Goal: Task Accomplishment & Management: Complete application form

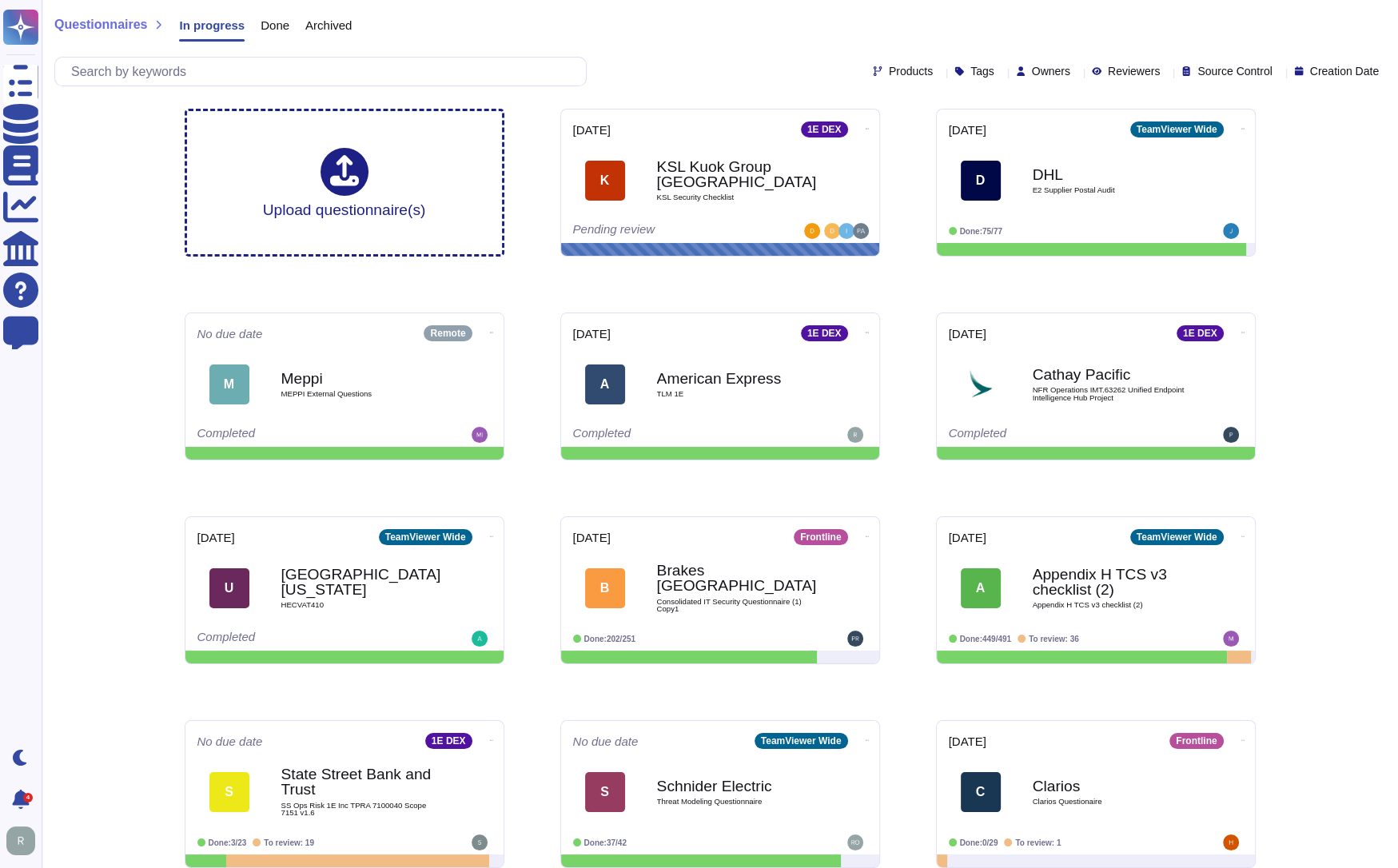
click at [264, 25] on span "Done" at bounding box center [275, 25] width 28 height 12
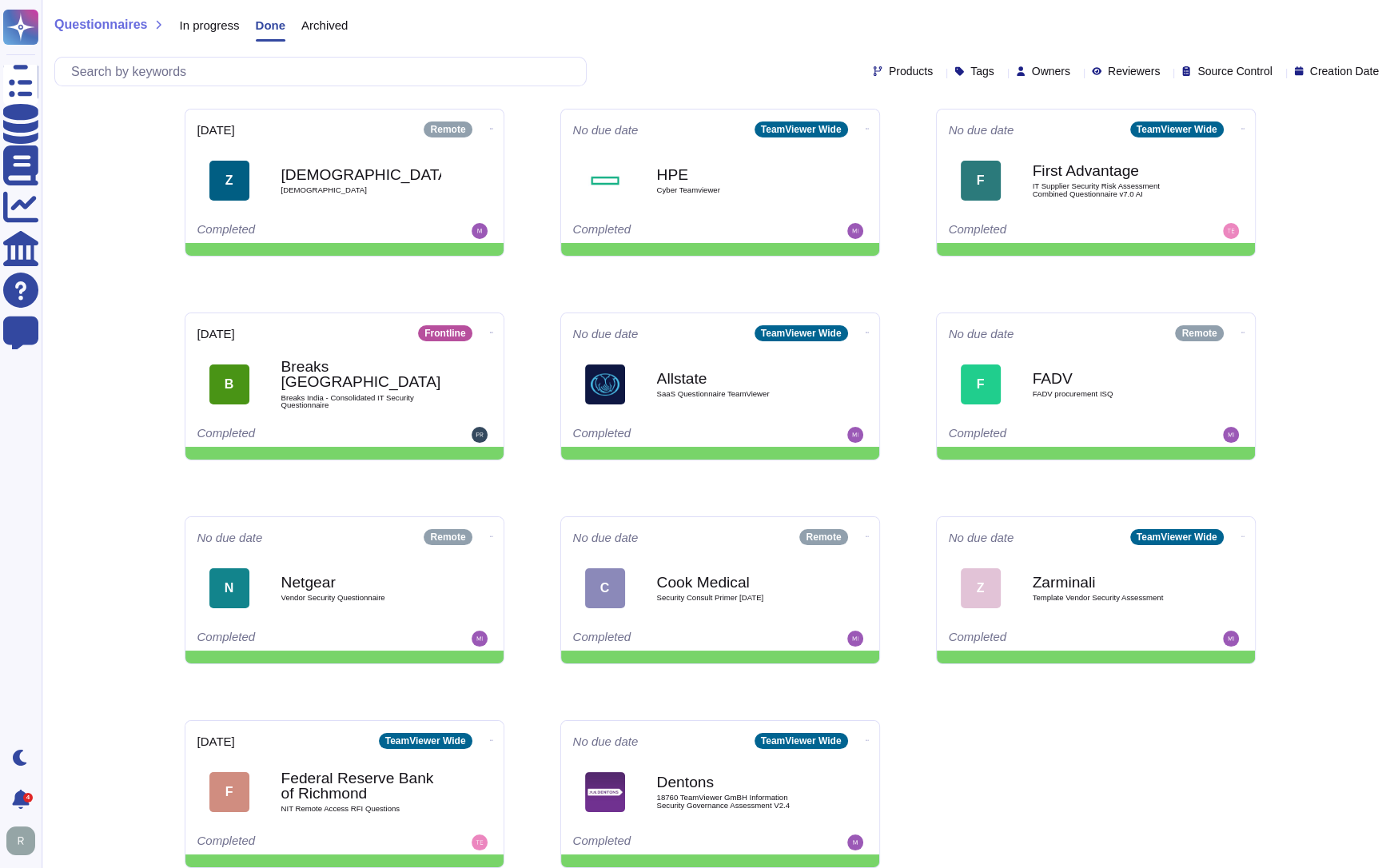
click at [207, 20] on span "In progress" at bounding box center [208, 25] width 60 height 12
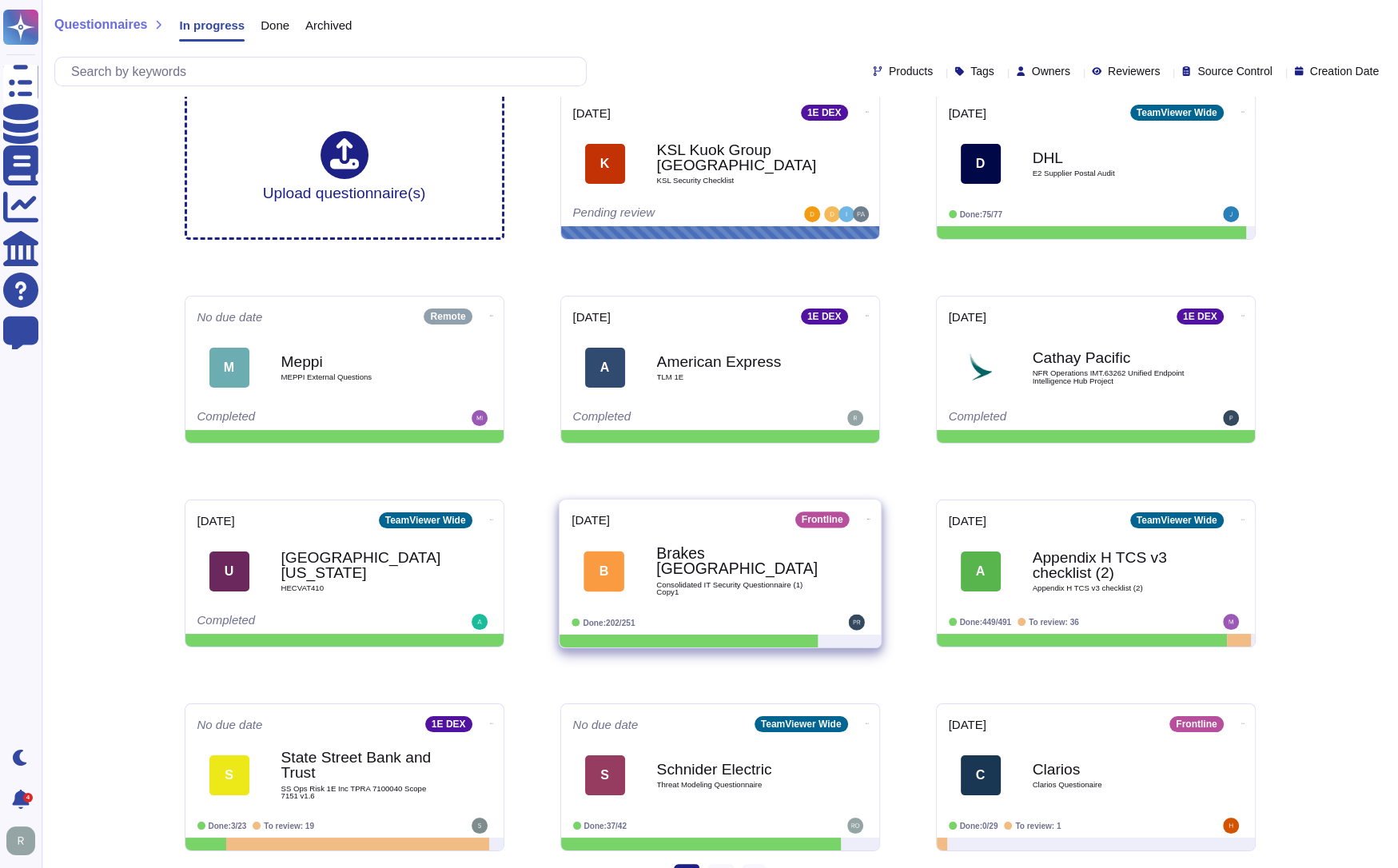
scroll to position [48, 0]
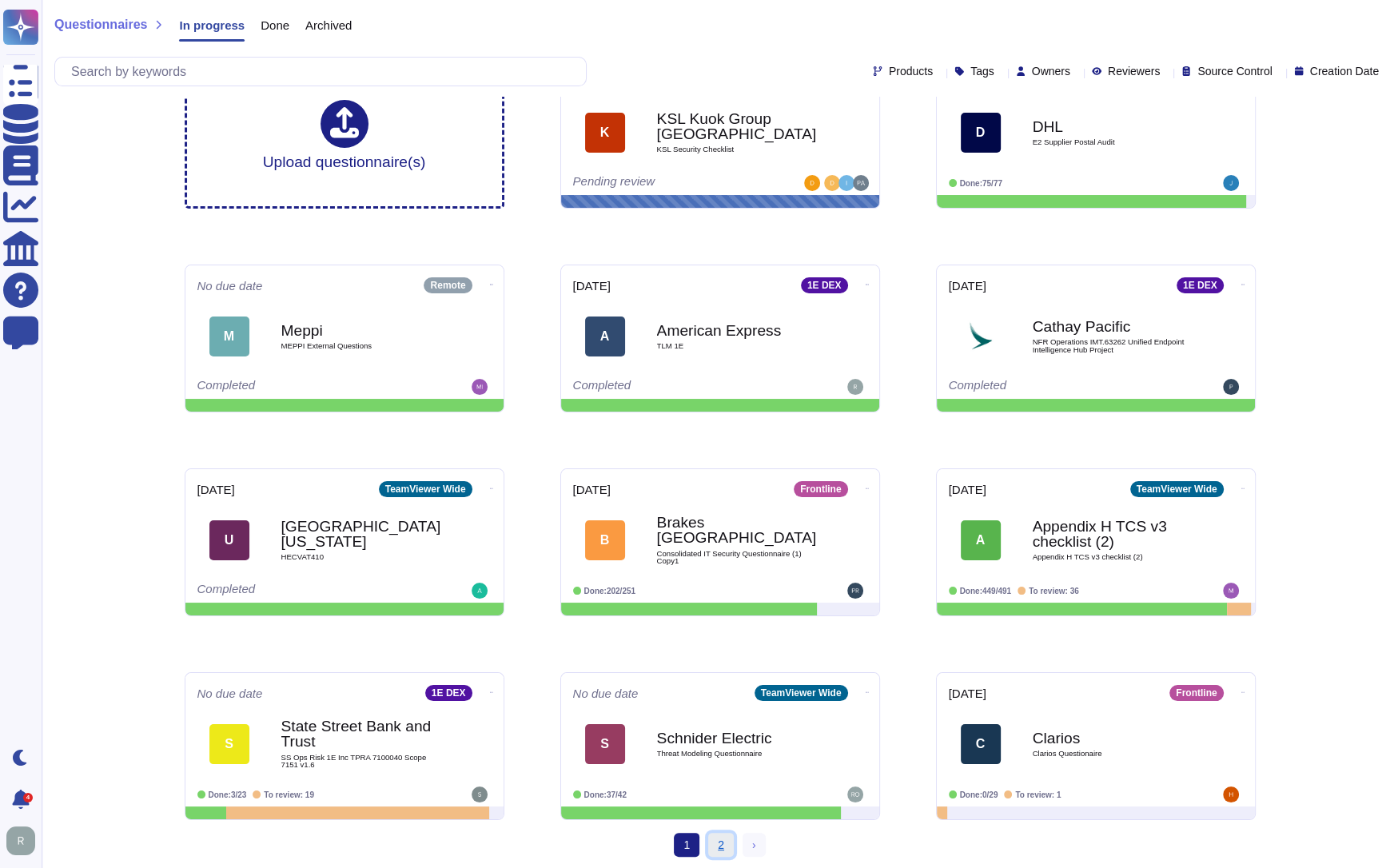
click at [716, 845] on link "2" at bounding box center [720, 844] width 26 height 24
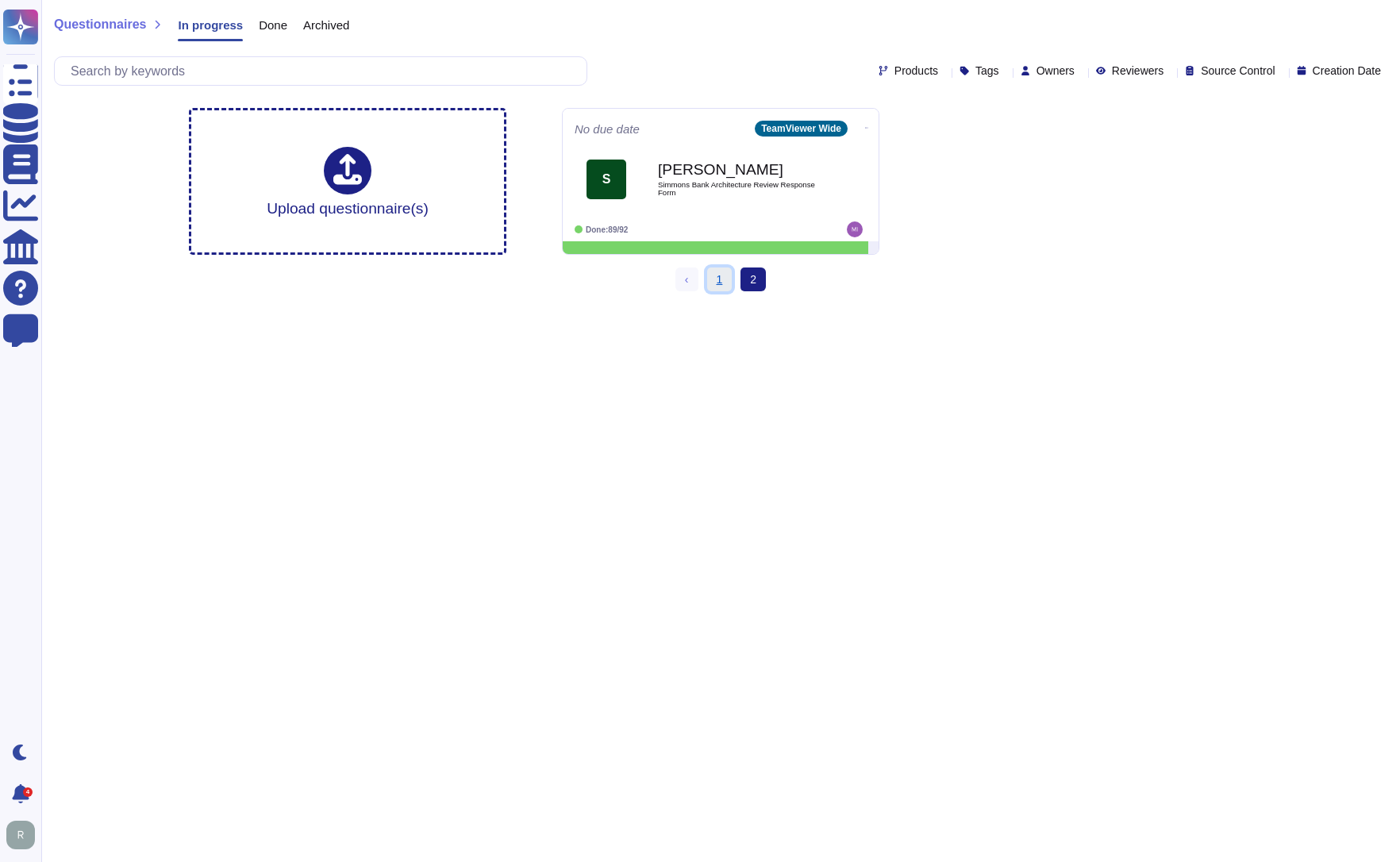
click at [709, 271] on link "1" at bounding box center [719, 279] width 26 height 24
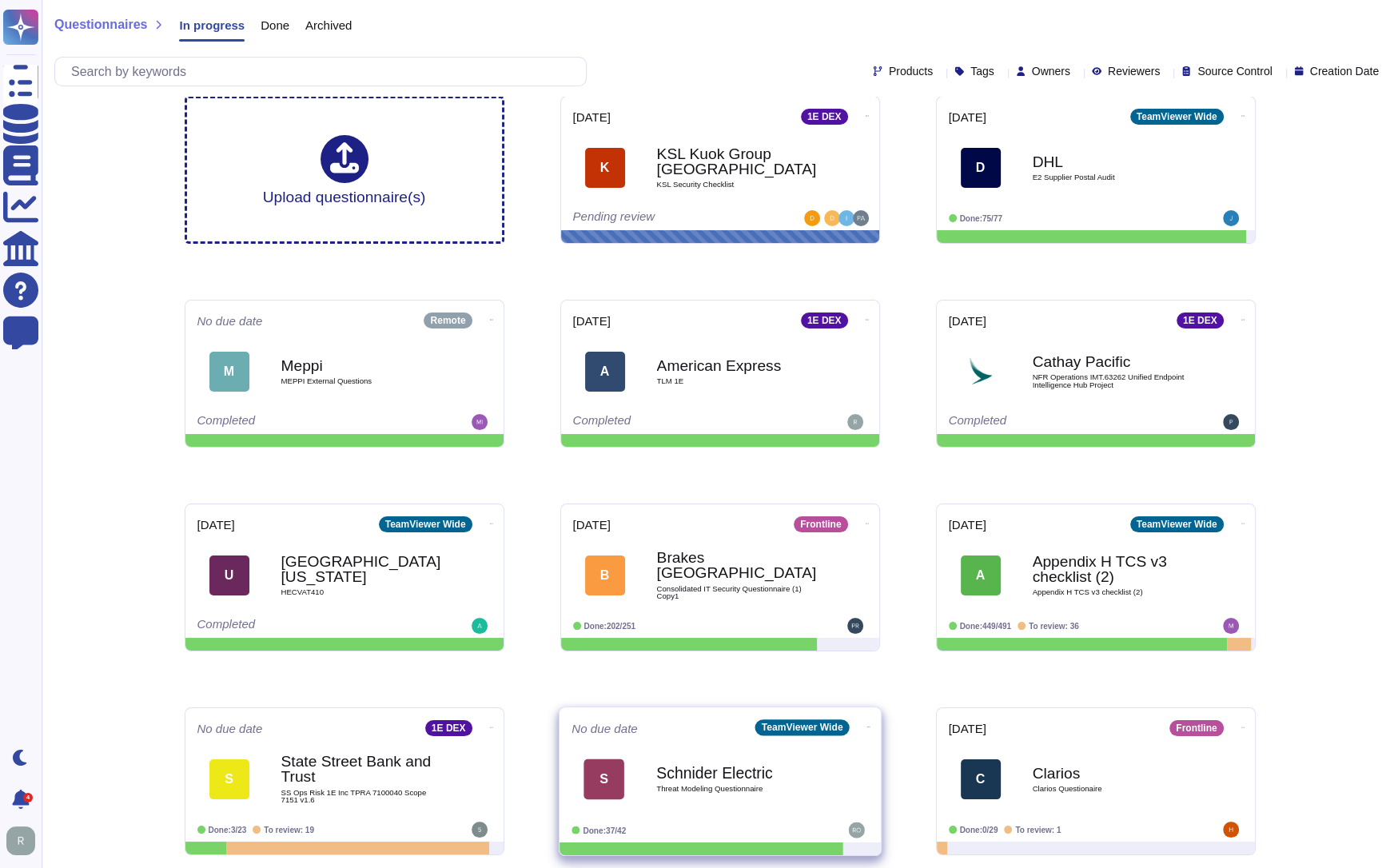
scroll to position [48, 0]
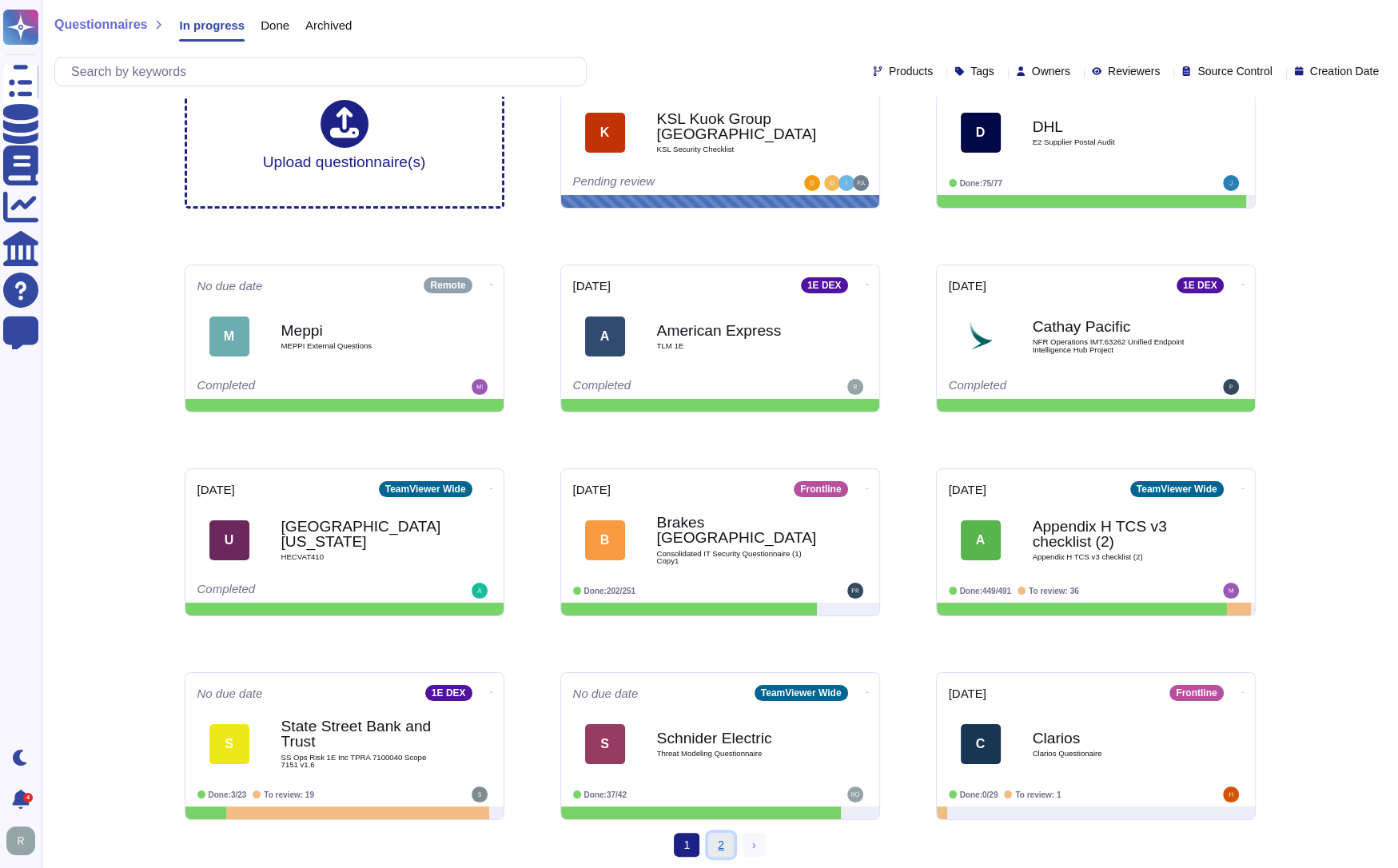
click at [719, 848] on link "2" at bounding box center [720, 844] width 26 height 24
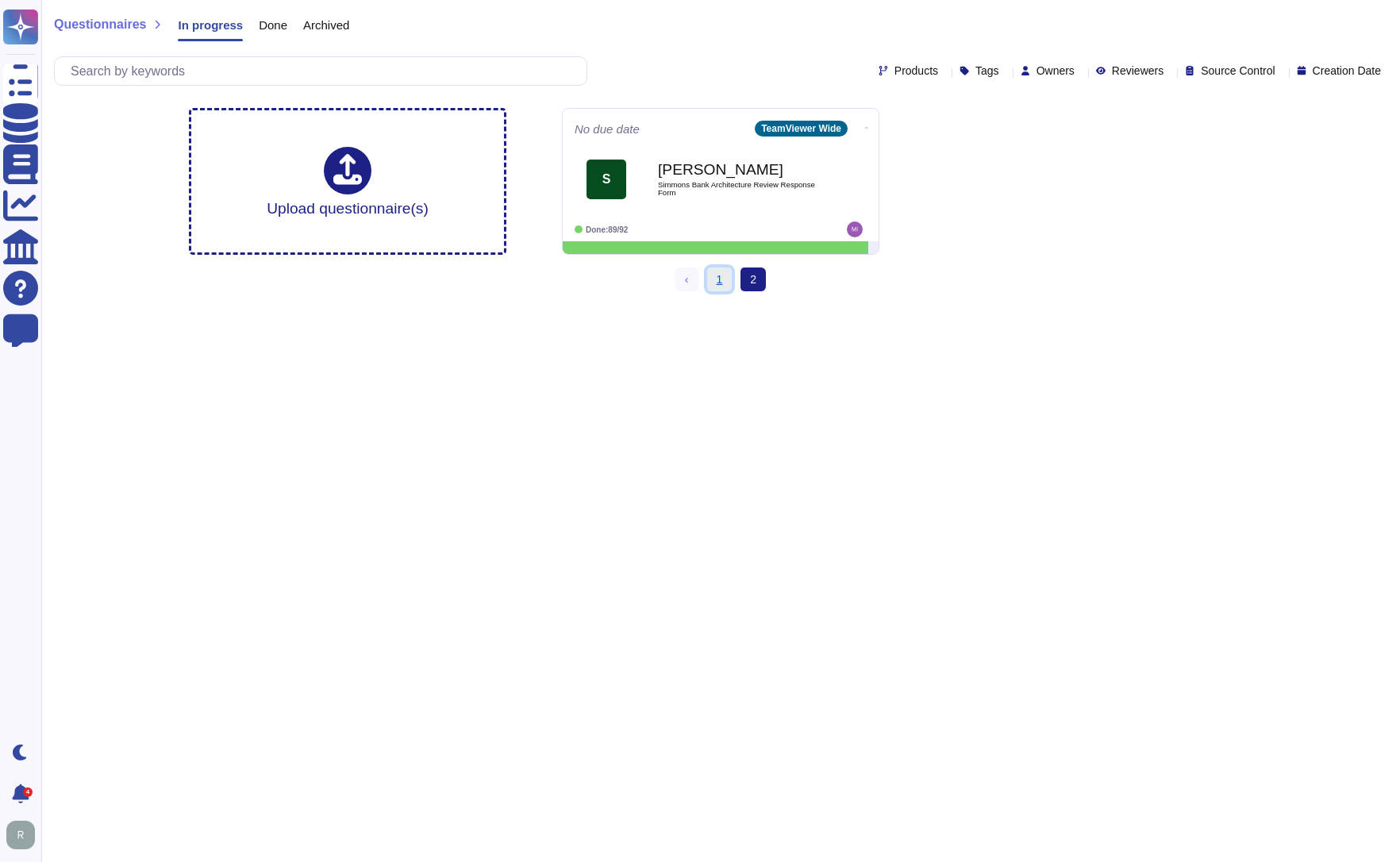
click at [718, 278] on link "1" at bounding box center [719, 279] width 26 height 24
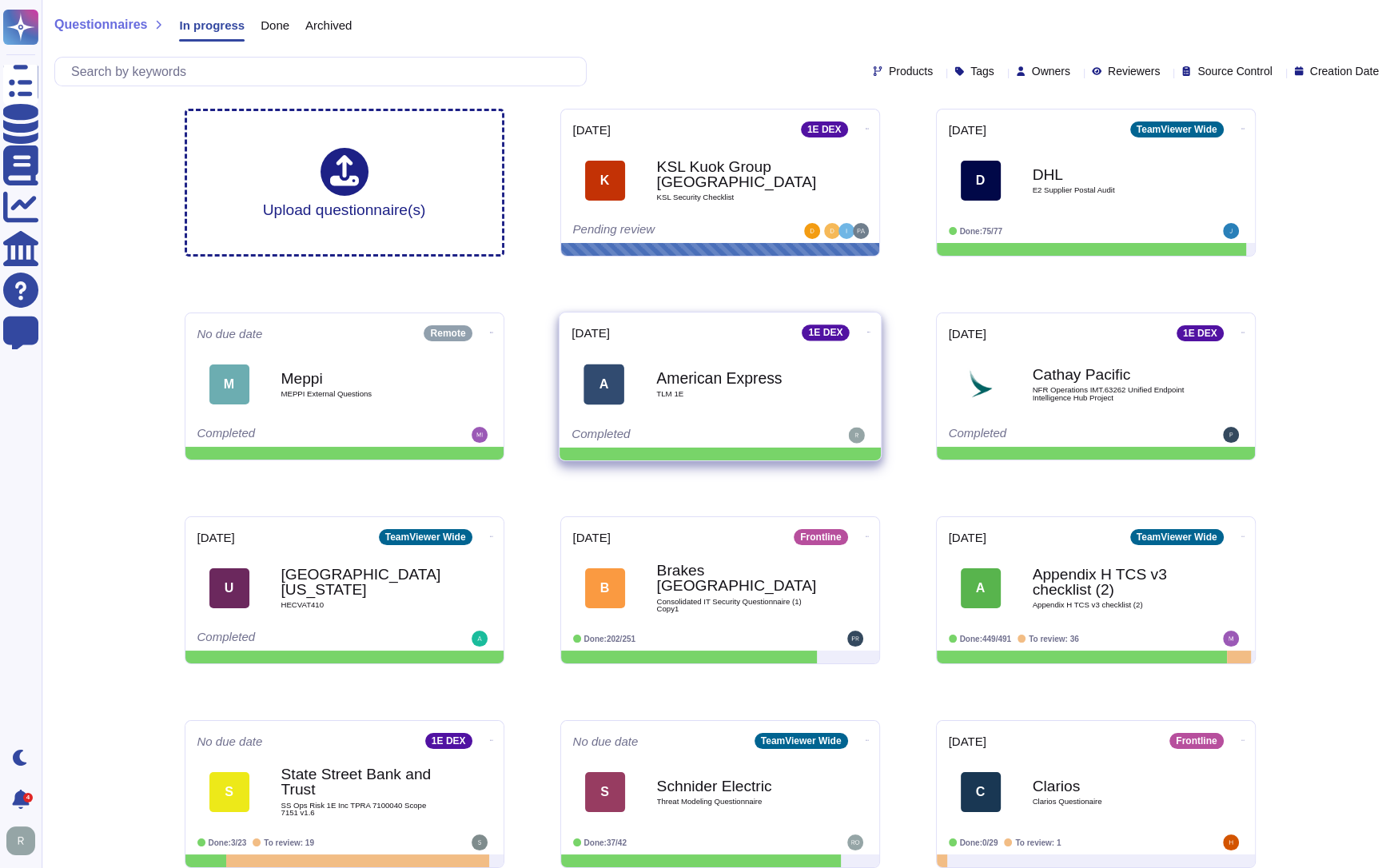
click at [726, 394] on span "TLM 1E" at bounding box center [736, 393] width 161 height 8
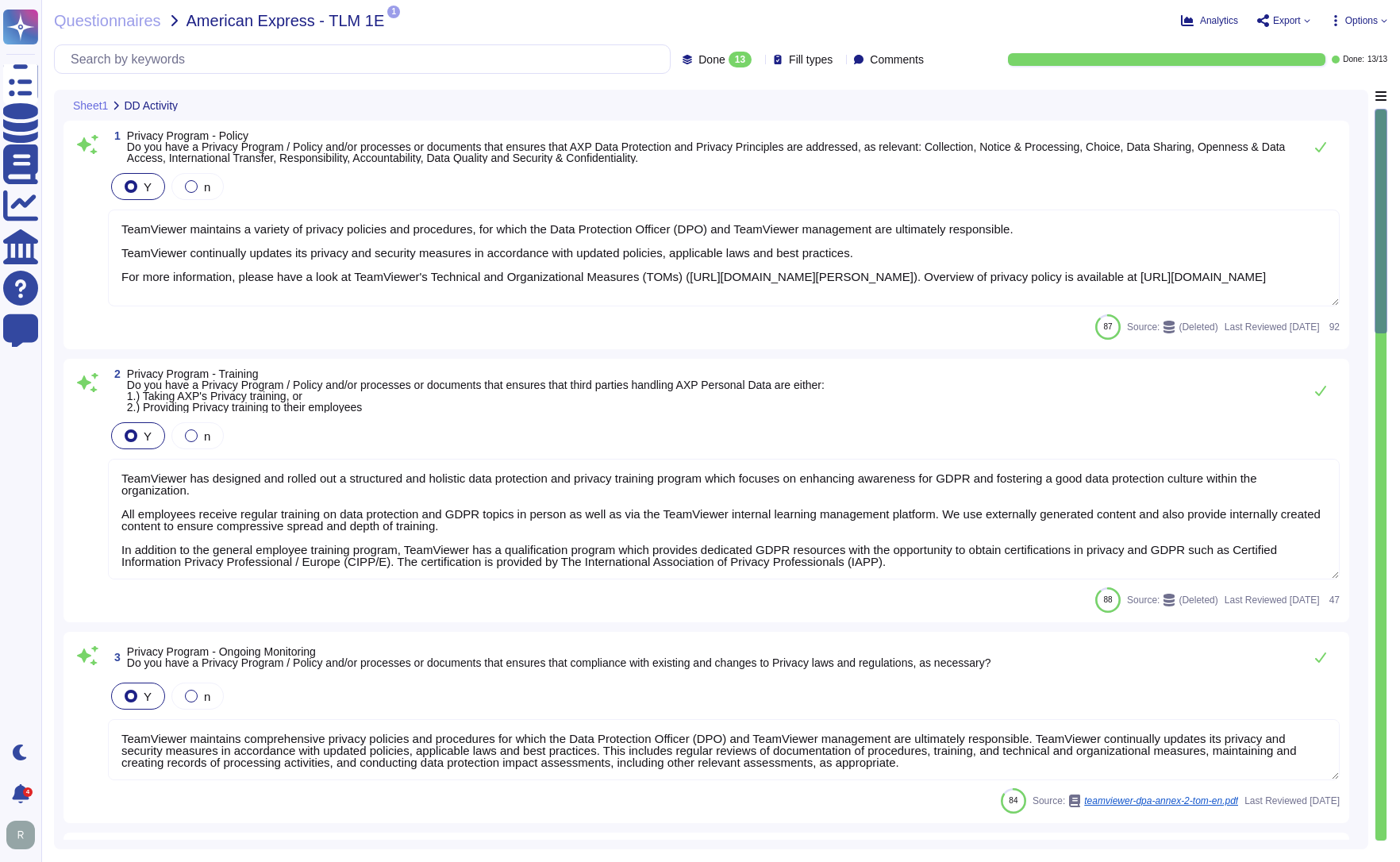
type textarea "TeamViewer maintains a variety of privacy policies and procedures, for which th…"
type textarea "TeamViewer has designed and rolled out a structured and holistic data protectio…"
type textarea "TeamViewer maintains comprehensive privacy policies and procedures for which th…"
type textarea "TeamViewer appointed an external data protection officer (DPO). TeamViewer esta…"
click at [120, 28] on div "Questionnaires American Express - TLM 1E 1 PDF 01 153 2300346_Main_EN.PDF Analy…" at bounding box center [720, 431] width 1358 height 862
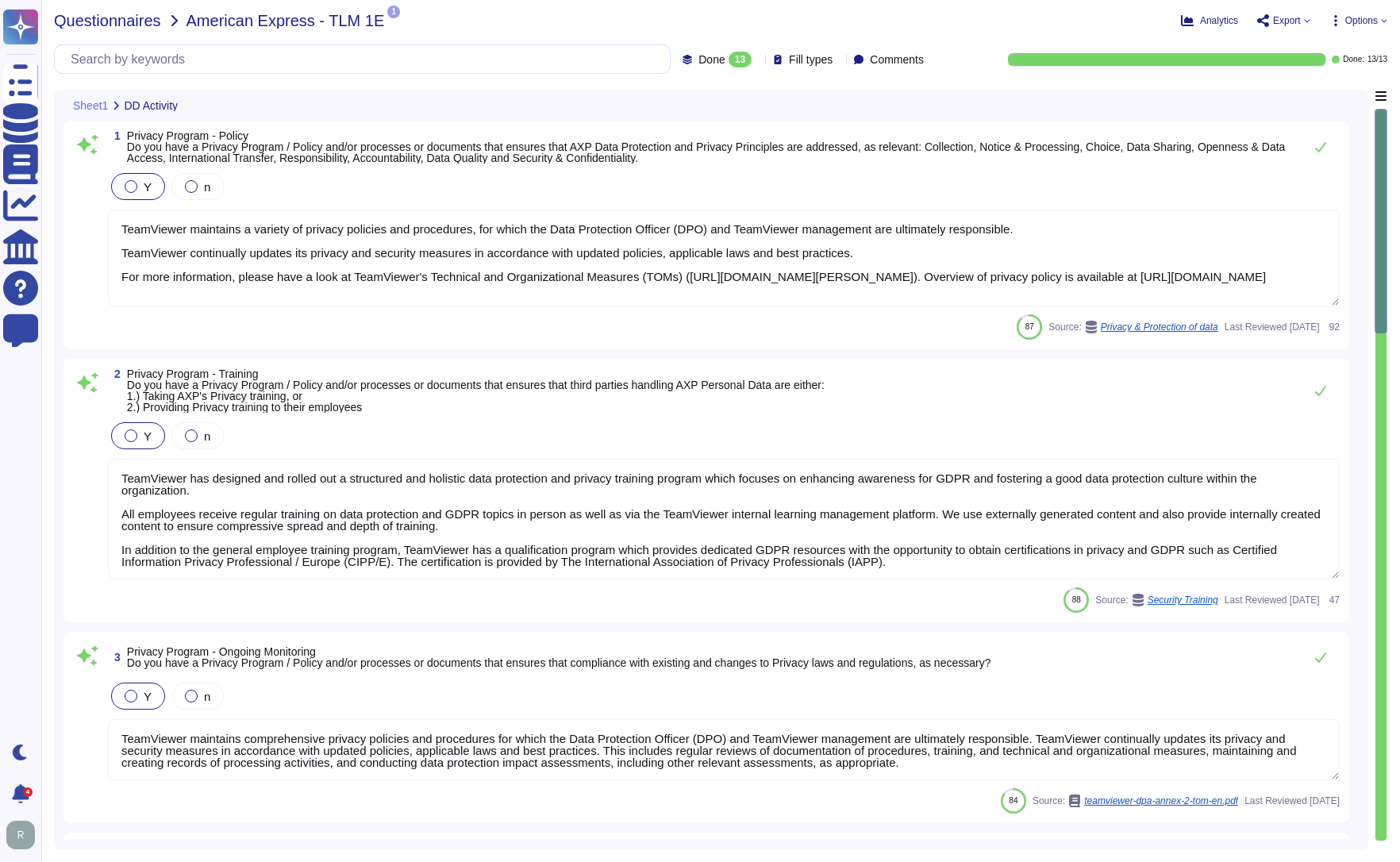
click at [120, 26] on span "Questionnaires" at bounding box center [107, 20] width 107 height 16
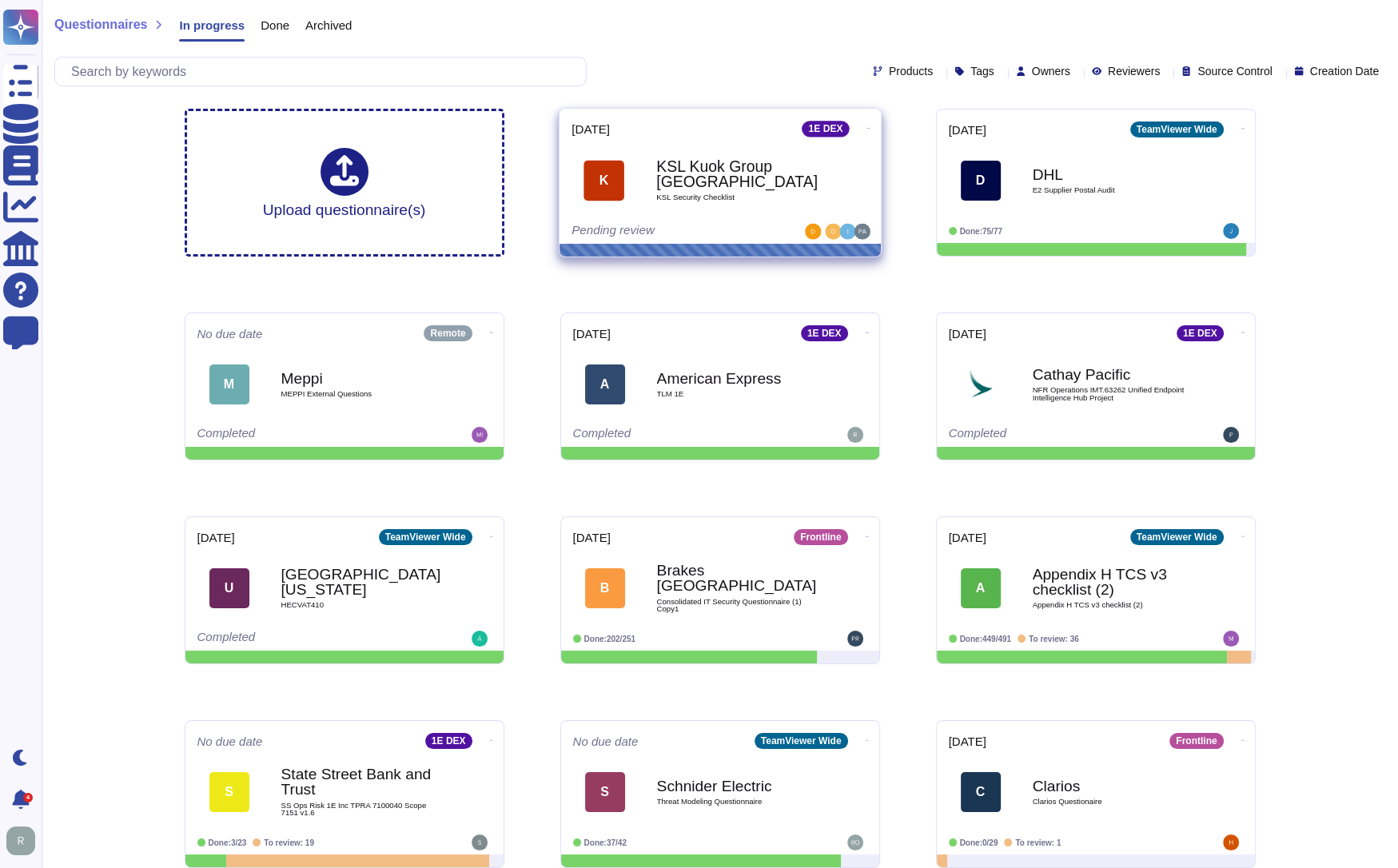
click at [703, 186] on b "KSL Kuok Group Singapore" at bounding box center [736, 174] width 161 height 31
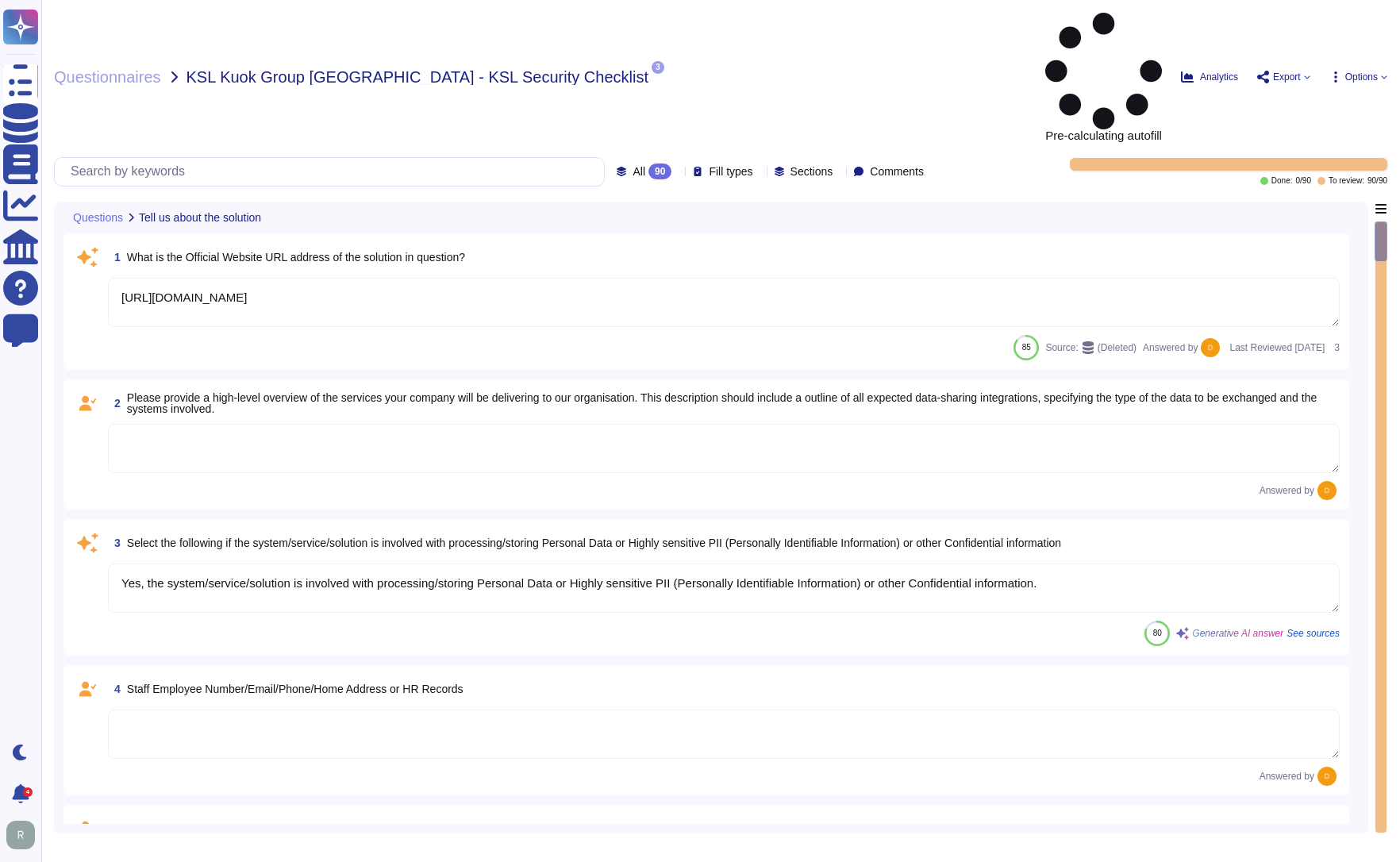
type textarea "[URL][DOMAIN_NAME]"
type textarea "Yes, the system/service/solution is involved with processing/storing Personal D…"
type textarea "[URL][DOMAIN_NAME]"
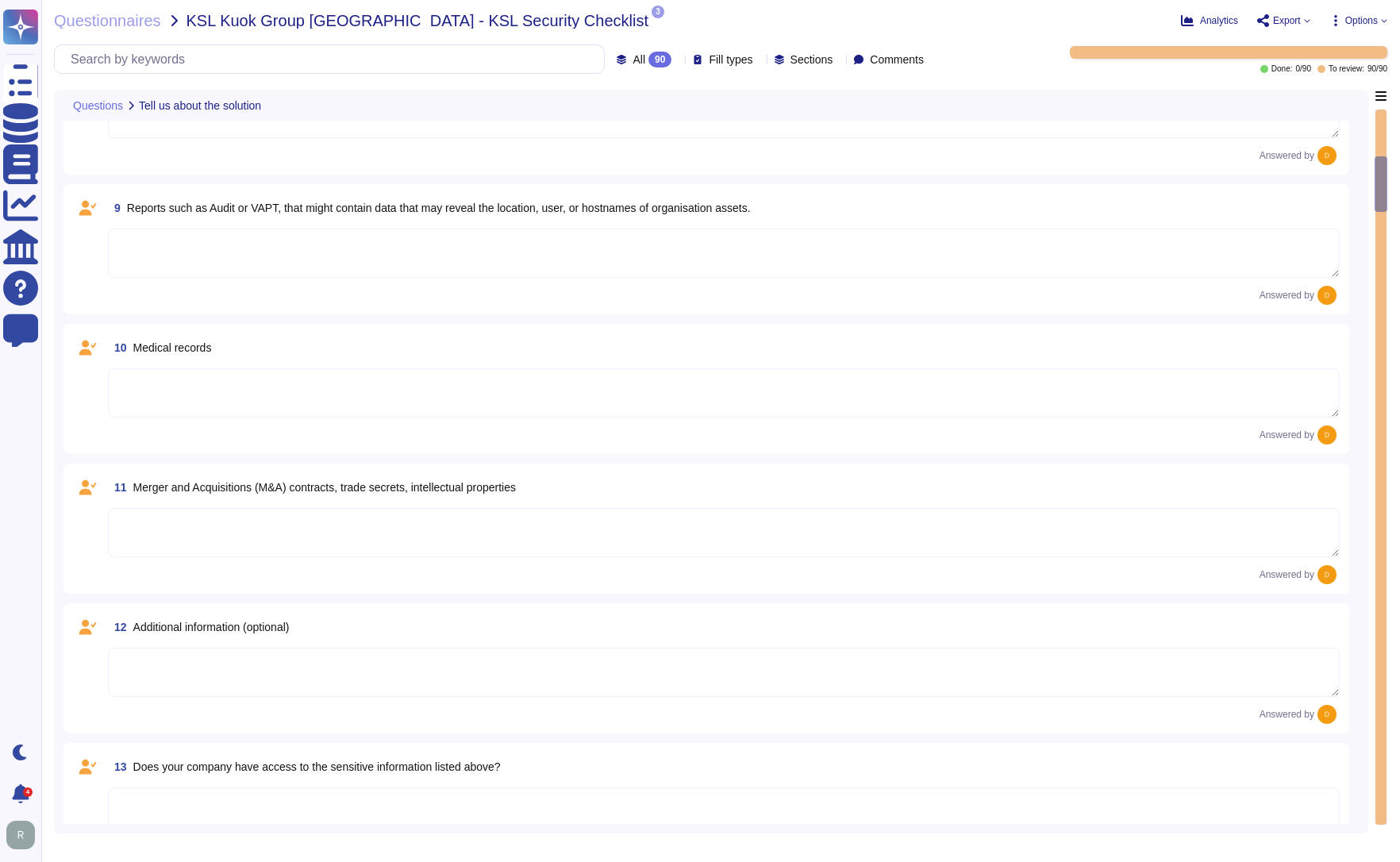
scroll to position [952, 0]
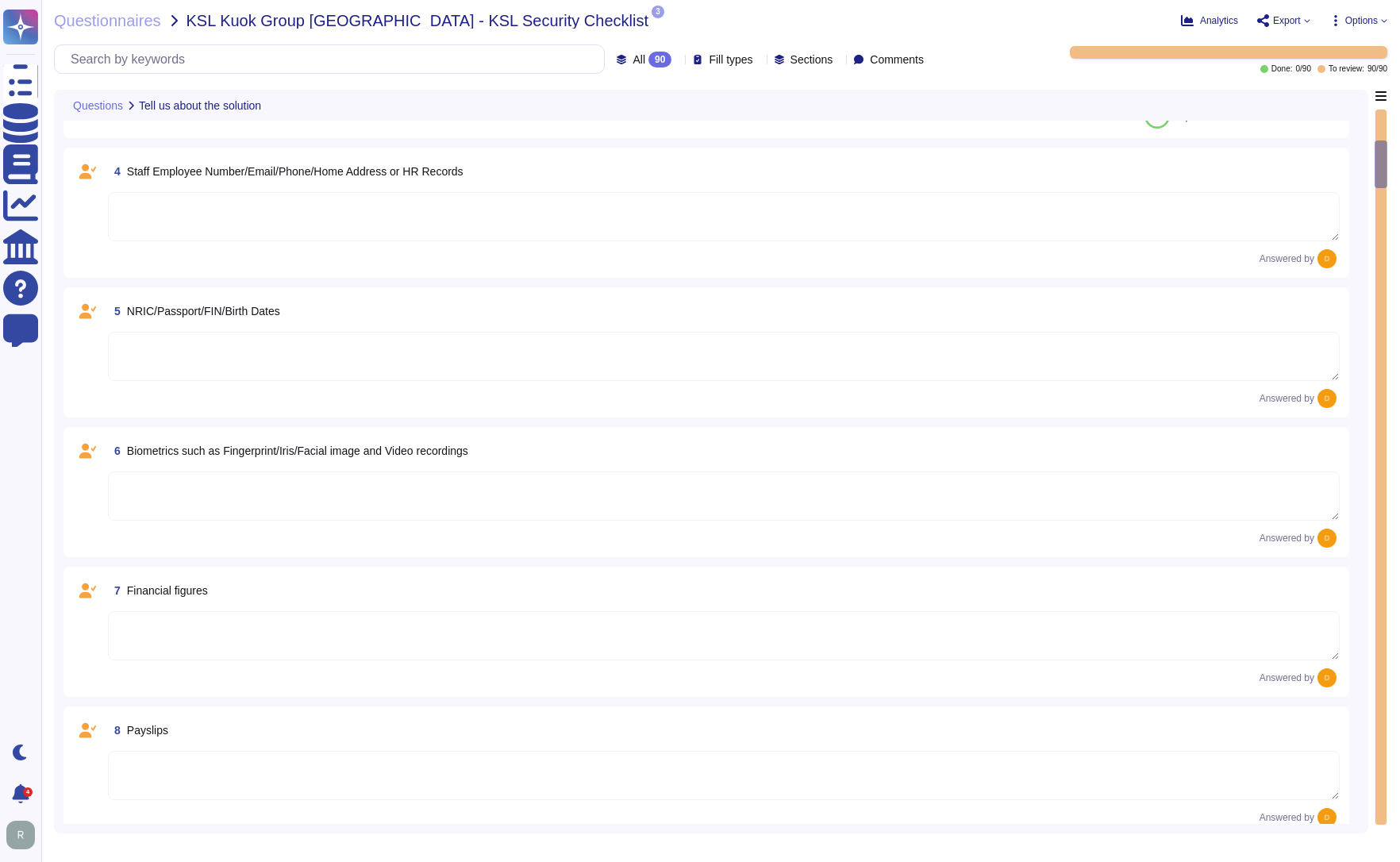
type textarea "Yes, the system/service/solution is involved with processing/storing Personal D…"
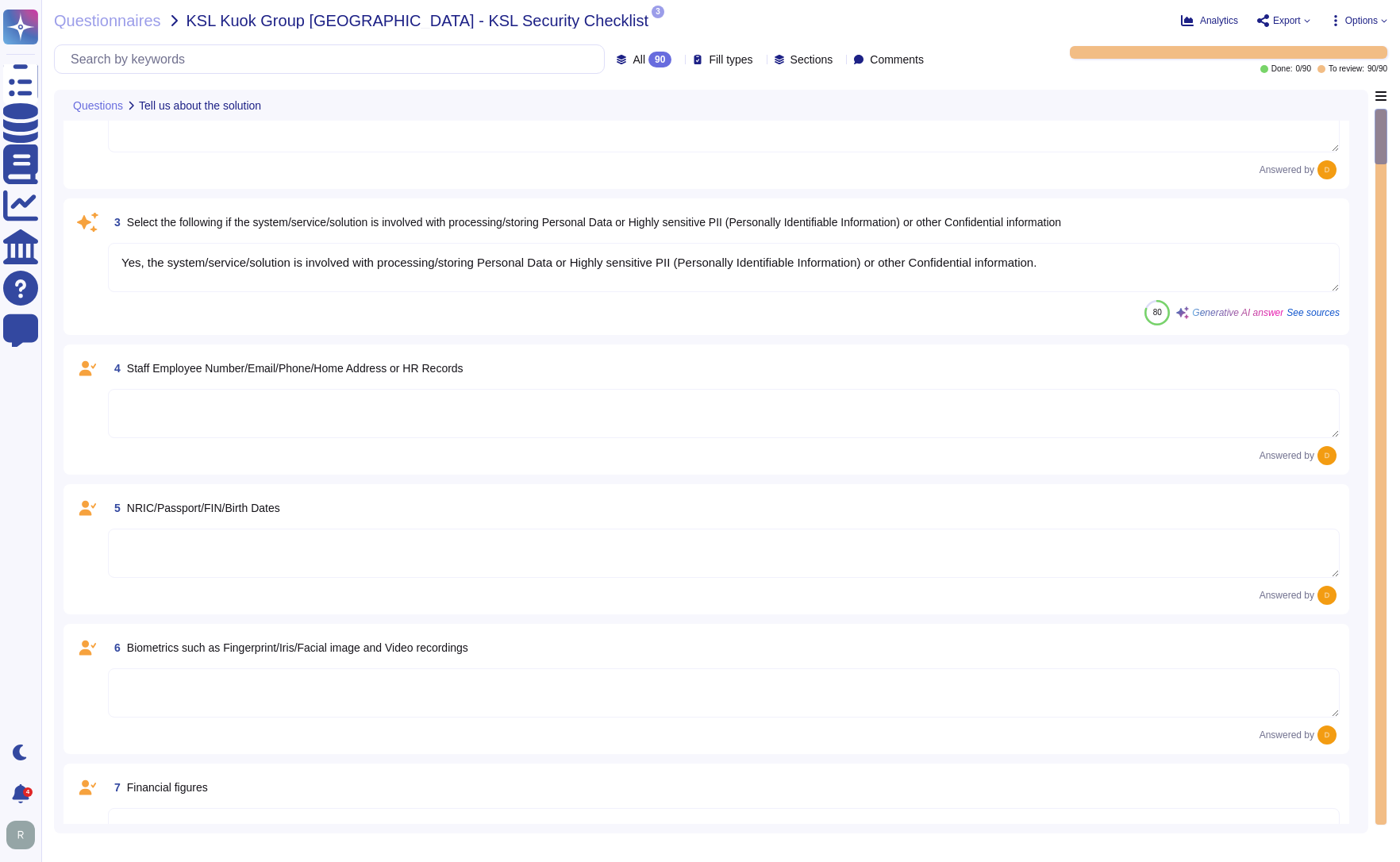
type textarea "[URL][DOMAIN_NAME]"
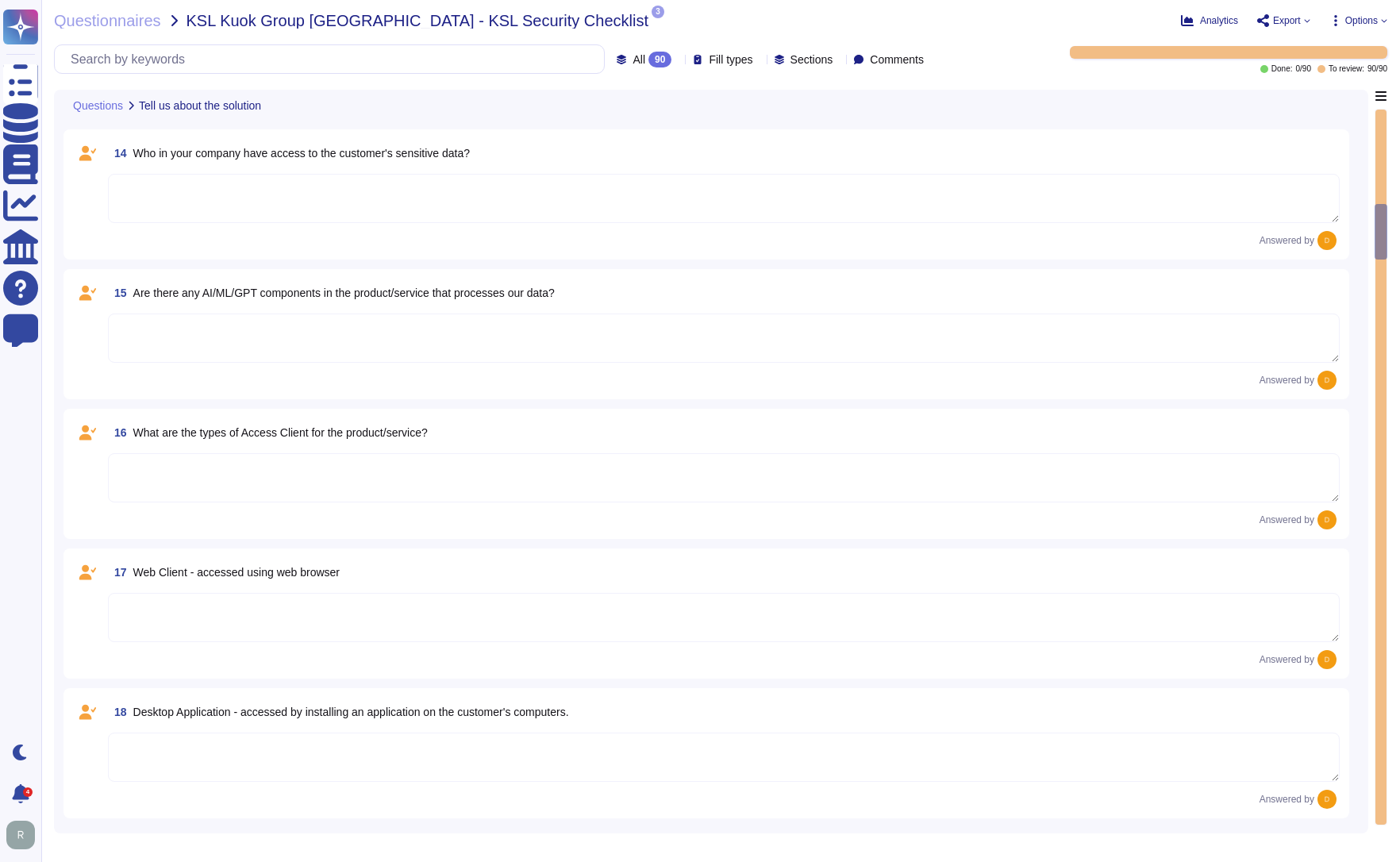
scroll to position [1746, 0]
type textarea "The type of platform for this solution is a cloud-based infrastructure hosted i…"
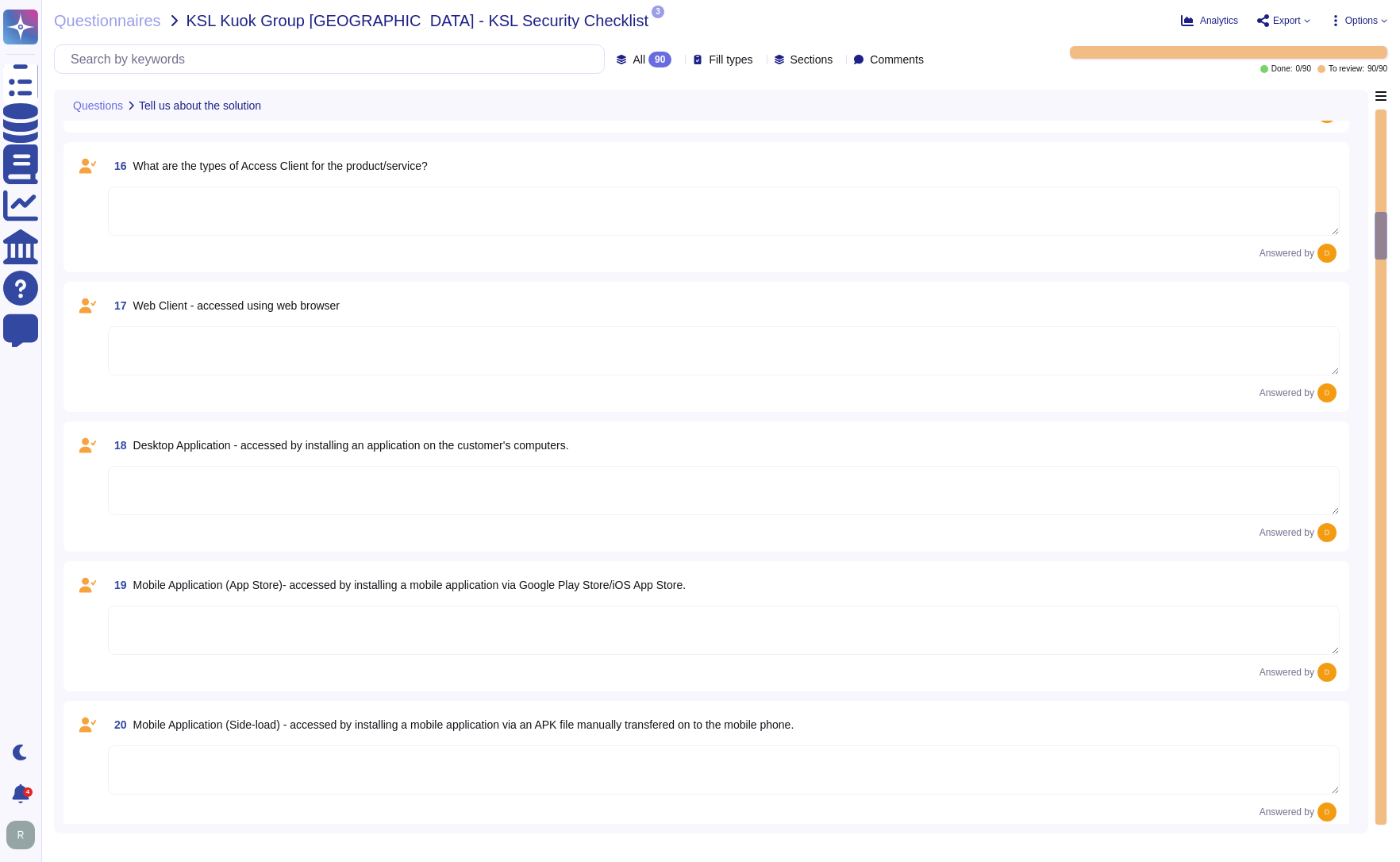
scroll to position [2063, 0]
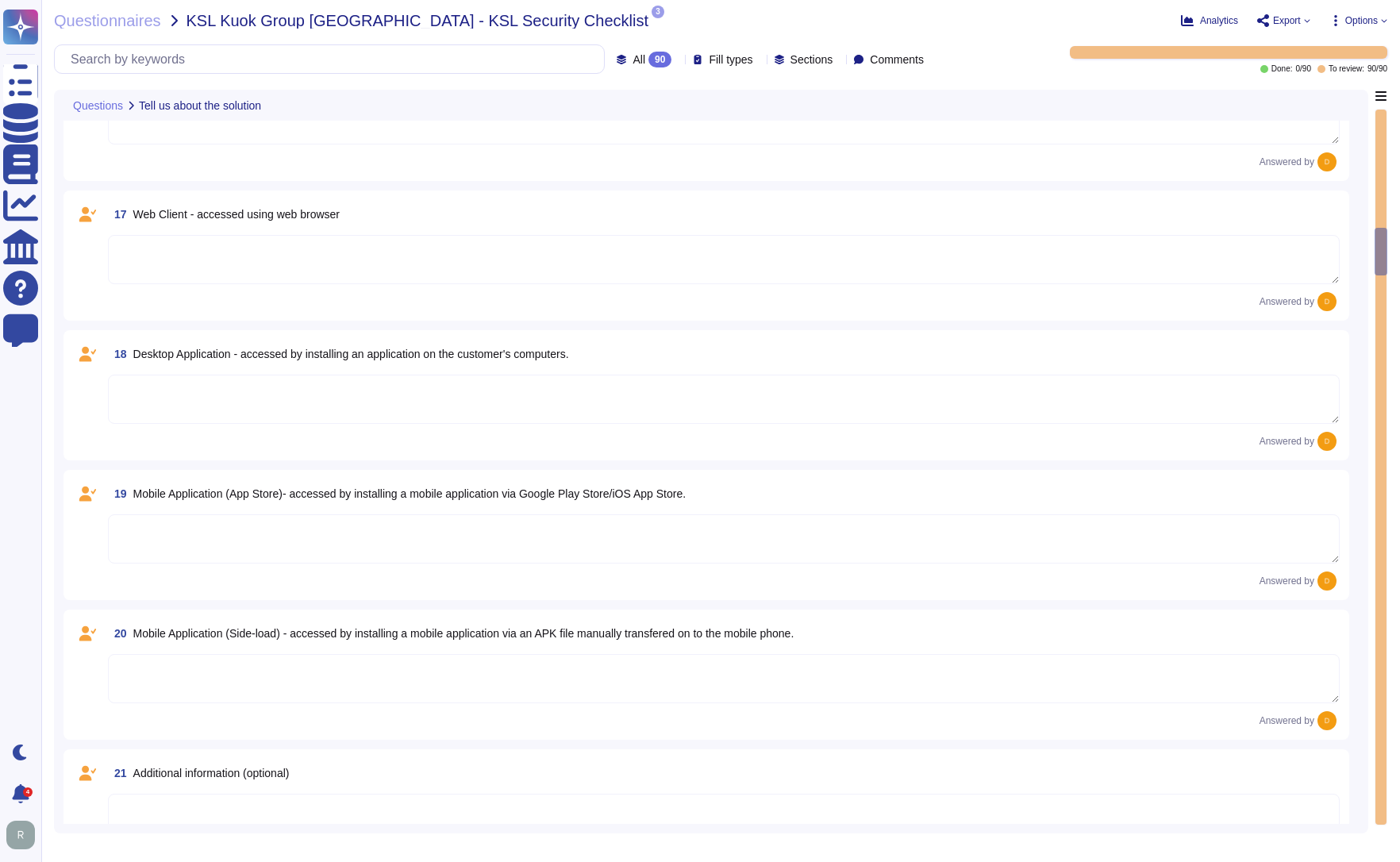
type textarea "Yes, TeamViewer maintains a comprehensive set of independent audit reports and …"
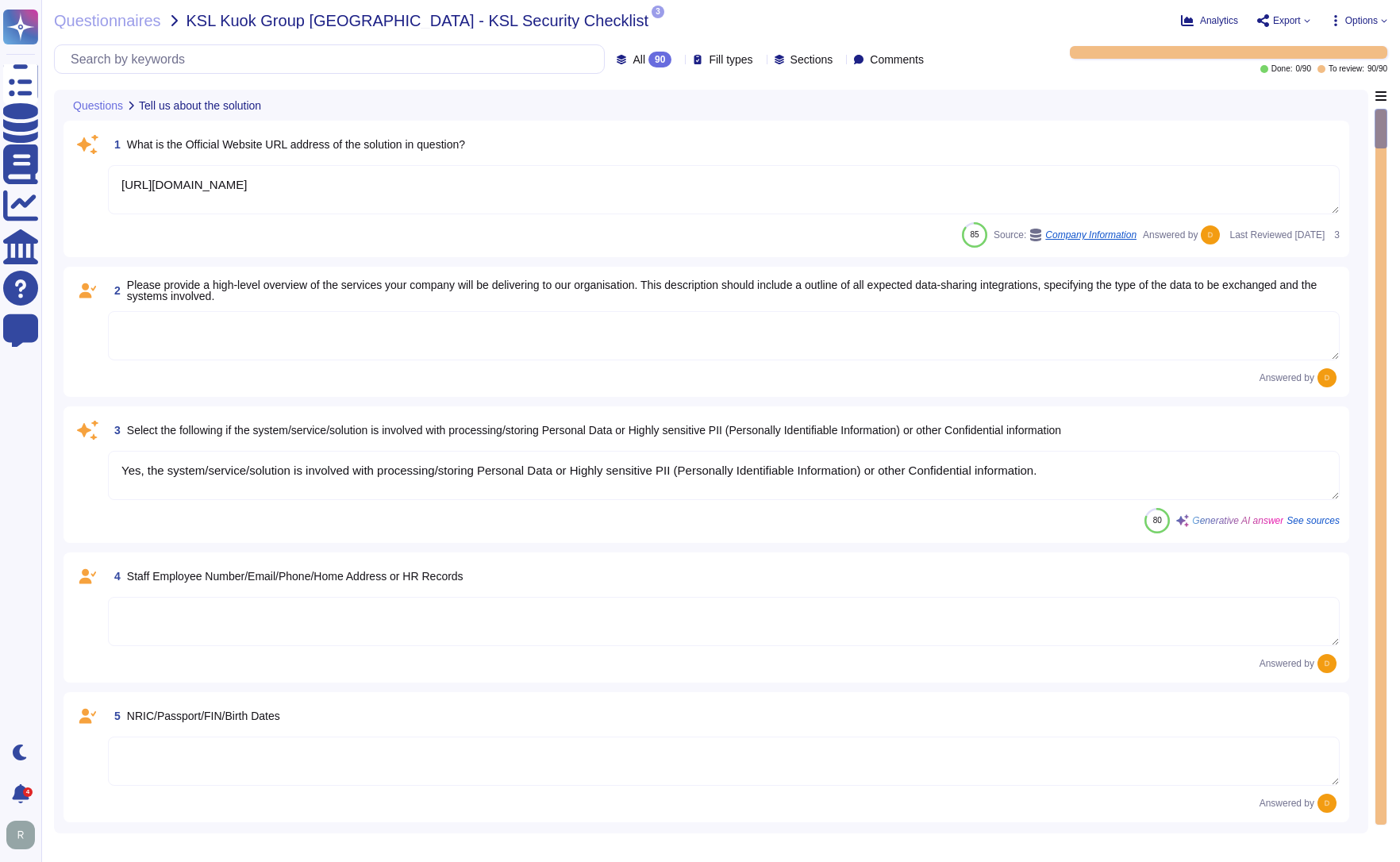
scroll to position [0, 0]
type textarea "[URL][DOMAIN_NAME]"
type textarea "Yes, the system/service/solution is involved with processing/storing Personal D…"
click at [108, 21] on span "Questionnaires" at bounding box center [107, 20] width 107 height 16
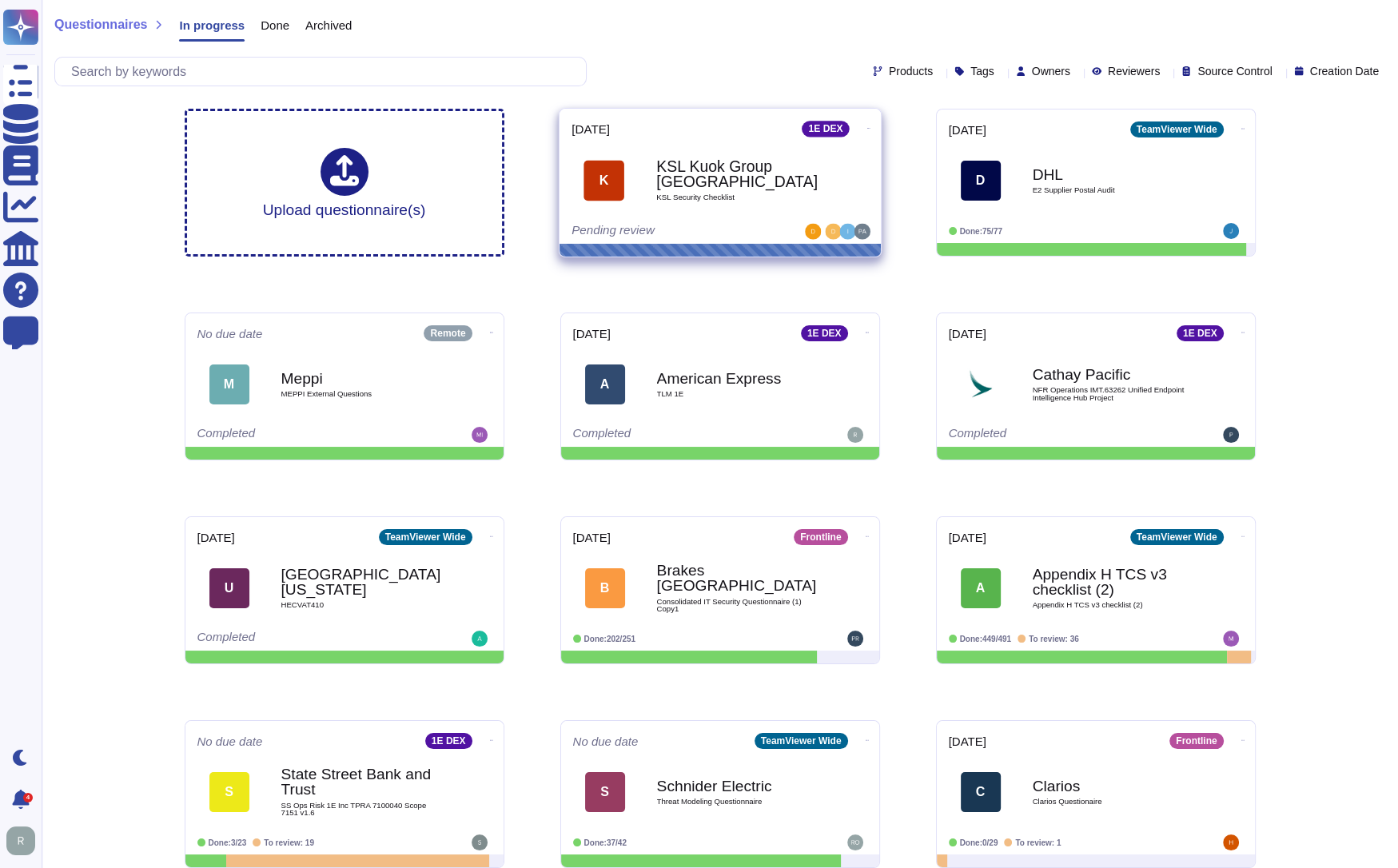
click at [731, 191] on div "KSL Kuok Group Singapore KSL Security Checklist" at bounding box center [736, 180] width 161 height 65
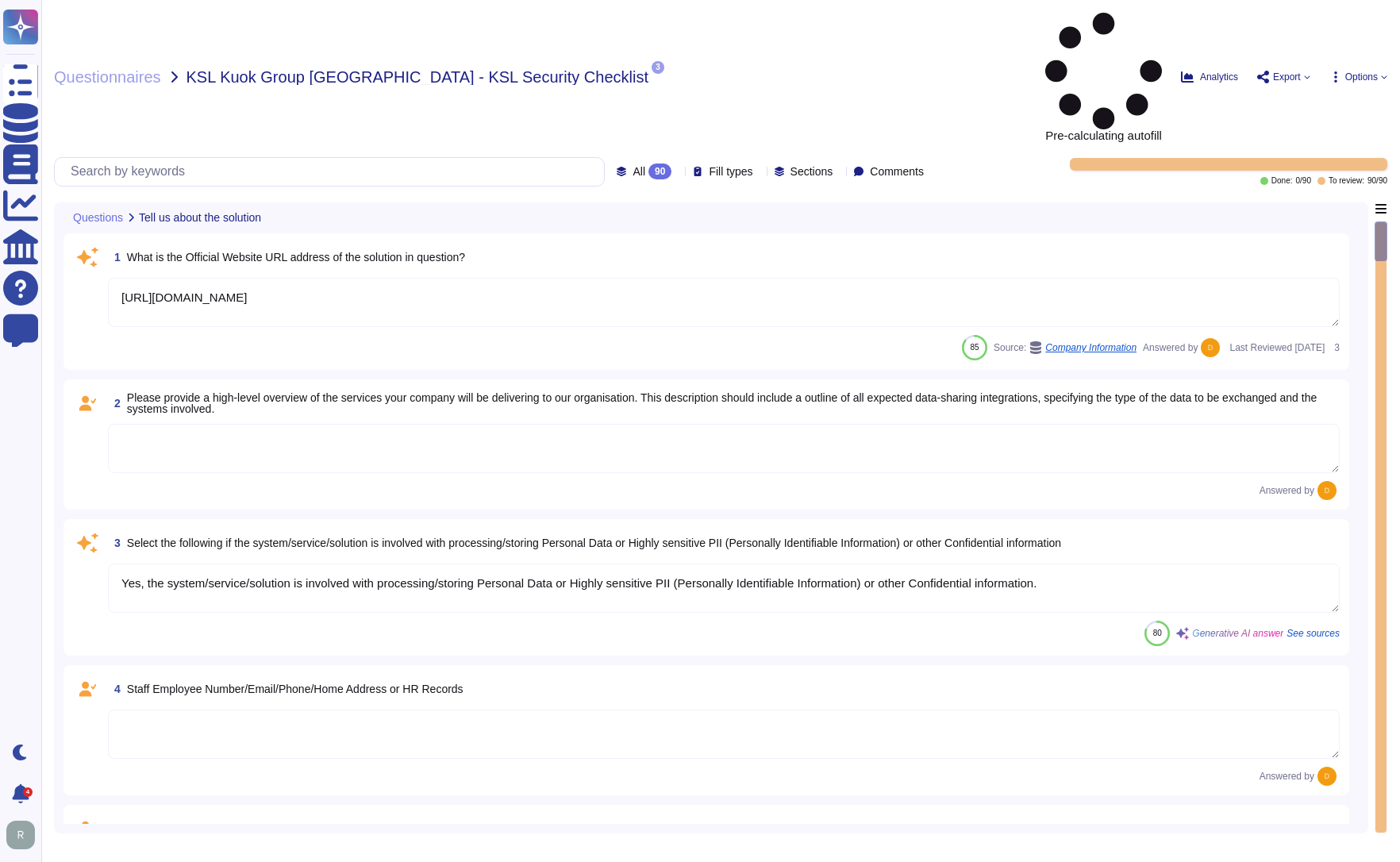
type textarea "[URL][DOMAIN_NAME]"
type textarea "Yes, the system/service/solution is involved with processing/storing Personal D…"
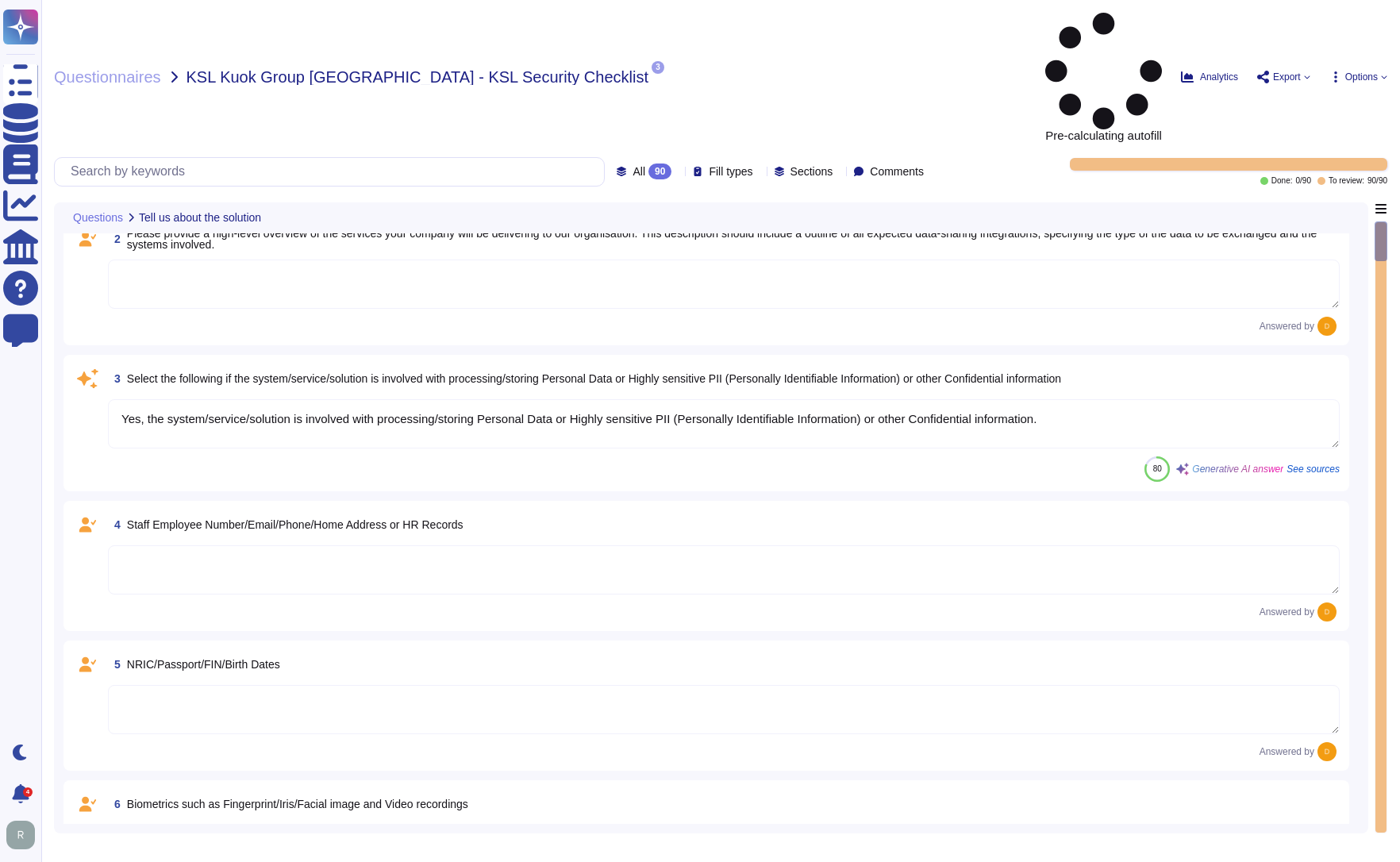
scroll to position [397, 0]
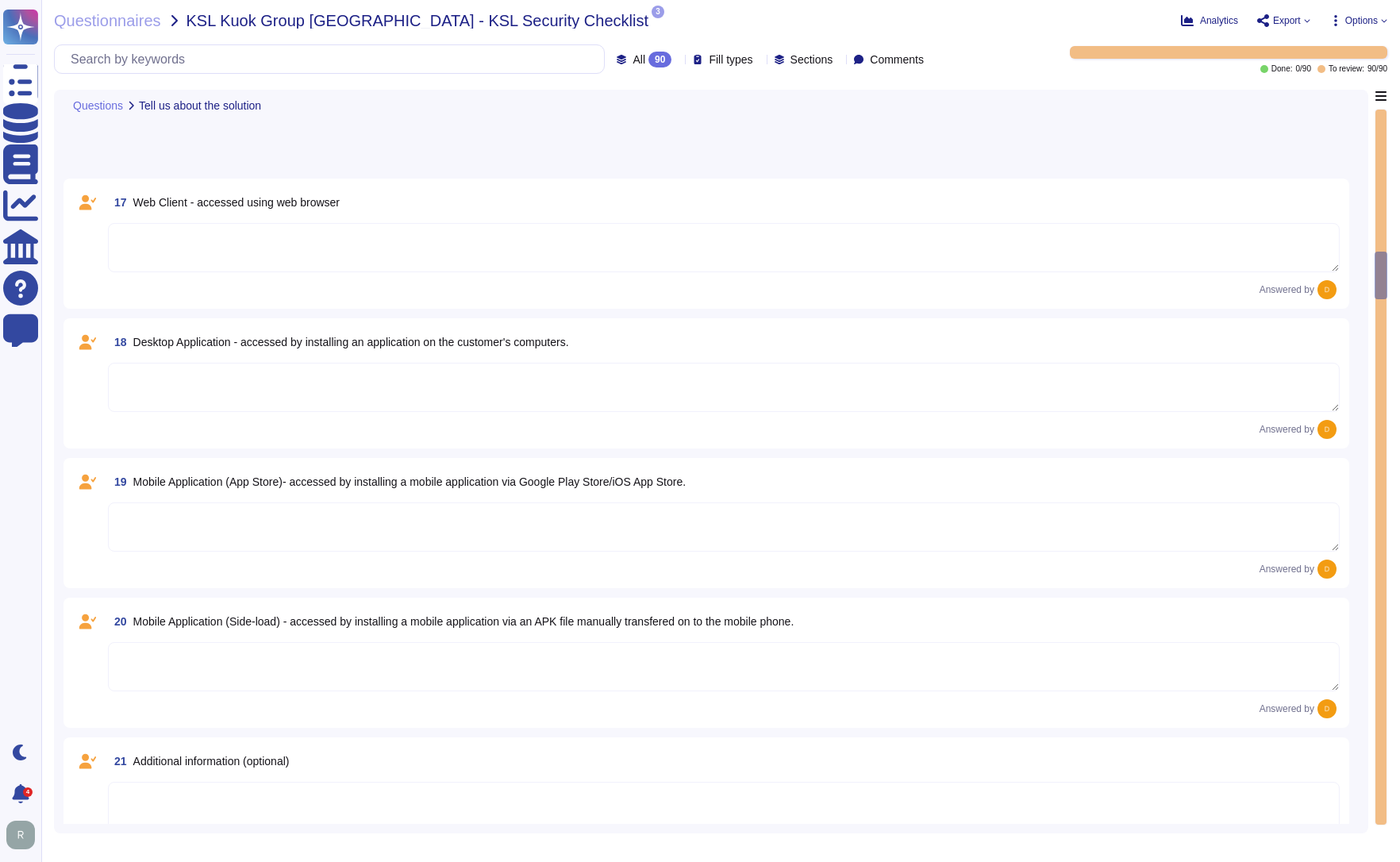
type textarea "The type of platform for this solution is a cloud-based infrastructure hosted i…"
type textarea "Yes, TeamViewer maintains a comprehensive set of independent audit reports and …"
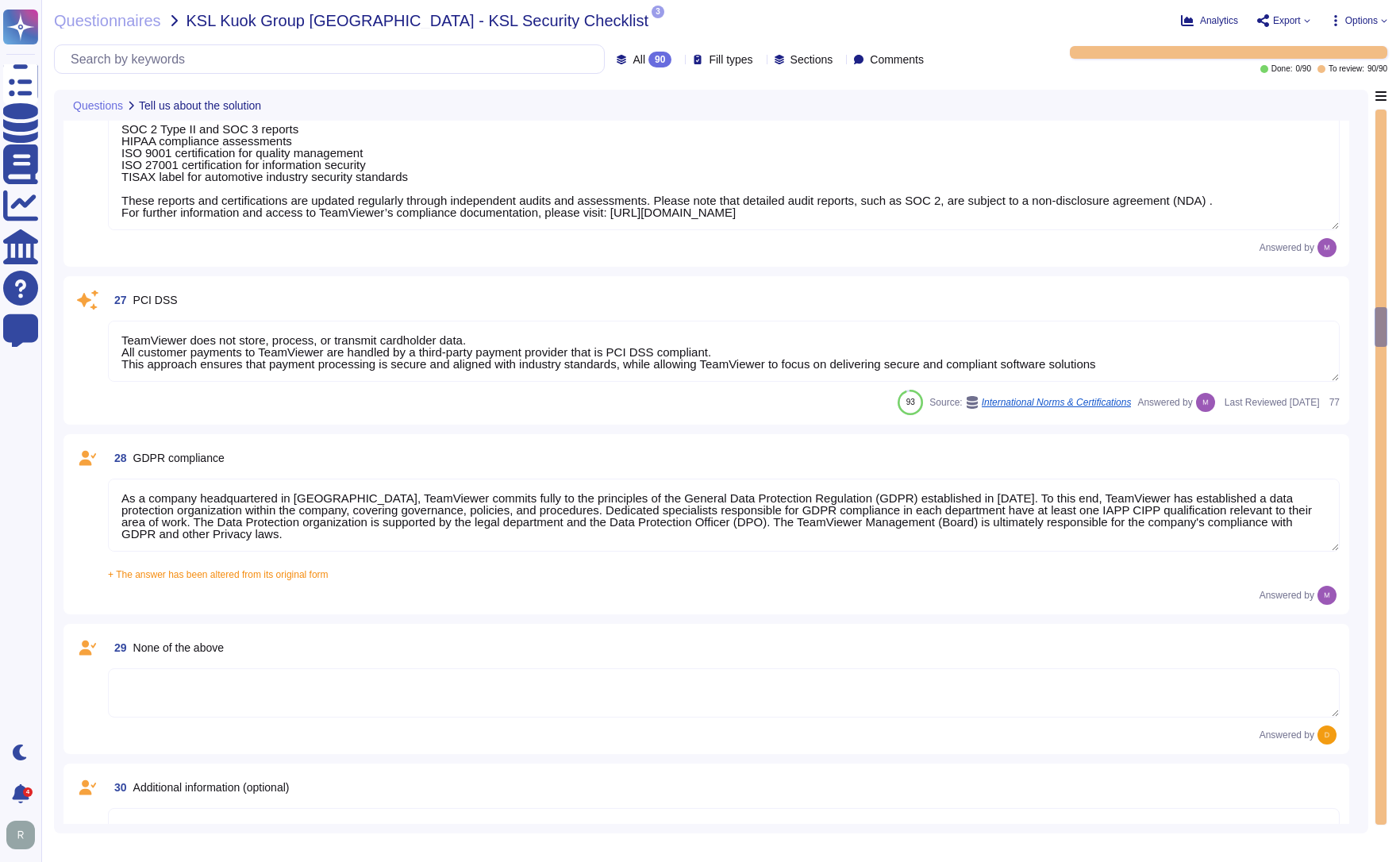
type textarea "TeamViewer does not store, process, or transmit cardholder data. All customer p…"
type textarea "As a company headquartered in [GEOGRAPHIC_DATA], TeamViewer commits fully to th…"
type textarea "A copy of TeamViewer's certifications is available on request. Note that detail…"
type textarea "See teamviewer DPA [URL][DOMAIN_NAME] [URL][DOMAIN_NAME][PERSON_NAME]"
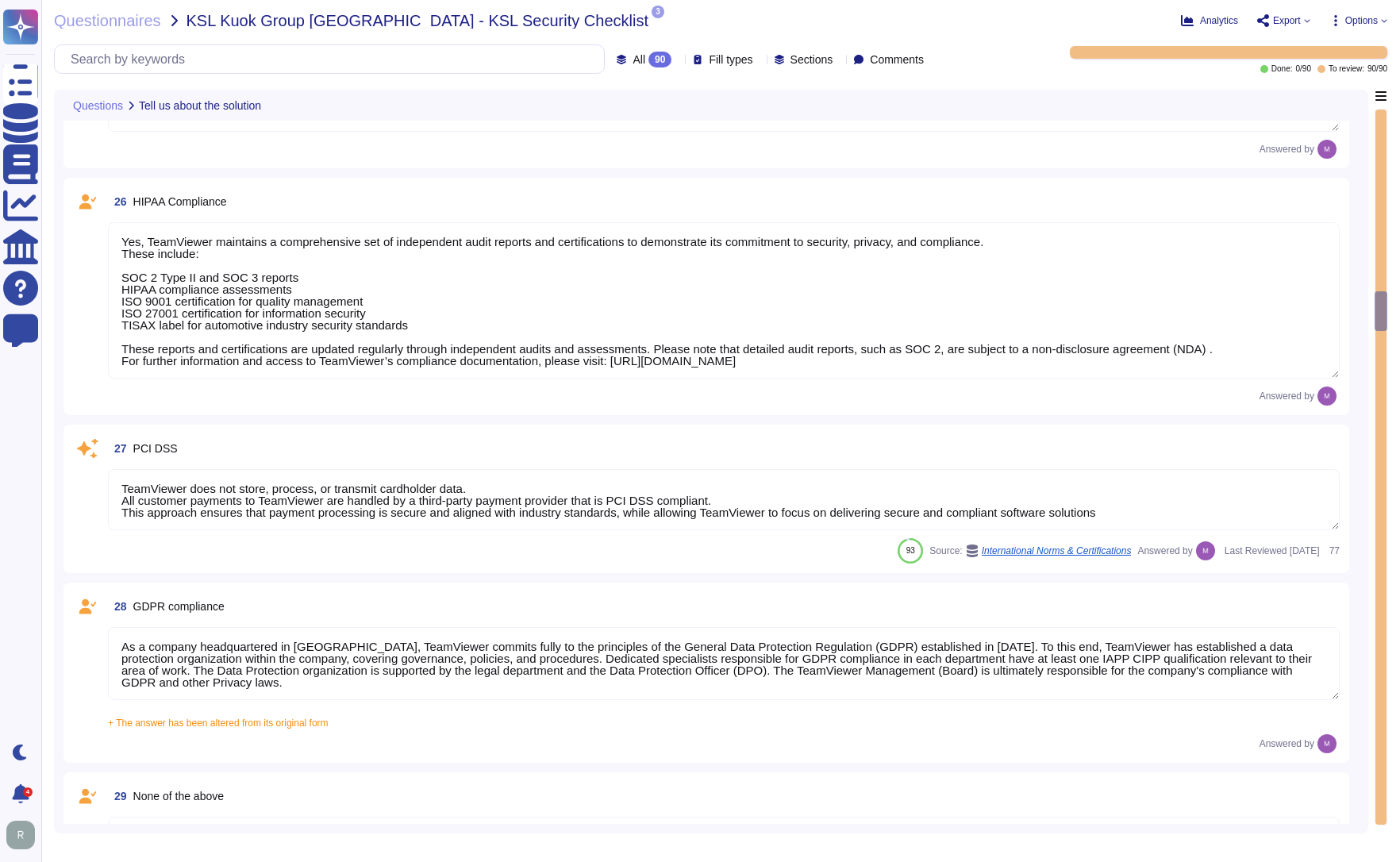
type textarea "The type of platform for this solution is a cloud-based infrastructure hosted i…"
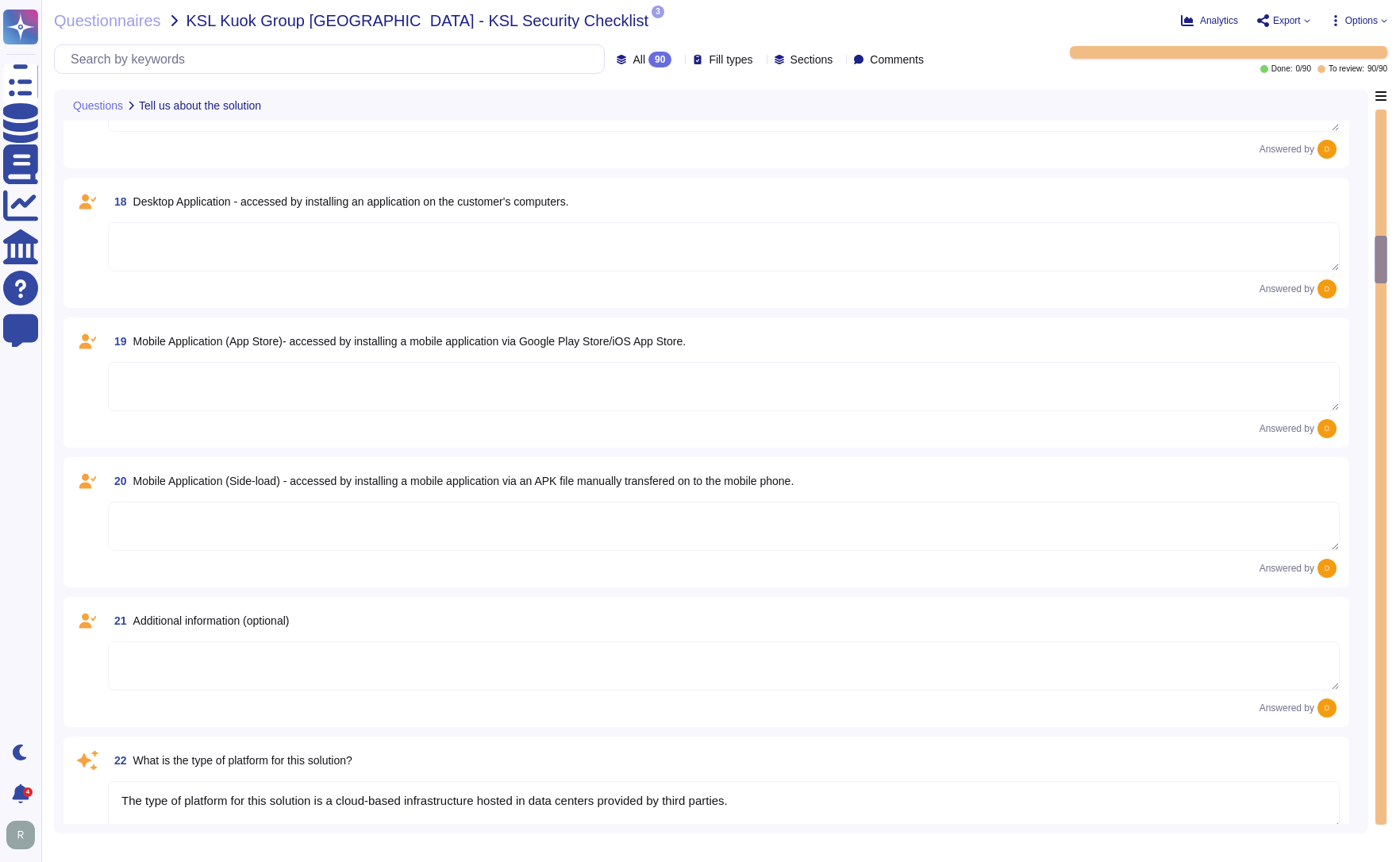
scroll to position [2301, 0]
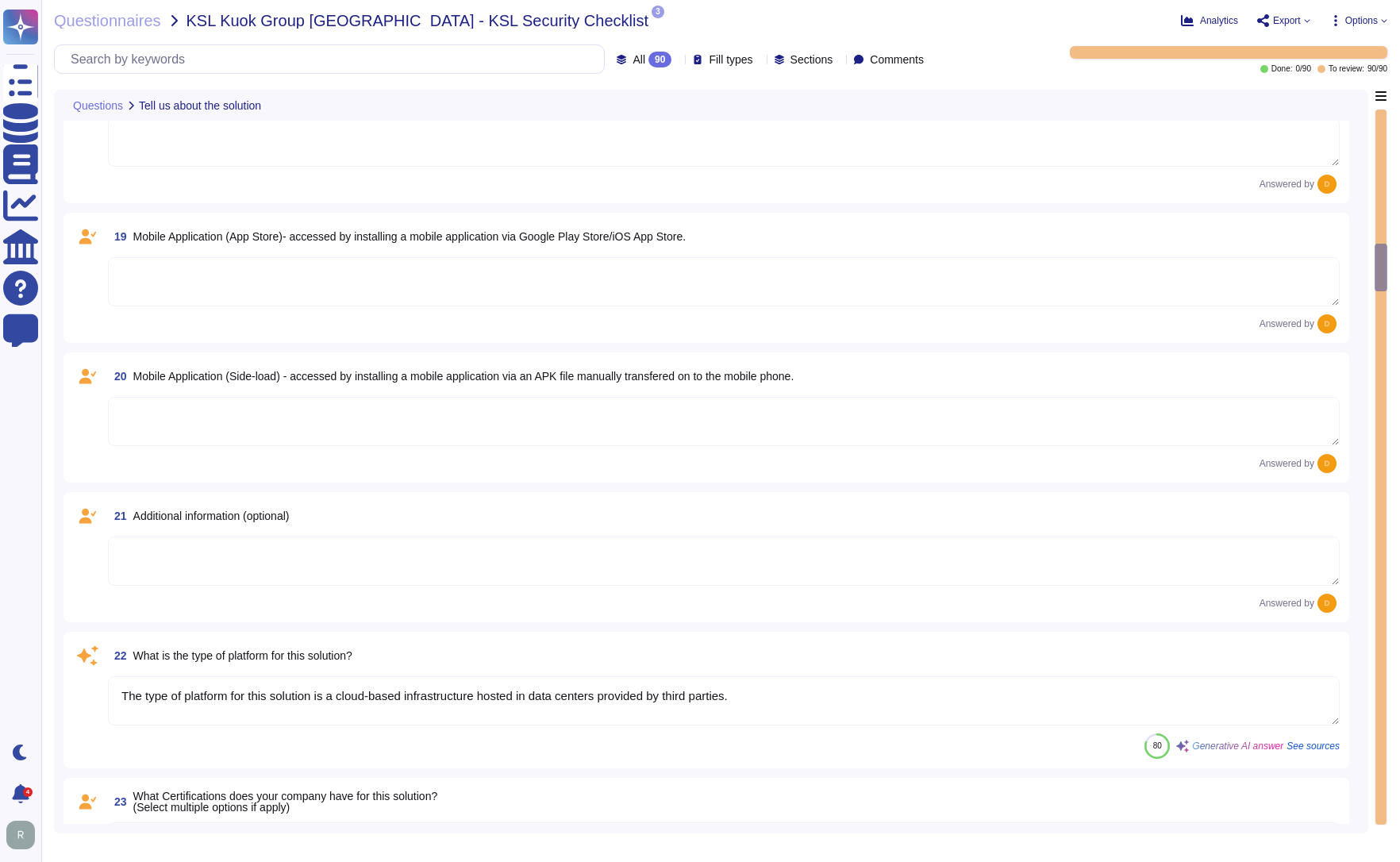
type textarea "Yes, TeamViewer maintains a comprehensive set of independent audit reports and …"
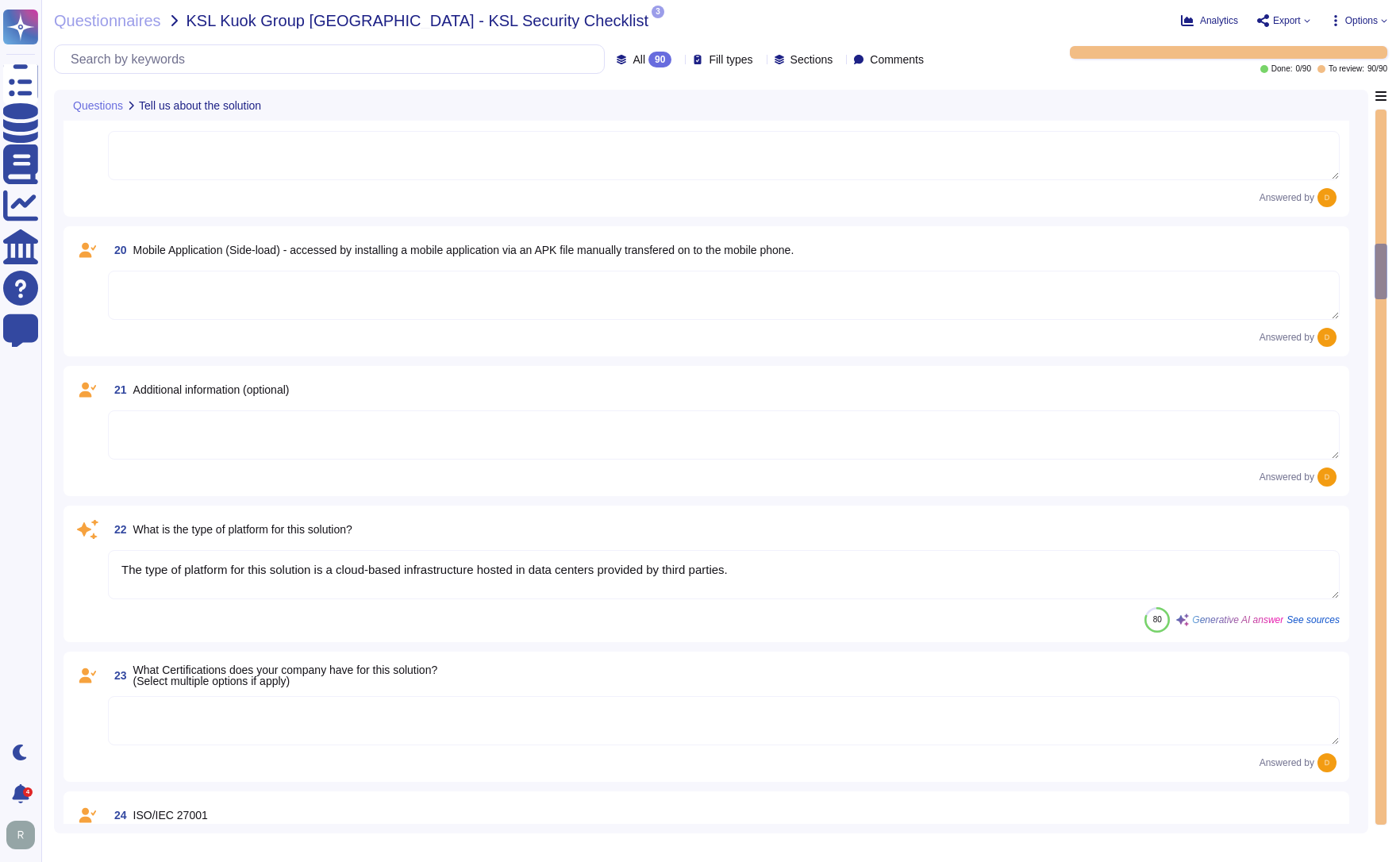
scroll to position [2460, 0]
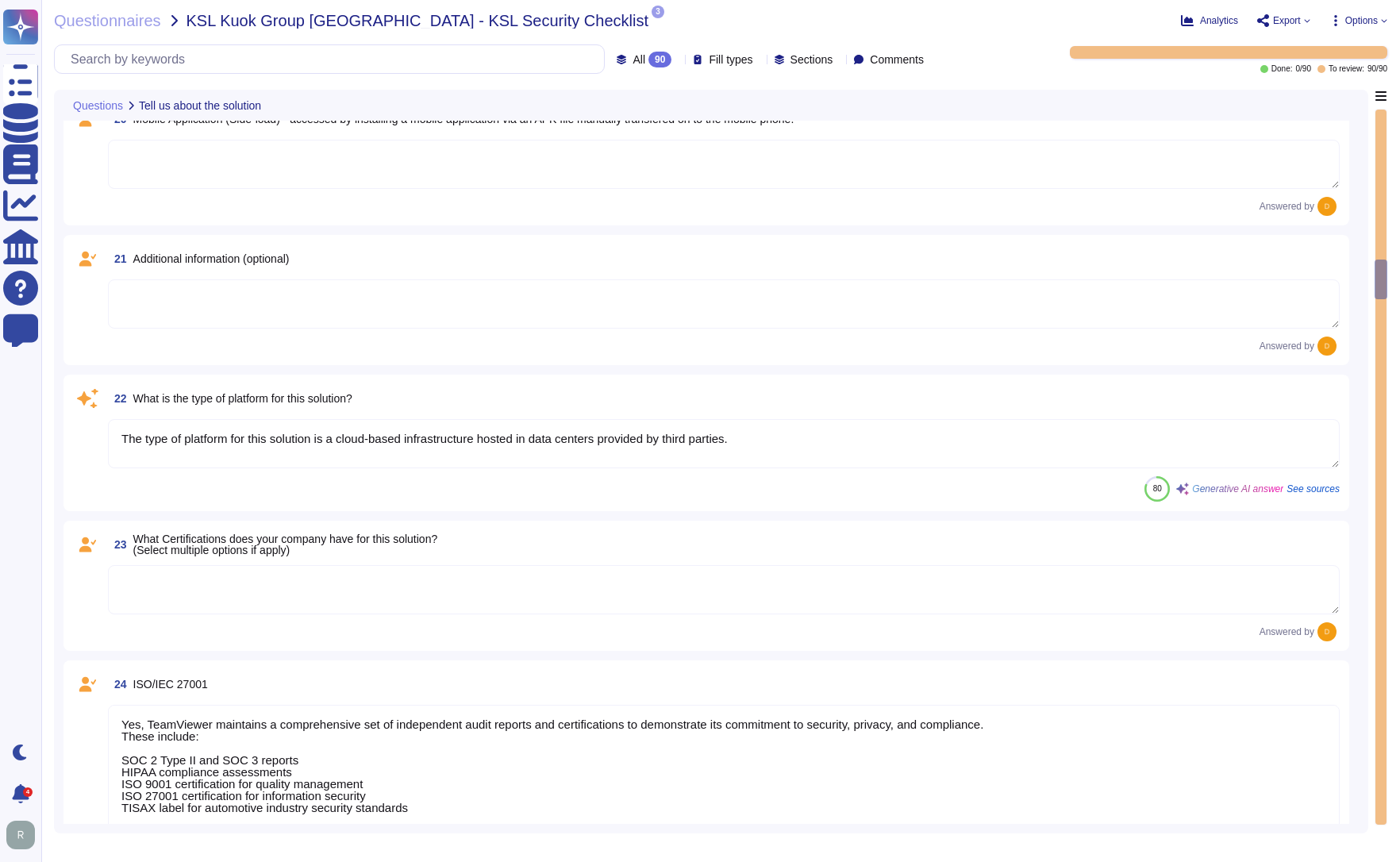
type textarea "Yes, TeamViewer maintains a comprehensive set of independent audit reports and …"
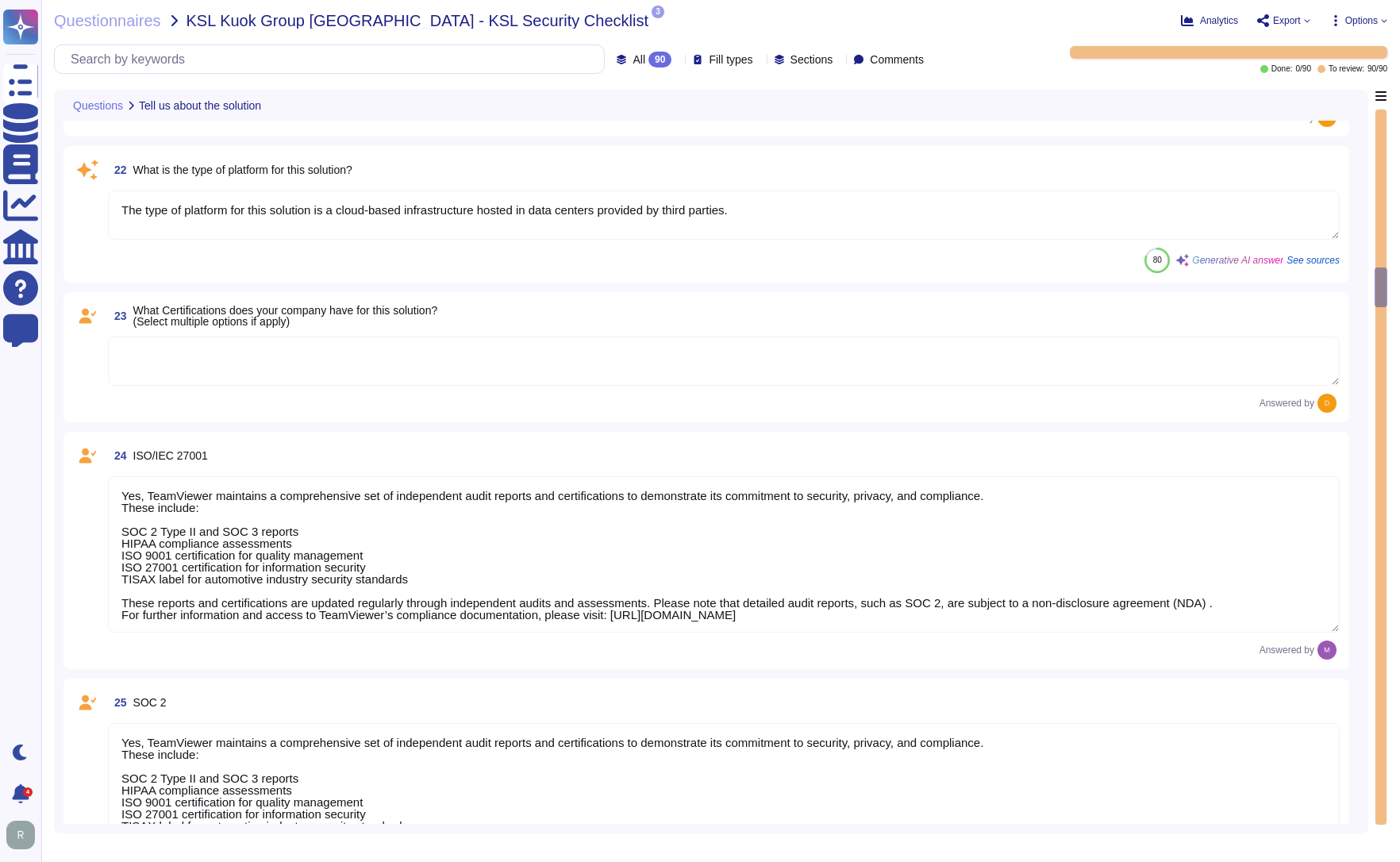
scroll to position [2778, 0]
type textarea "TeamViewer does not store, process, or transmit cardholder data. All customer p…"
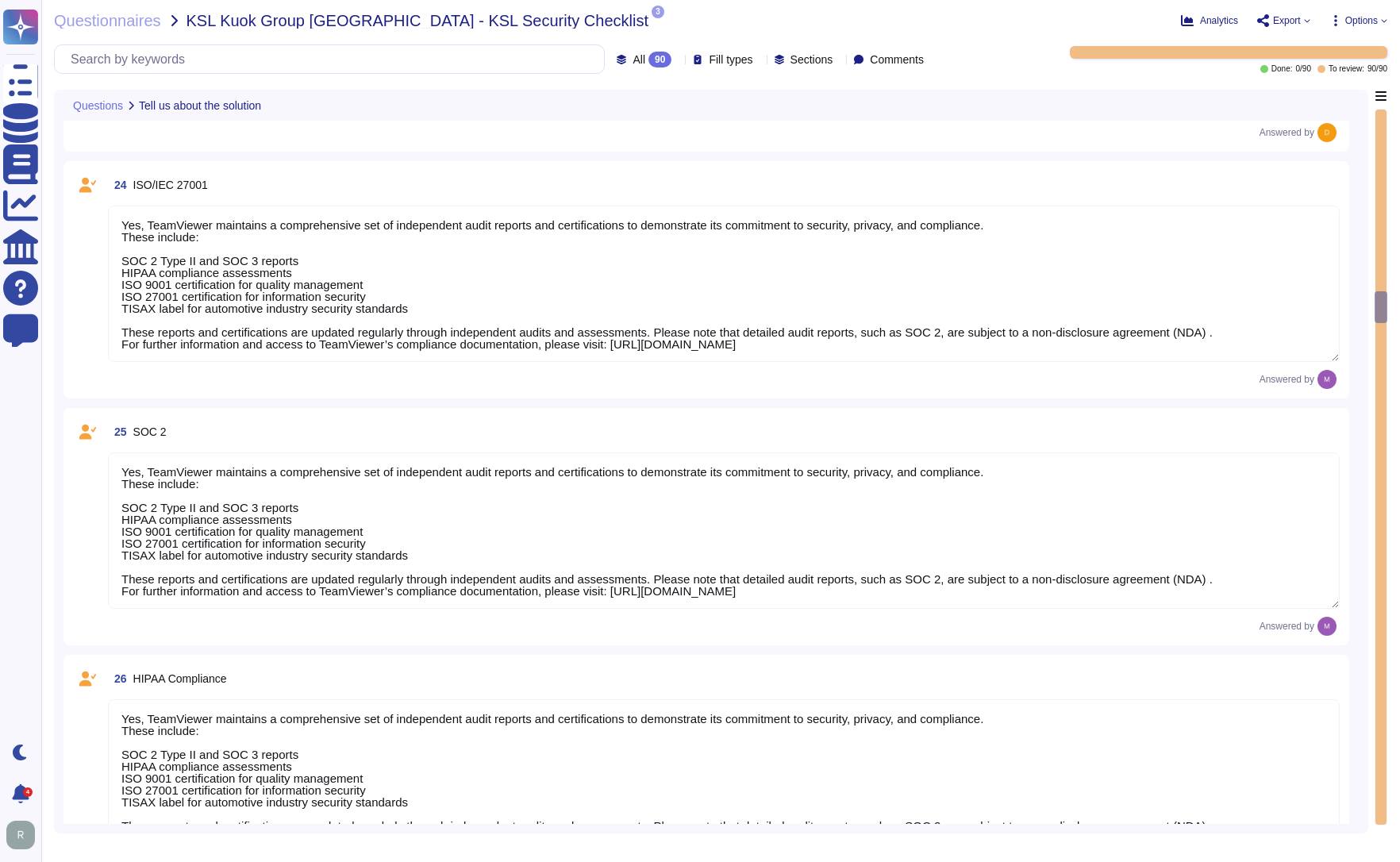
scroll to position [3175, 0]
type textarea "As a company headquartered in [GEOGRAPHIC_DATA], TeamViewer commits fully to th…"
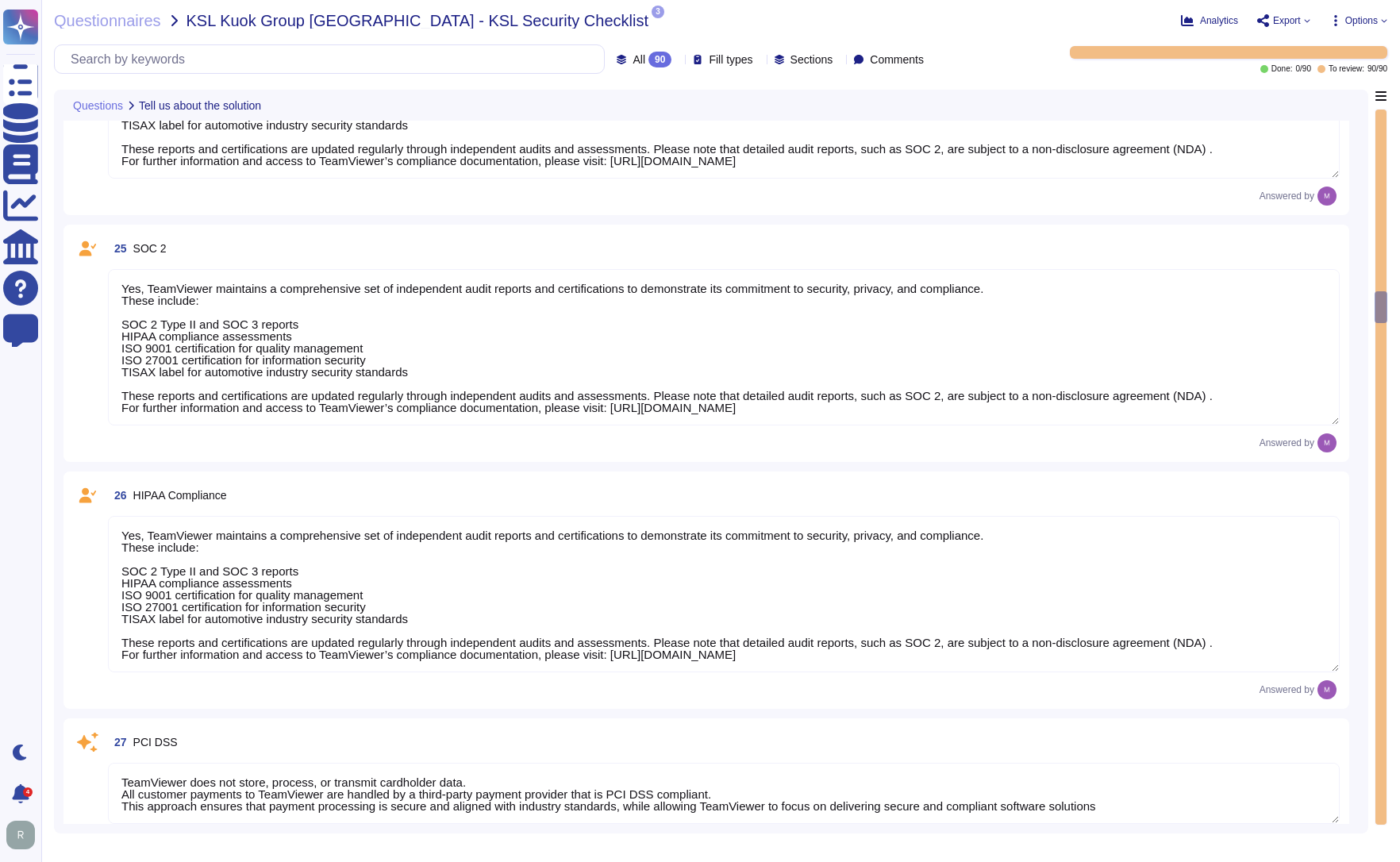
scroll to position [1, 0]
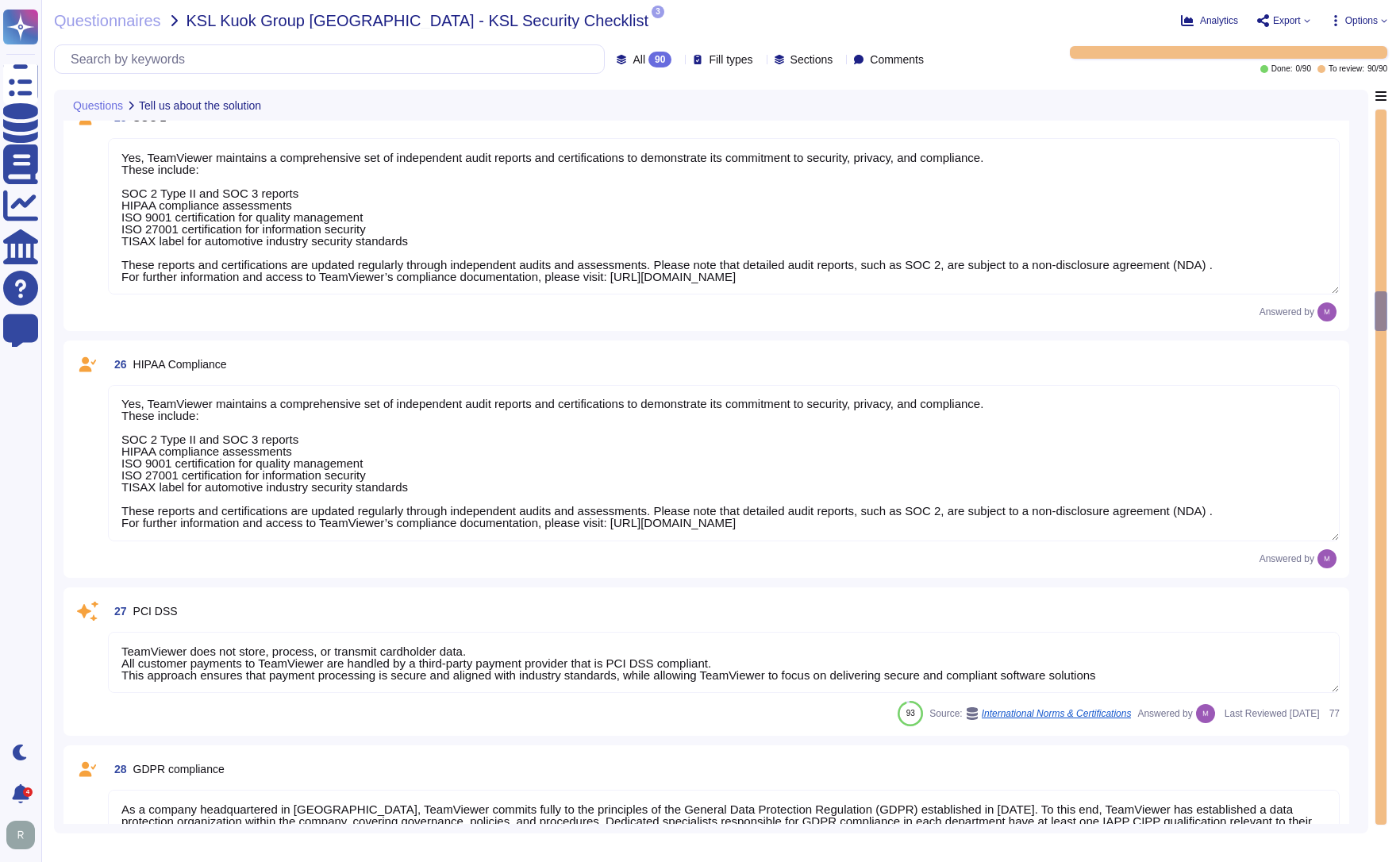
type textarea "A copy of TeamViewer's certifications is available on request. Note that detail…"
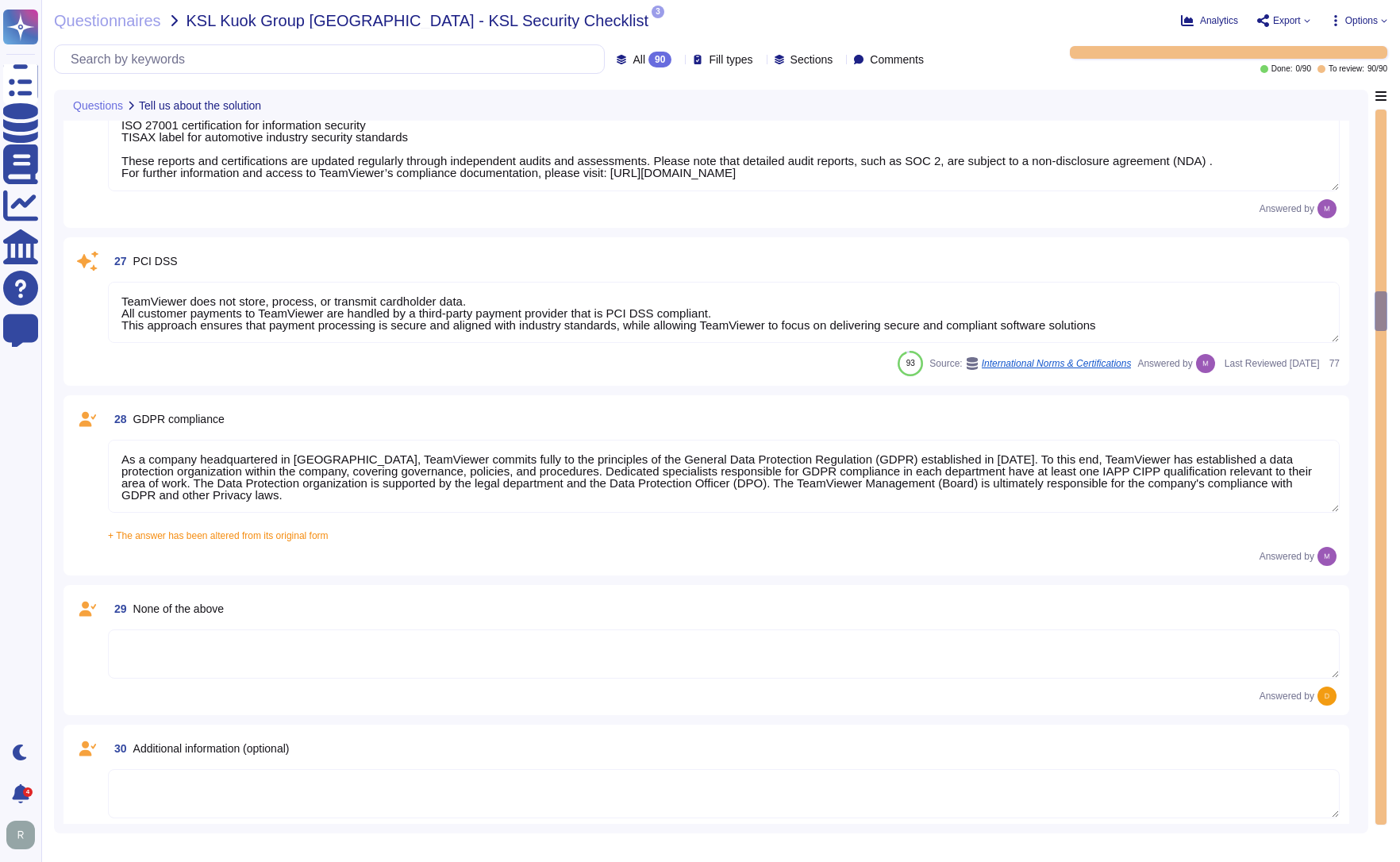
scroll to position [3651, 0]
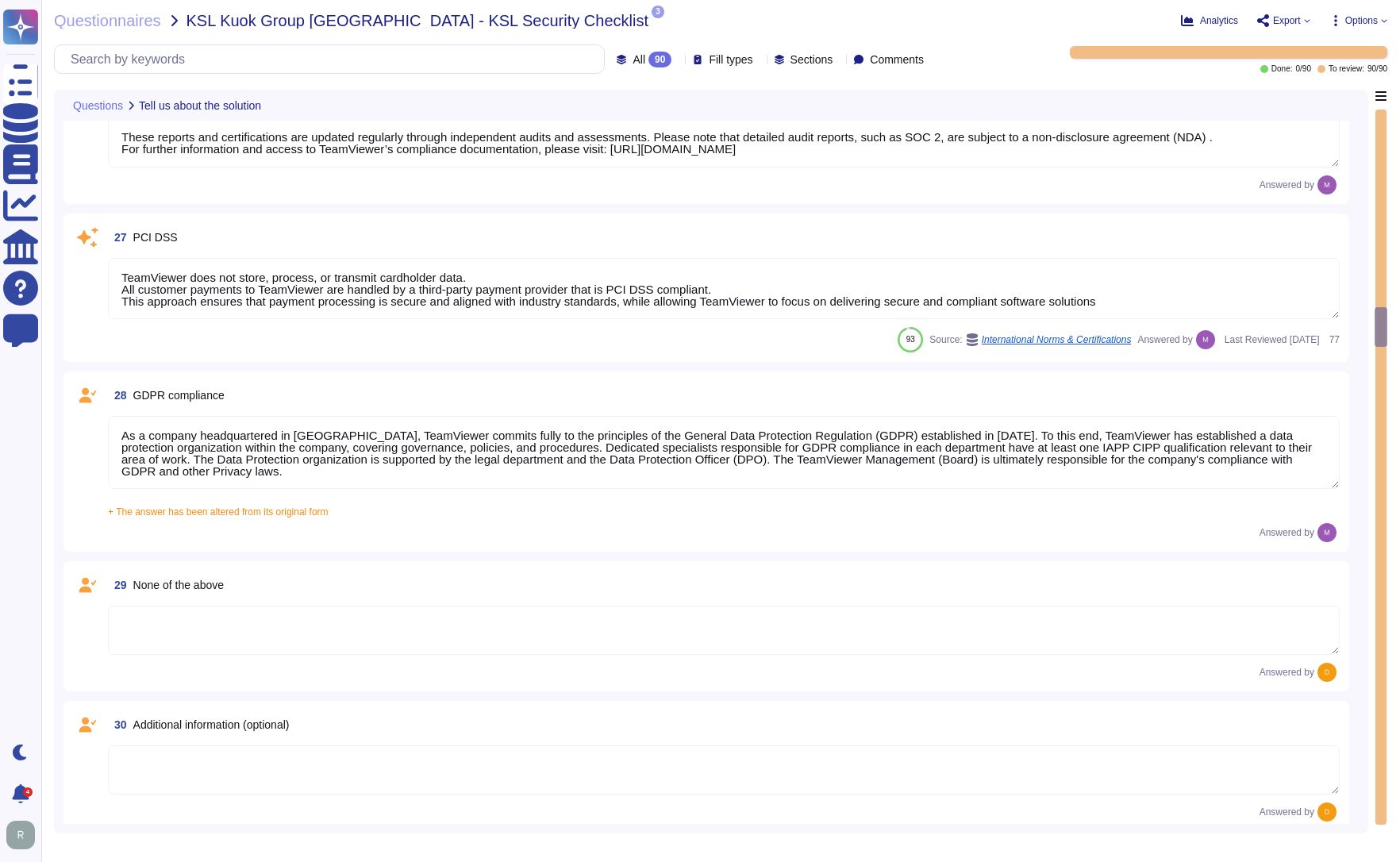
type textarea "See teamviewer DPA [URL][DOMAIN_NAME] [URL][DOMAIN_NAME][PERSON_NAME]"
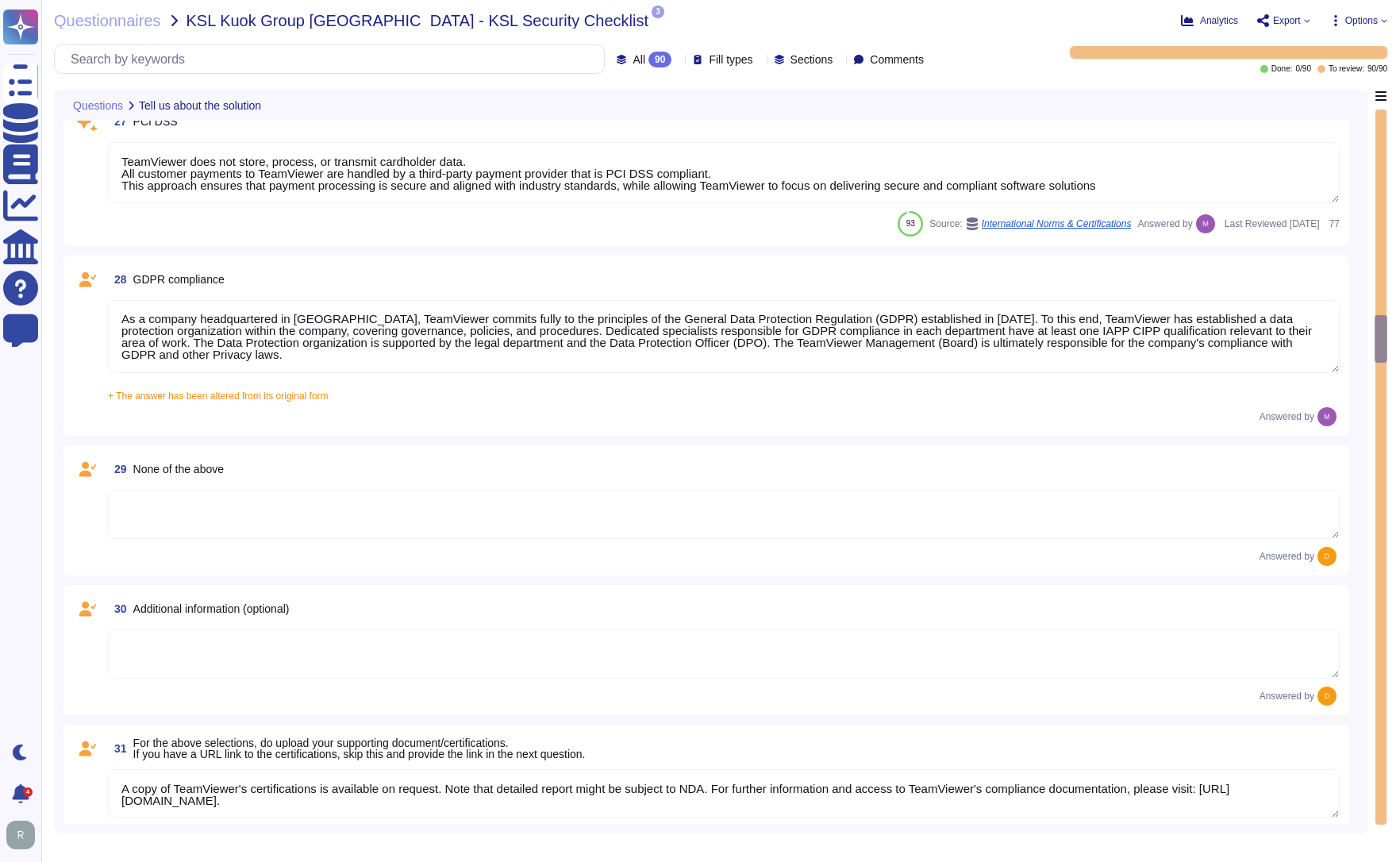
type textarea "[URL][DOMAIN_NAME][PERSON_NAME]"
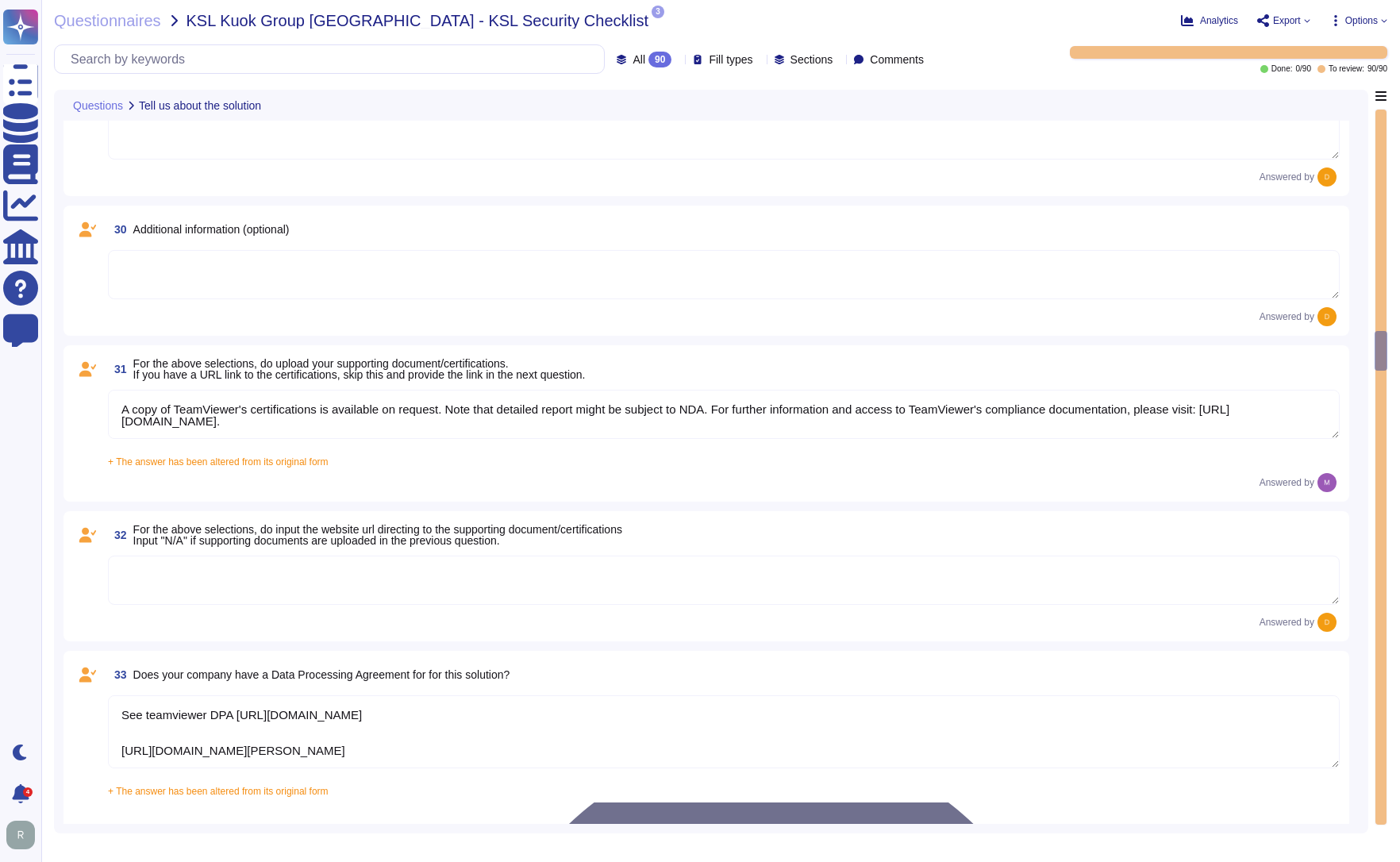
type textarea "The scope and purpose of the [DEMOGRAPHIC_DATA] is defined in the document Team…"
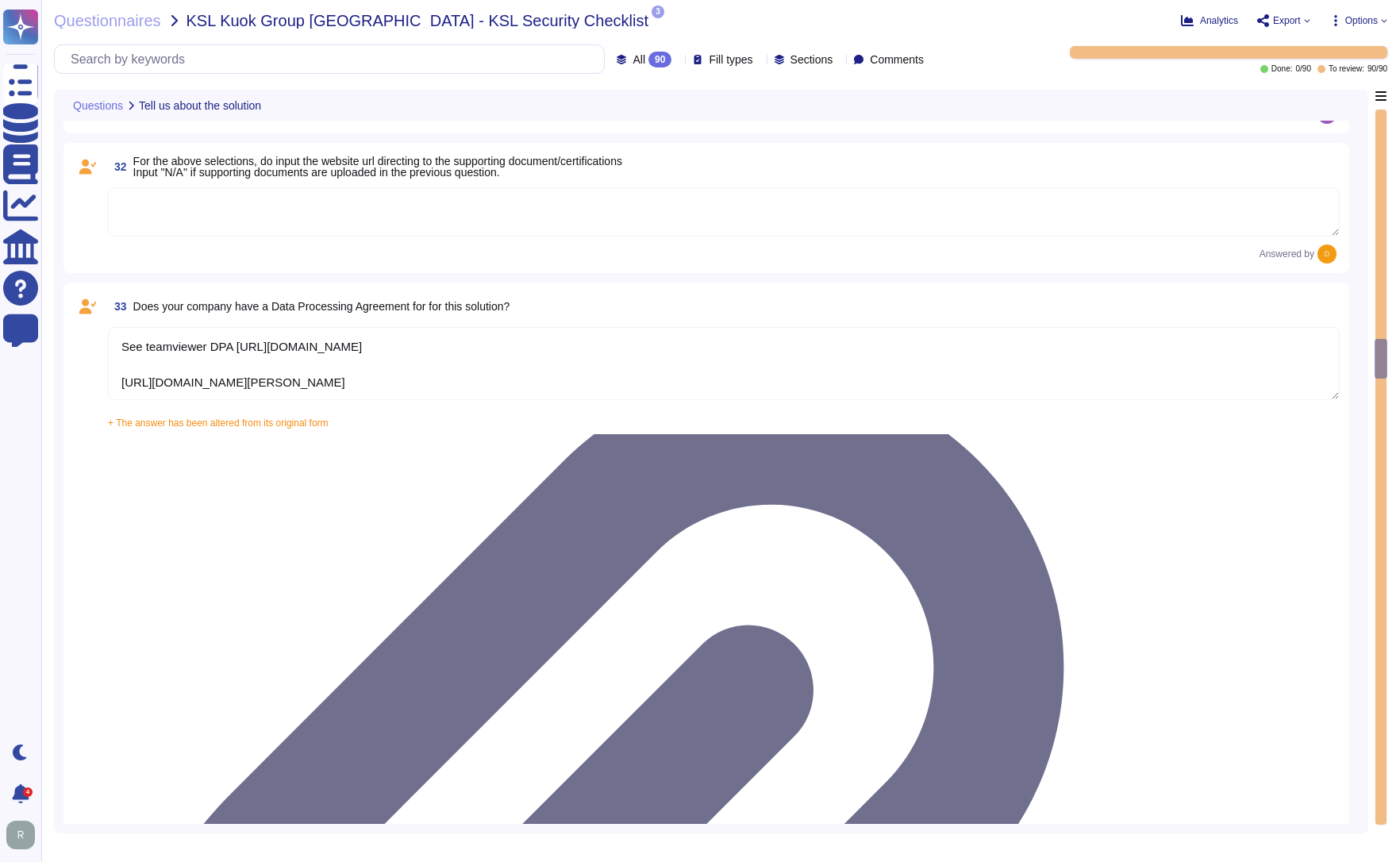
scroll to position [4604, 0]
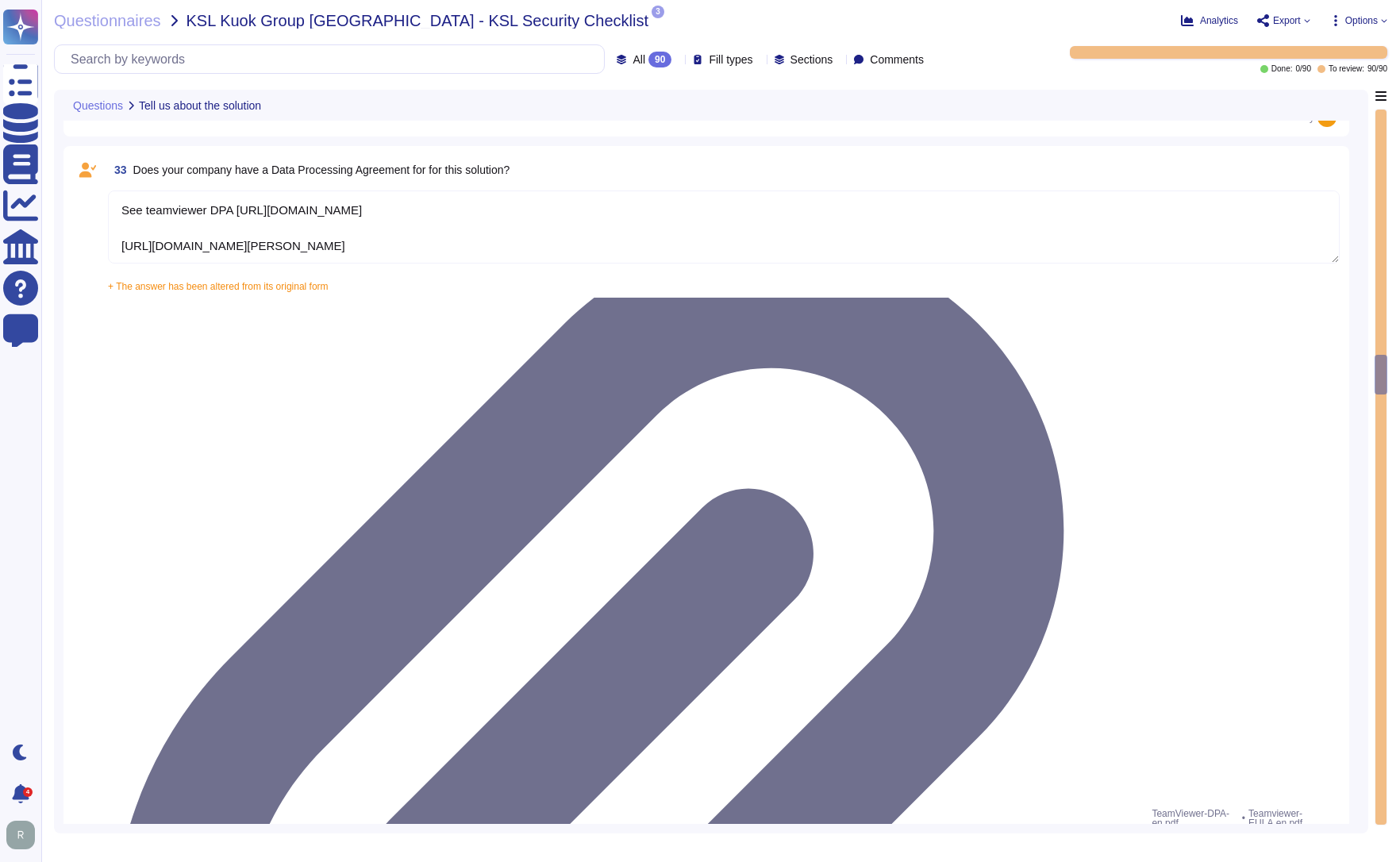
type textarea "Yes, our organization has a formal security awareness program that requires all…"
type textarea "We have a comprehensive incident response plan in place, which includes the rol…"
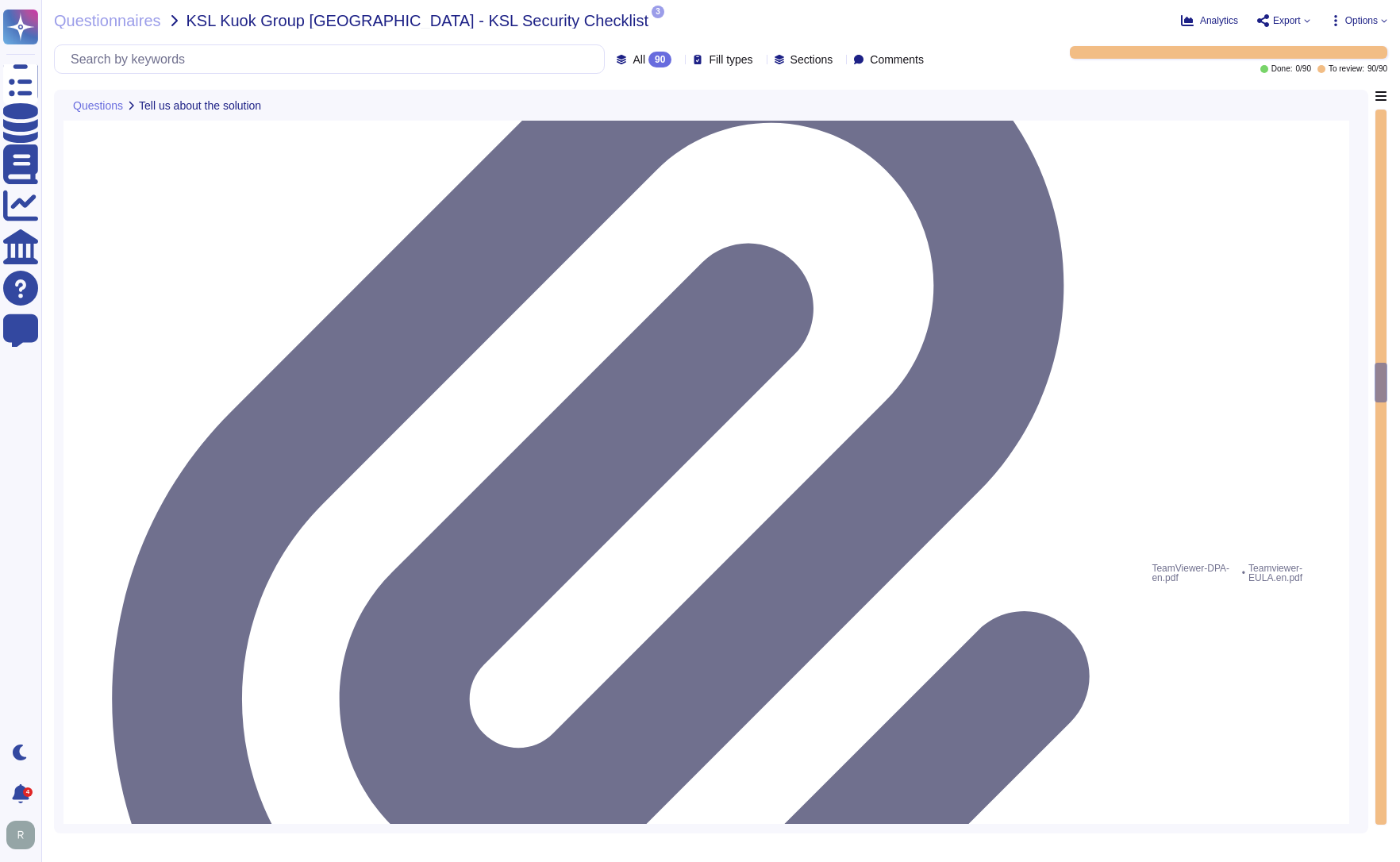
scroll to position [4841, 0]
type textarea "Please refer to attached document"
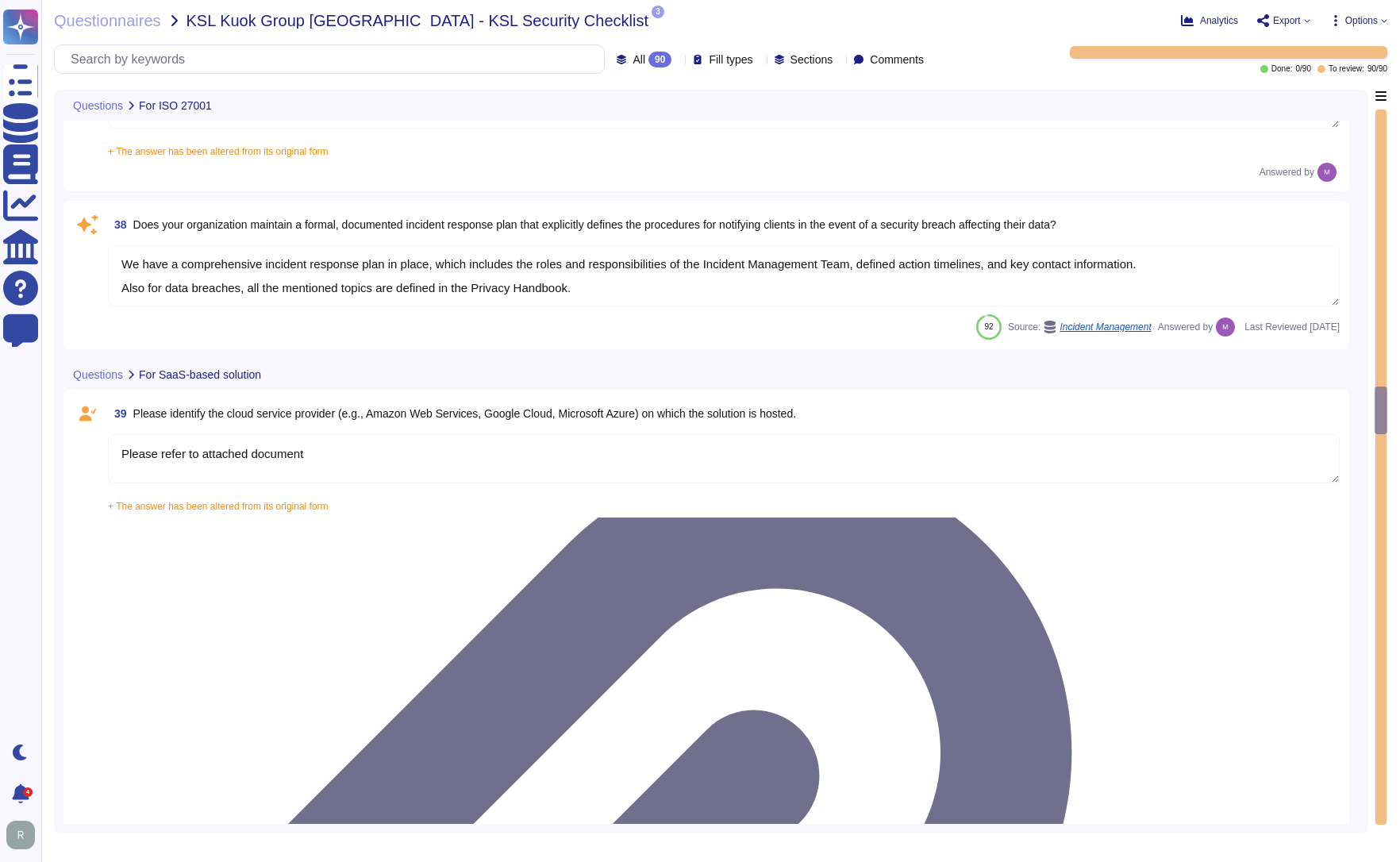
scroll to position [5794, 0]
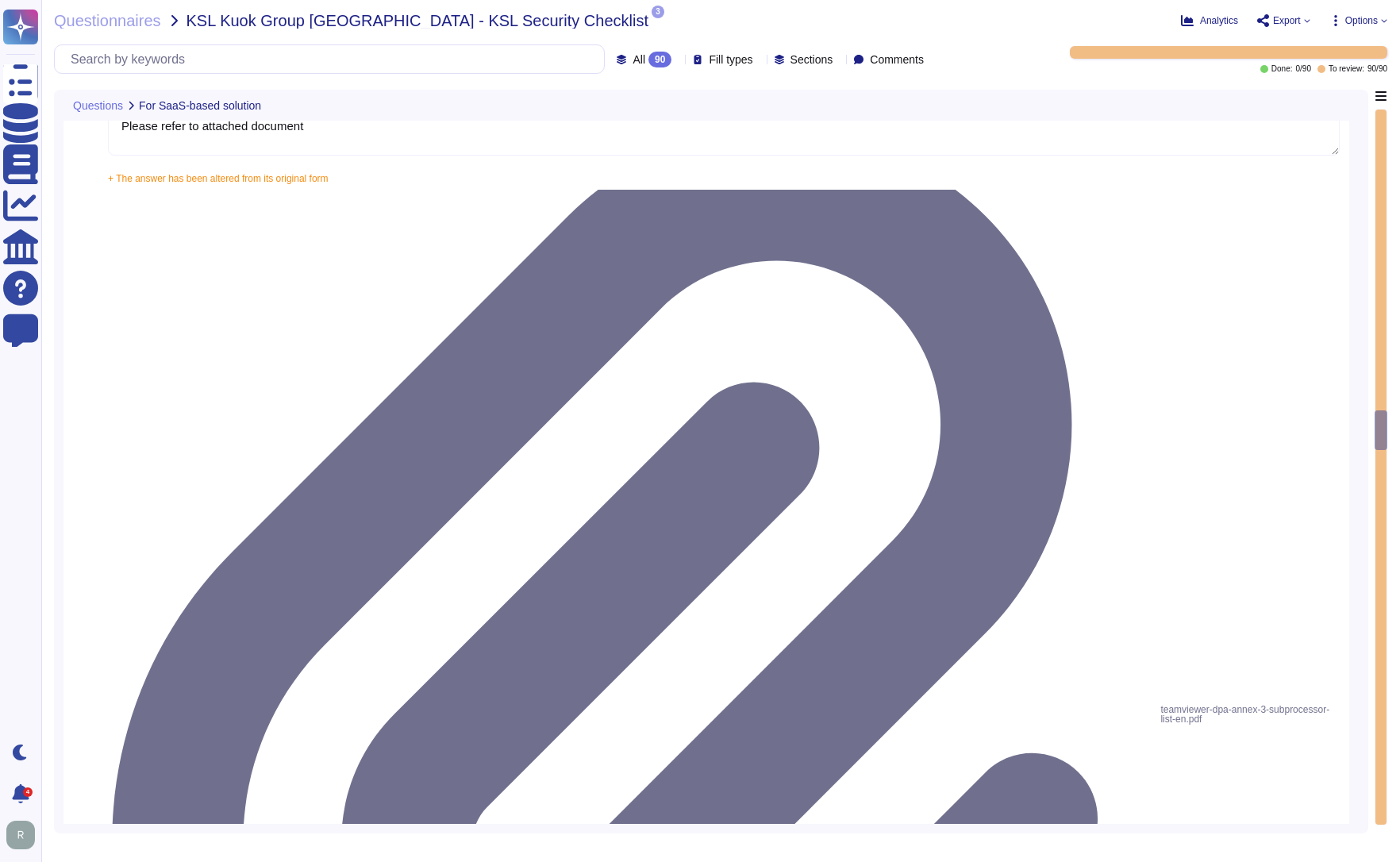
type textarea "Yes, our solution is capable of integrating with Azure Active Directory (AAD) v…"
type textarea "Yes, our solution supports having both SSO Account and Local Account concurrent…"
type textarea "Yes, the solution is able to enforce password complexity requirements for Local…"
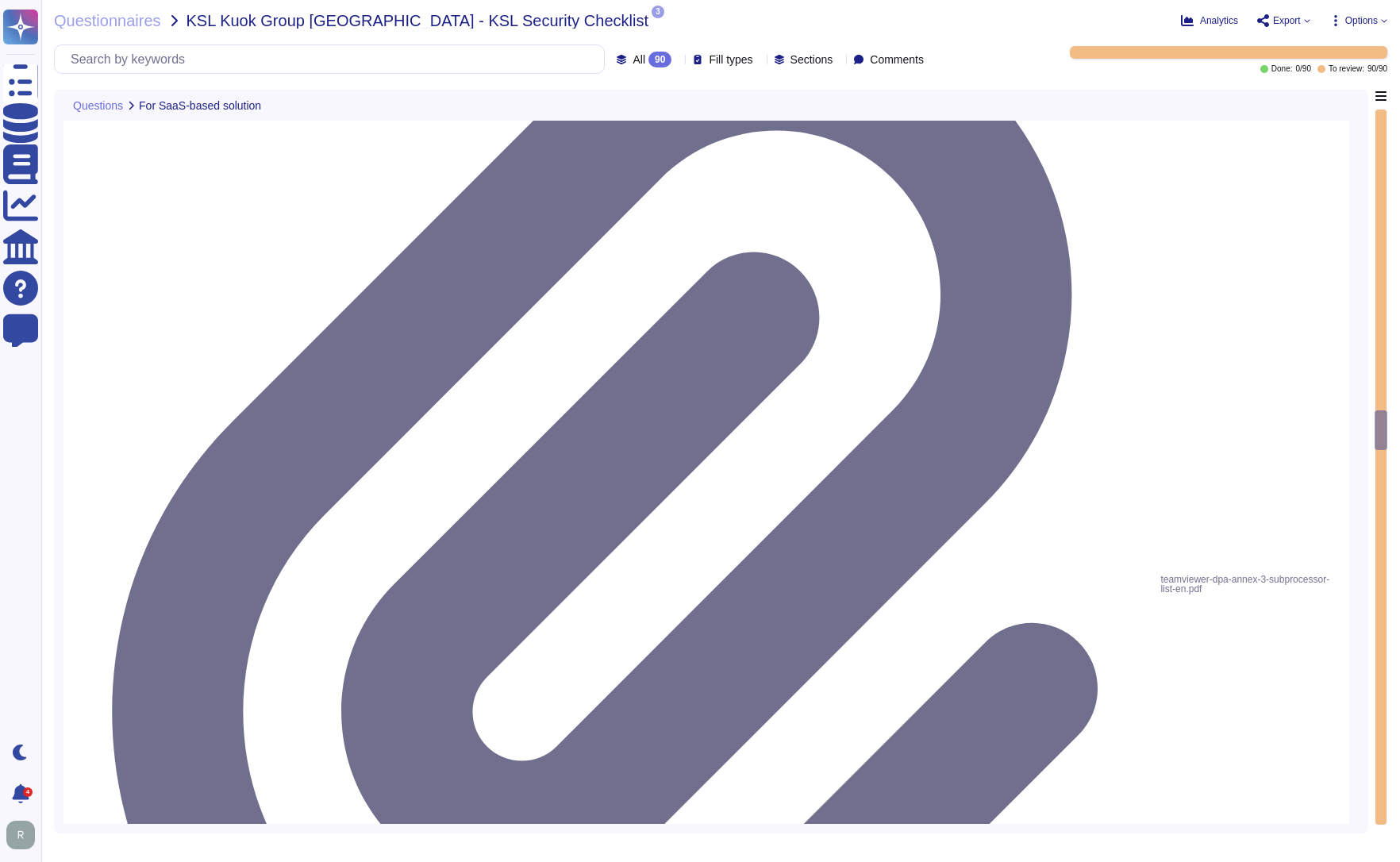
scroll to position [6032, 0]
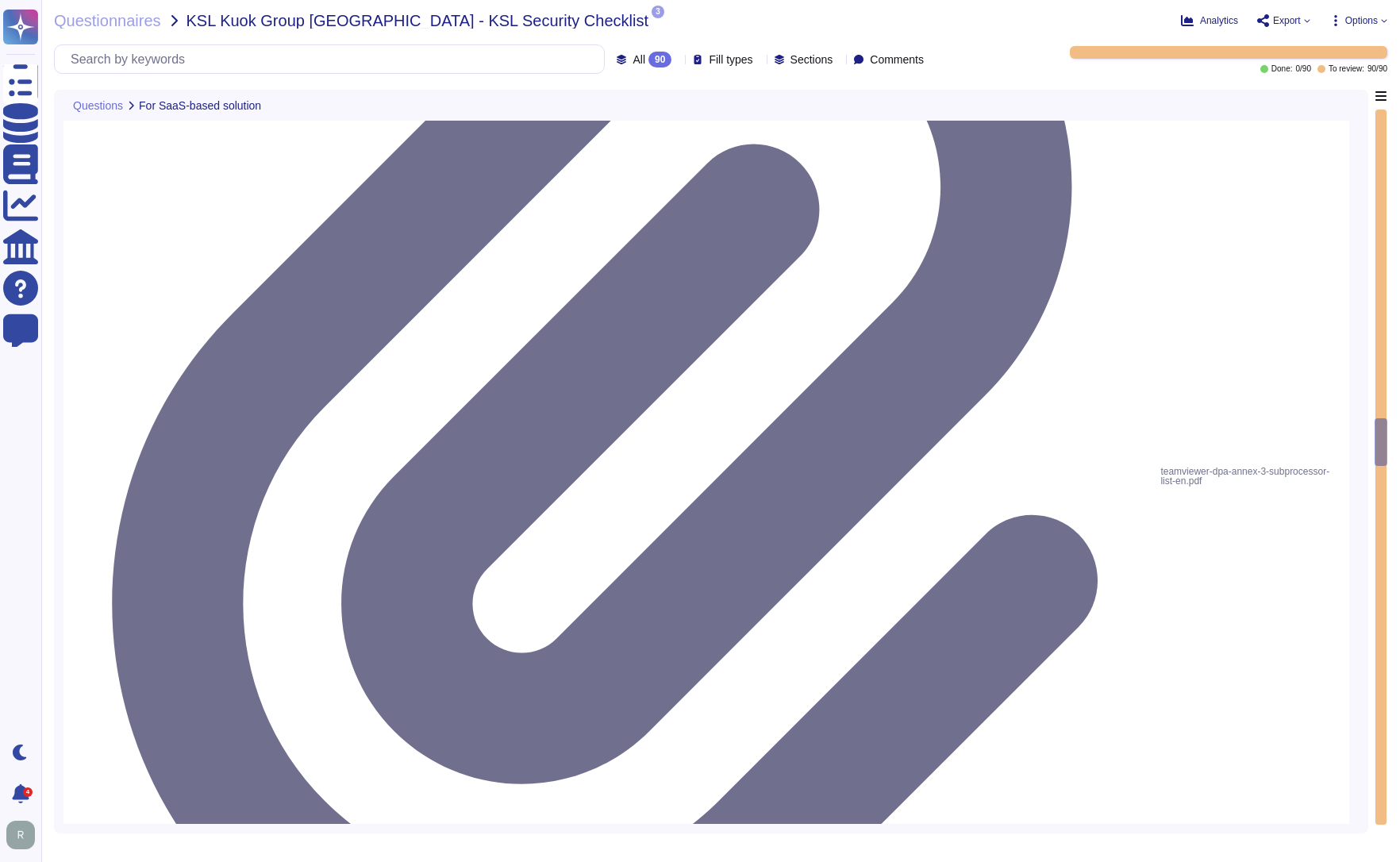
type textarea "5-digit numerical code through which an employee can connect to an employee by …"
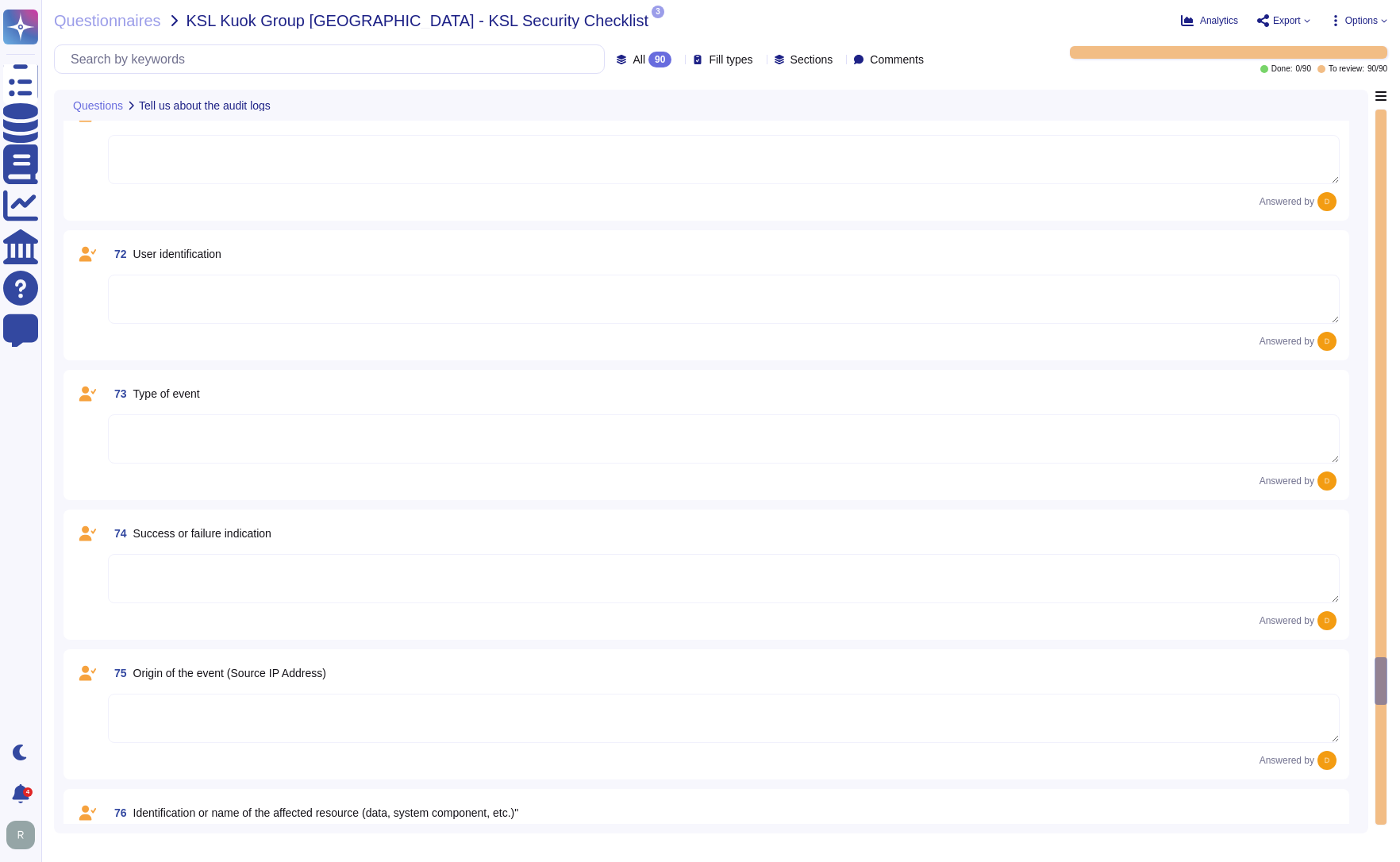
scroll to position [10317, 0]
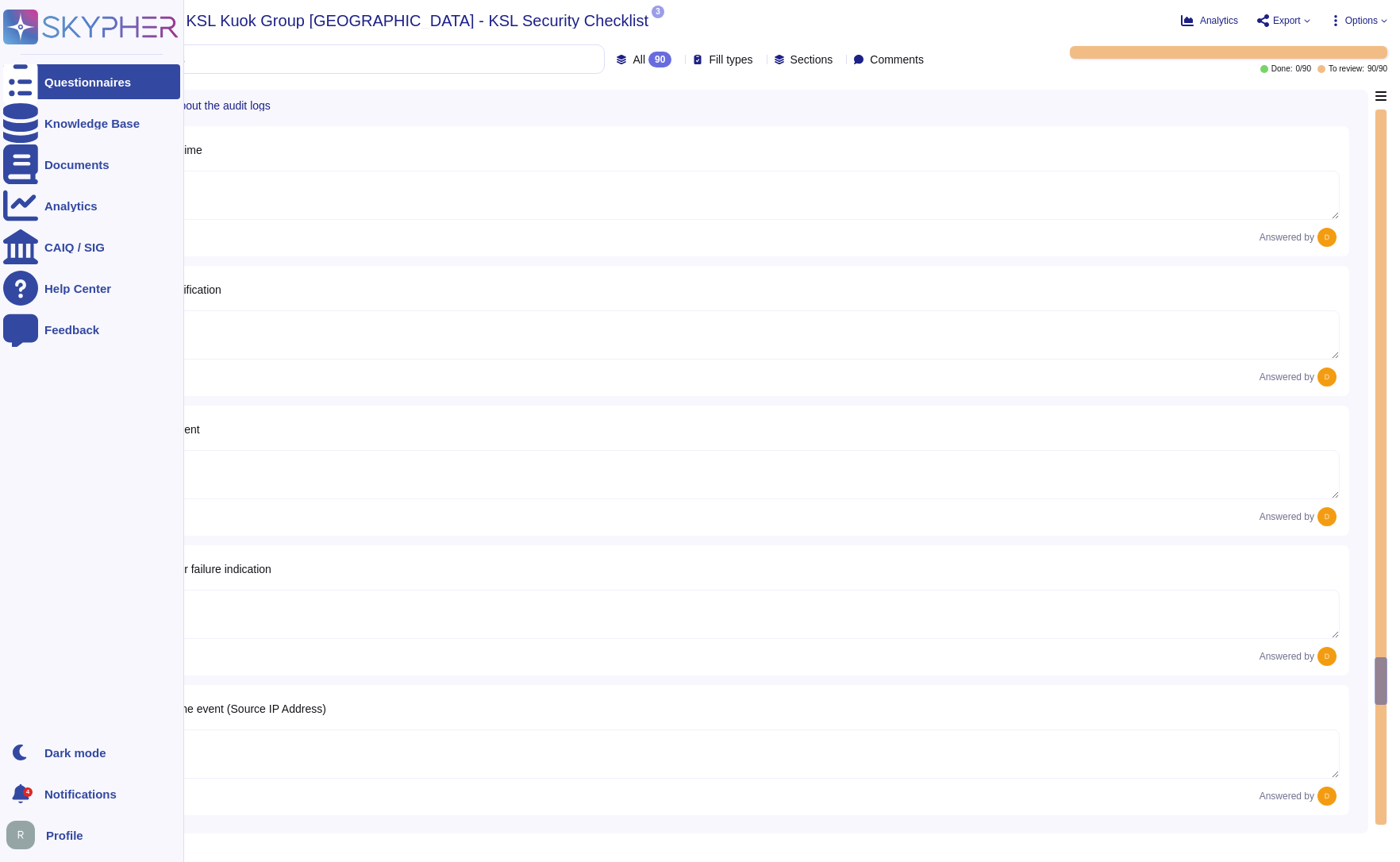
click at [18, 408] on ul "Questionnaires Knowledge Base Documents Analytics CAIQ / SIG Help Center Feedba…" at bounding box center [92, 395] width 177 height 661
click at [72, 161] on div "Documents" at bounding box center [77, 164] width 65 height 11
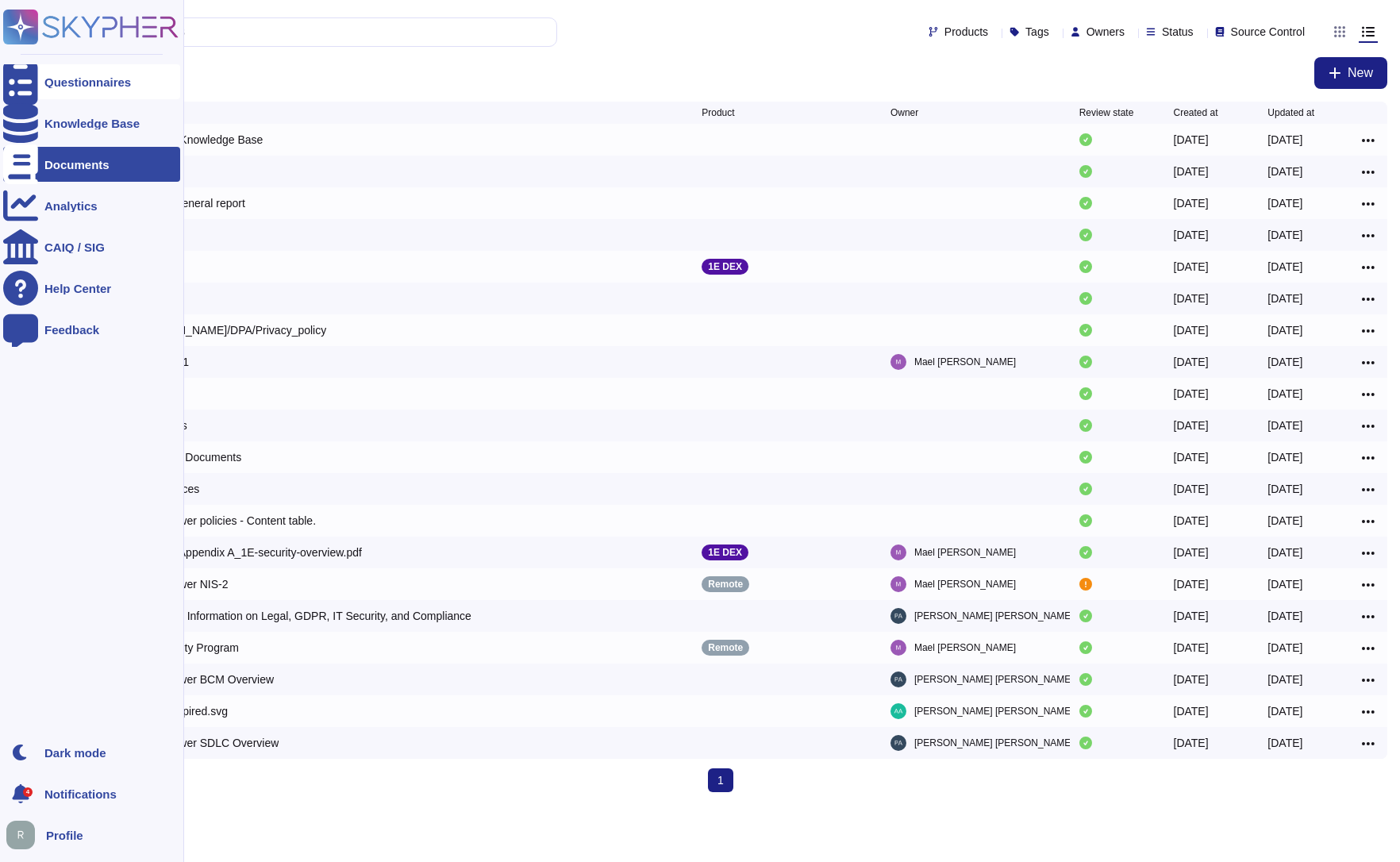
click at [26, 82] on icon at bounding box center [20, 81] width 34 height 47
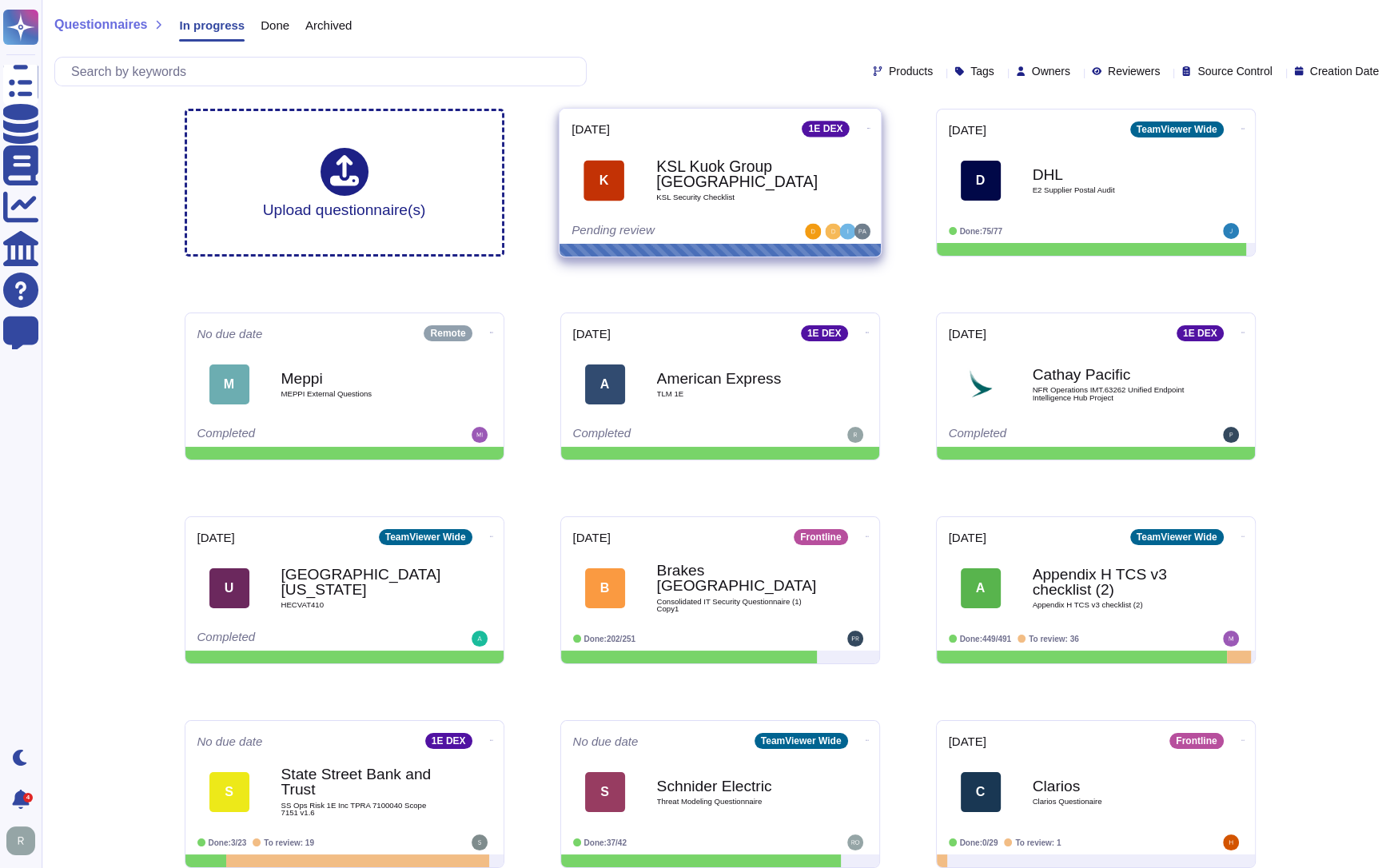
click at [705, 175] on b "KSL Kuok Group Singapore" at bounding box center [736, 174] width 161 height 31
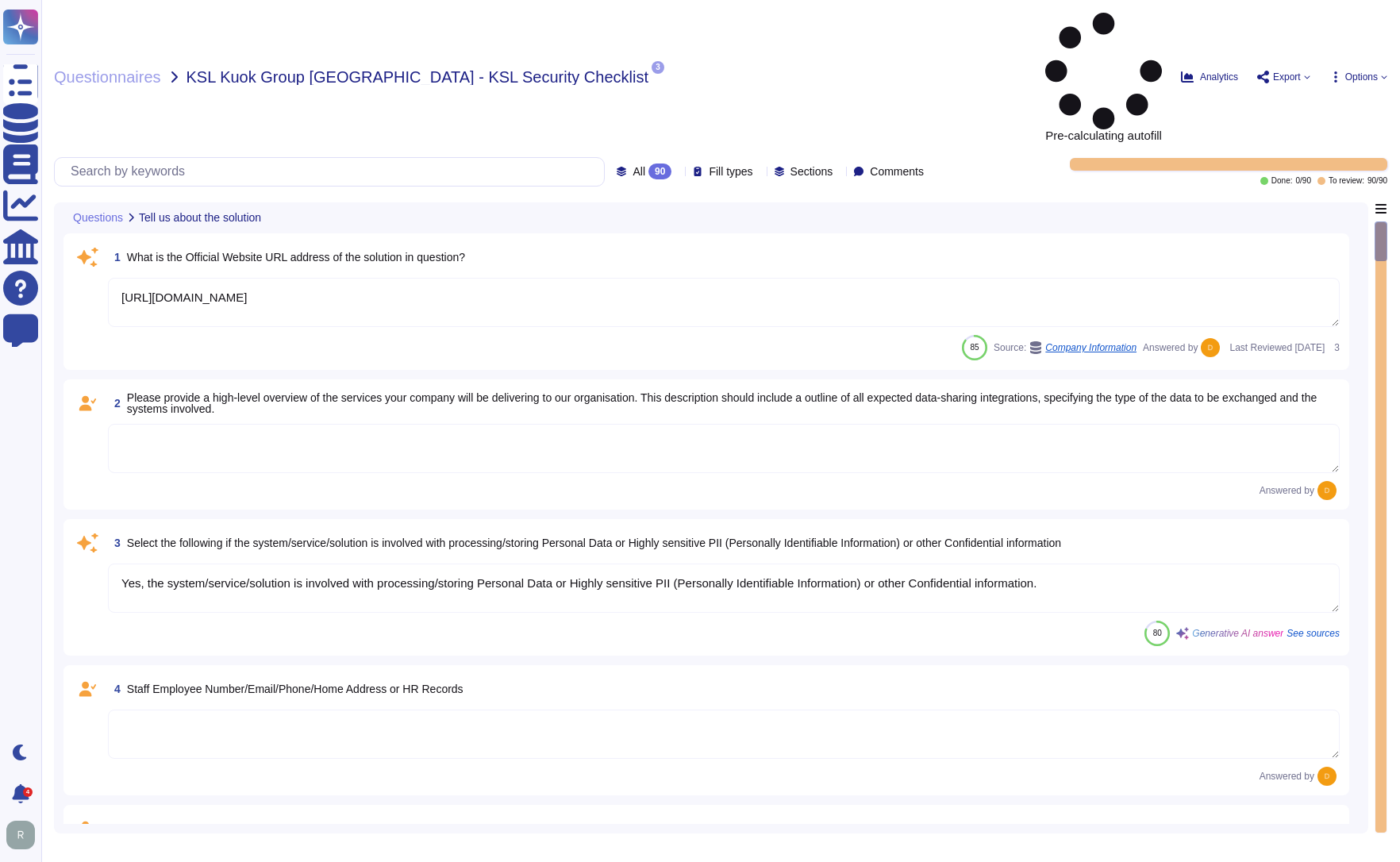
type textarea "[URL][DOMAIN_NAME]"
type textarea "Yes, the system/service/solution is involved with processing/storing Personal D…"
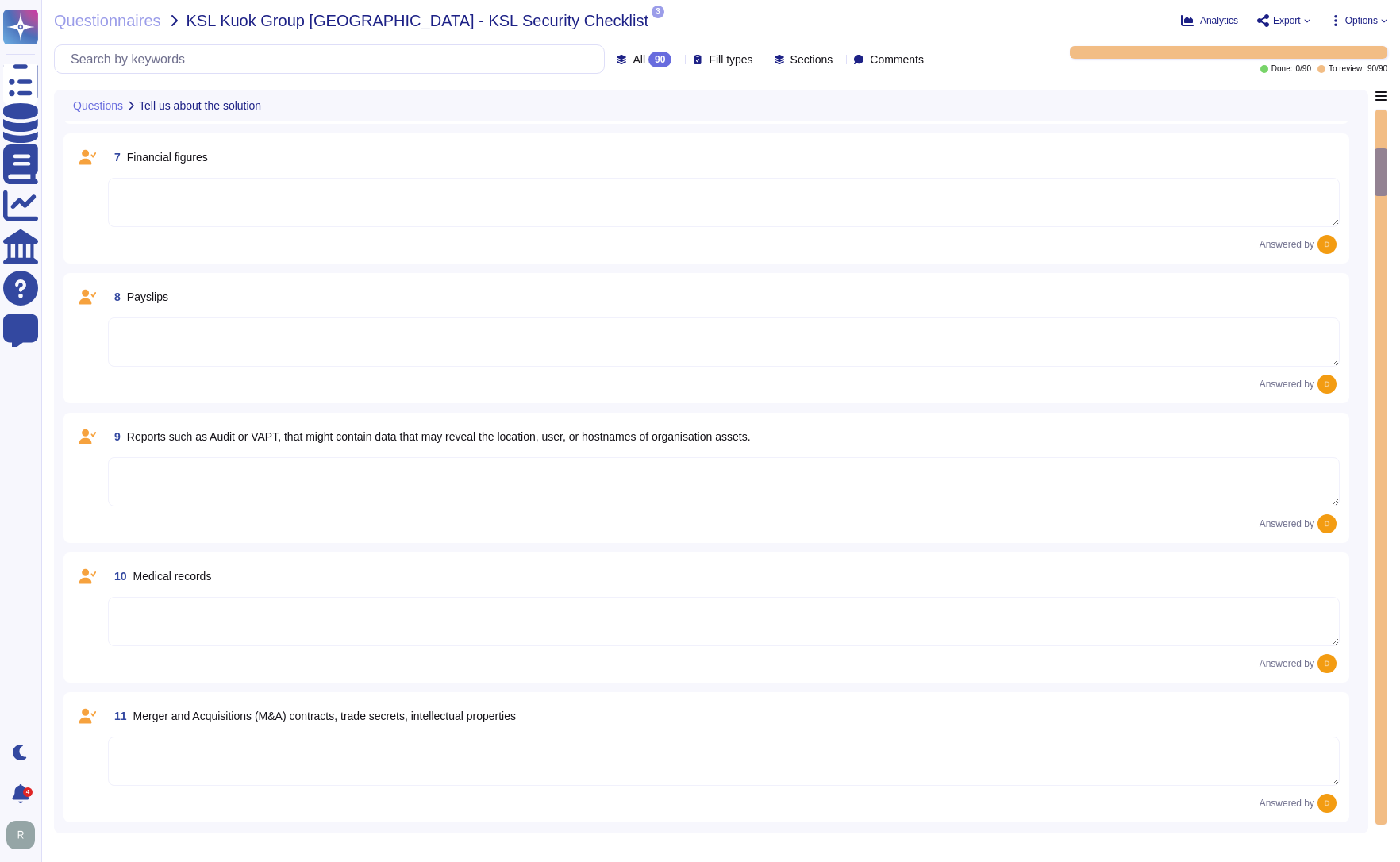
scroll to position [873, 0]
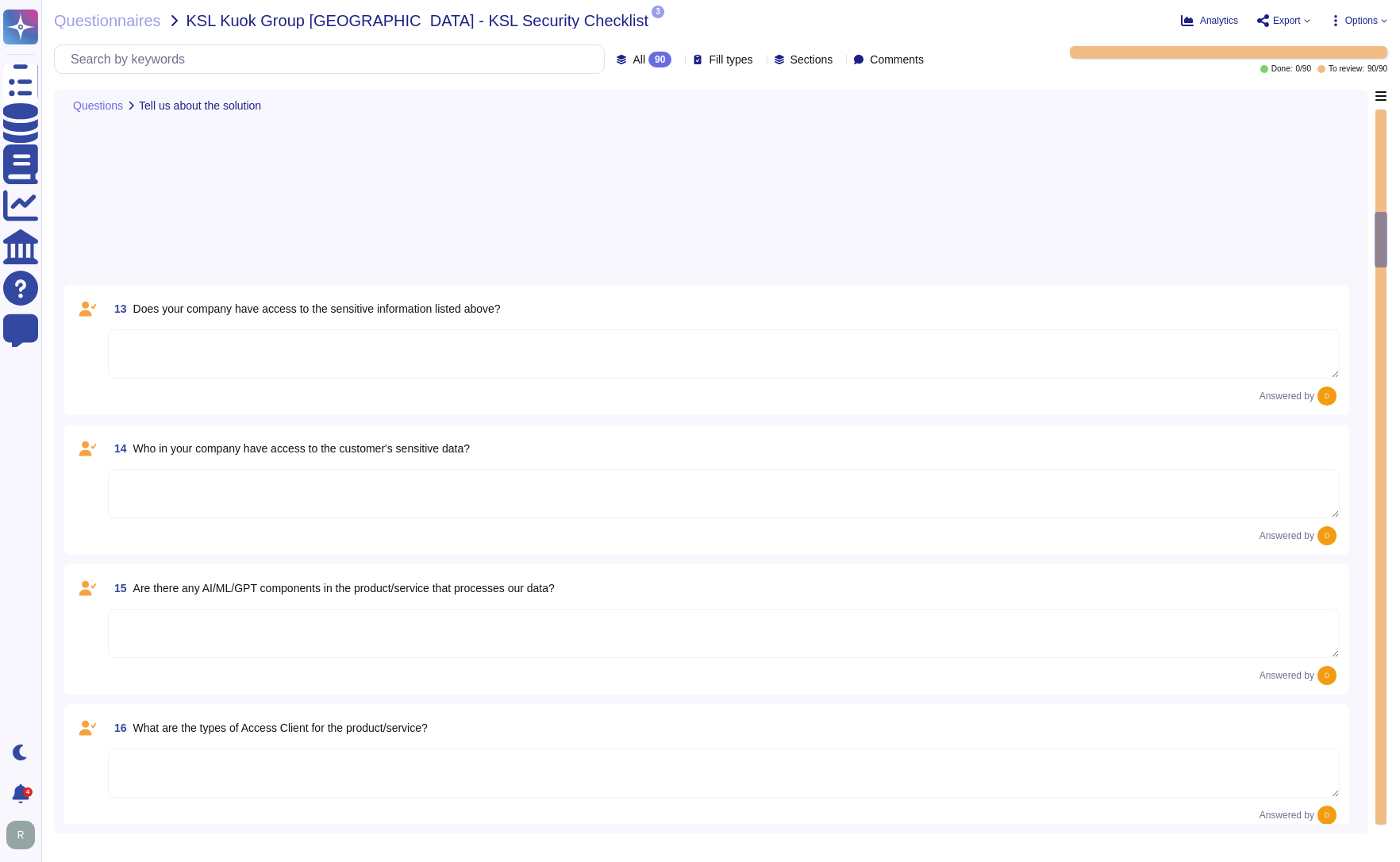
type textarea "Yes, TeamViewer maintains a comprehensive set of independent audit reports and …"
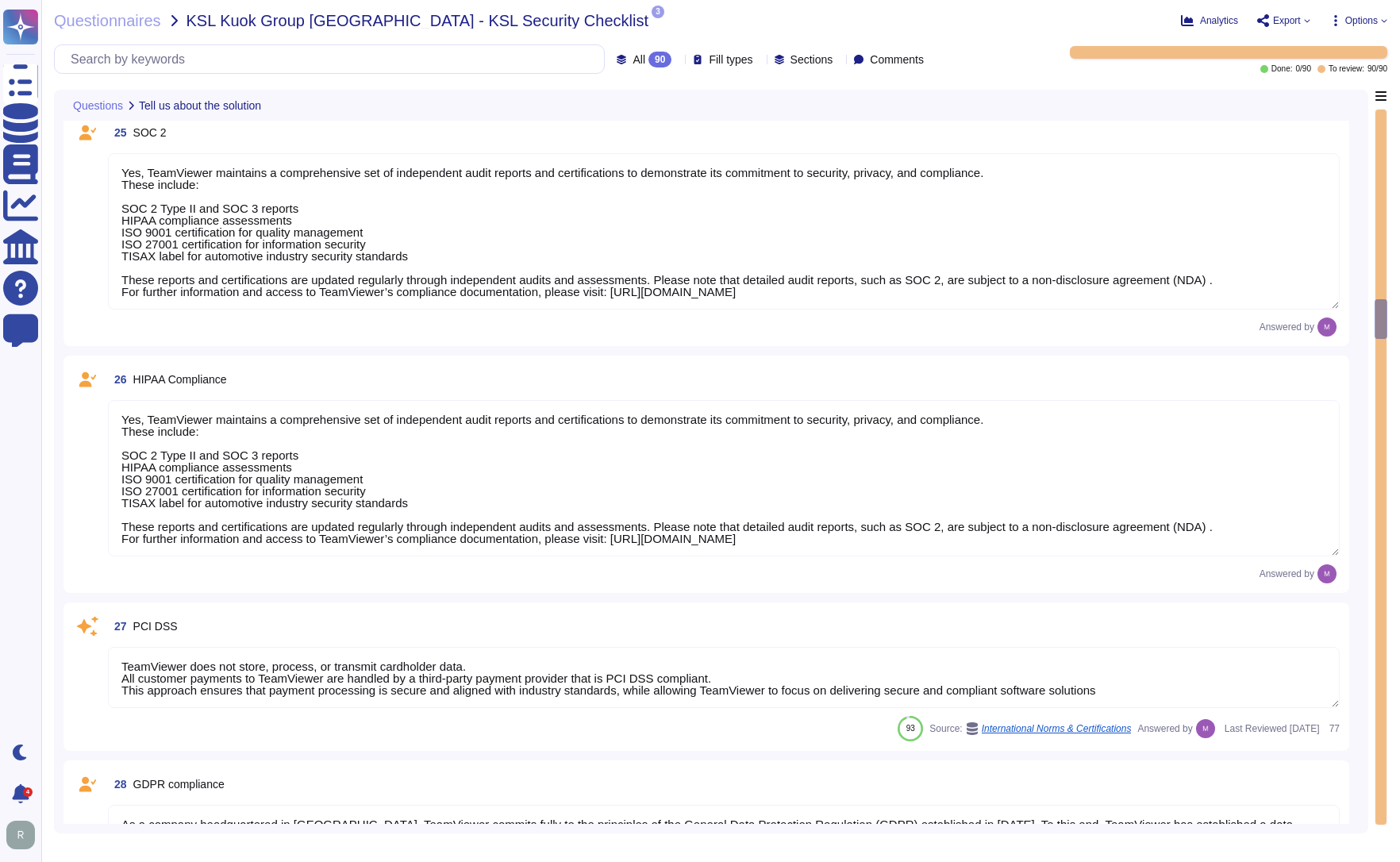
type textarea "Yes, TeamViewer maintains a comprehensive set of independent audit reports and …"
type textarea "TeamViewer does not store, process, or transmit cardholder data. All customer p…"
type textarea "As a company headquartered in [GEOGRAPHIC_DATA], TeamViewer commits fully to th…"
type textarea "A copy of TeamViewer's certifications is available on request. Note that detail…"
type textarea "See teamviewer DPA [URL][DOMAIN_NAME] [URL][DOMAIN_NAME][PERSON_NAME]"
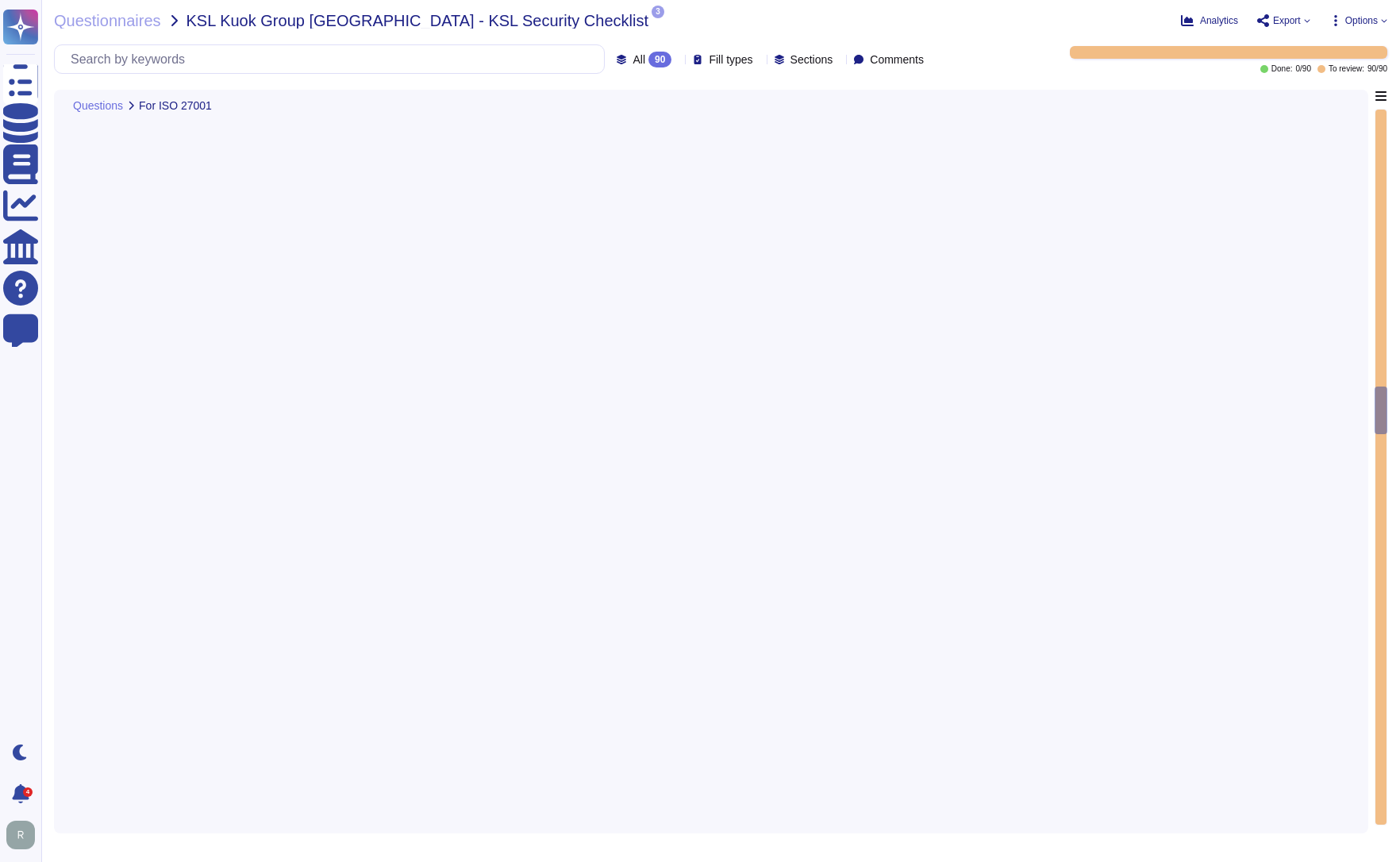
type textarea "The scope and purpose of the [DEMOGRAPHIC_DATA] is defined in the document Team…"
type textarea "Yes, our organization has a formal security awareness program that requires all…"
type textarea "We have a comprehensive incident response plan in place, which includes the rol…"
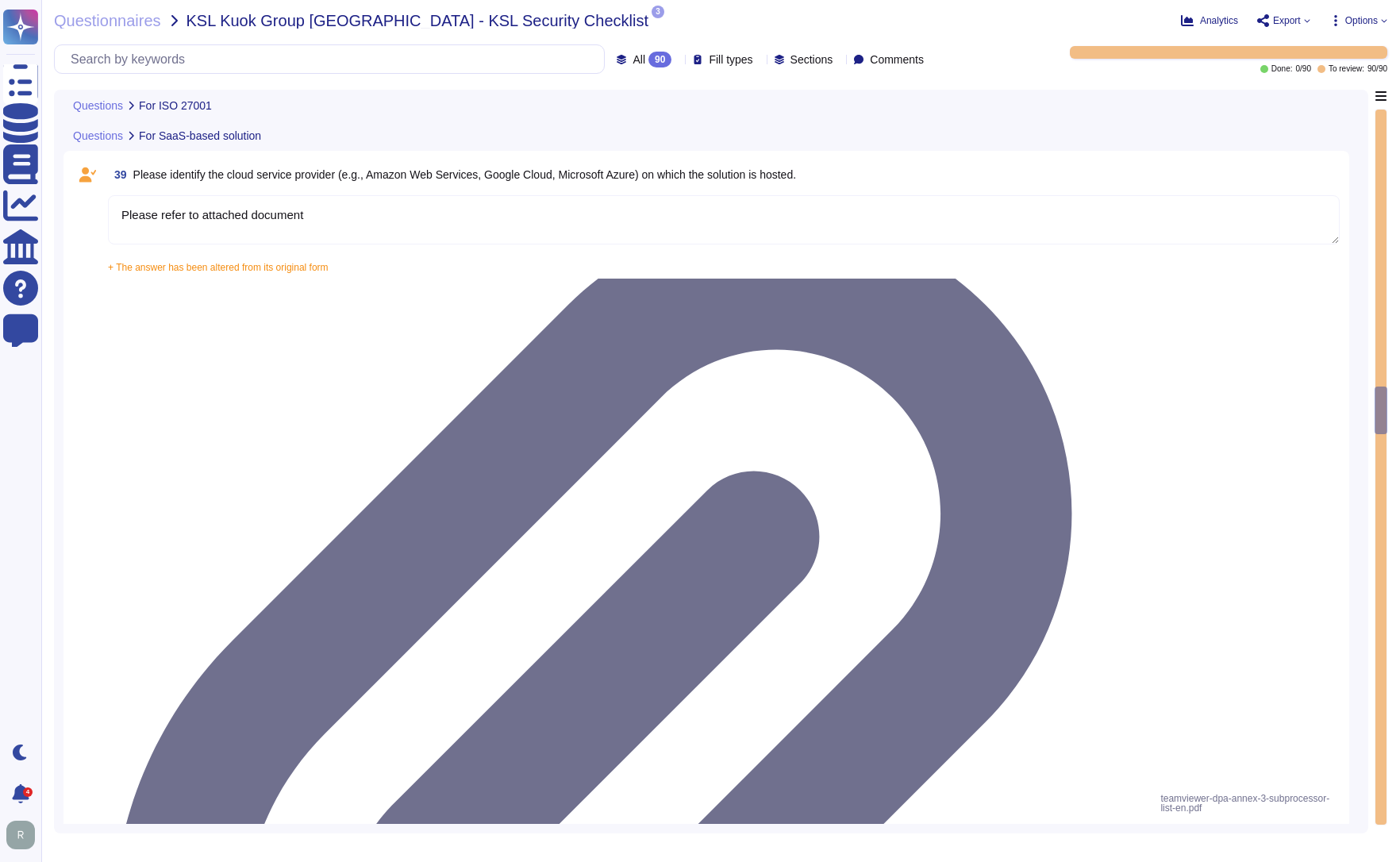
type textarea "Please refer to attached document"
type textarea "Yes, our solution is capable of integrating with Azure Active Directory (AAD) v…"
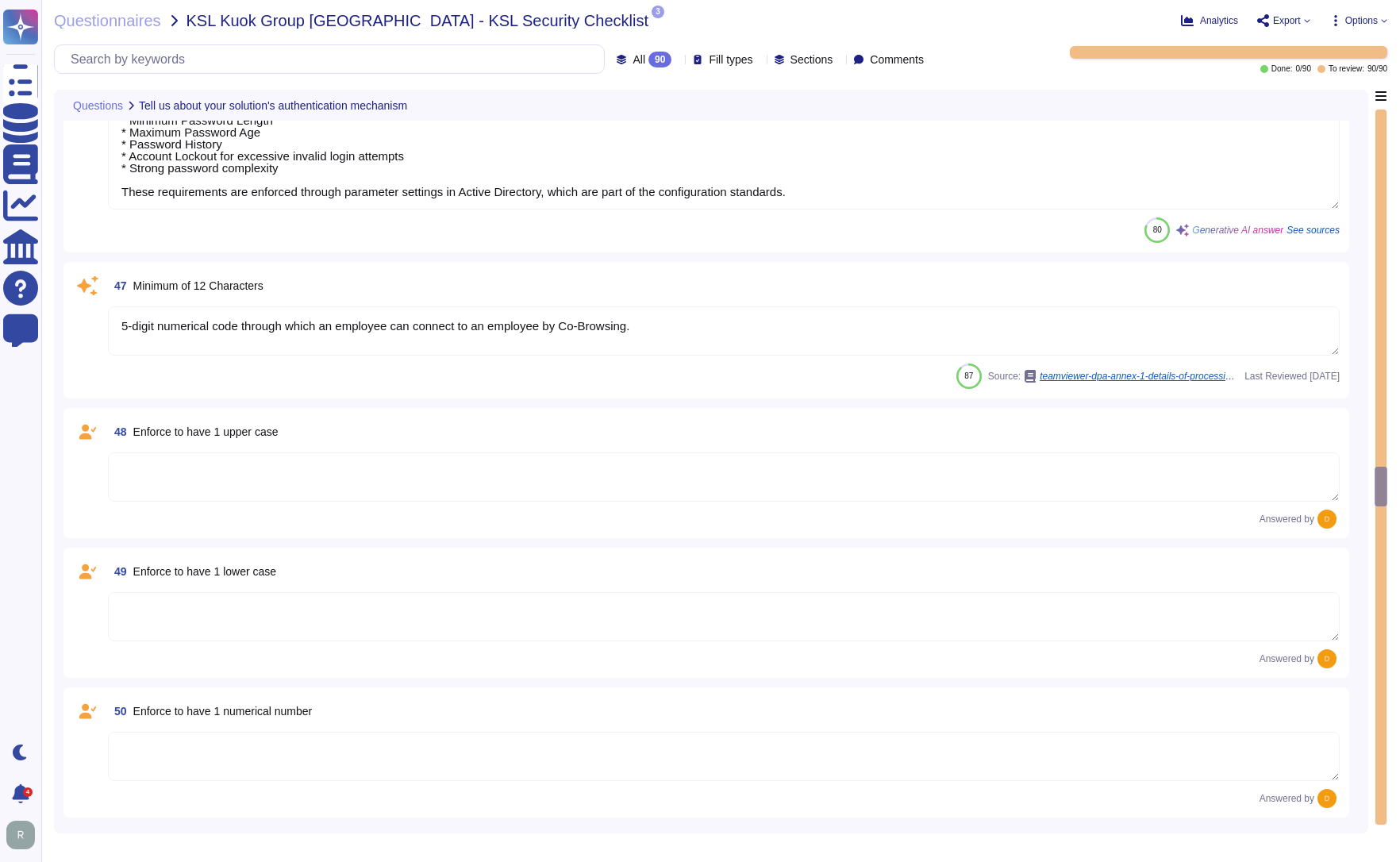
type textarea "Yes, the solution is able to enforce password complexity requirements for Local…"
type textarea "5-digit numerical code through which an employee can connect to an employee by …"
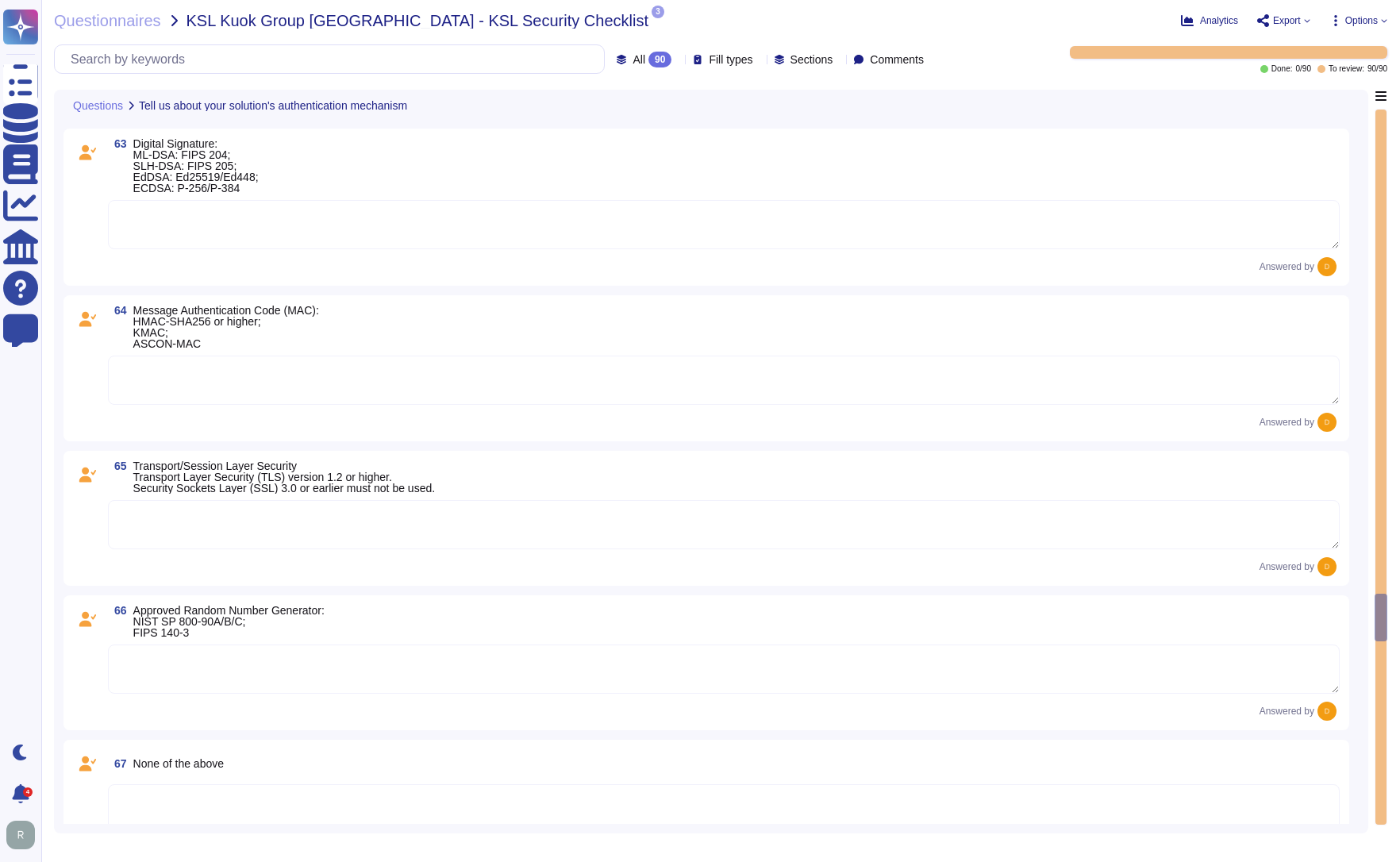
scroll to position [9165, 0]
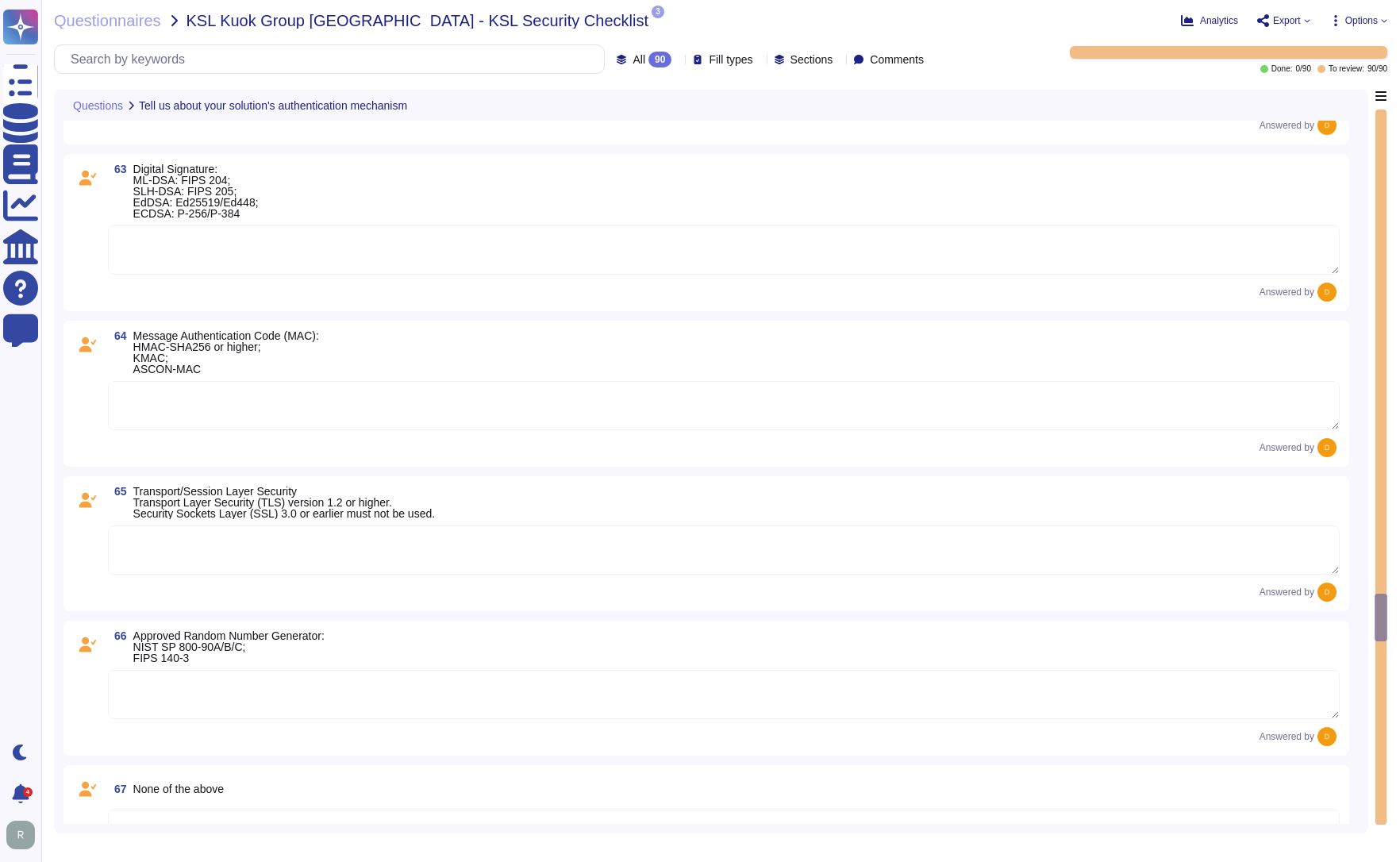
click at [759, 187] on icon at bounding box center [937, 289] width 355 height 203
click at [687, 261] on div at bounding box center [687, 257] width 12 height 12
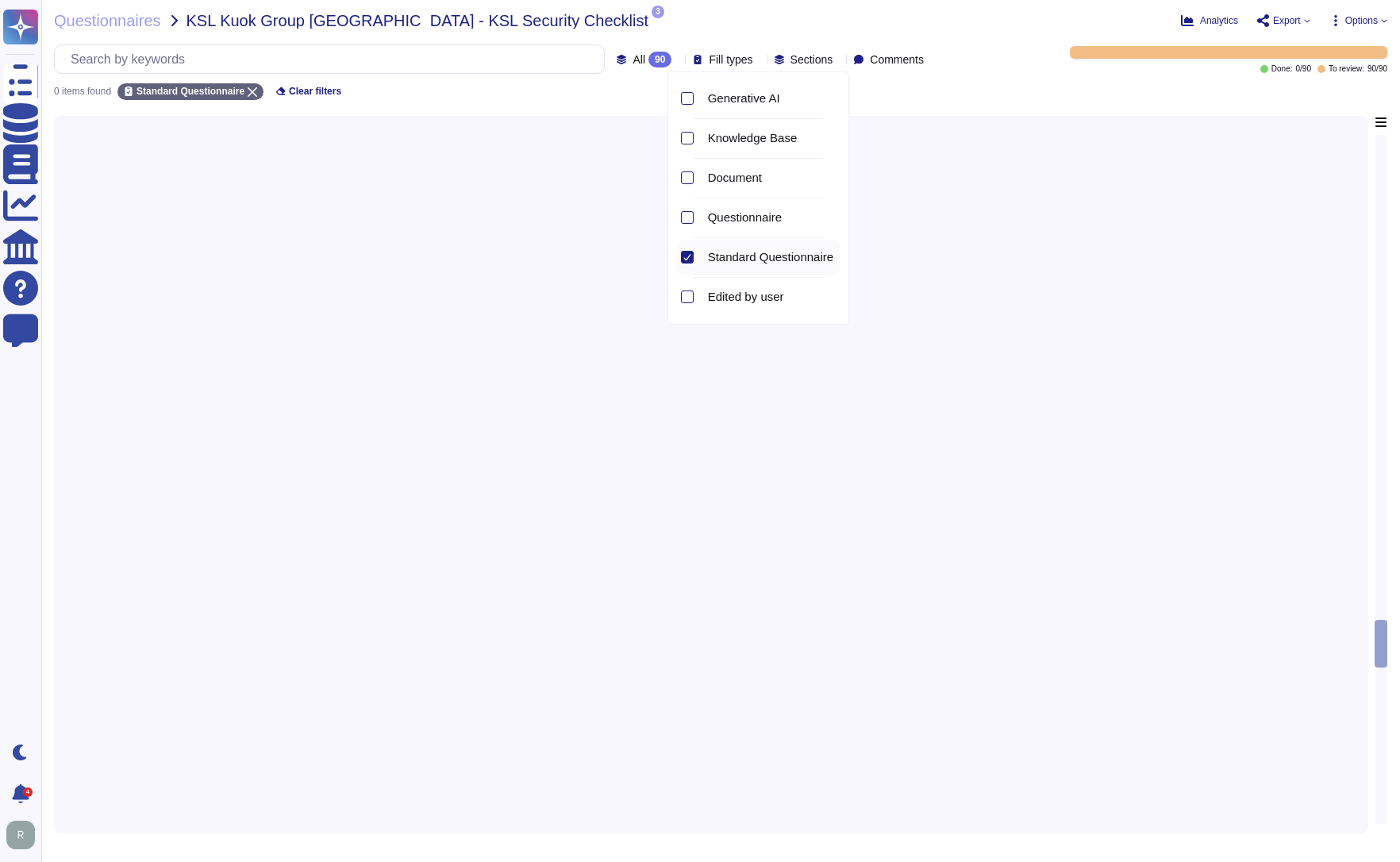
click at [685, 253] on icon at bounding box center [687, 256] width 8 height 8
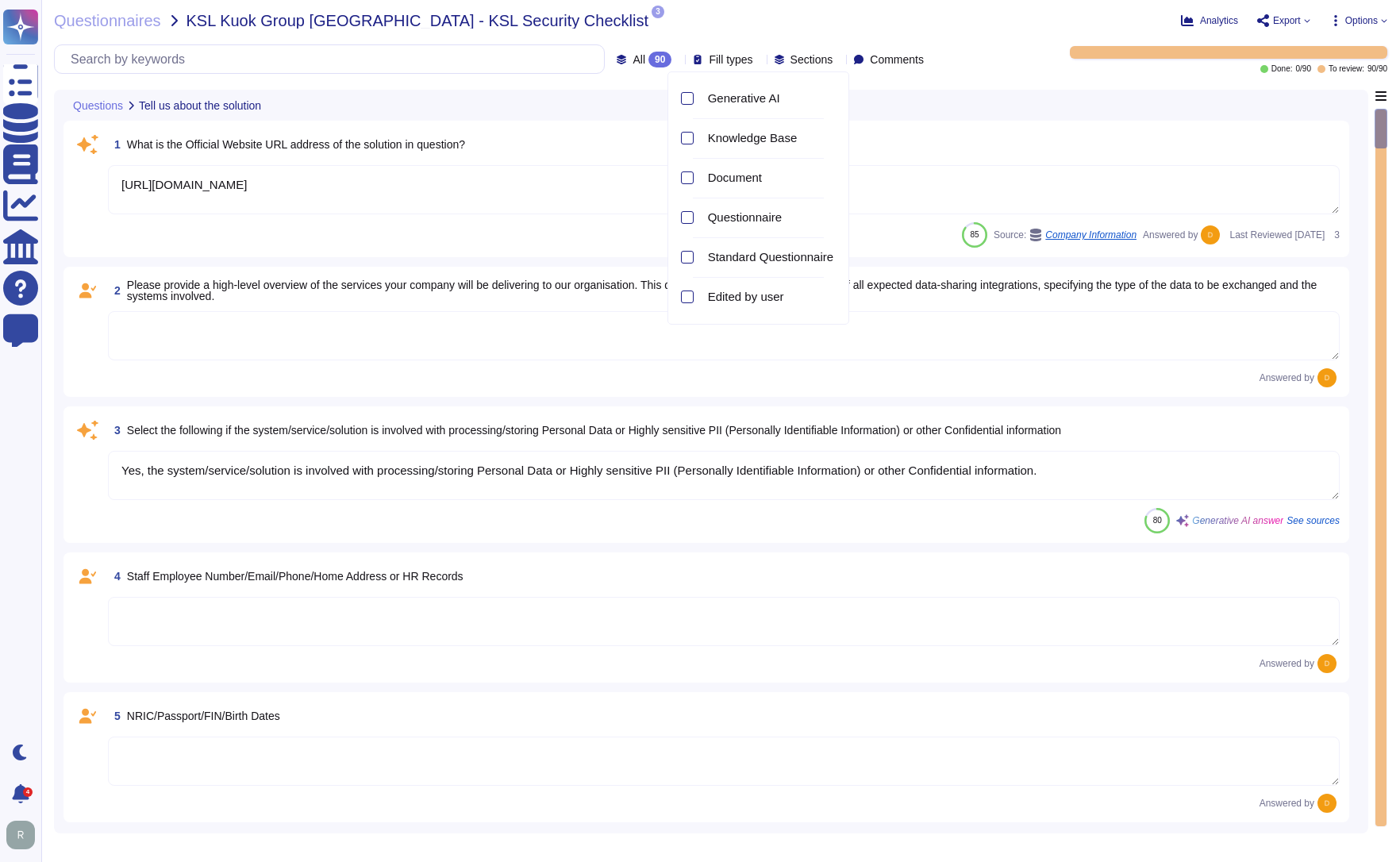
type textarea "[URL][DOMAIN_NAME]"
type textarea "Yes, the system/service/solution is involved with processing/storing Personal D…"
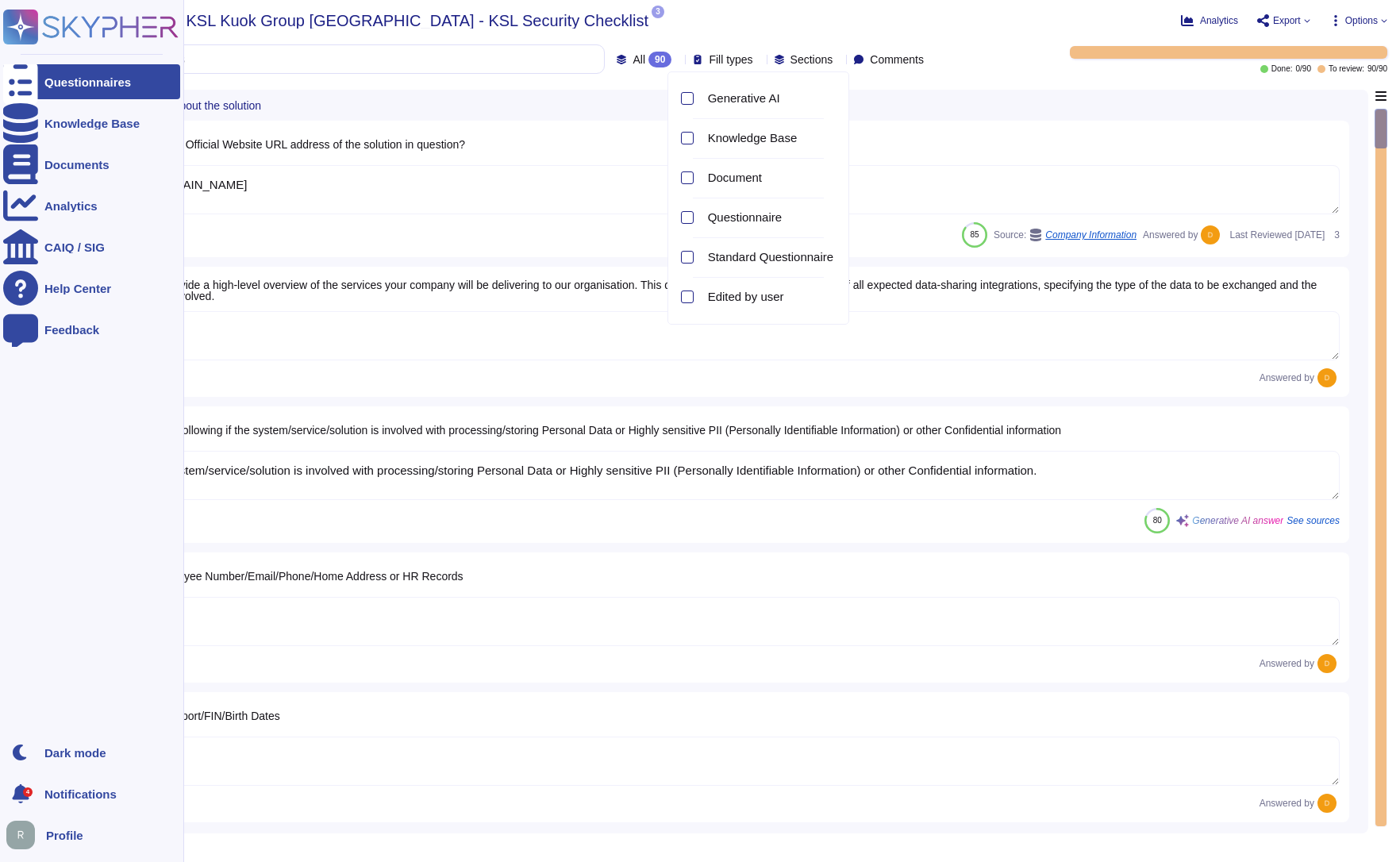
click at [56, 790] on span "Notifications" at bounding box center [80, 793] width 72 height 11
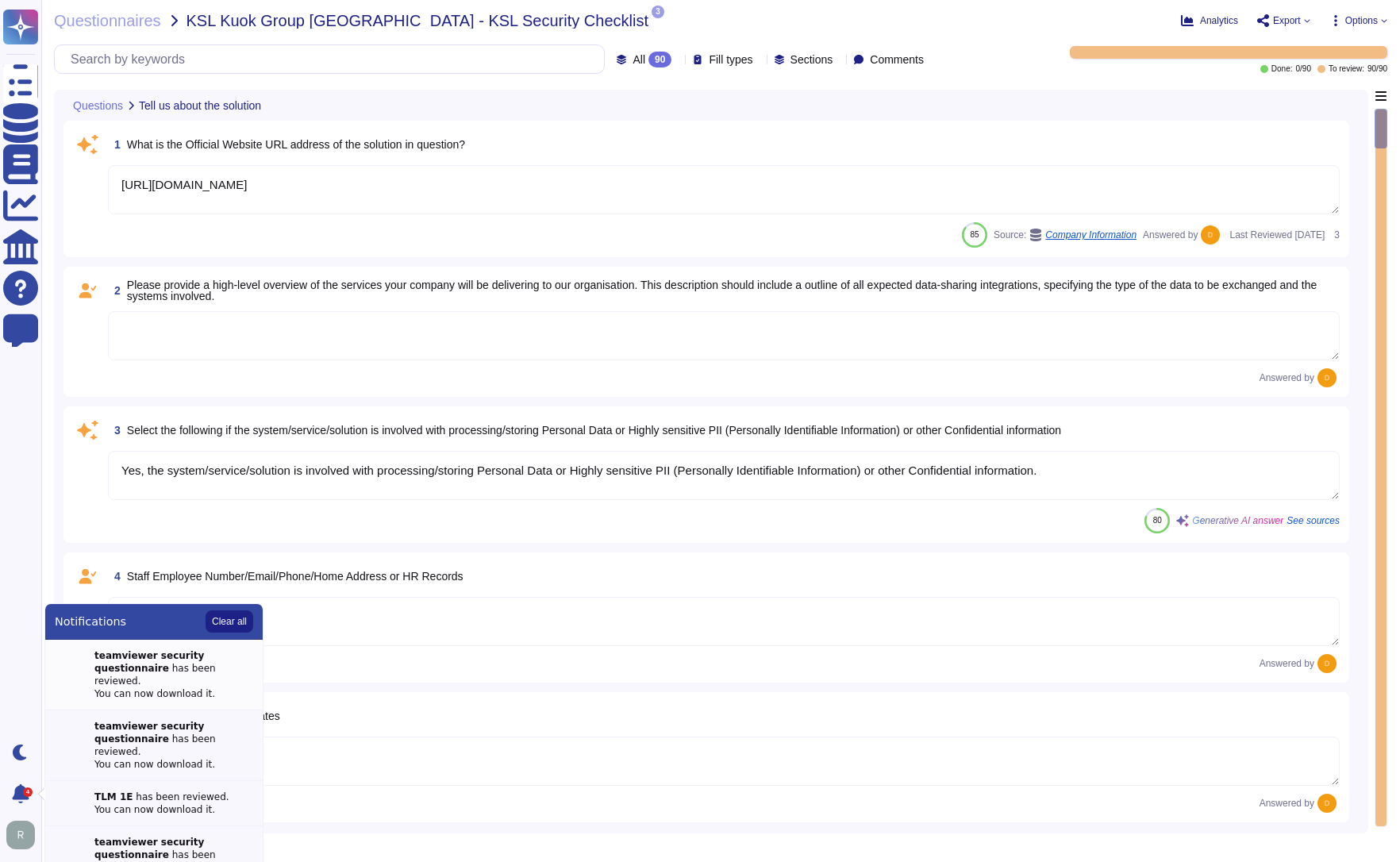
click at [181, 669] on div "teamviewer security questionnaire has been reviewed. You can now download it." at bounding box center [174, 674] width 159 height 50
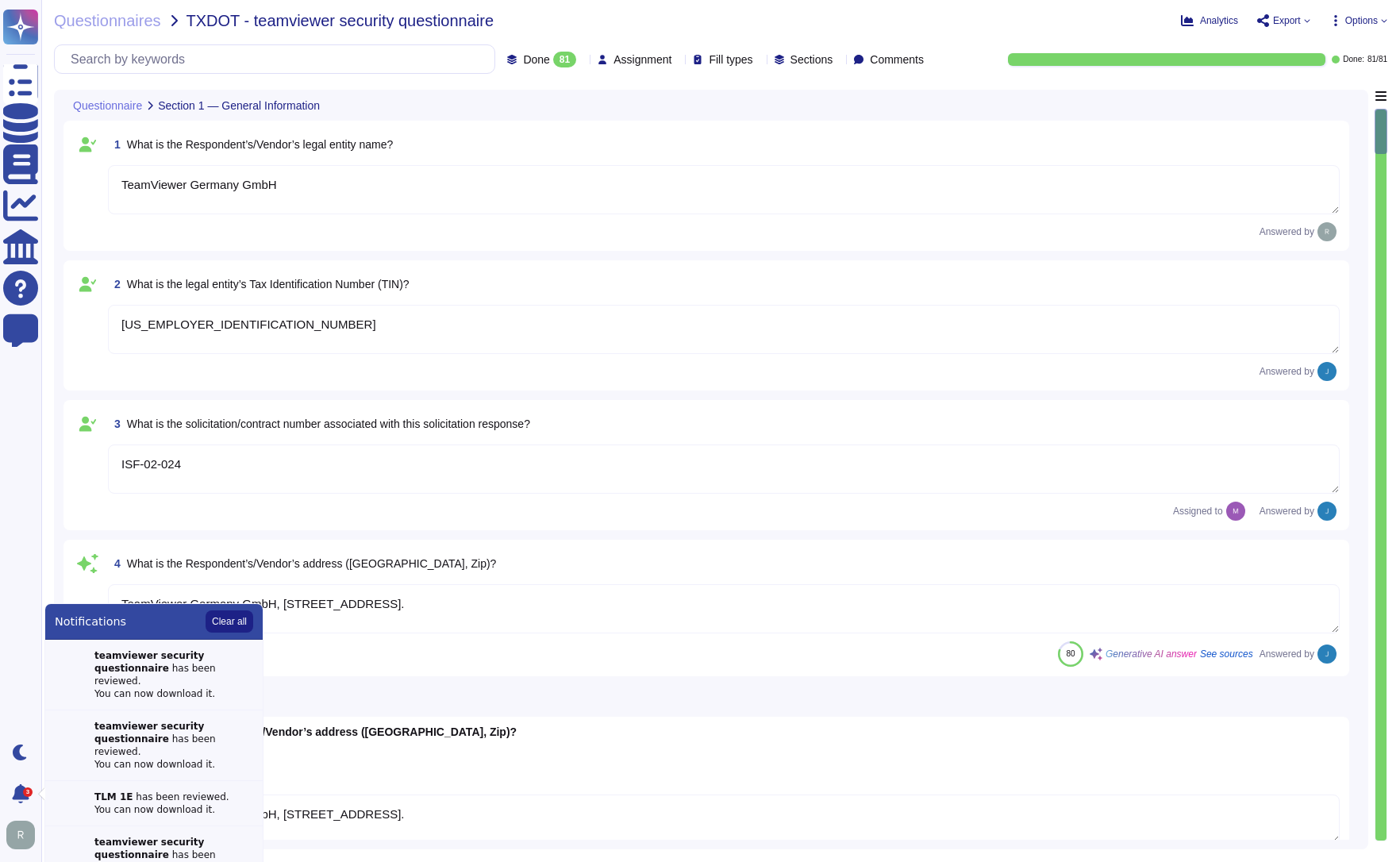
type textarea "TeamViewer Germany GmbH"
type textarea "98-0634819"
type textarea "ISF-02-024"
type textarea "TeamViewer Germany GmbH, Bahnhofsplatz 2, 73033 Göppingen, Germany."
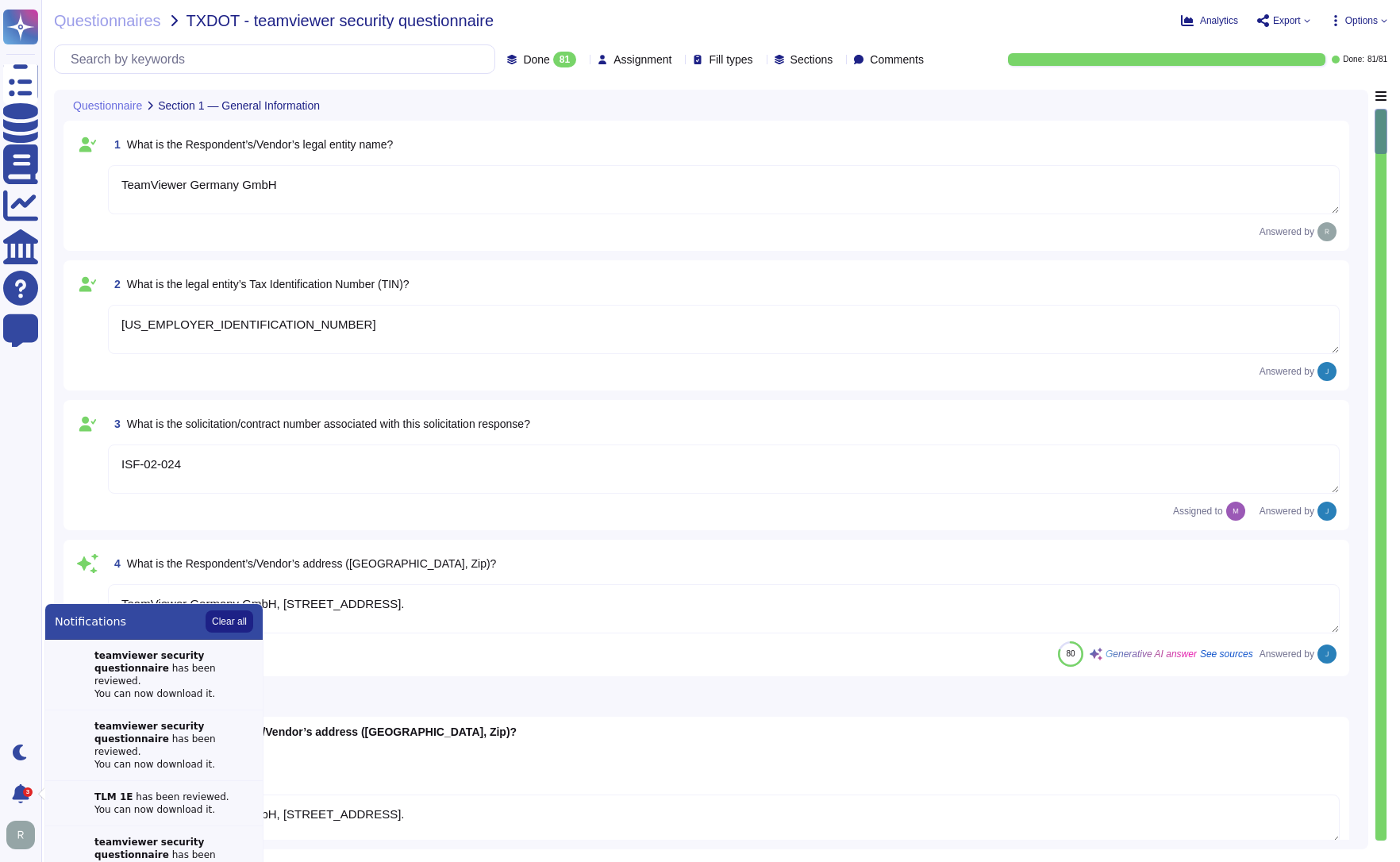
type textarea "TeamViewer Germany GmbH, Bahnhofsplatz 2, 73033 Göppingen, Germany."
click at [144, 22] on span "Questionnaires" at bounding box center [107, 20] width 107 height 16
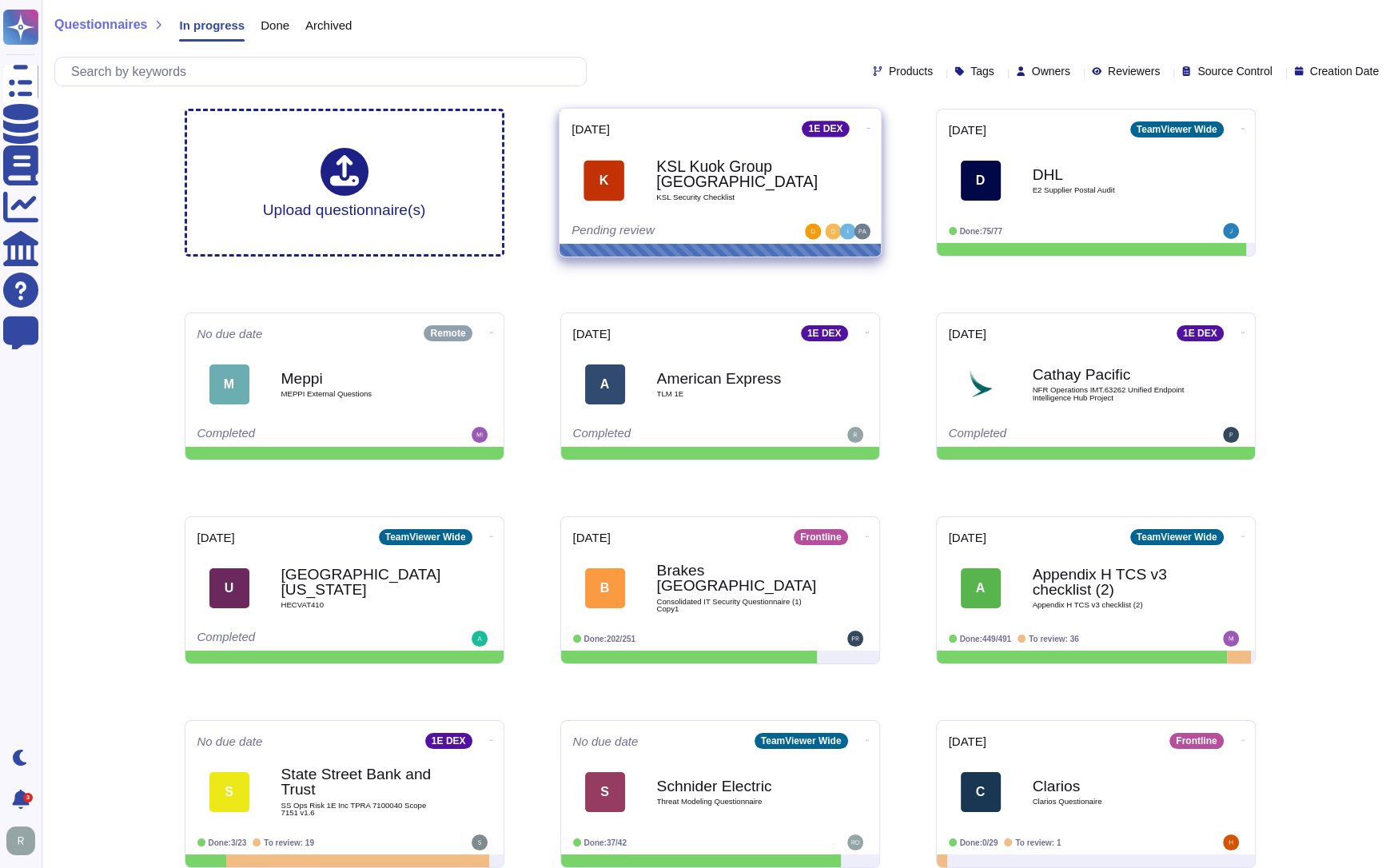
click at [719, 175] on b "KSL Kuok Group Singapore" at bounding box center [736, 174] width 161 height 31
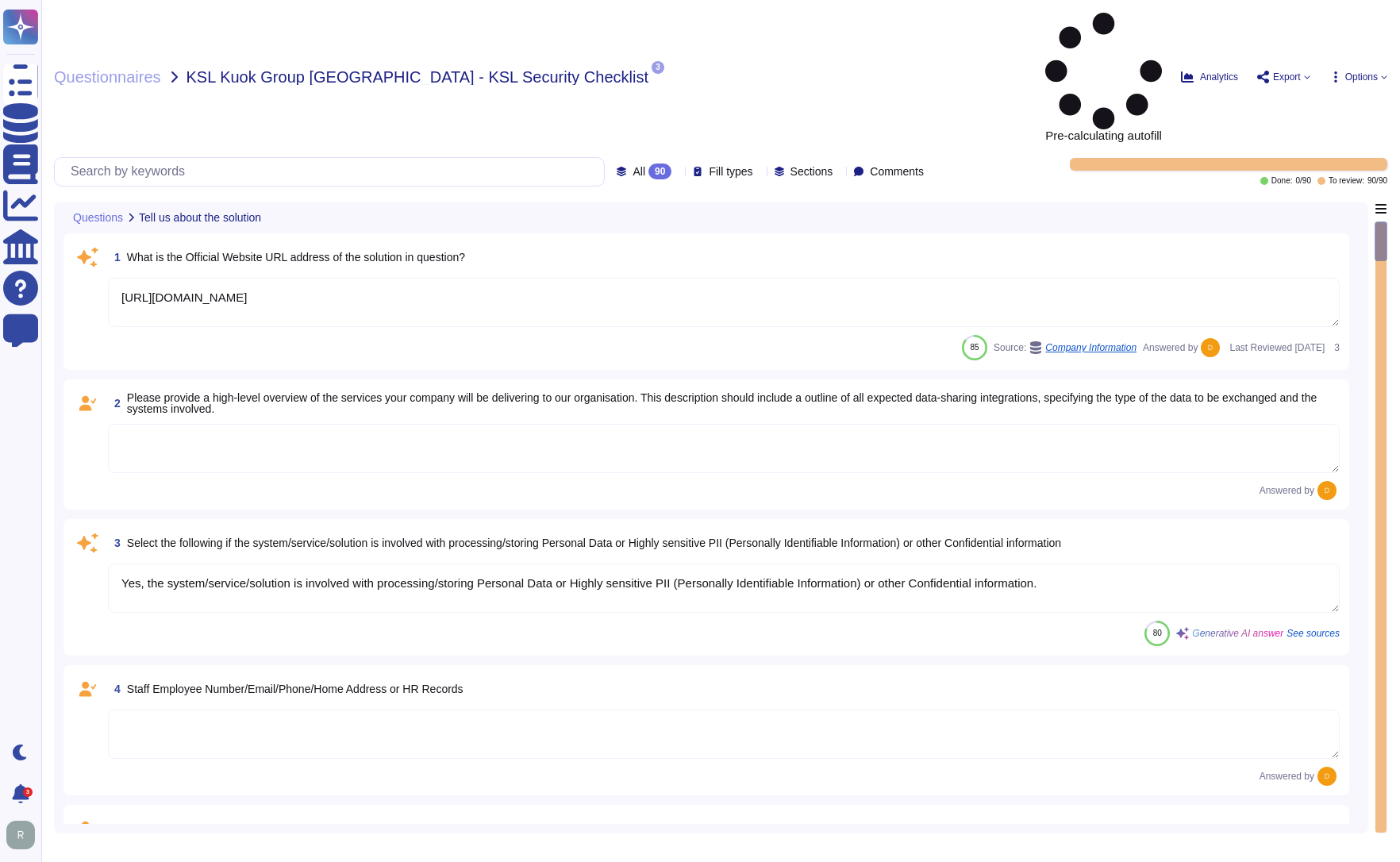
type textarea "[URL][DOMAIN_NAME]"
type textarea "Yes, the system/service/solution is involved with processing/storing Personal D…"
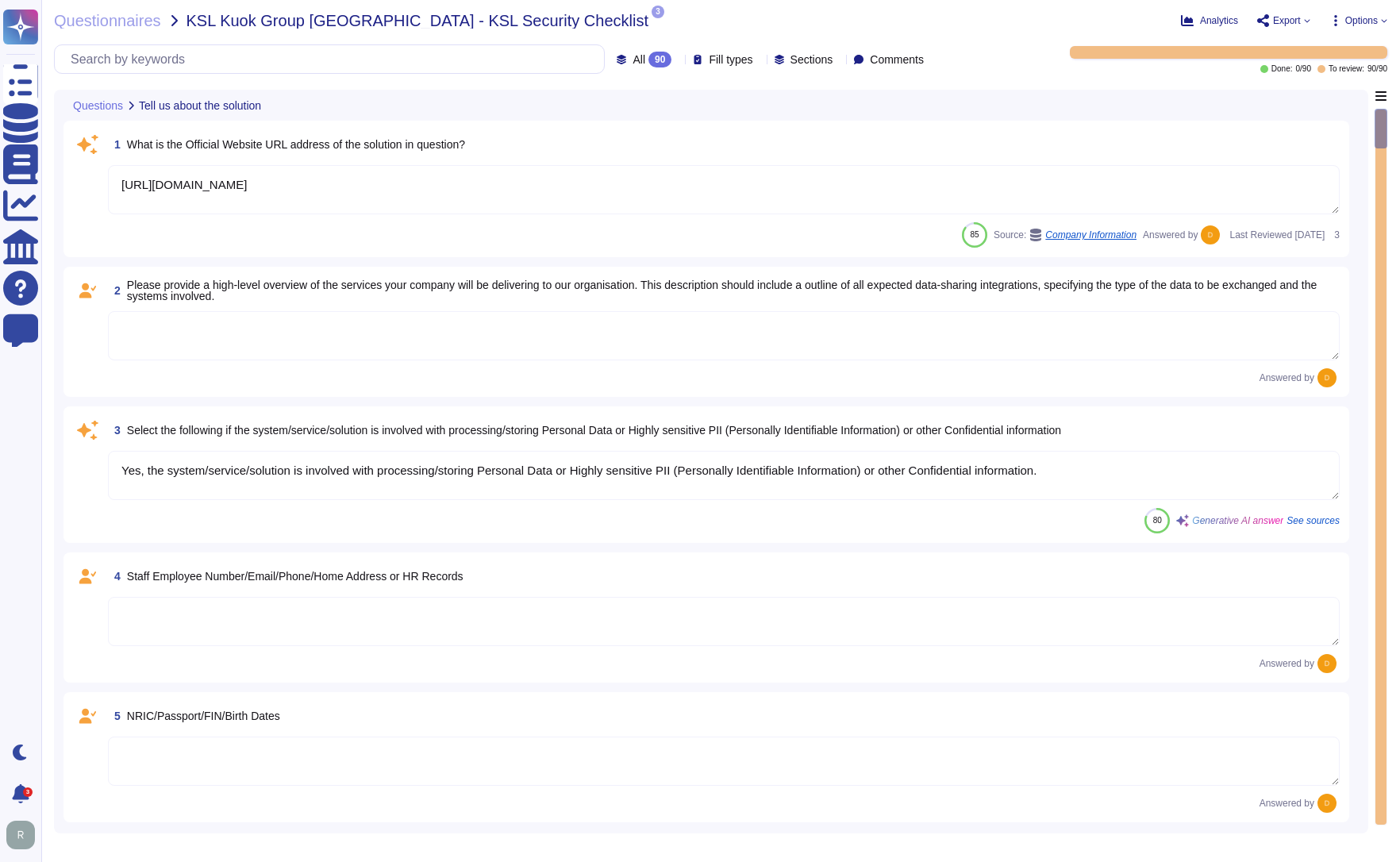
click at [213, 324] on textarea at bounding box center [723, 336] width 1231 height 50
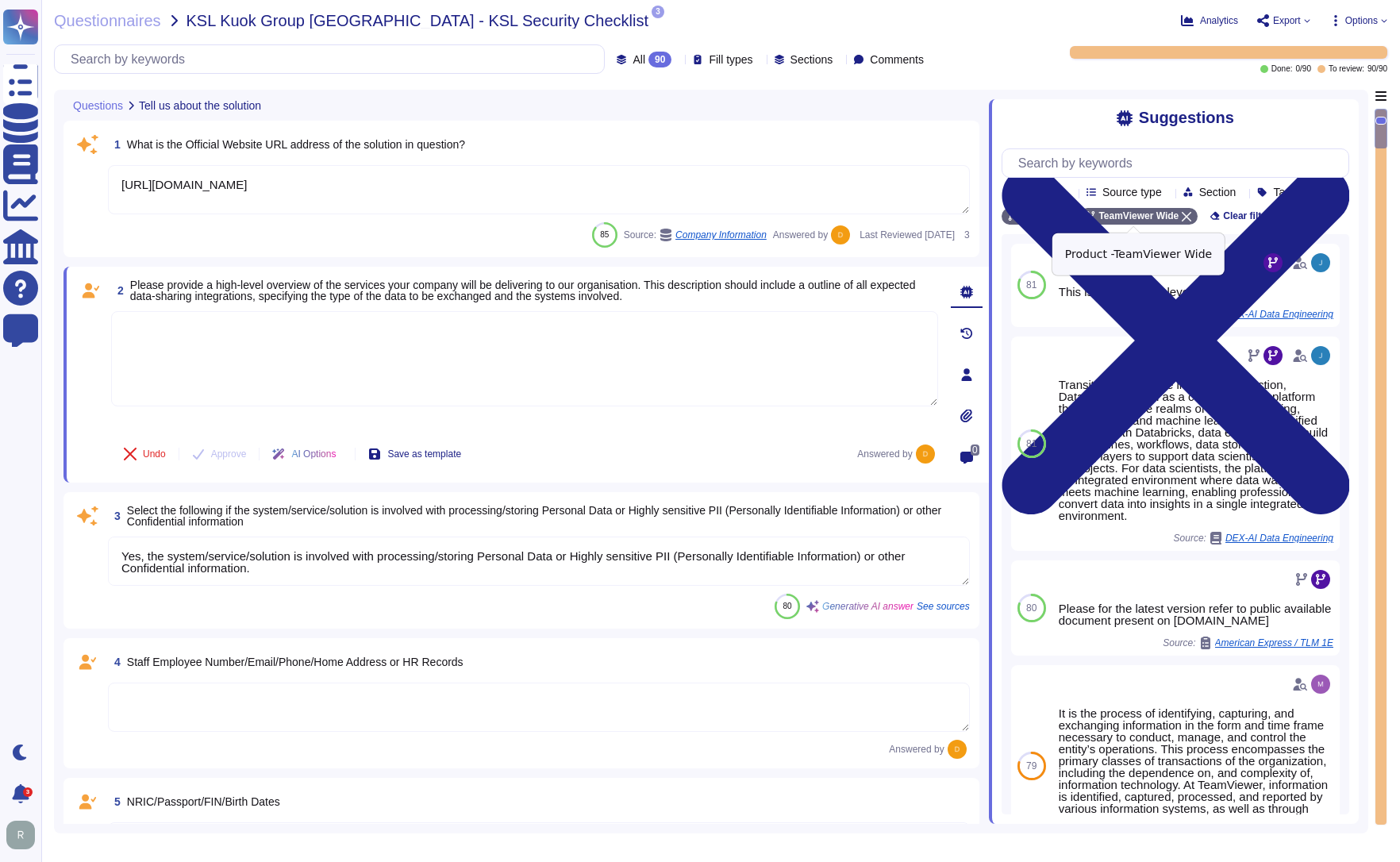
click at [1182, 217] on icon at bounding box center [1186, 217] width 10 height 10
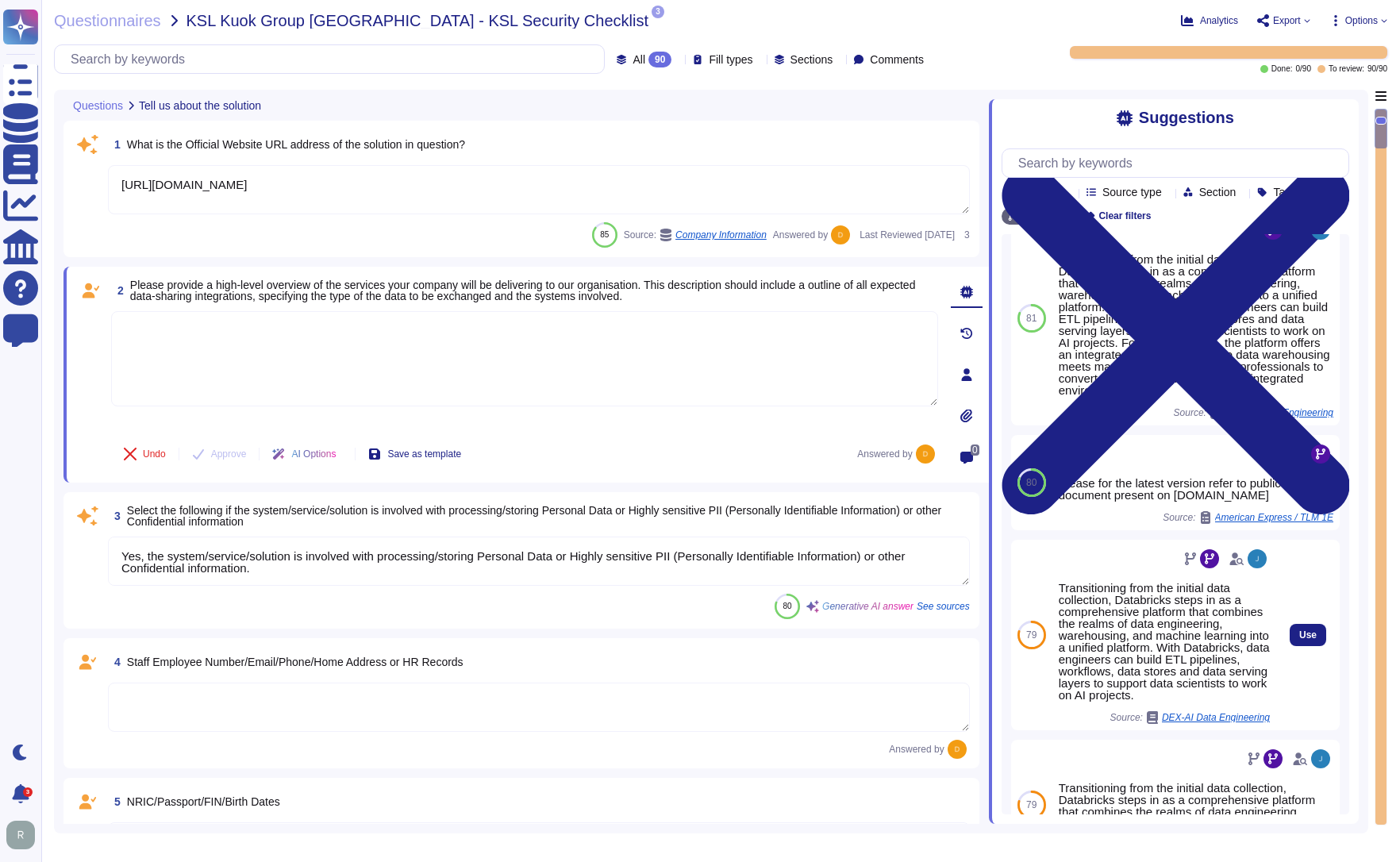
scroll to position [102, 0]
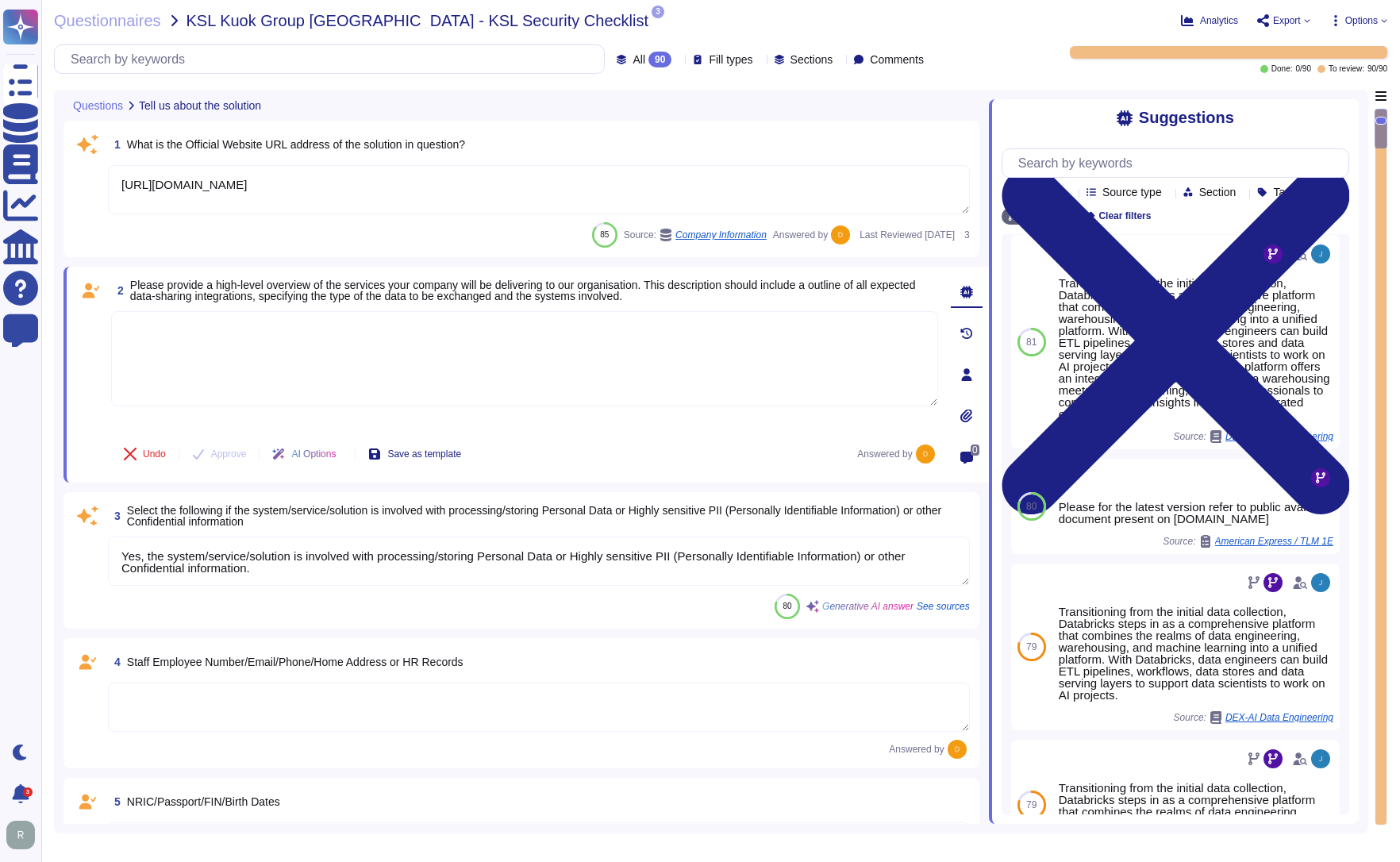
click at [213, 330] on textarea at bounding box center [524, 359] width 826 height 95
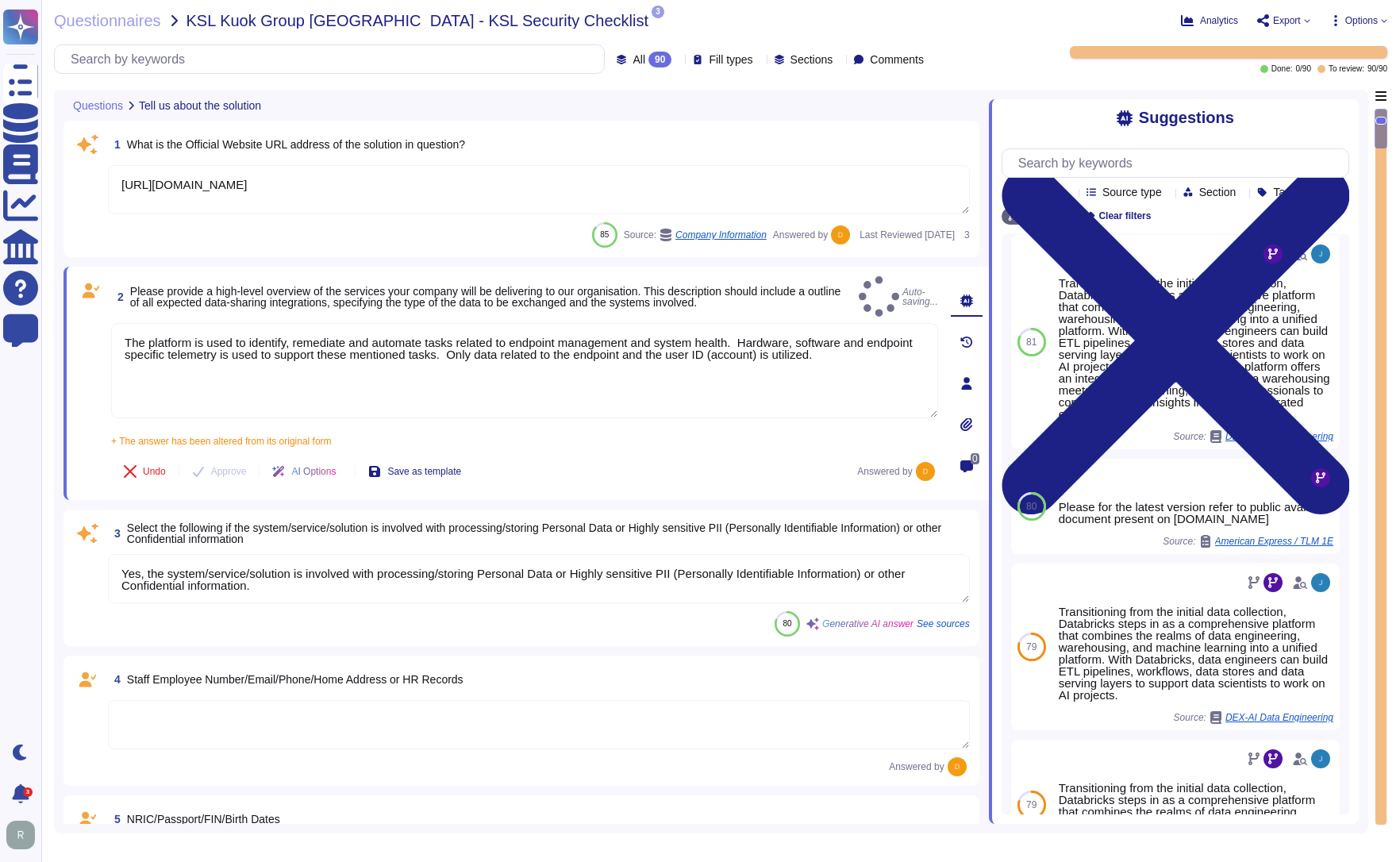
type textarea "The platform is used to identify, remediate and automate tasks related to endpo…"
click at [343, 687] on div "4 Staff Employee Number/Email/Phone/Home Address or HR Records Answered by" at bounding box center [521, 721] width 896 height 111
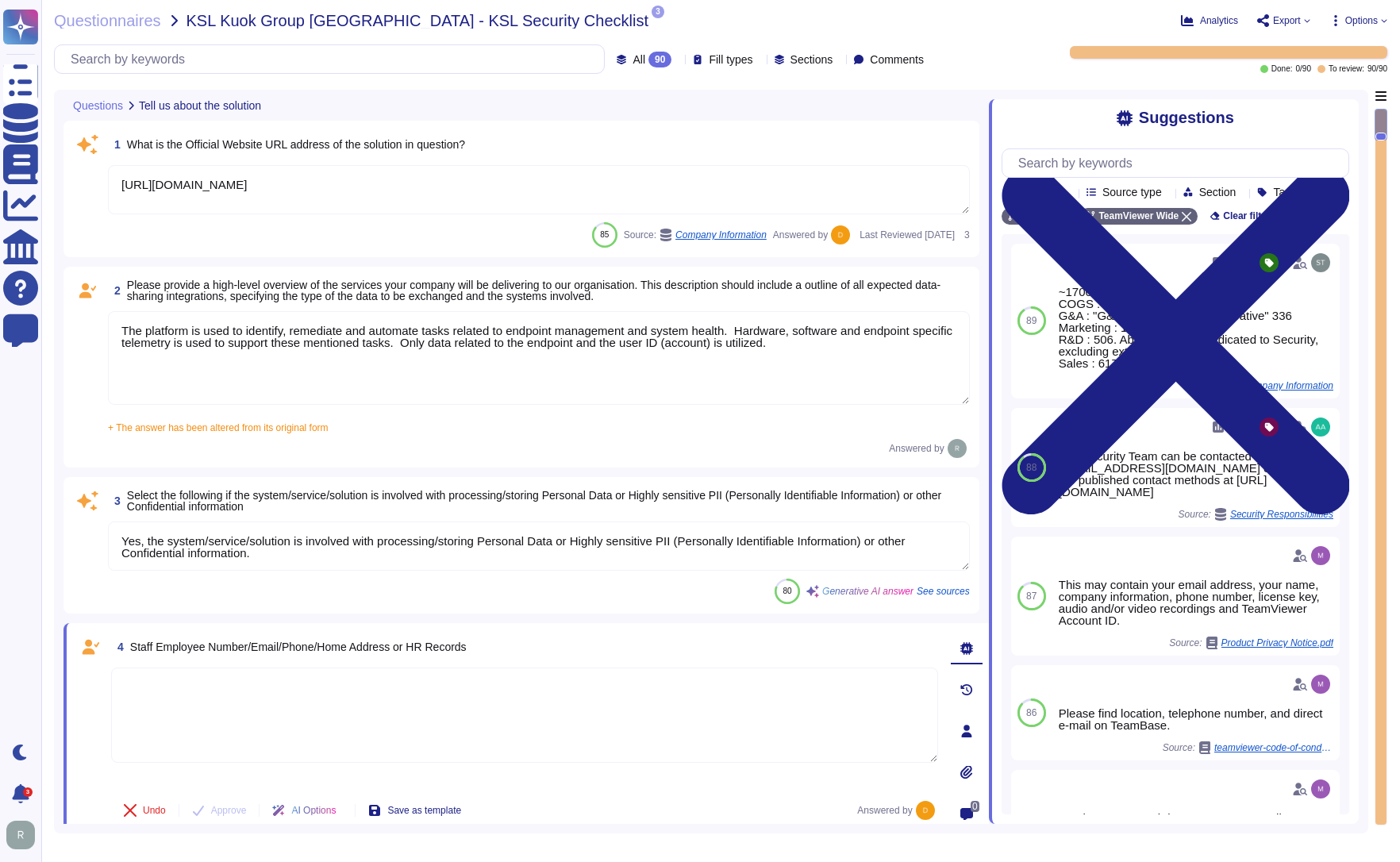
click at [341, 687] on textarea at bounding box center [524, 715] width 826 height 95
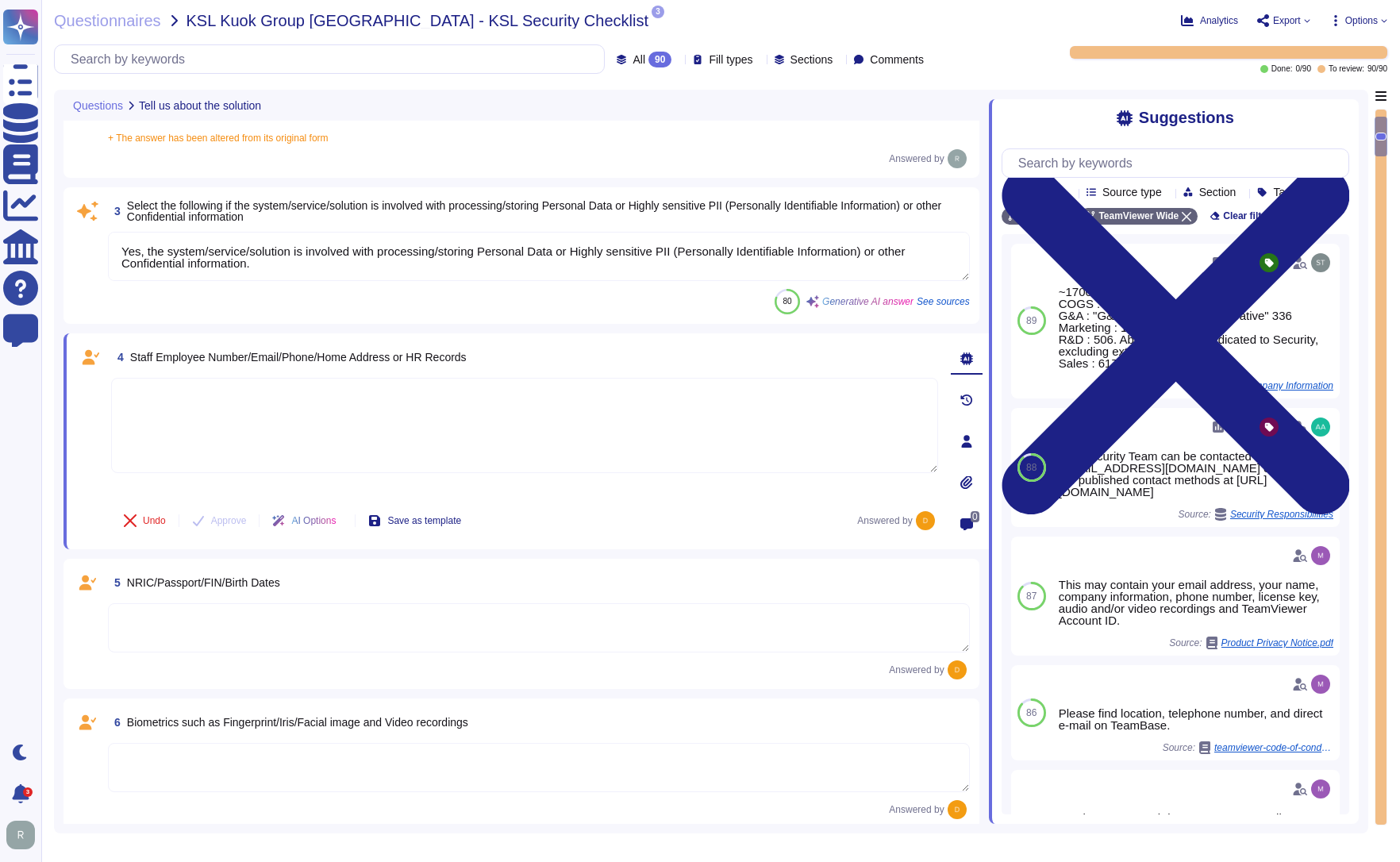
scroll to position [317, 0]
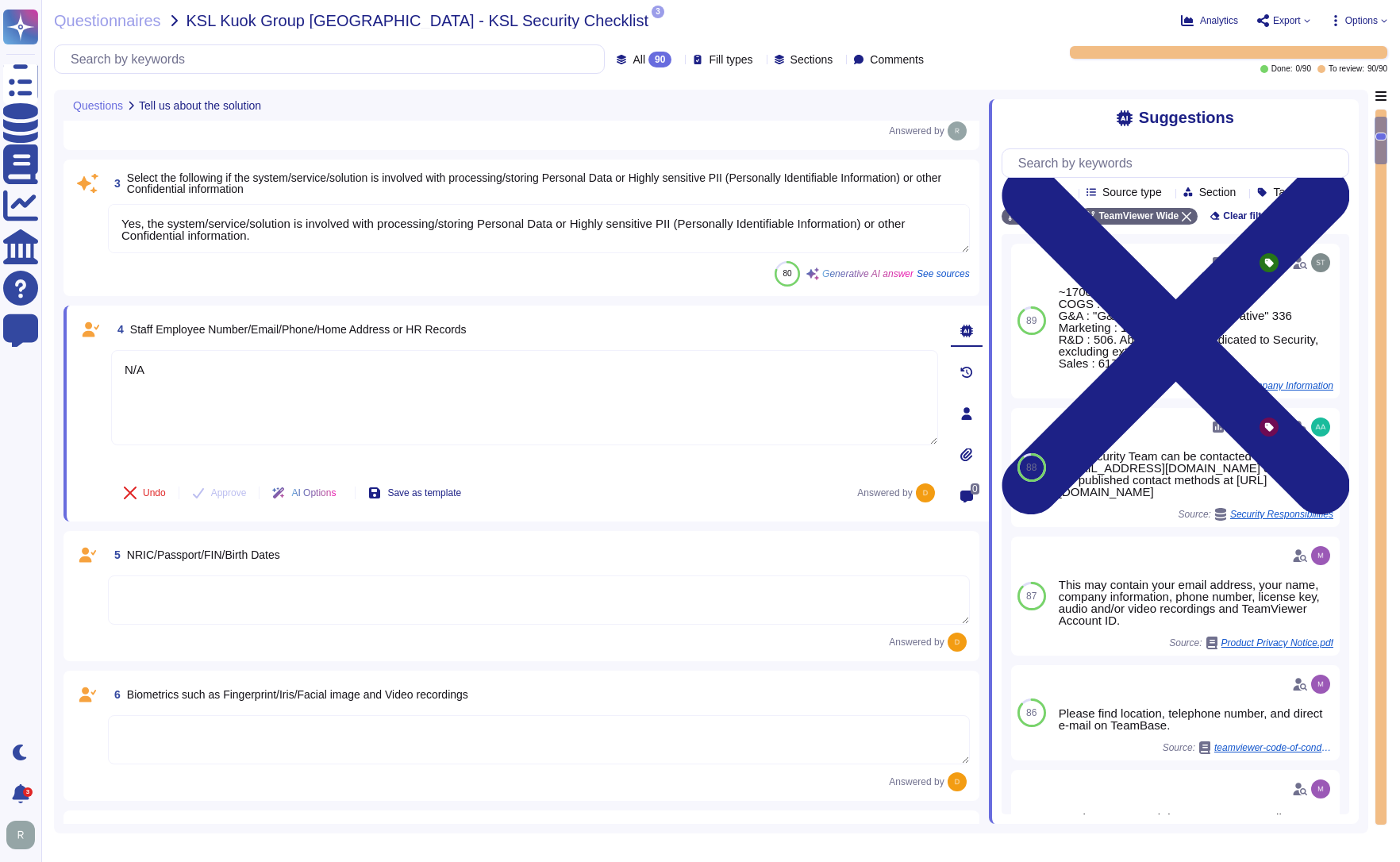
type textarea "N/A"
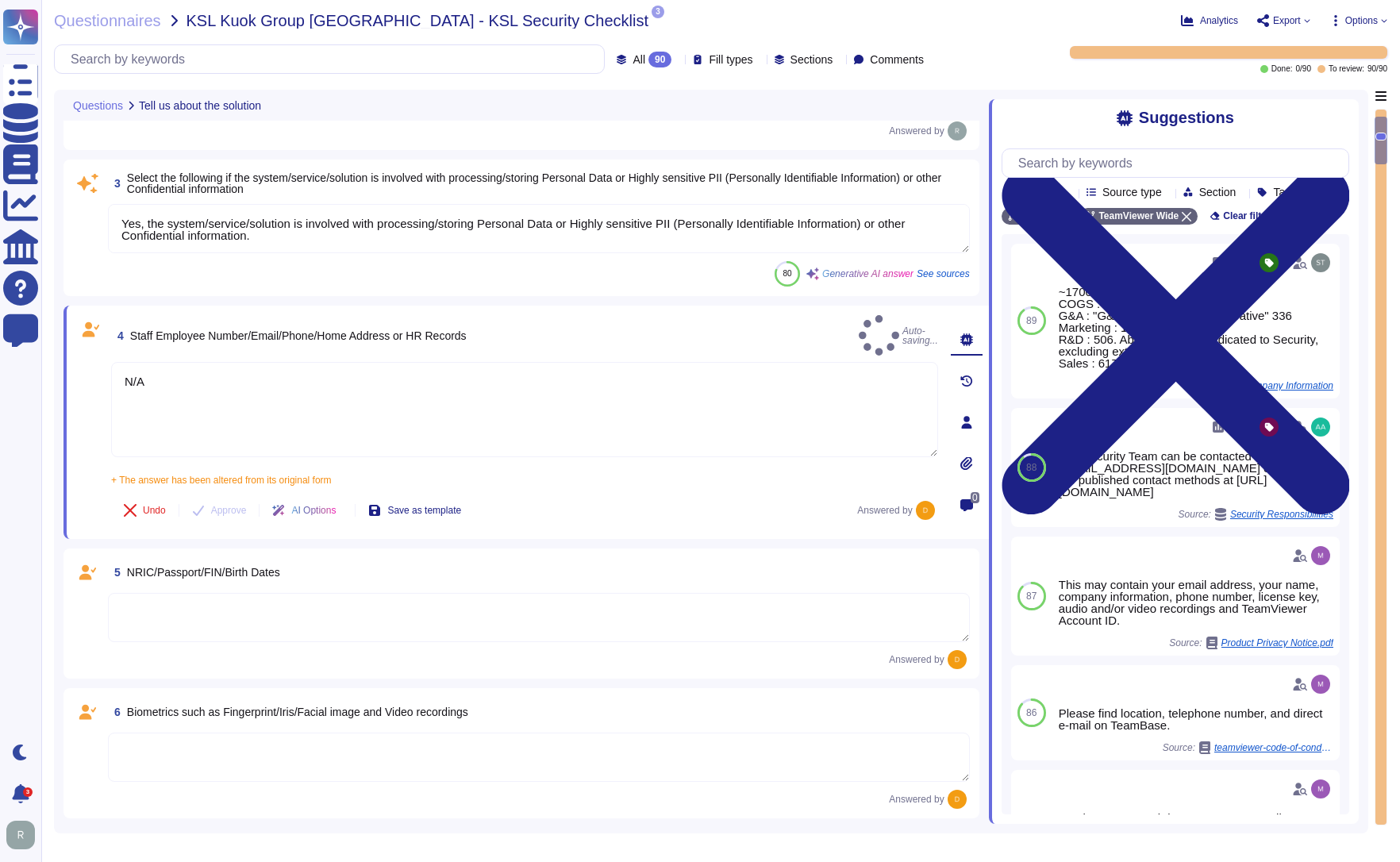
click at [169, 598] on textarea at bounding box center [538, 618] width 862 height 50
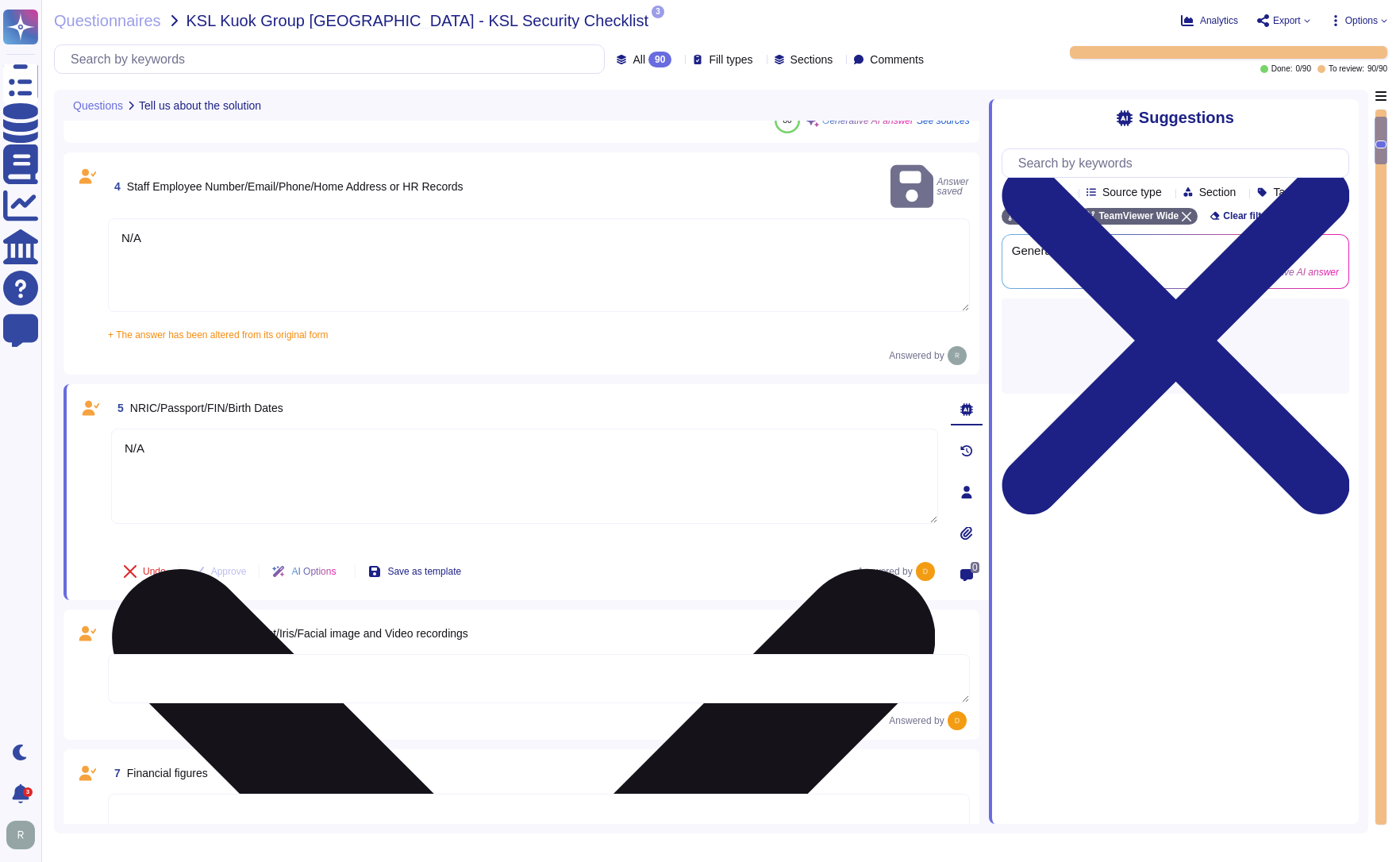
scroll to position [477, 0]
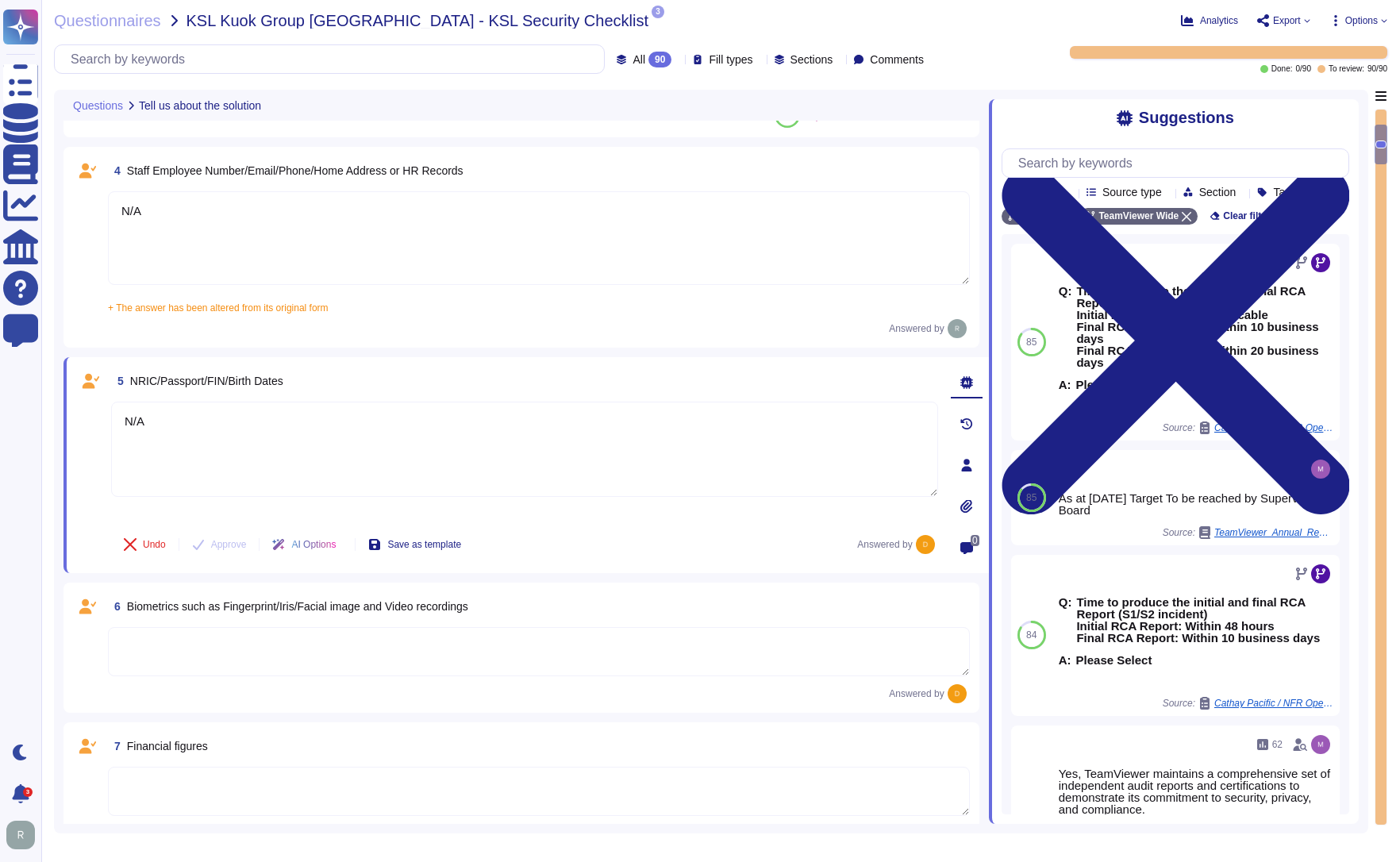
type textarea "N/A"
click at [147, 647] on textarea at bounding box center [538, 652] width 862 height 50
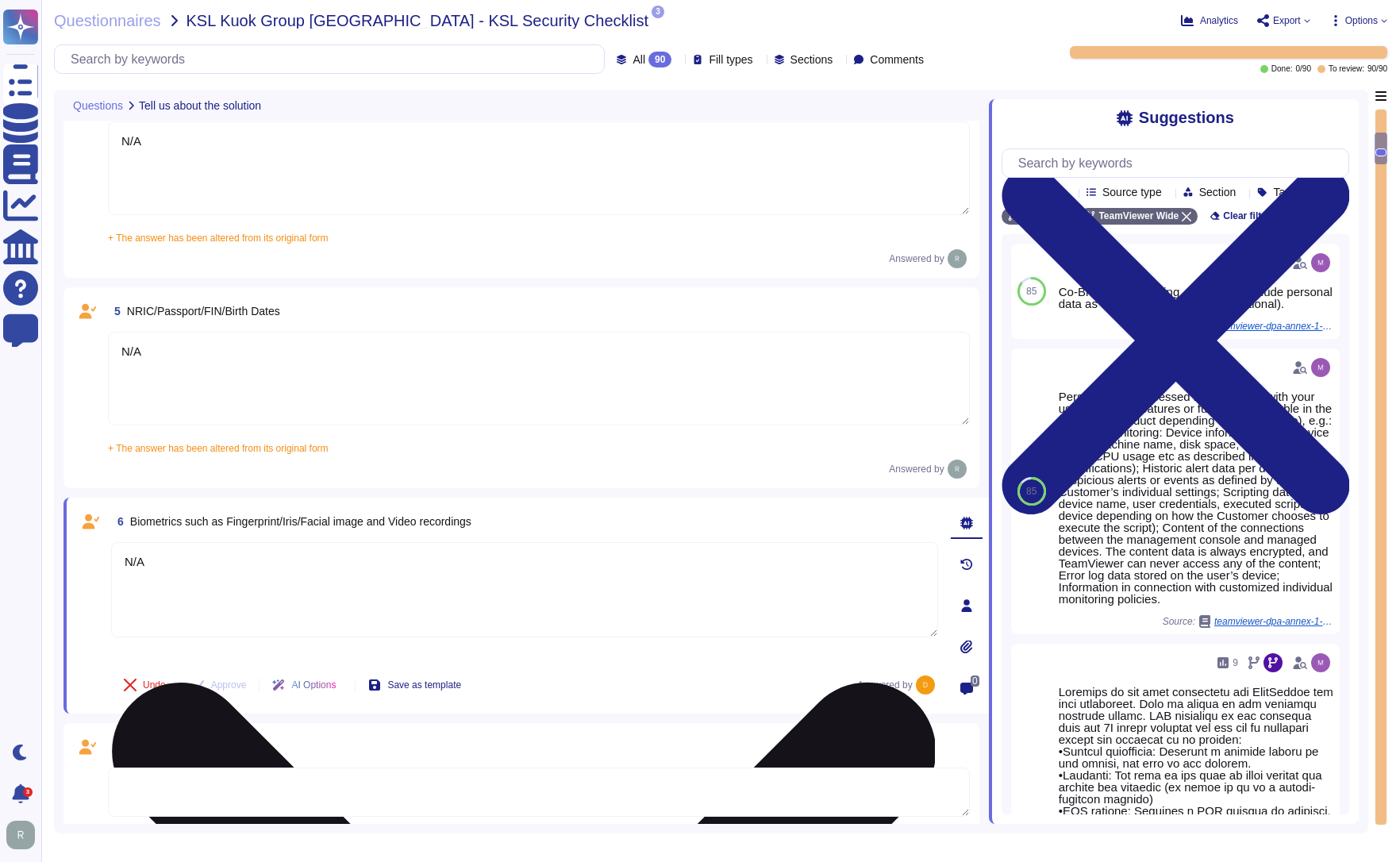
scroll to position [635, 0]
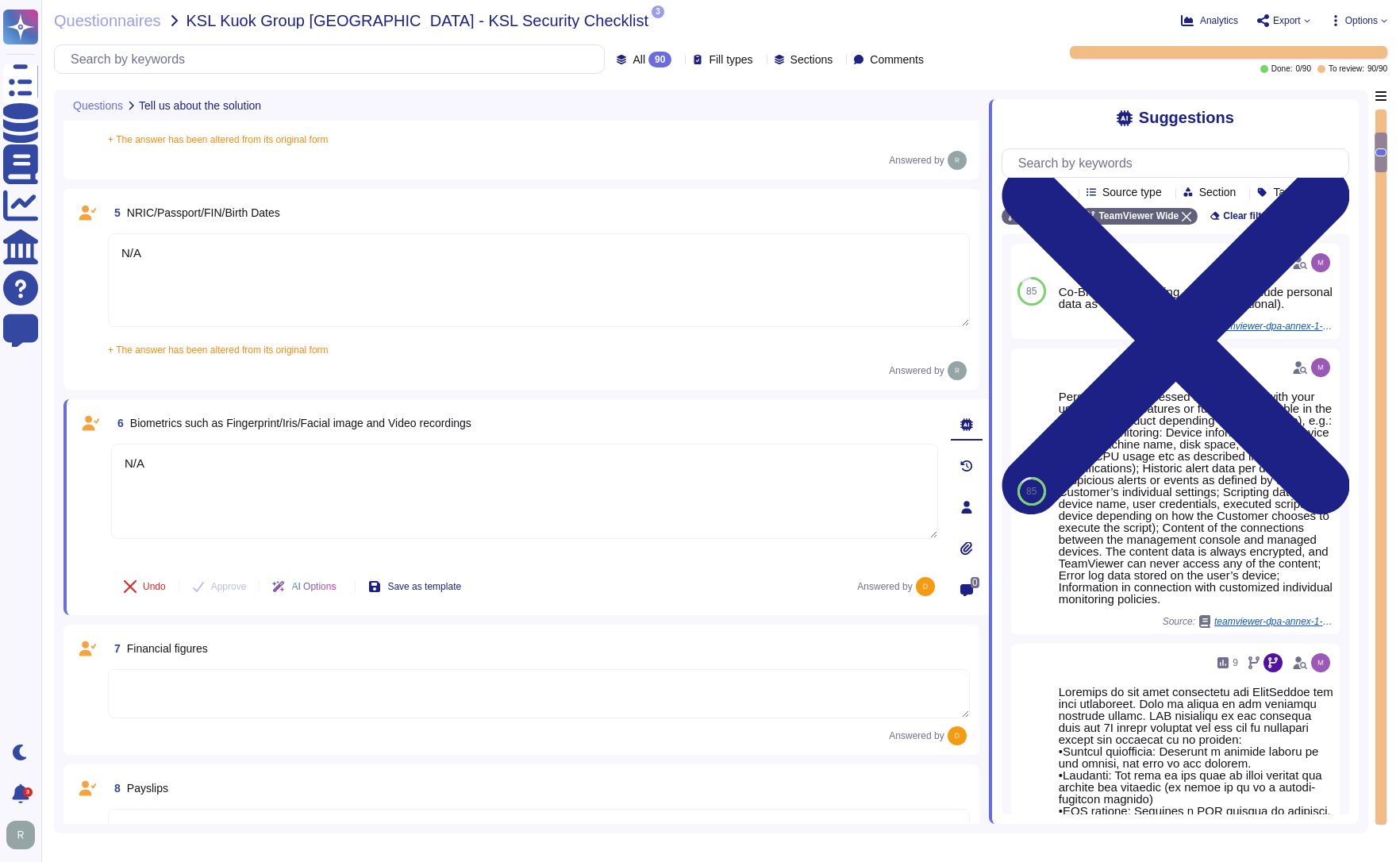
type textarea "N/A"
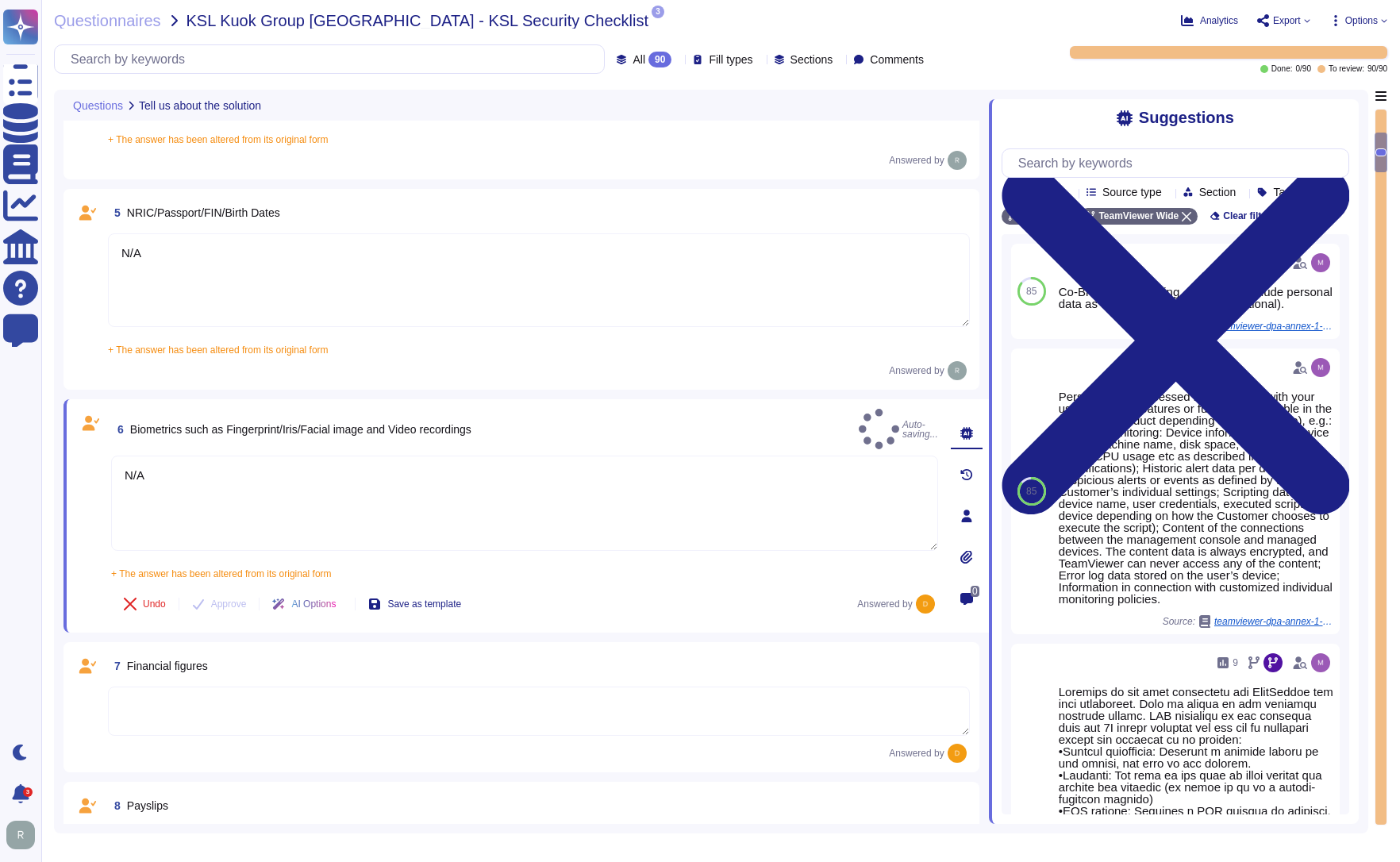
click at [161, 687] on textarea at bounding box center [538, 712] width 862 height 50
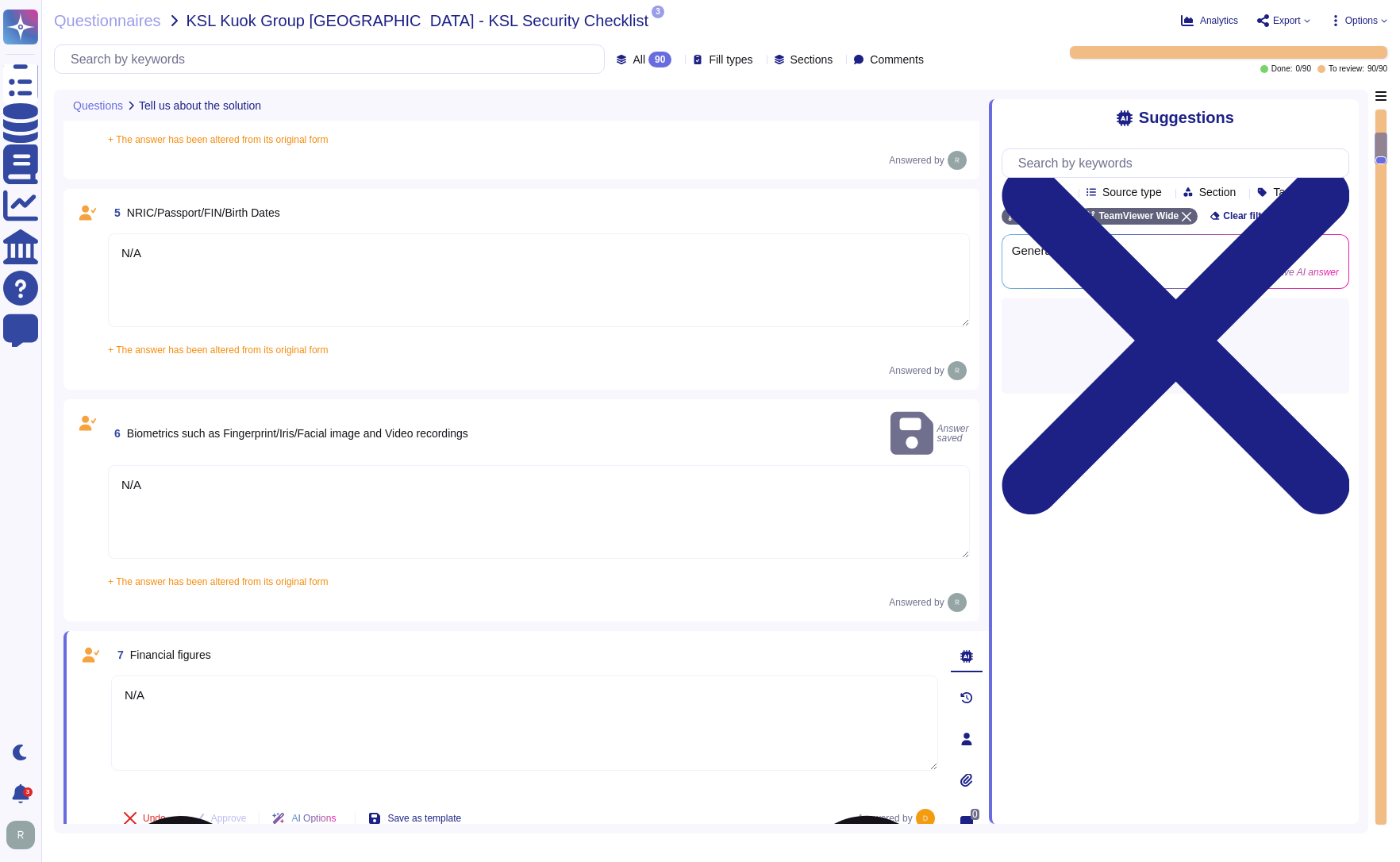
scroll to position [952, 0]
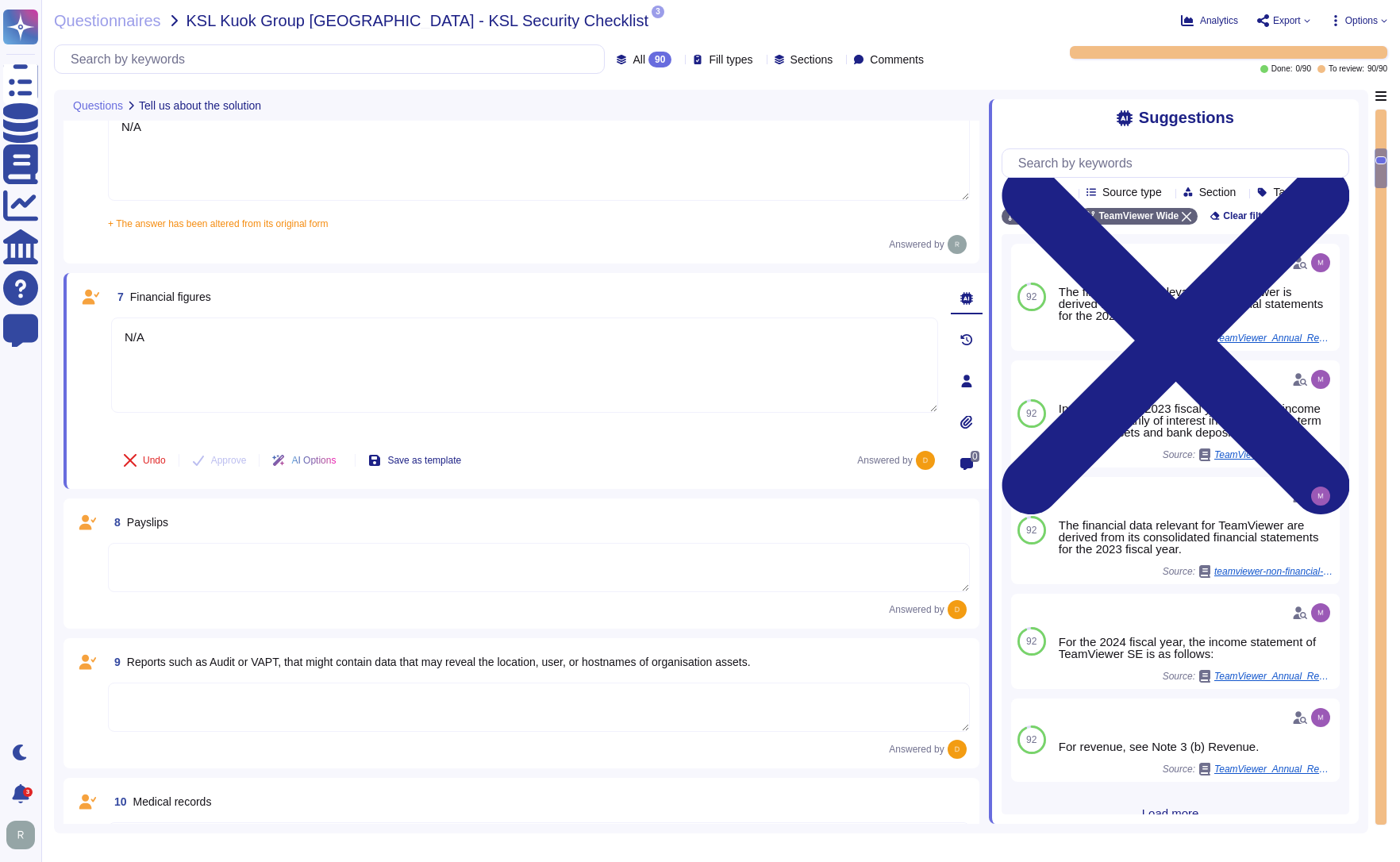
type textarea "N/A"
click at [171, 559] on textarea at bounding box center [538, 568] width 862 height 50
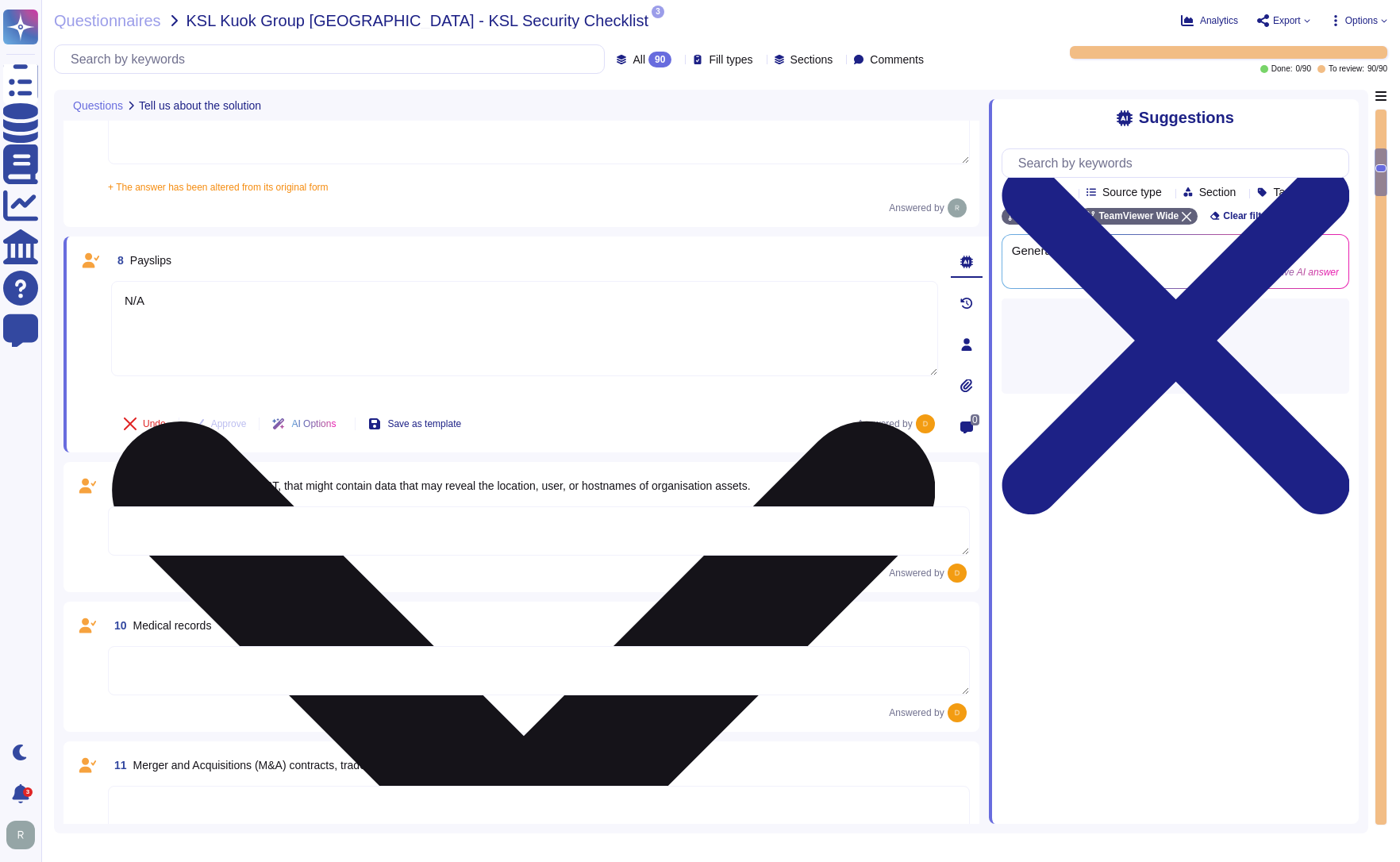
scroll to position [1270, 0]
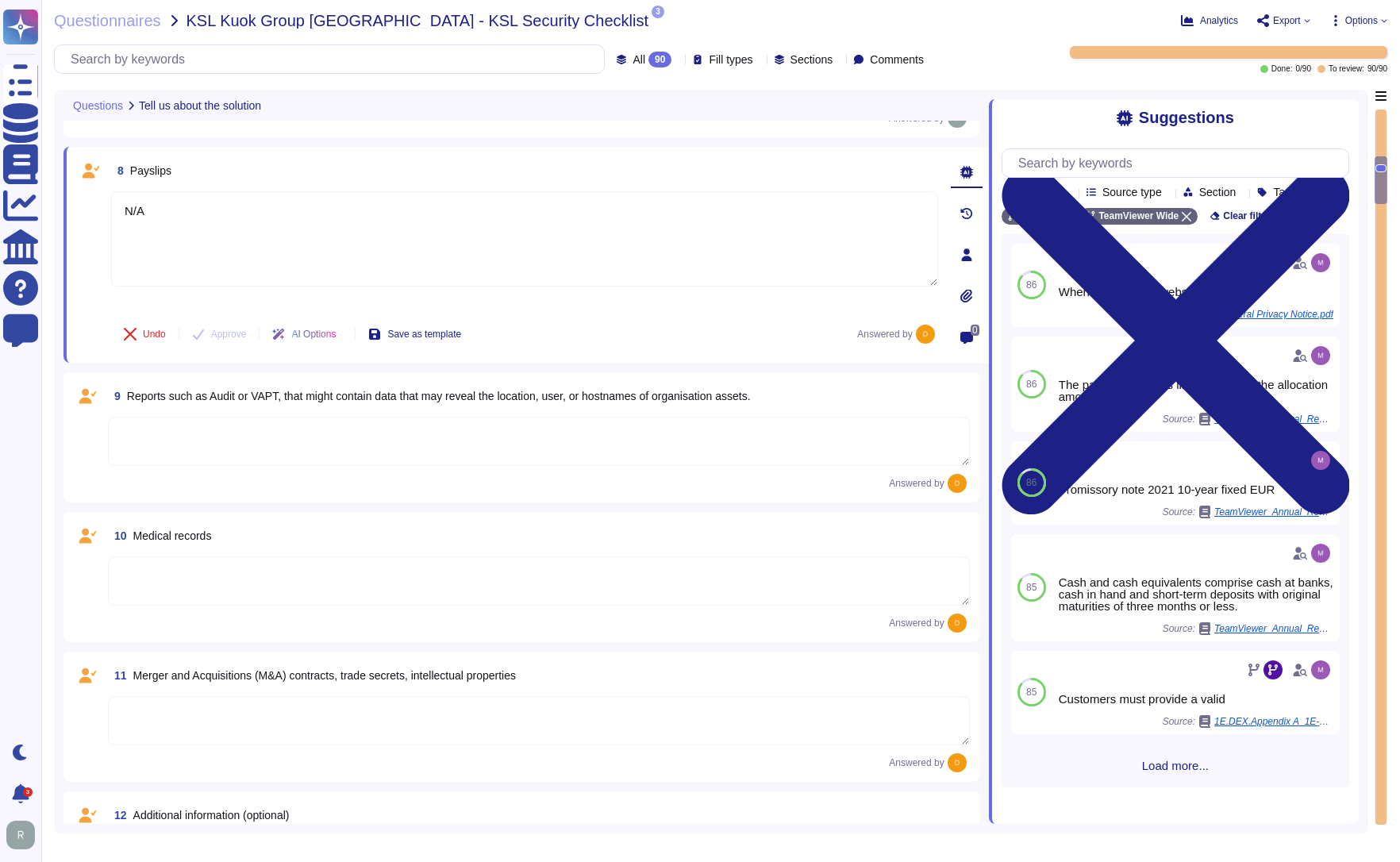
type textarea "N/A"
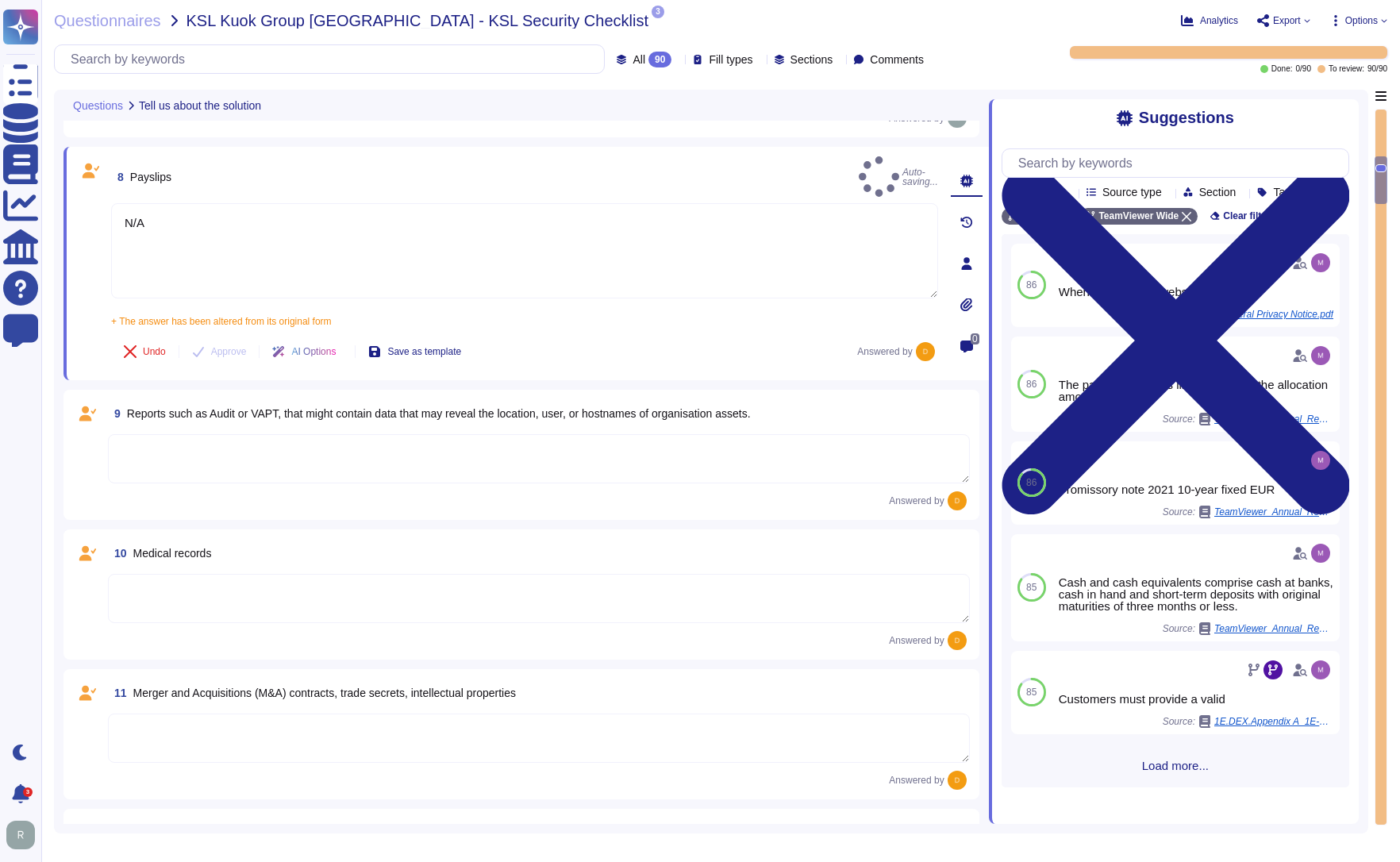
click at [209, 434] on textarea at bounding box center [538, 459] width 862 height 50
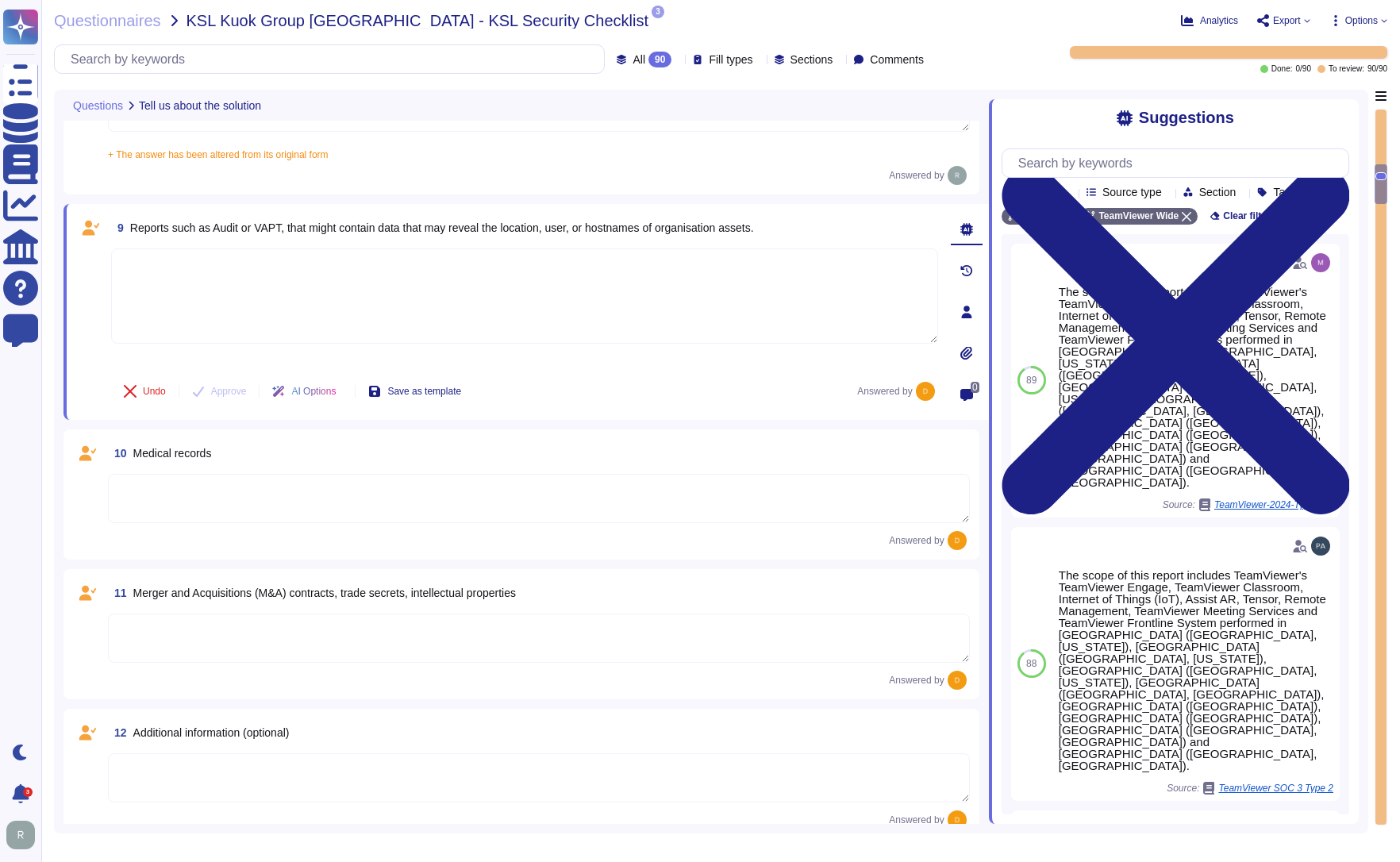
scroll to position [1429, 0]
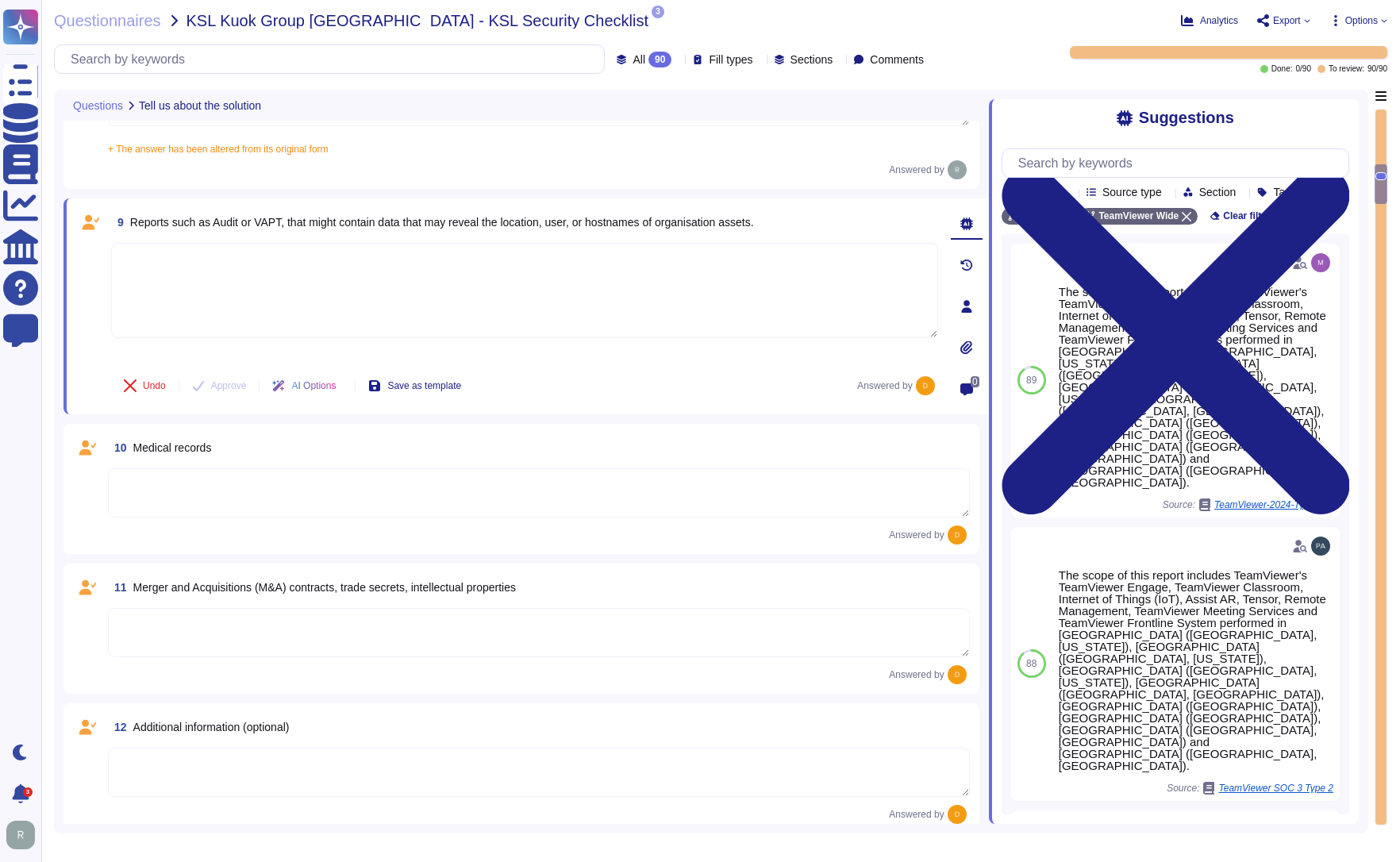
click at [166, 495] on textarea at bounding box center [538, 493] width 862 height 50
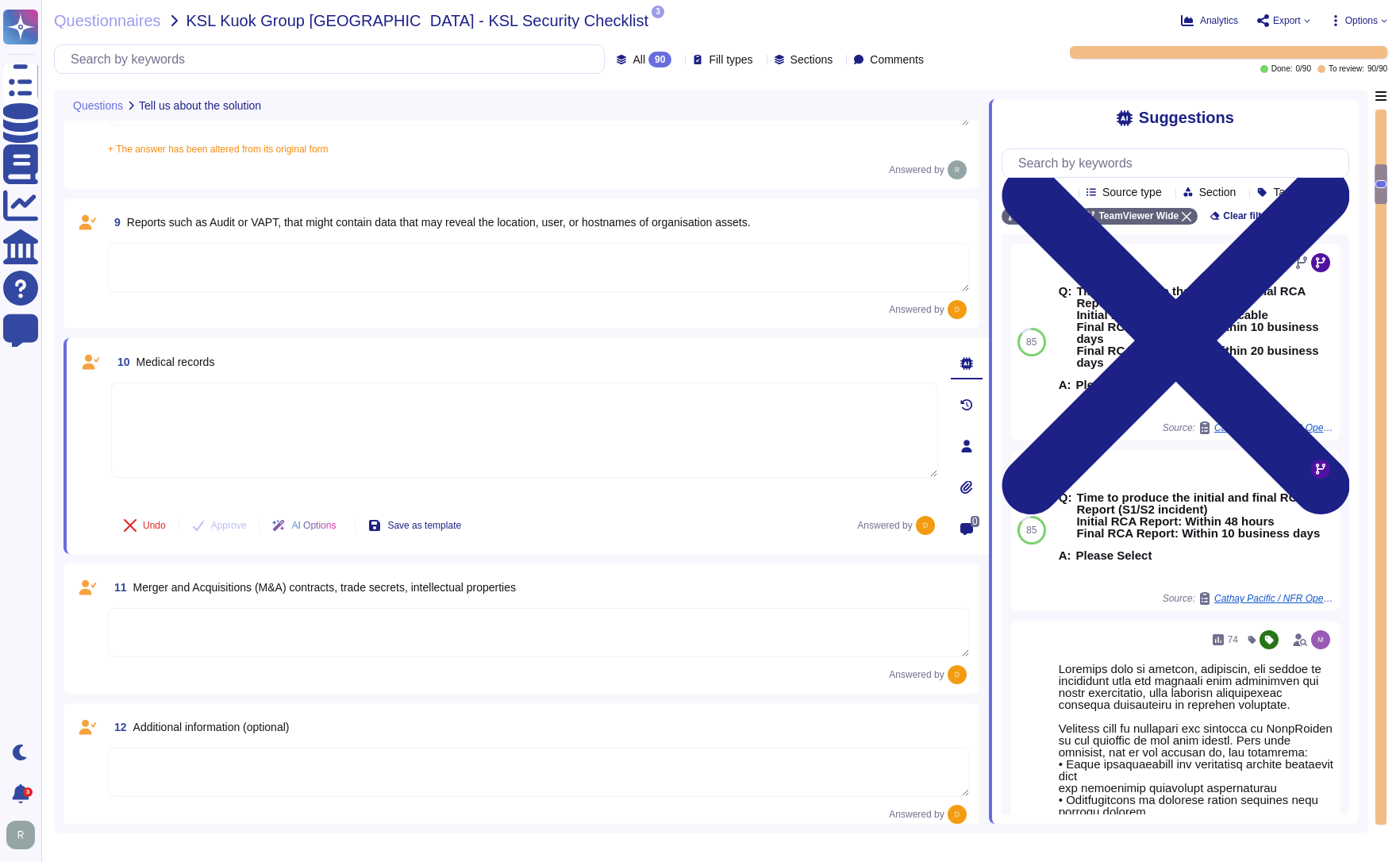
click at [186, 269] on textarea at bounding box center [538, 268] width 862 height 50
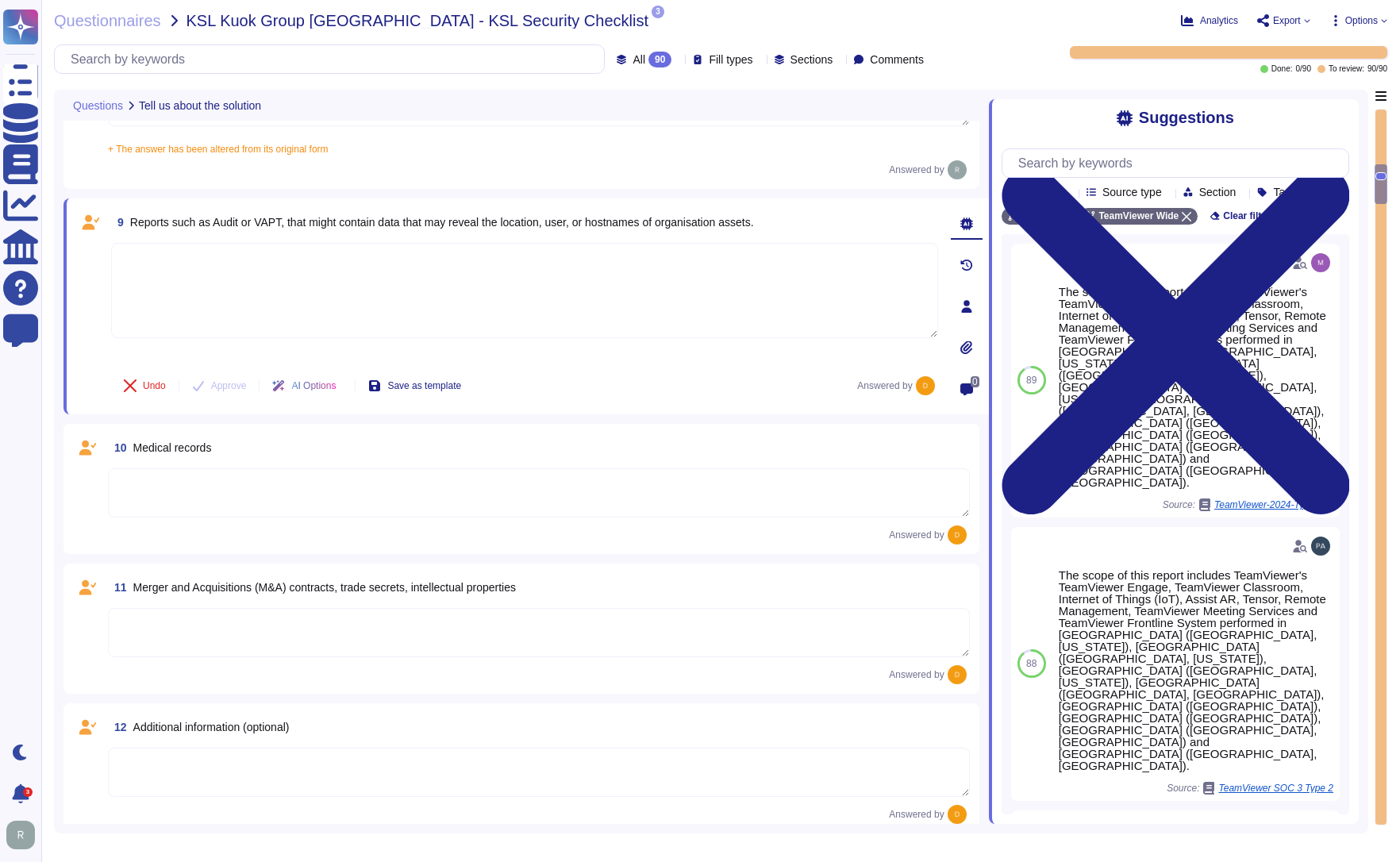
click at [180, 277] on textarea at bounding box center [524, 291] width 826 height 95
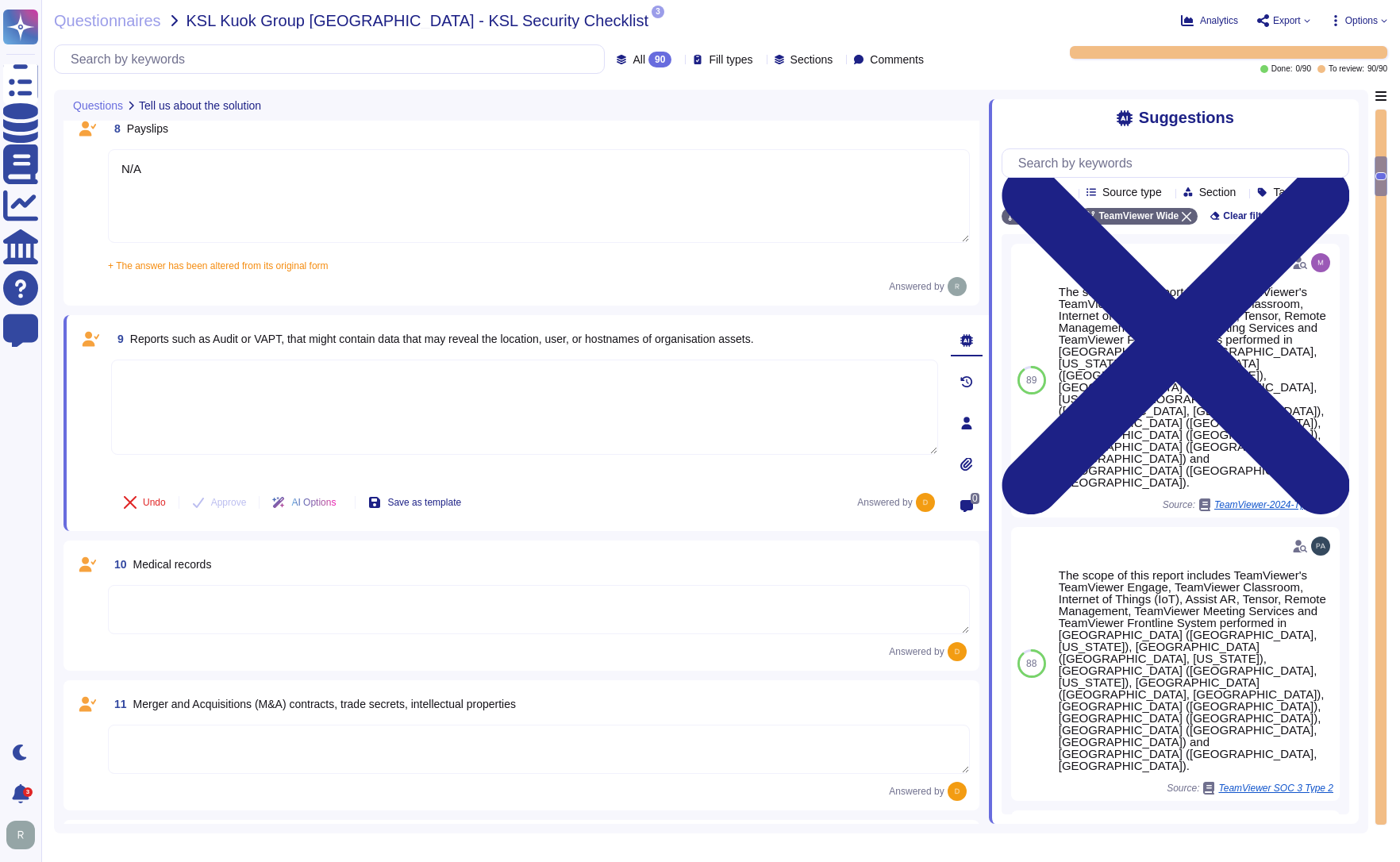
type textarea "N/A"
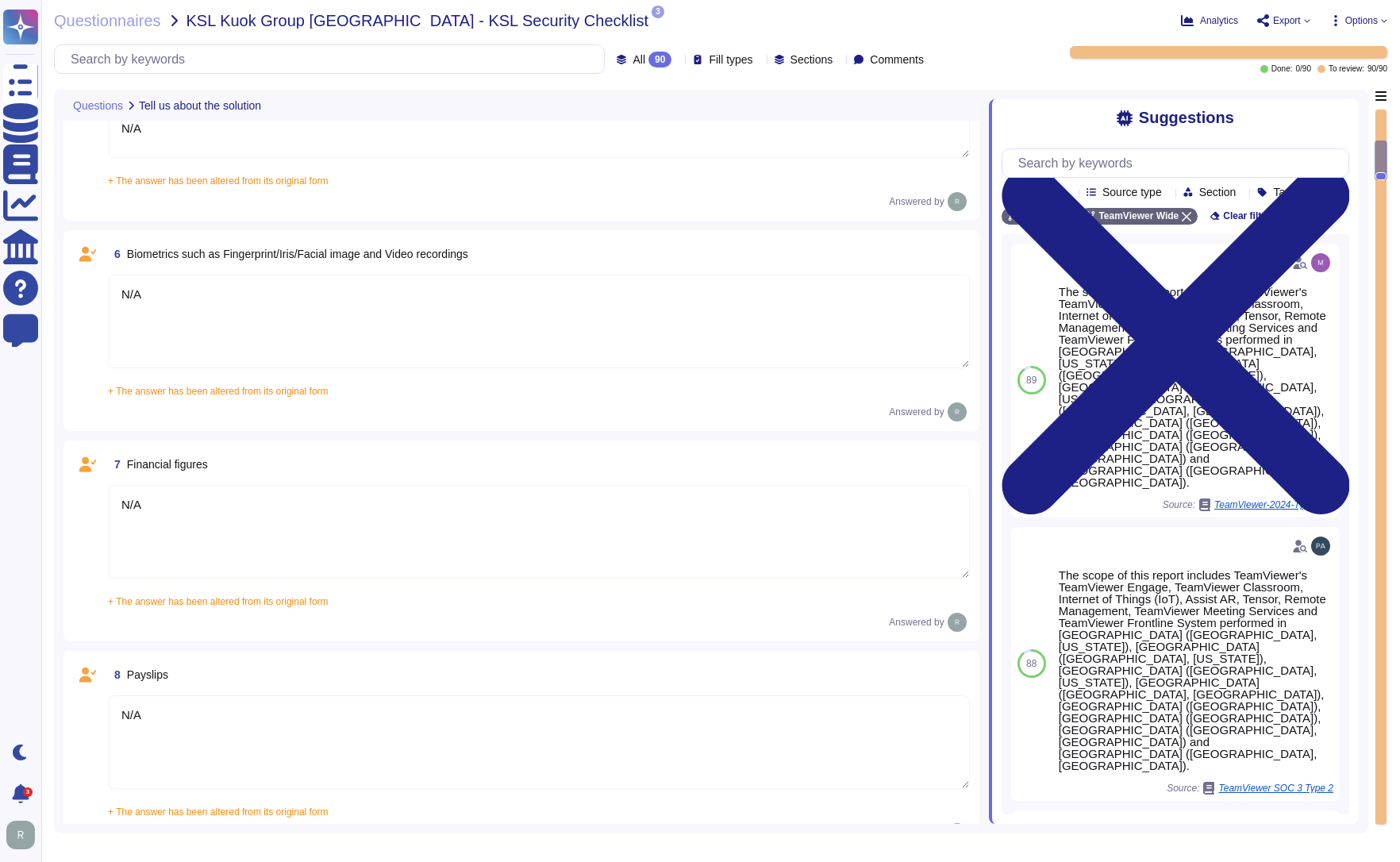
type textarea "Yes, the system/service/solution is involved with processing/storing Personal D…"
type textarea "N/A"
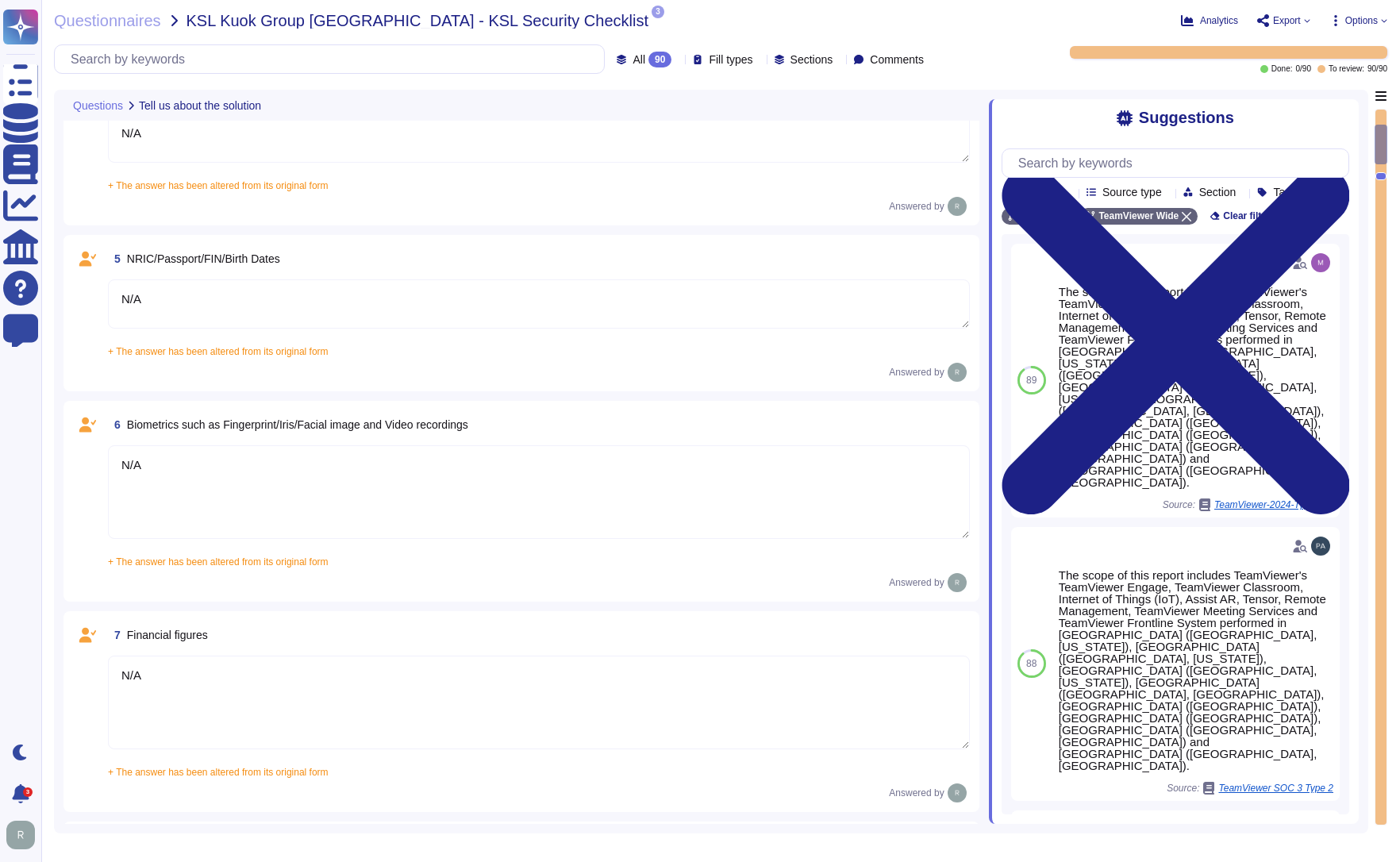
type textarea "[URL][DOMAIN_NAME]"
type textarea "The platform is used to identify, remediate and automate tasks related to endpo…"
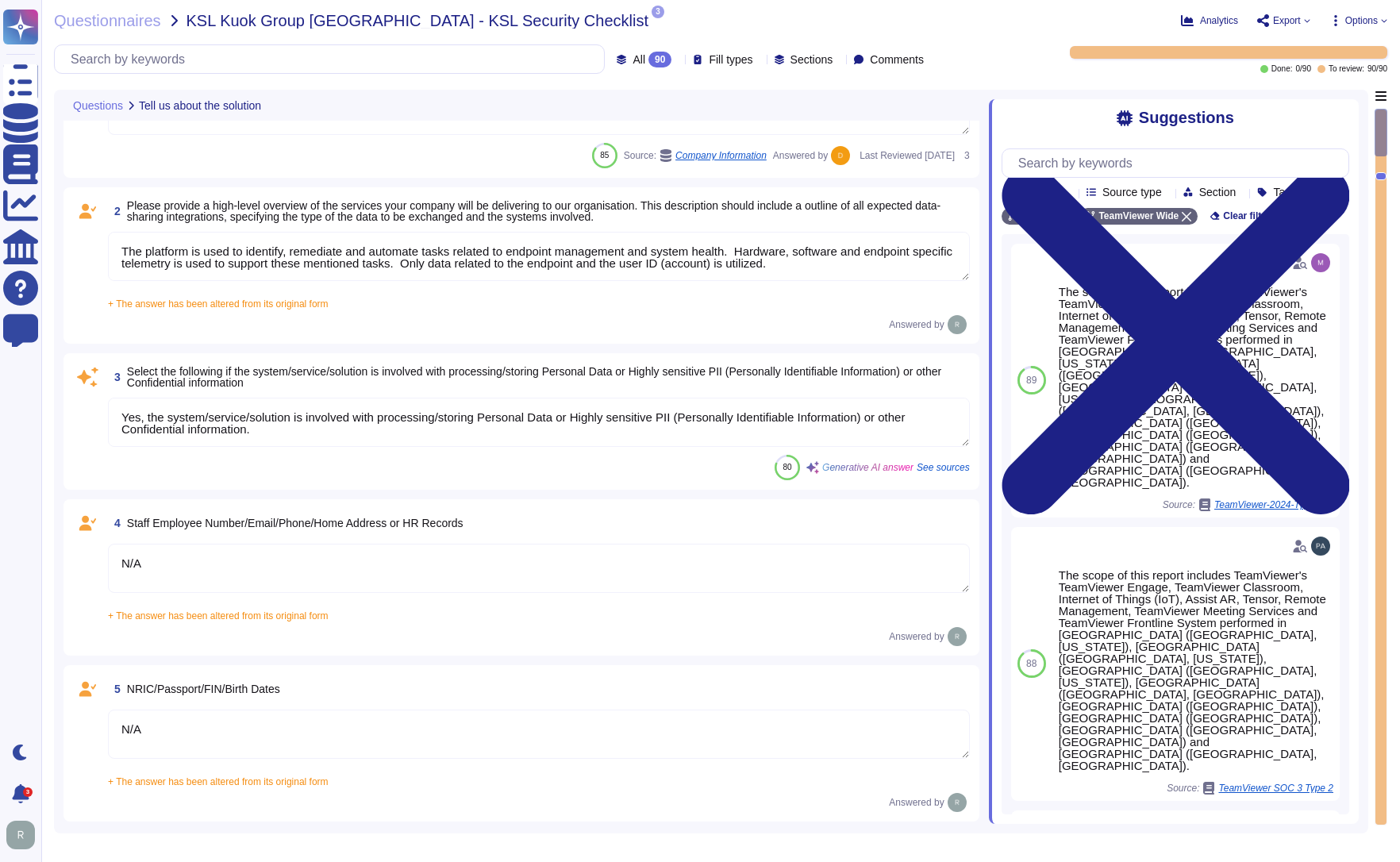
type textarea "N/A"
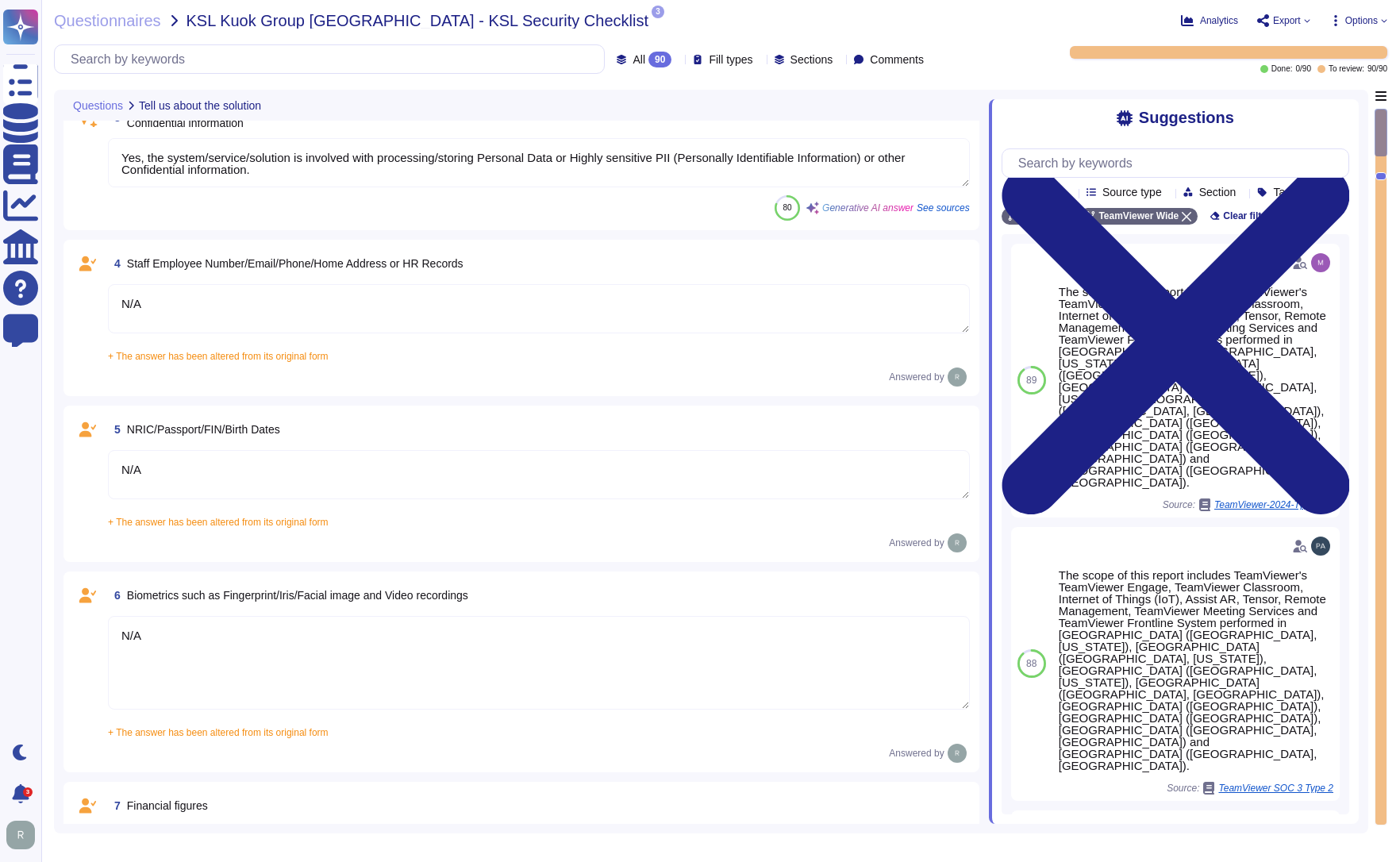
scroll to position [397, 0]
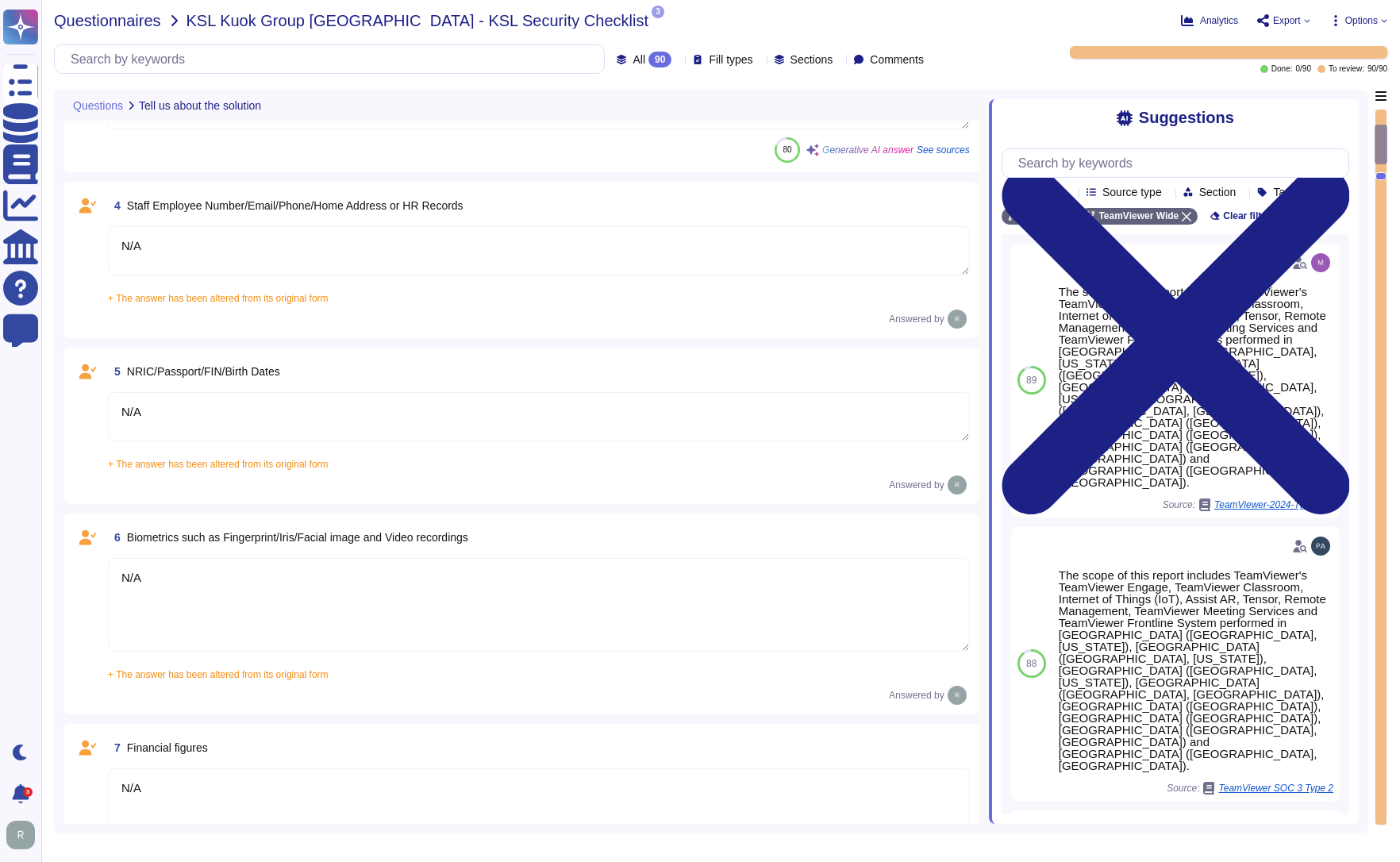
click at [92, 18] on span "Questionnaires" at bounding box center [107, 20] width 107 height 16
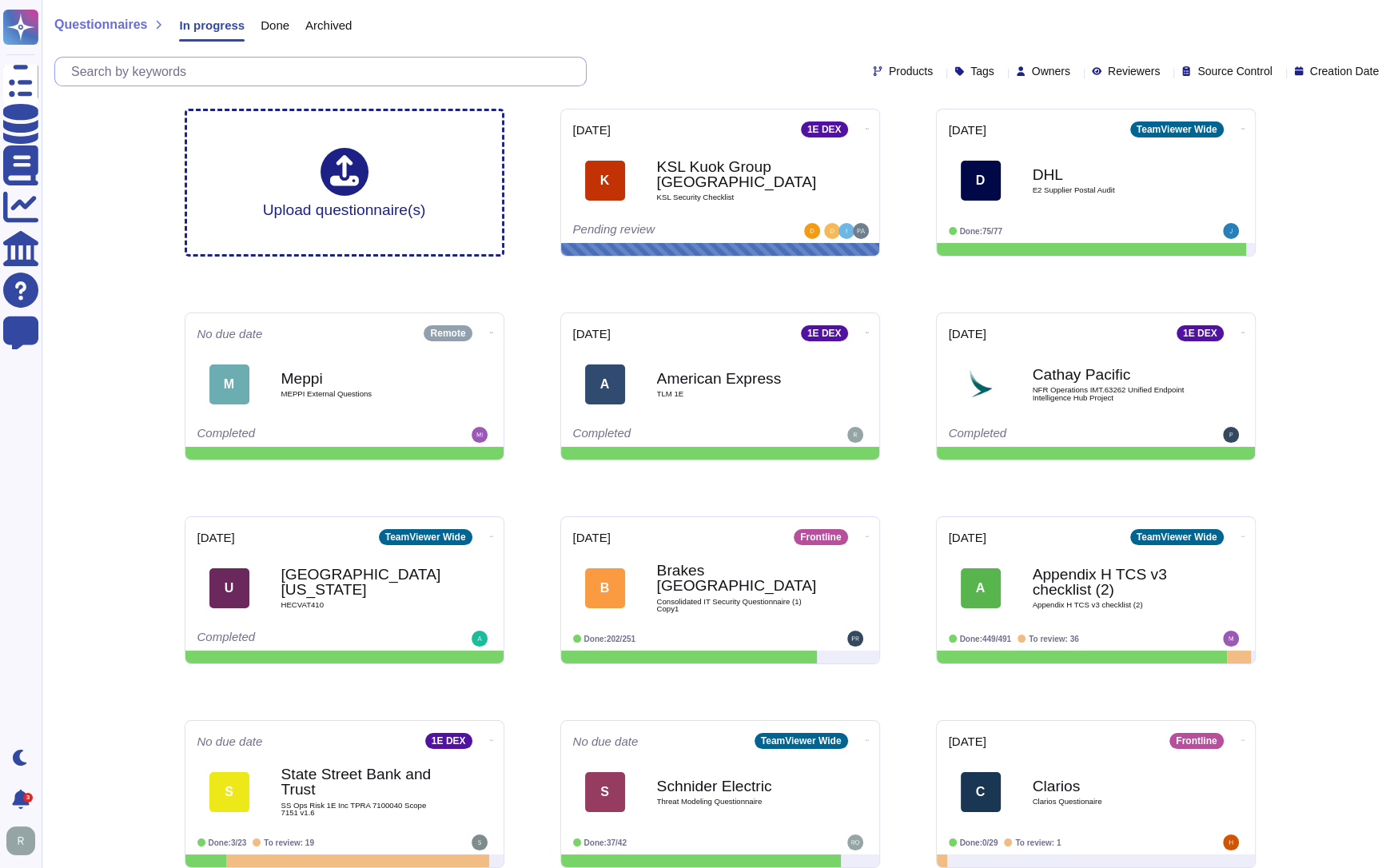
click at [197, 75] on input "text" at bounding box center [324, 71] width 523 height 28
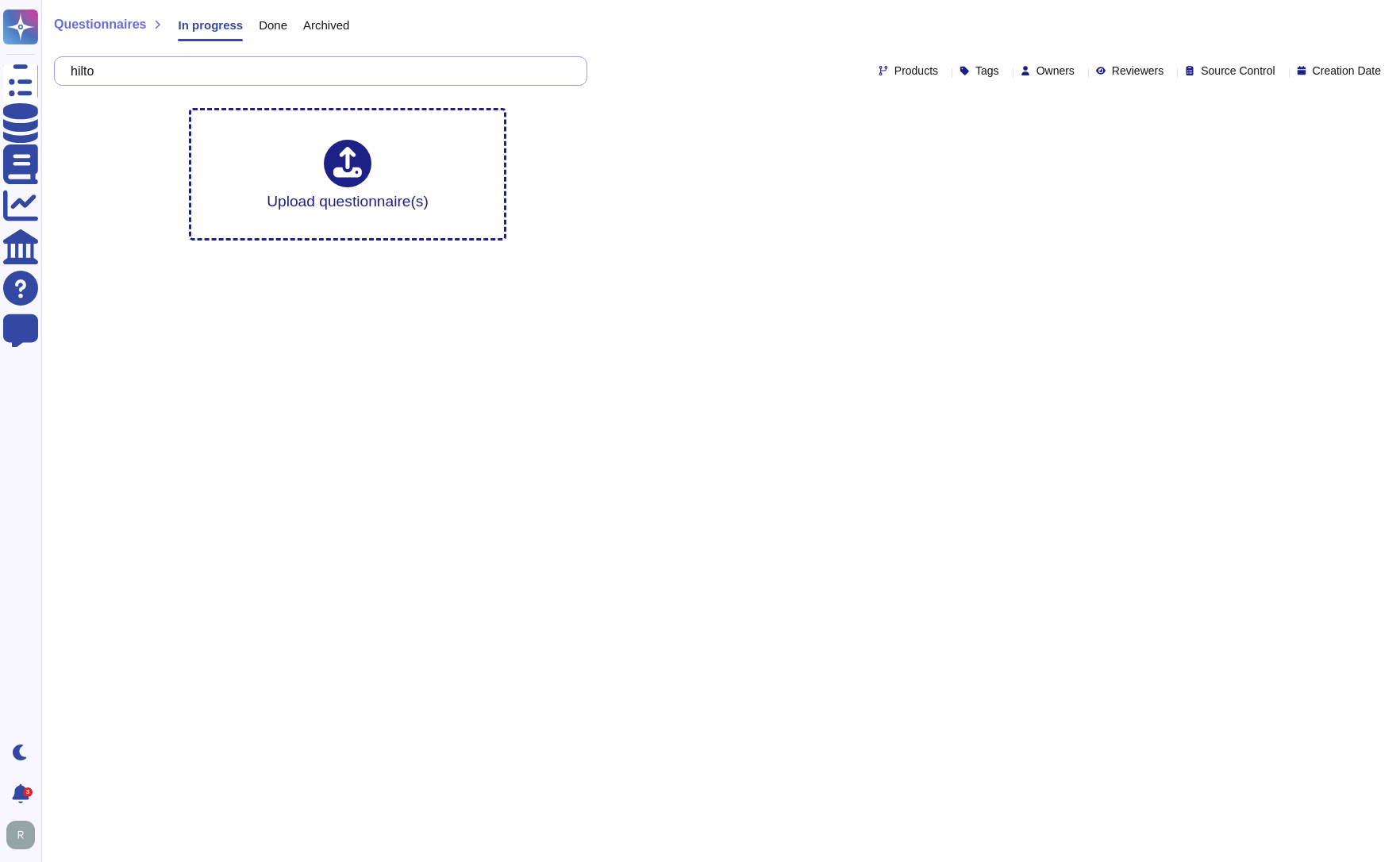
type input "hilton"
drag, startPoint x: 119, startPoint y: 73, endPoint x: 64, endPoint y: 77, distance: 55.1
click at [64, 77] on div "hilton" at bounding box center [320, 71] width 533 height 29
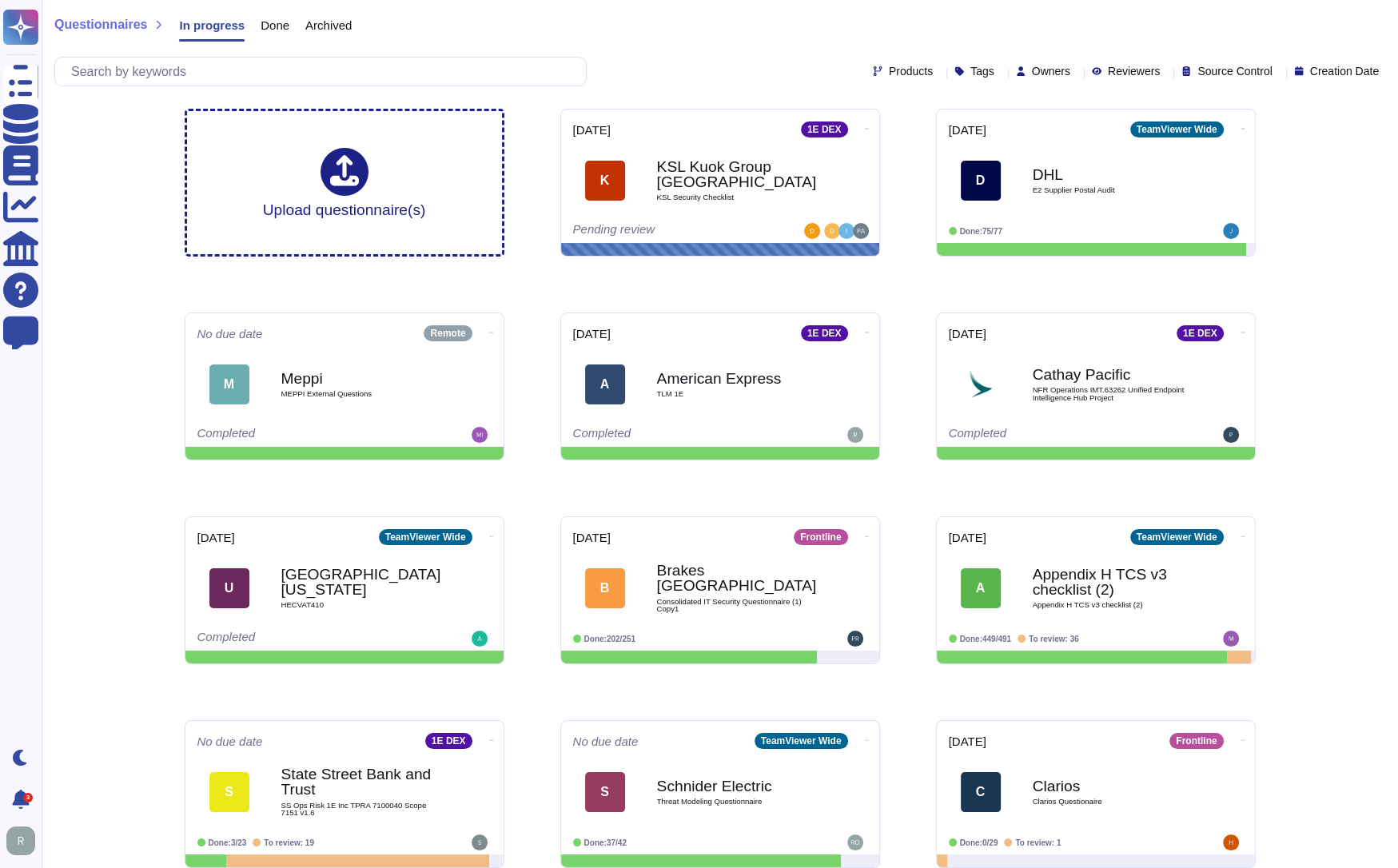
click at [1282, 5] on div "Questionnaires In progress Done Archived Products Tags Owners Reviewers Source …" at bounding box center [719, 48] width 1356 height 96
click at [221, 76] on input "text" at bounding box center [324, 71] width 523 height 28
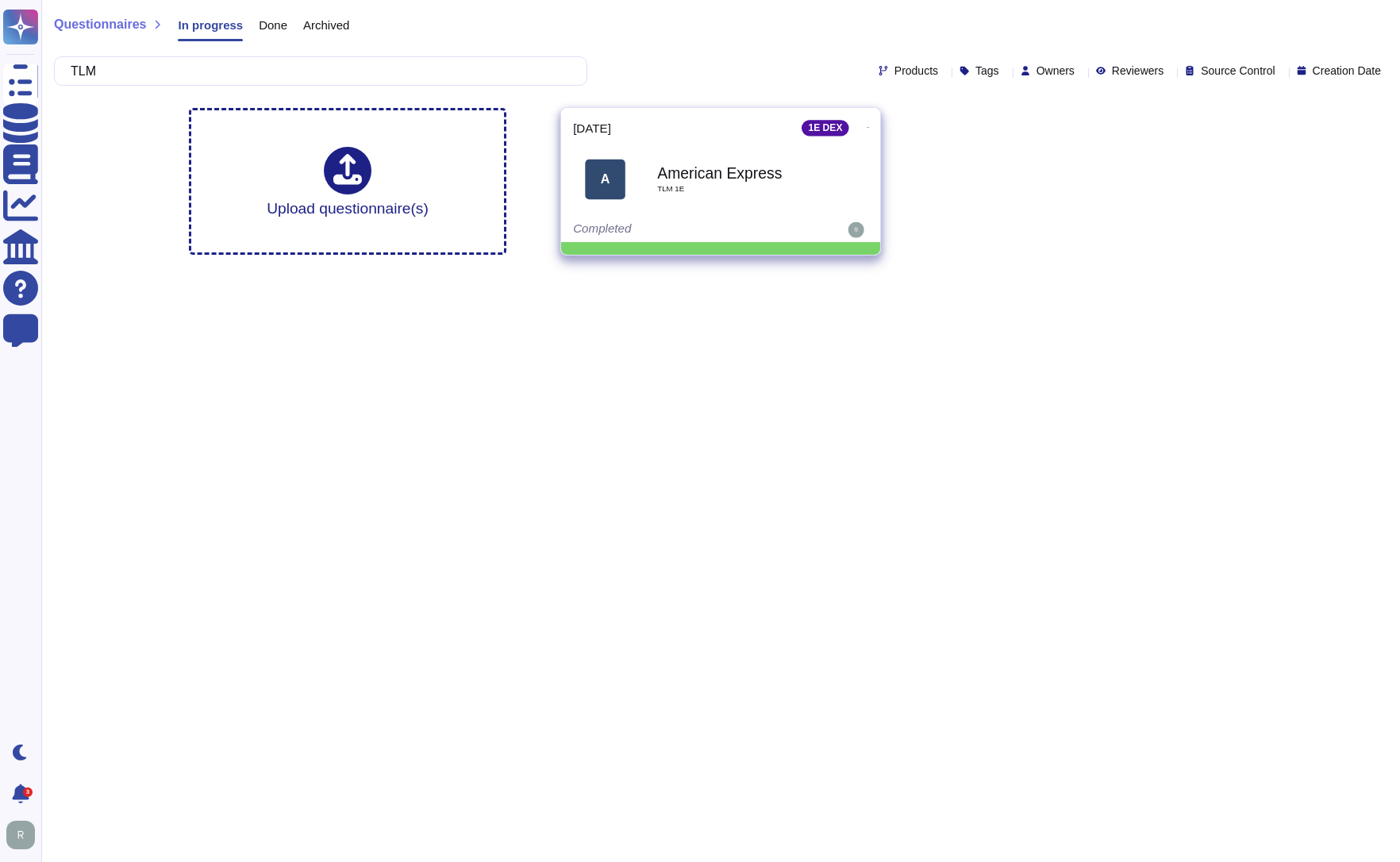
type input "TLM"
click at [674, 159] on div "American Express TLM 1E" at bounding box center [736, 179] width 160 height 65
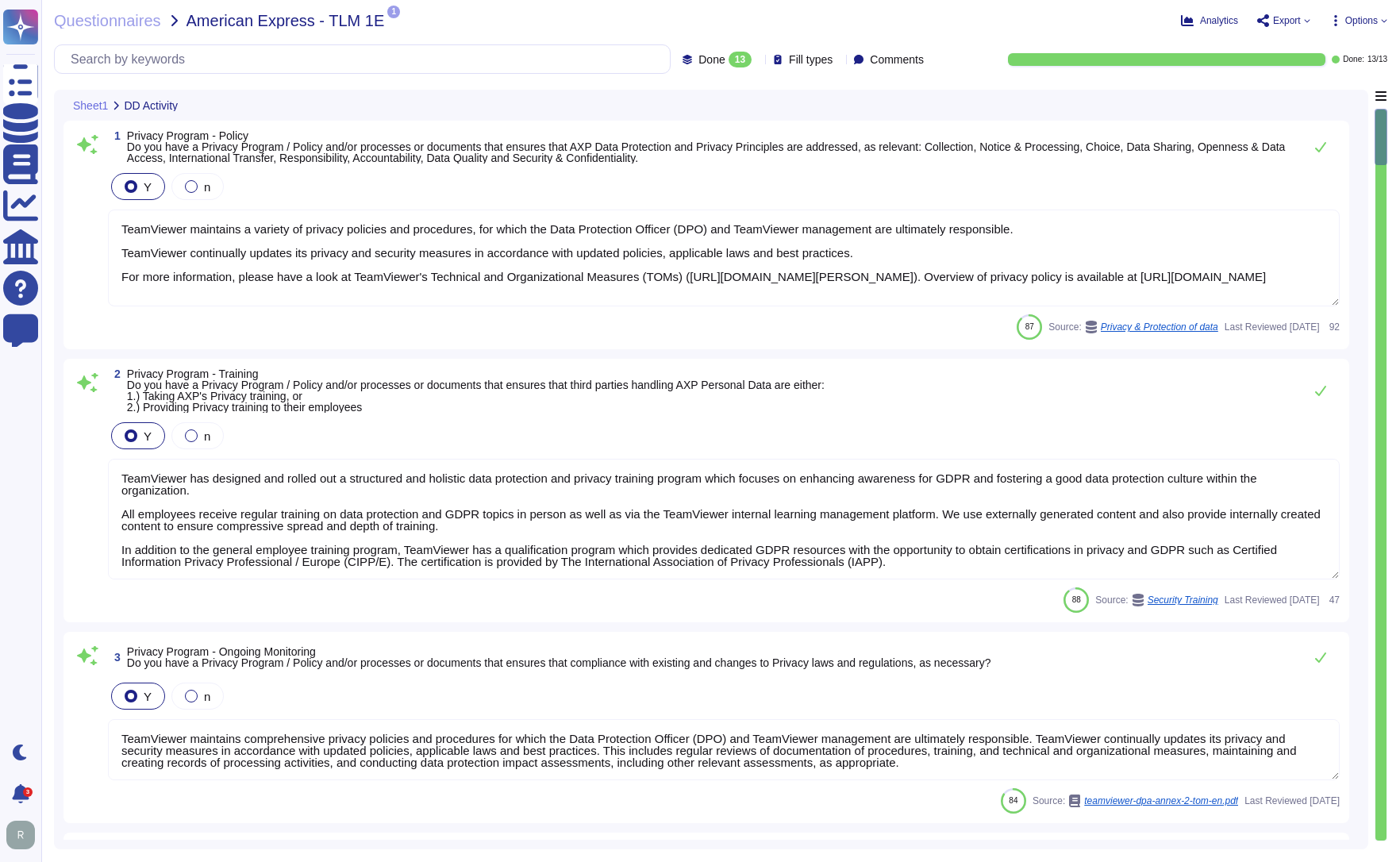
type textarea "TeamViewer maintains a variety of privacy policies and procedures, for which th…"
type textarea "TeamViewer has designed and rolled out a structured and holistic data protectio…"
type textarea "TeamViewer maintains comprehensive privacy policies and procedures for which th…"
type textarea "TeamViewer appointed an external data protection officer (DPO). TeamViewer esta…"
click at [1304, 23] on icon at bounding box center [1306, 20] width 6 height 6
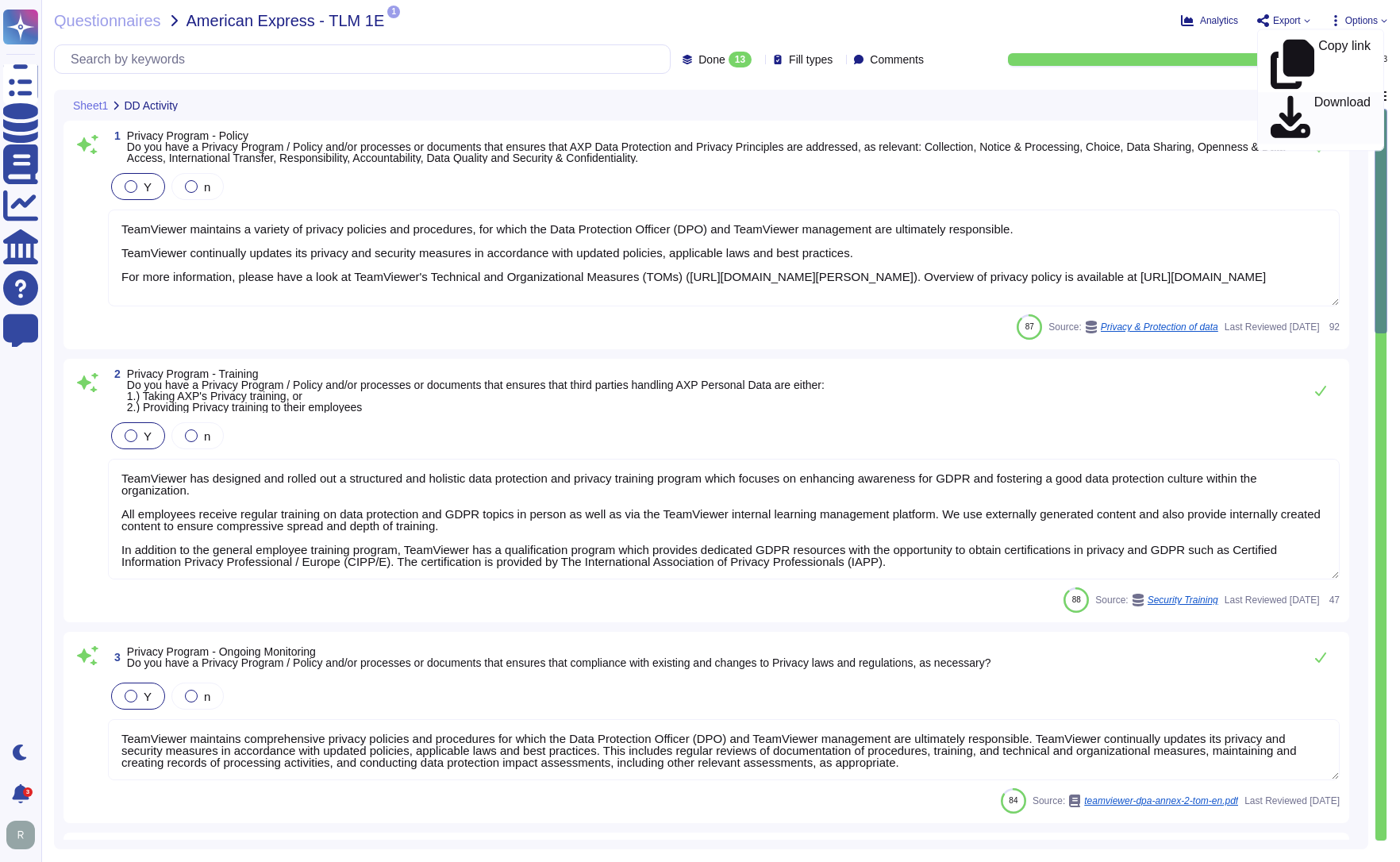
click at [1314, 96] on p "Download" at bounding box center [1343, 118] width 57 height 44
click at [104, 19] on span "Questionnaires" at bounding box center [107, 20] width 107 height 16
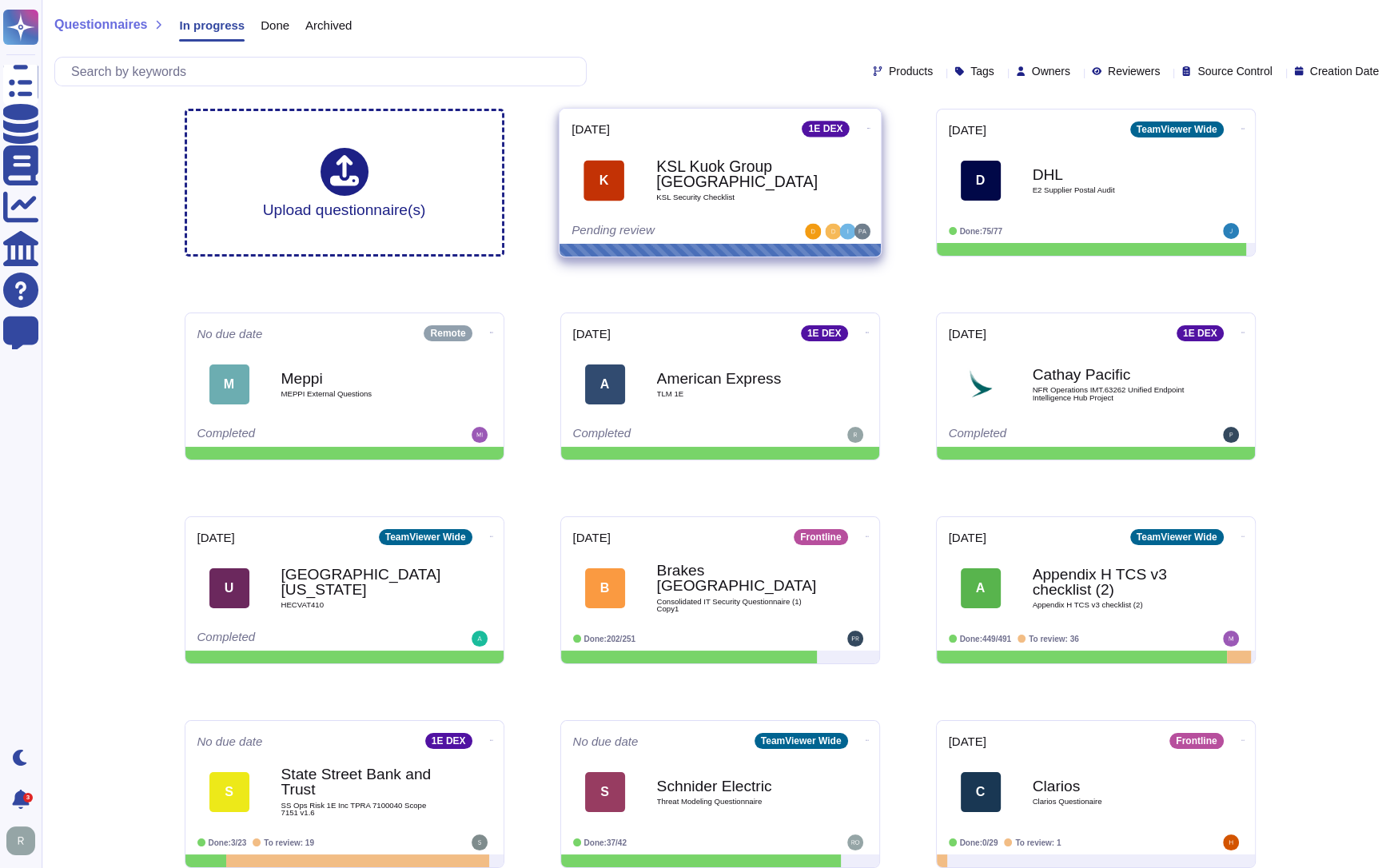
click at [720, 183] on b "KSL Kuok Group Singapore" at bounding box center [736, 174] width 161 height 31
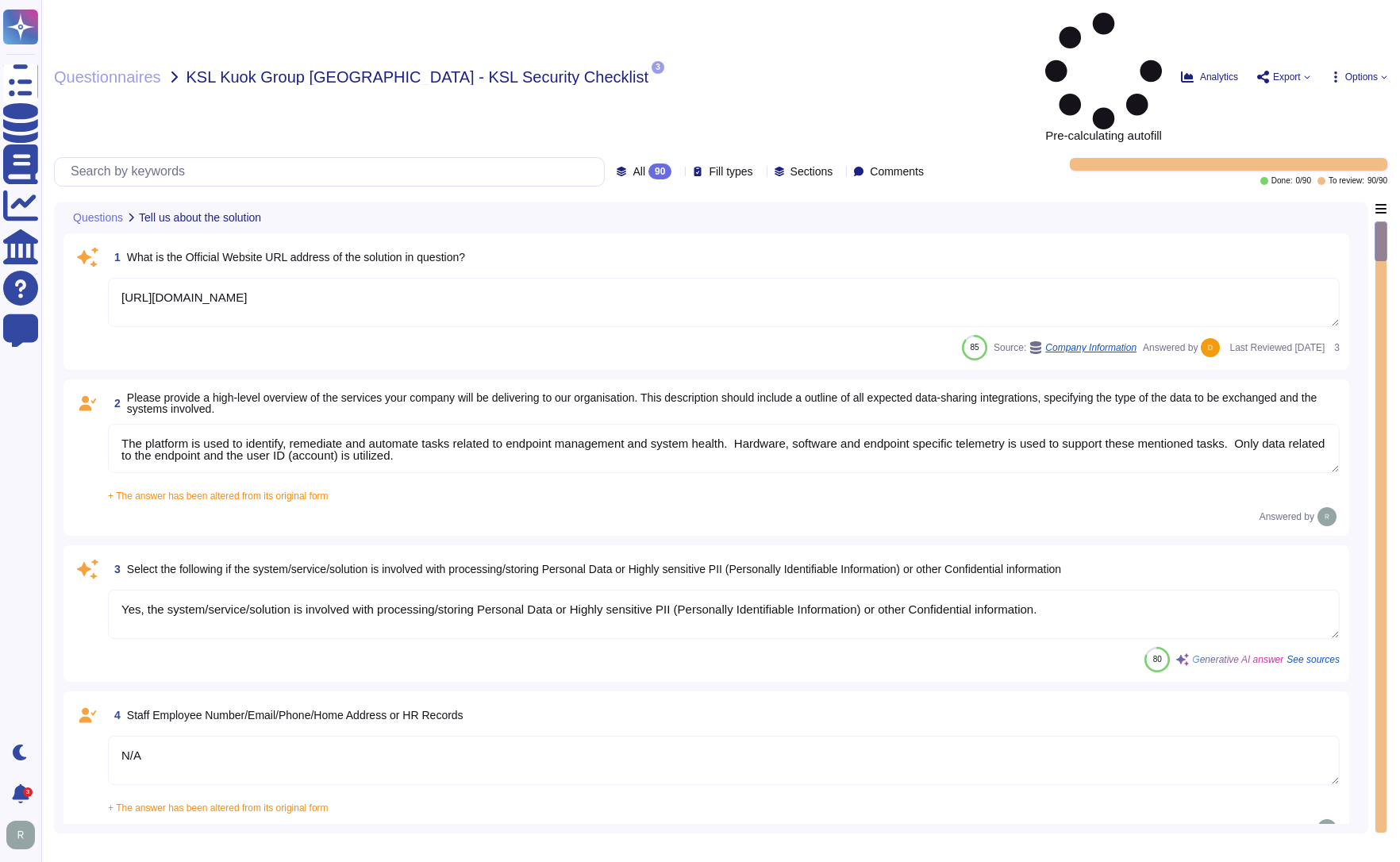
type textarea "[URL][DOMAIN_NAME]"
type textarea "The platform is used to identify, remediate and automate tasks related to endpo…"
type textarea "Yes, the system/service/solution is involved with processing/storing Personal D…"
type textarea "N/A"
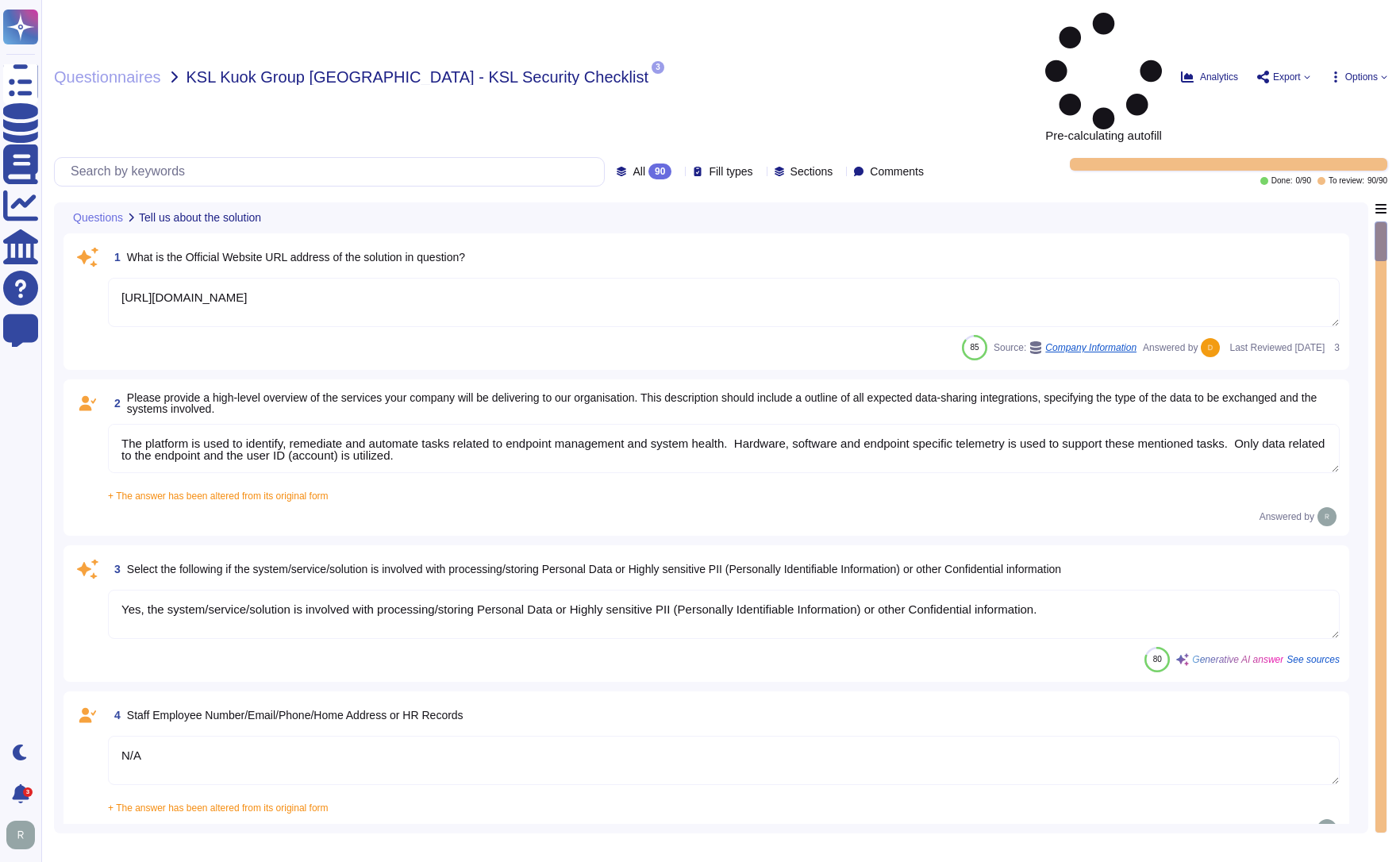
type textarea "N/A"
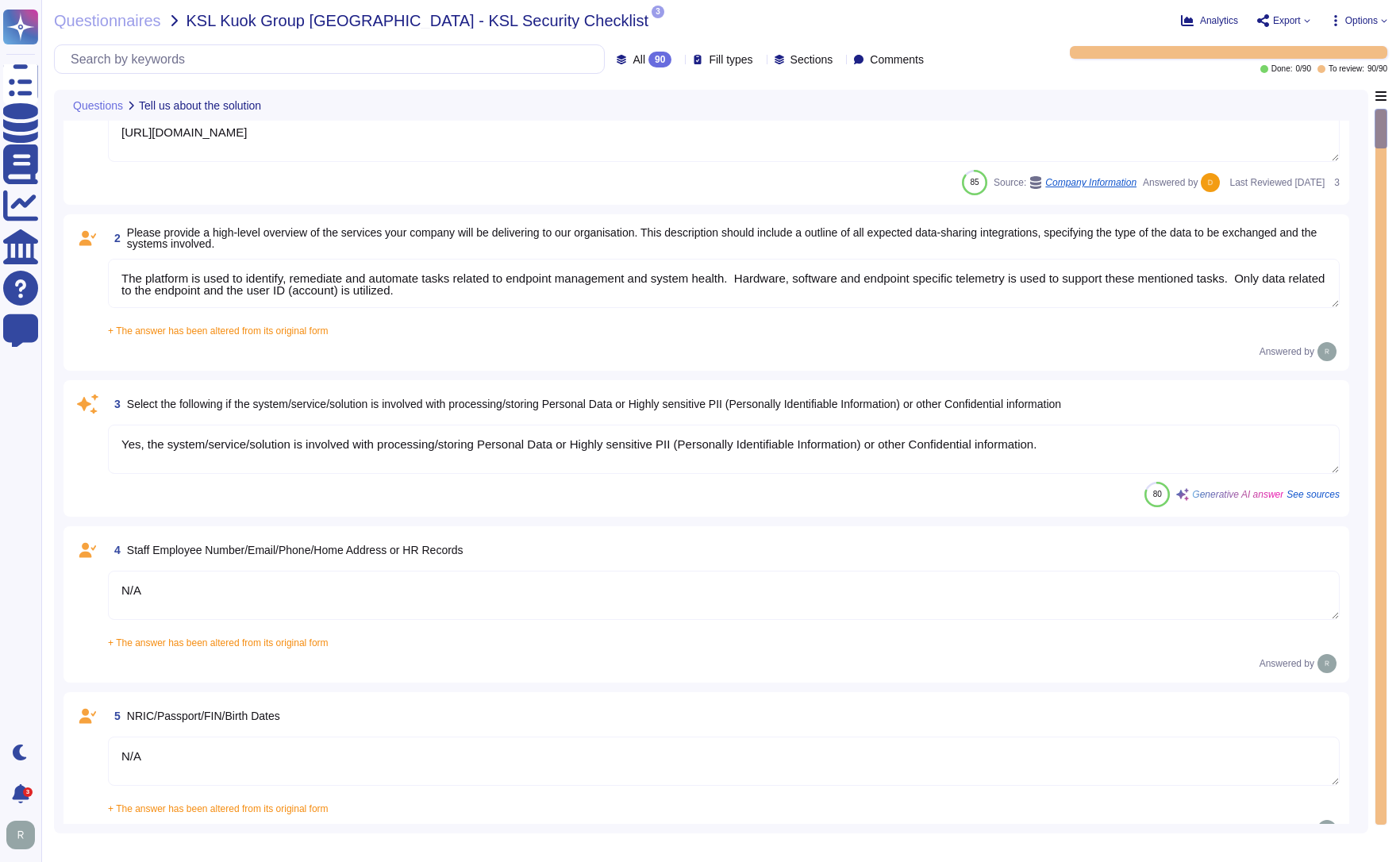
type textarea "N/A"
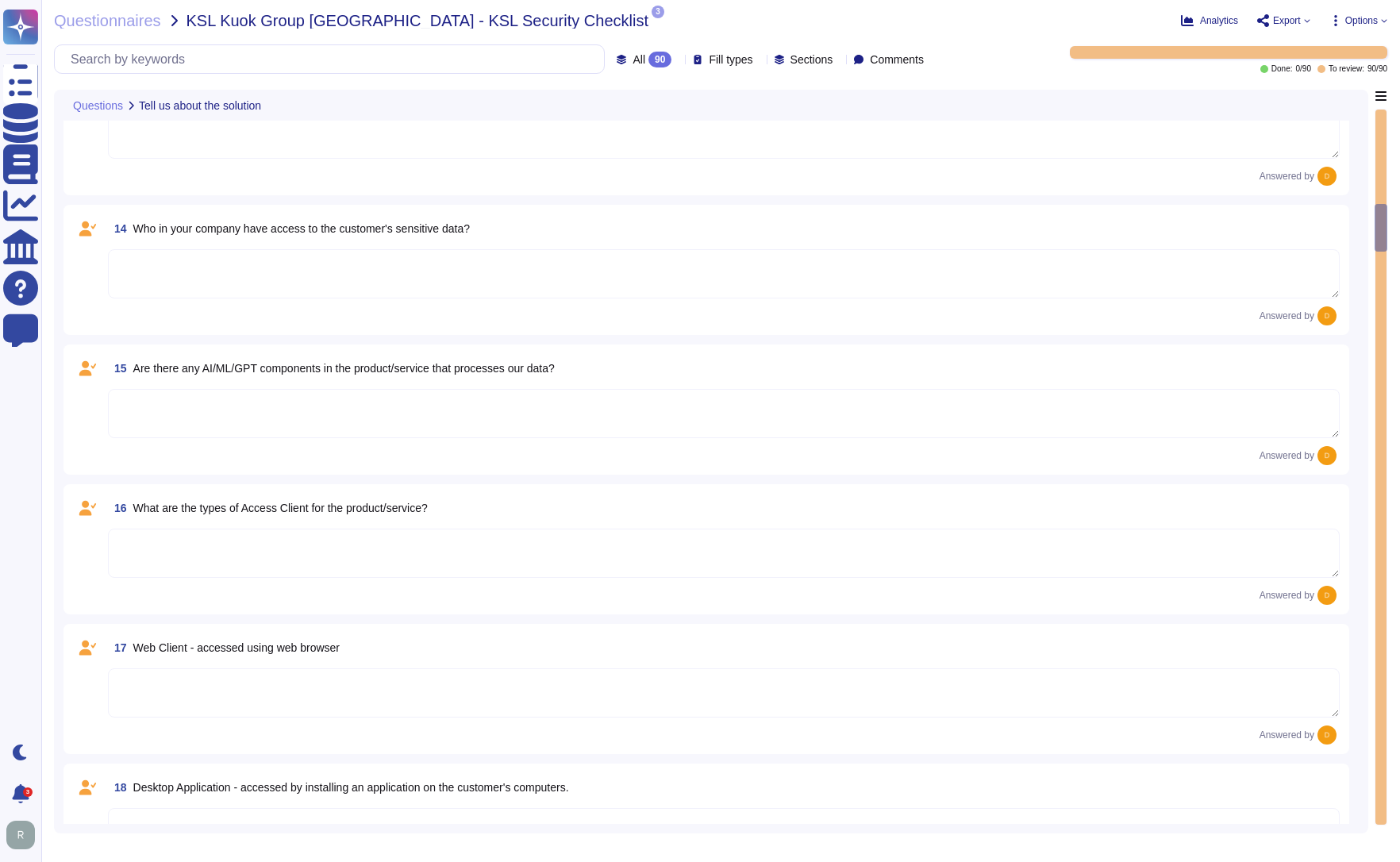
scroll to position [1826, 0]
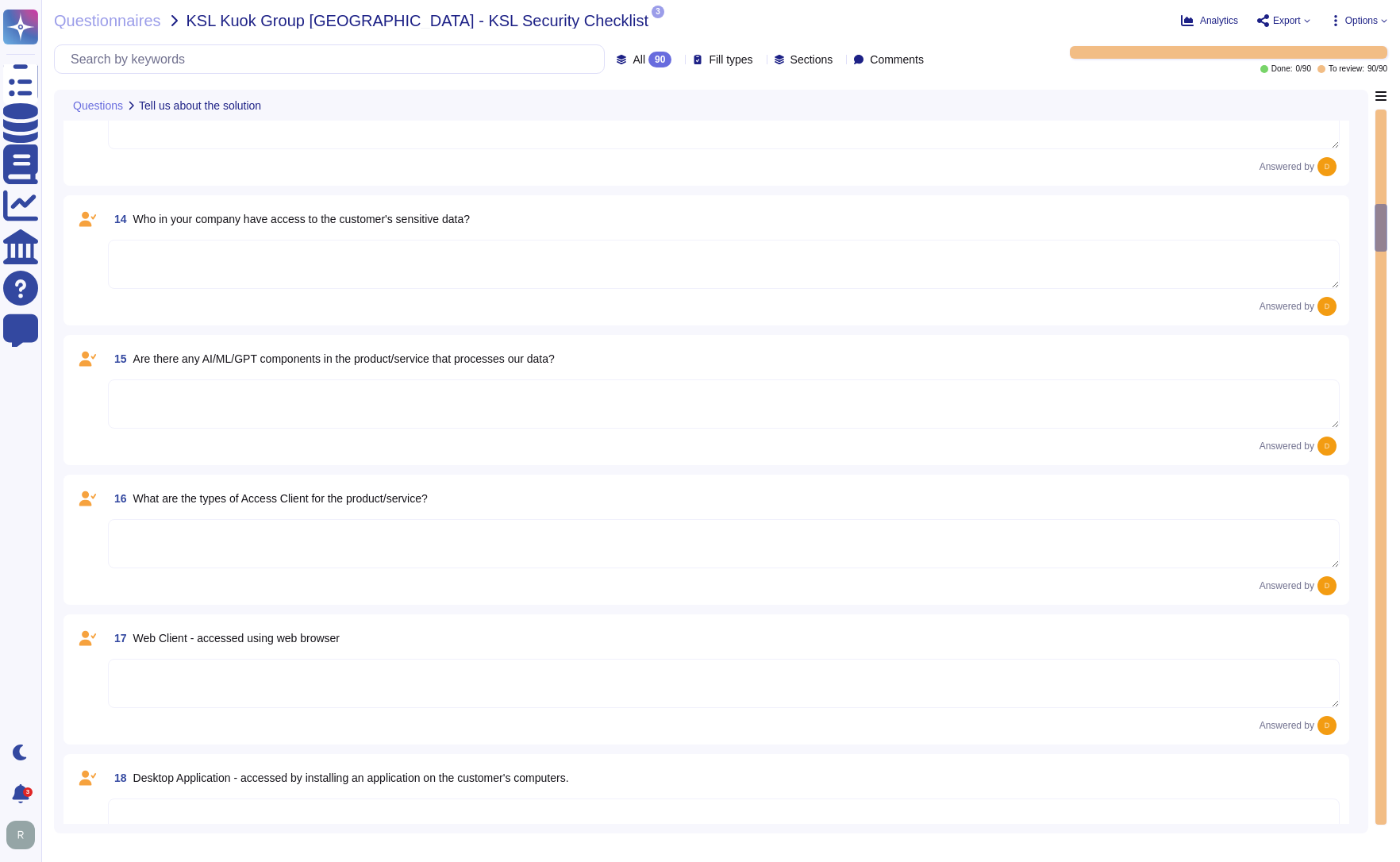
click at [232, 531] on textarea at bounding box center [723, 544] width 1231 height 50
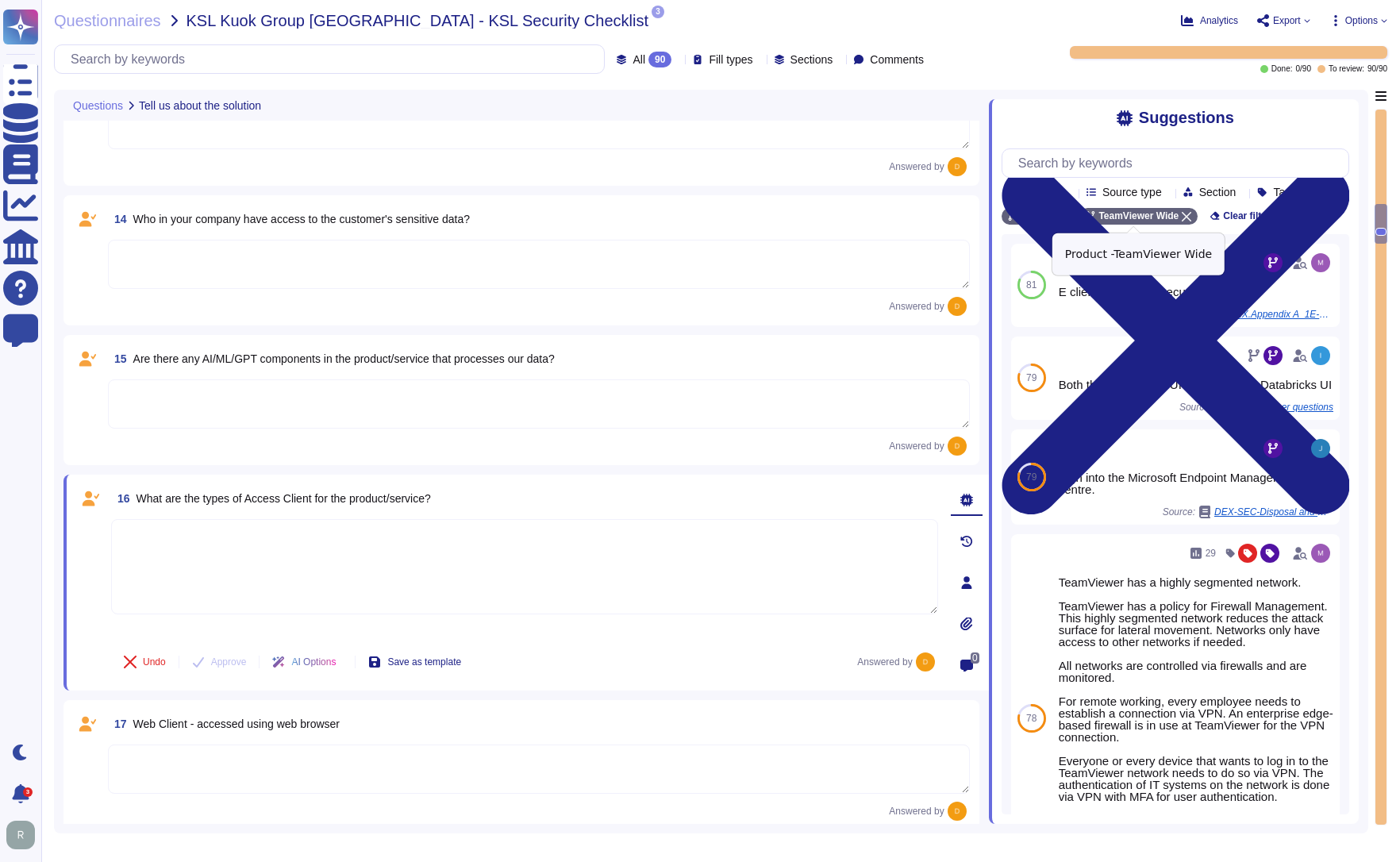
click at [1182, 218] on icon at bounding box center [1186, 217] width 10 height 10
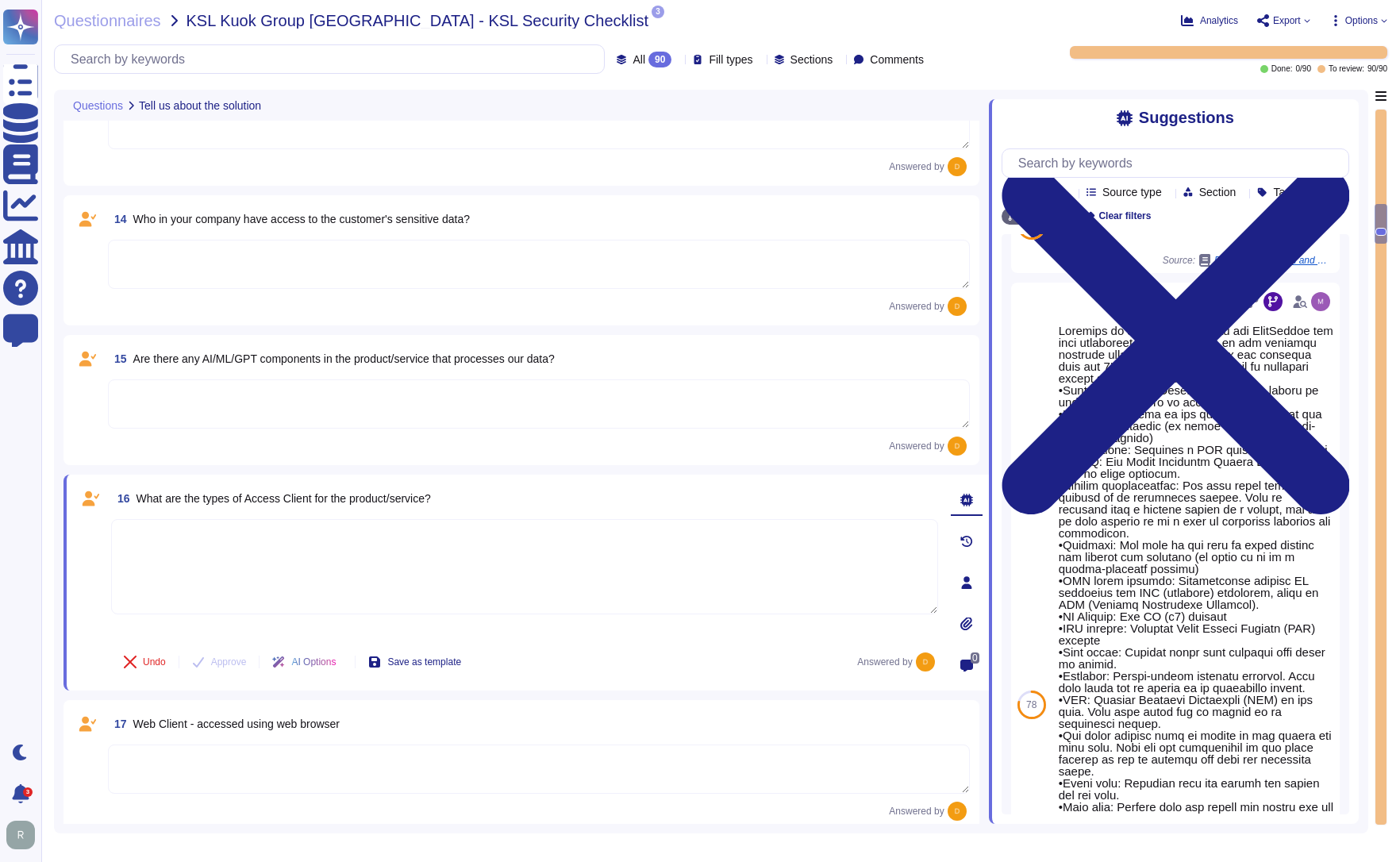
scroll to position [246, 0]
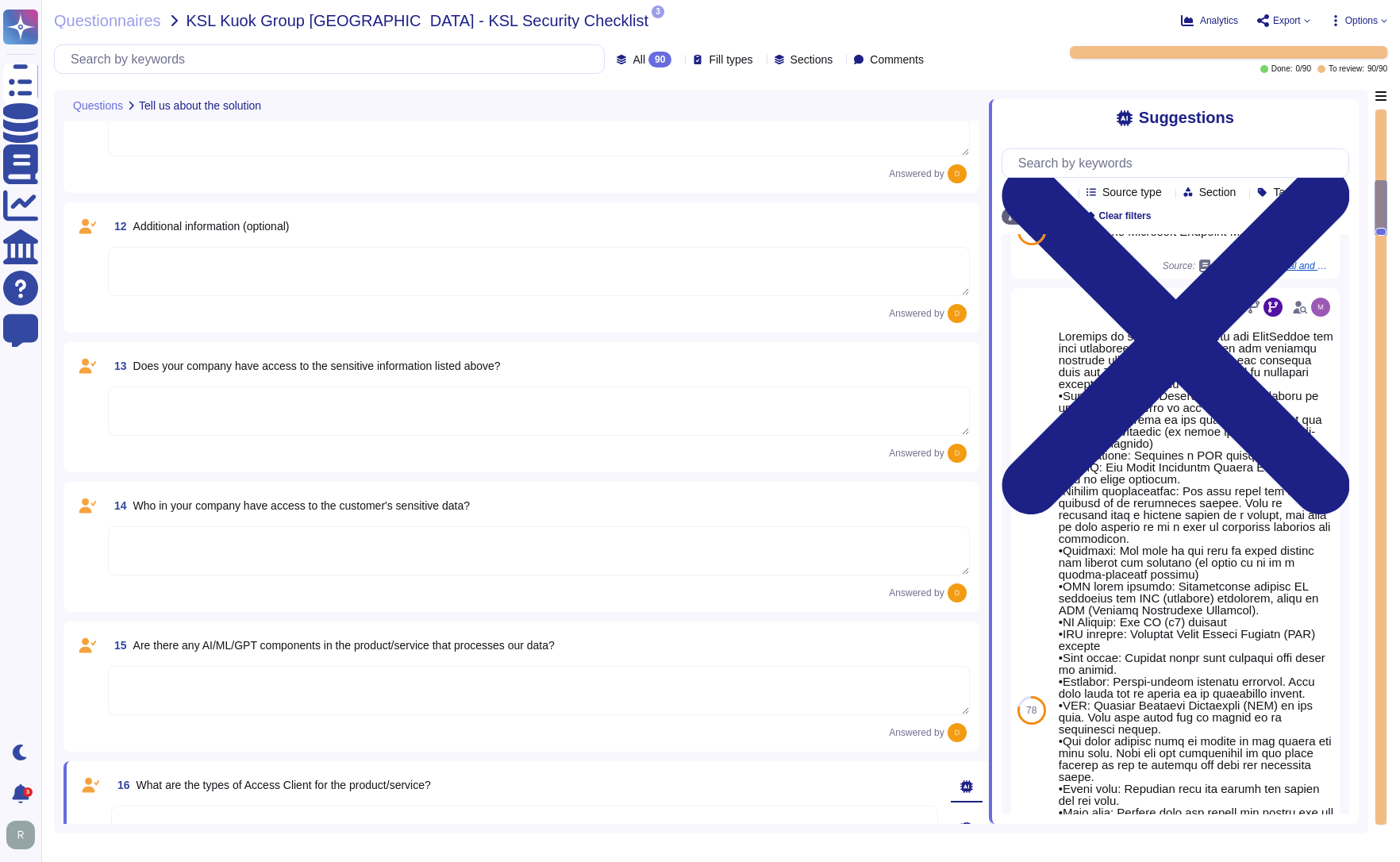
type textarea "N/A"
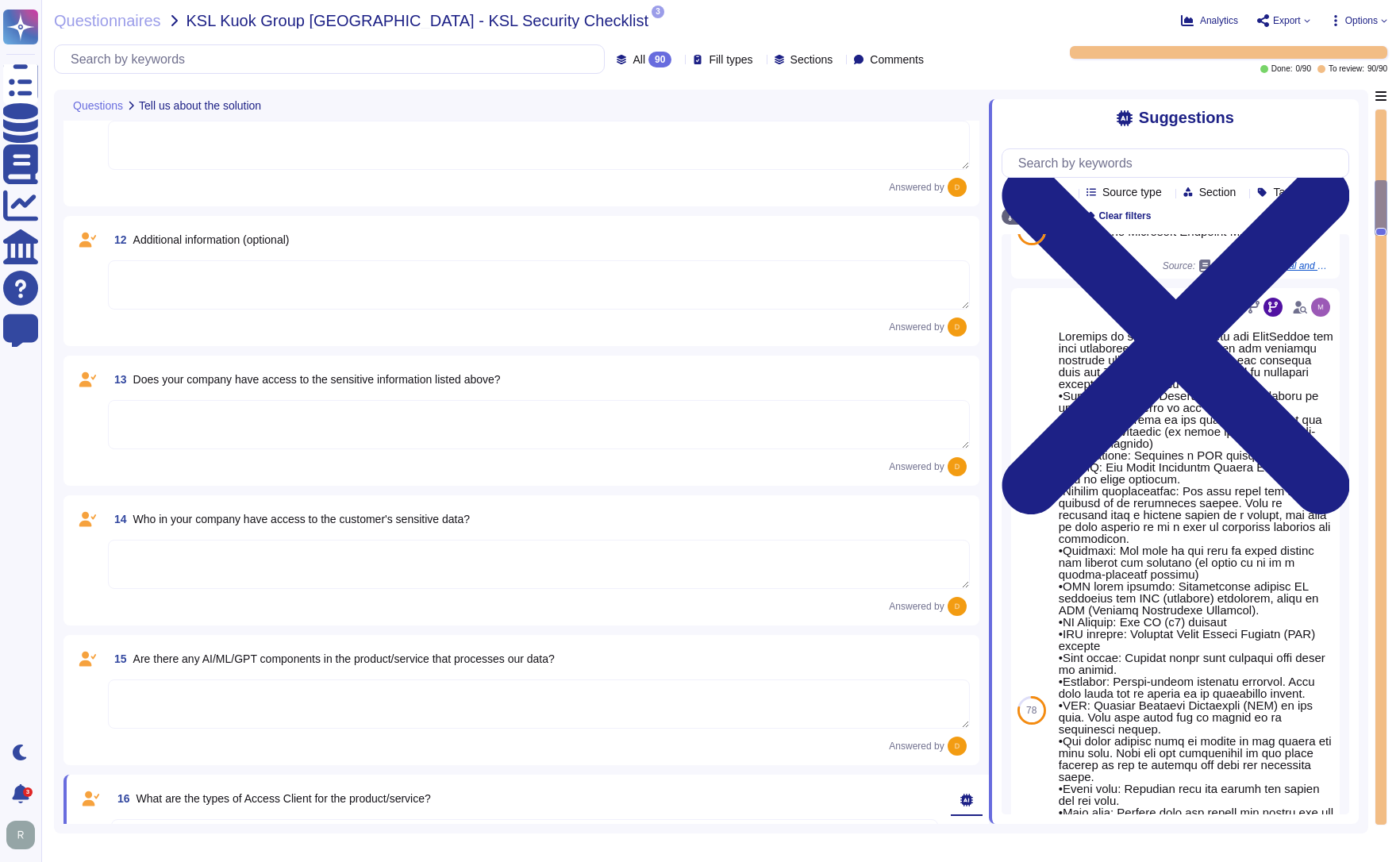
type textarea "N/A"
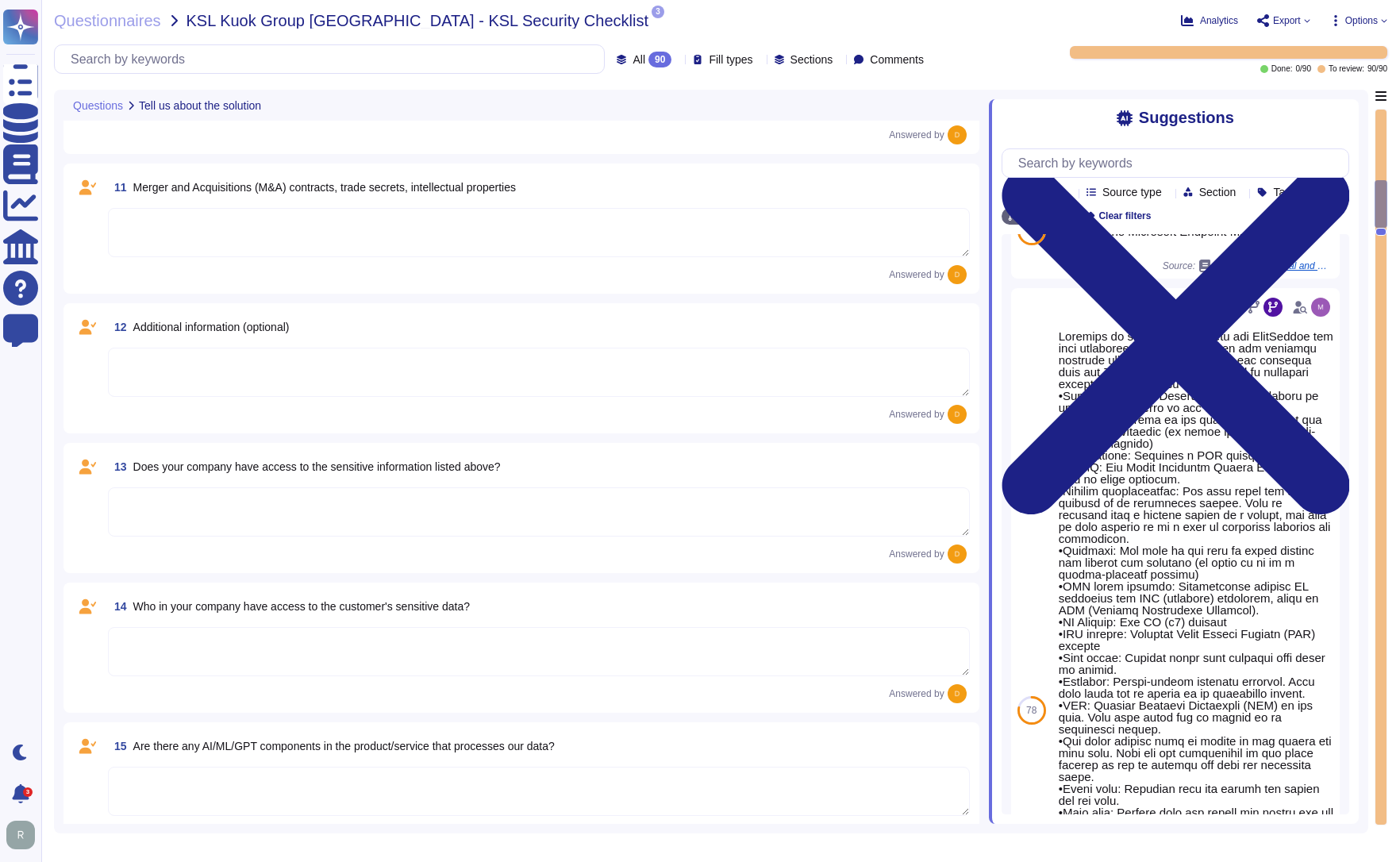
scroll to position [1377, 0]
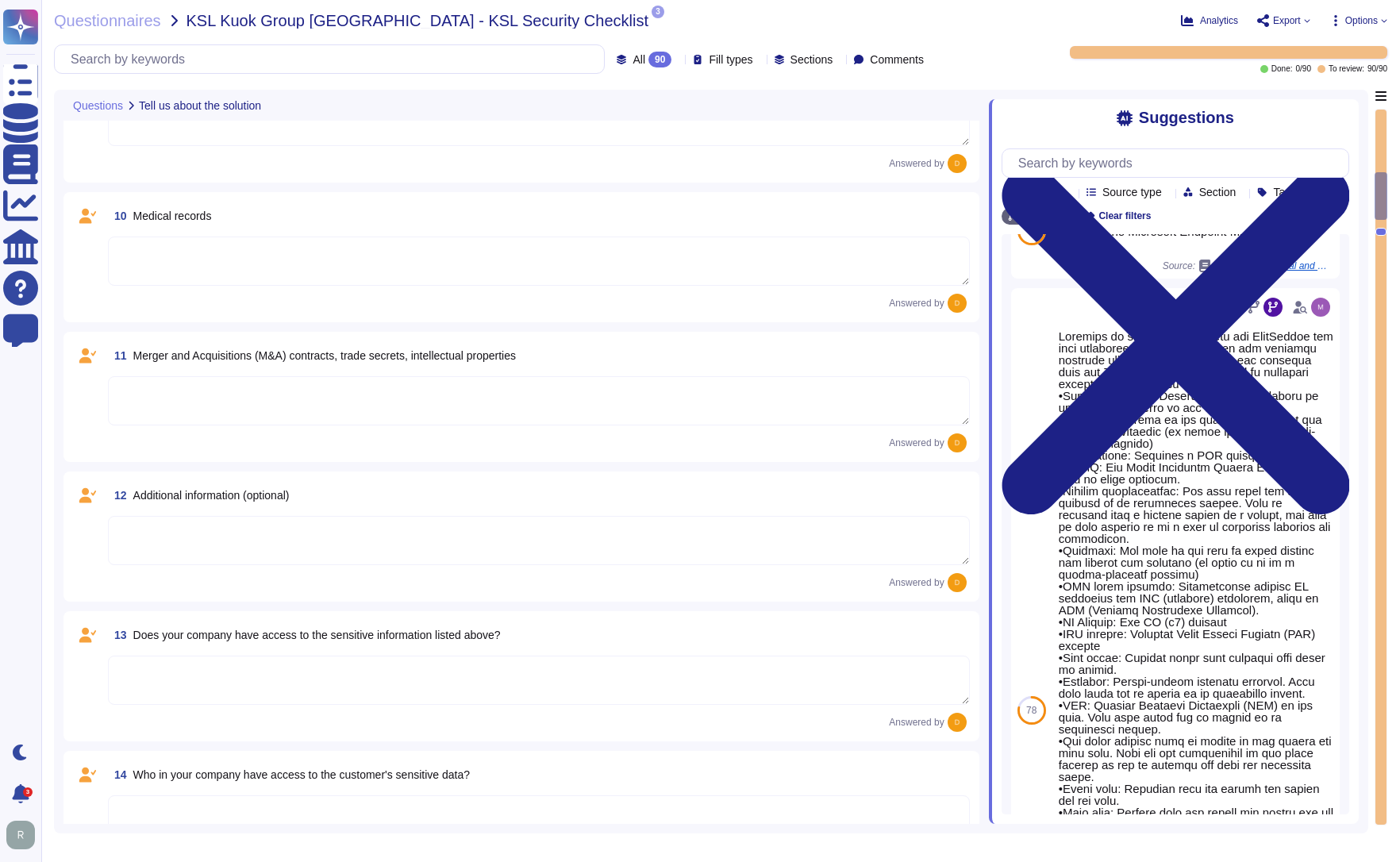
type textarea "N/A"
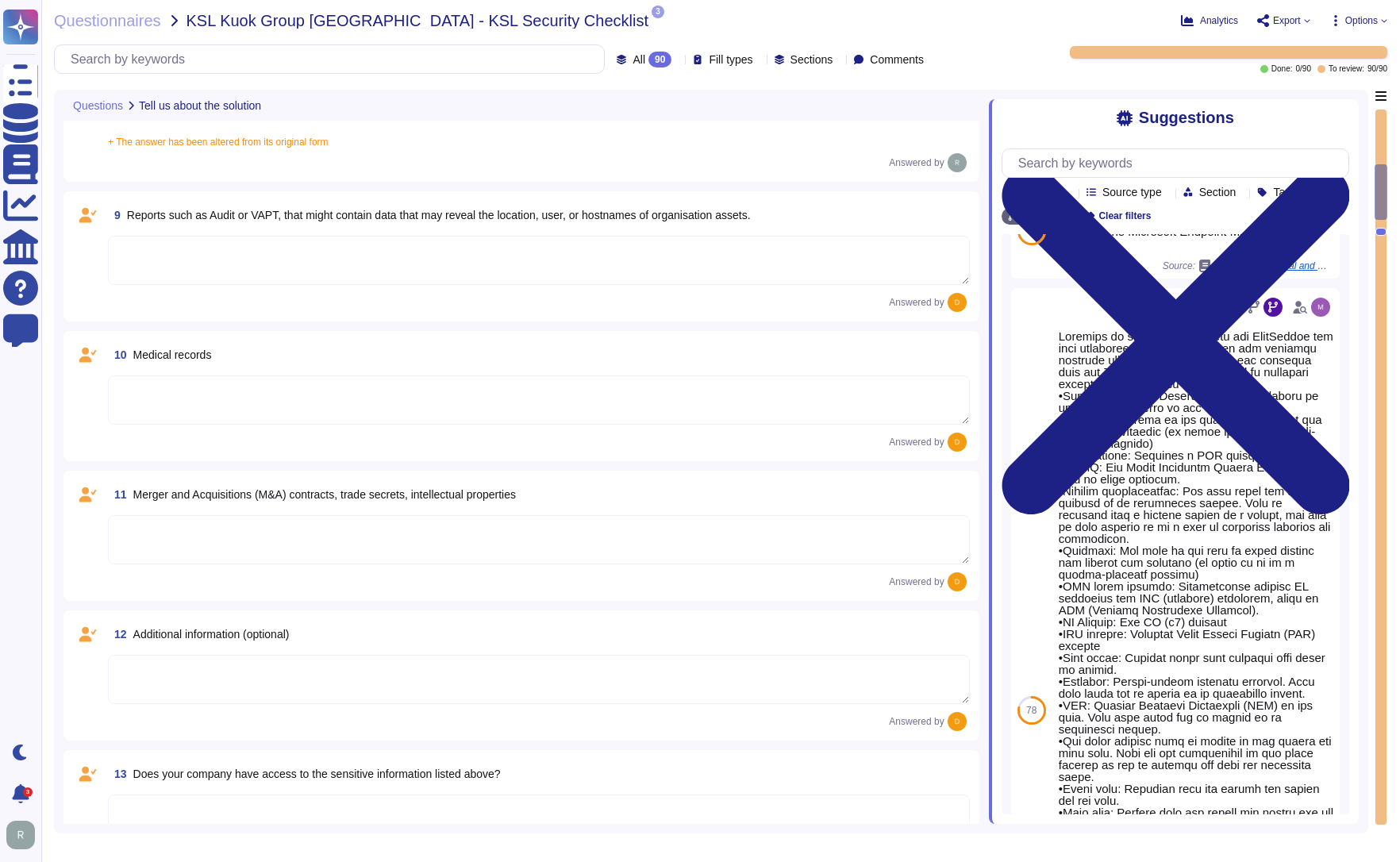
type textarea "N/A"
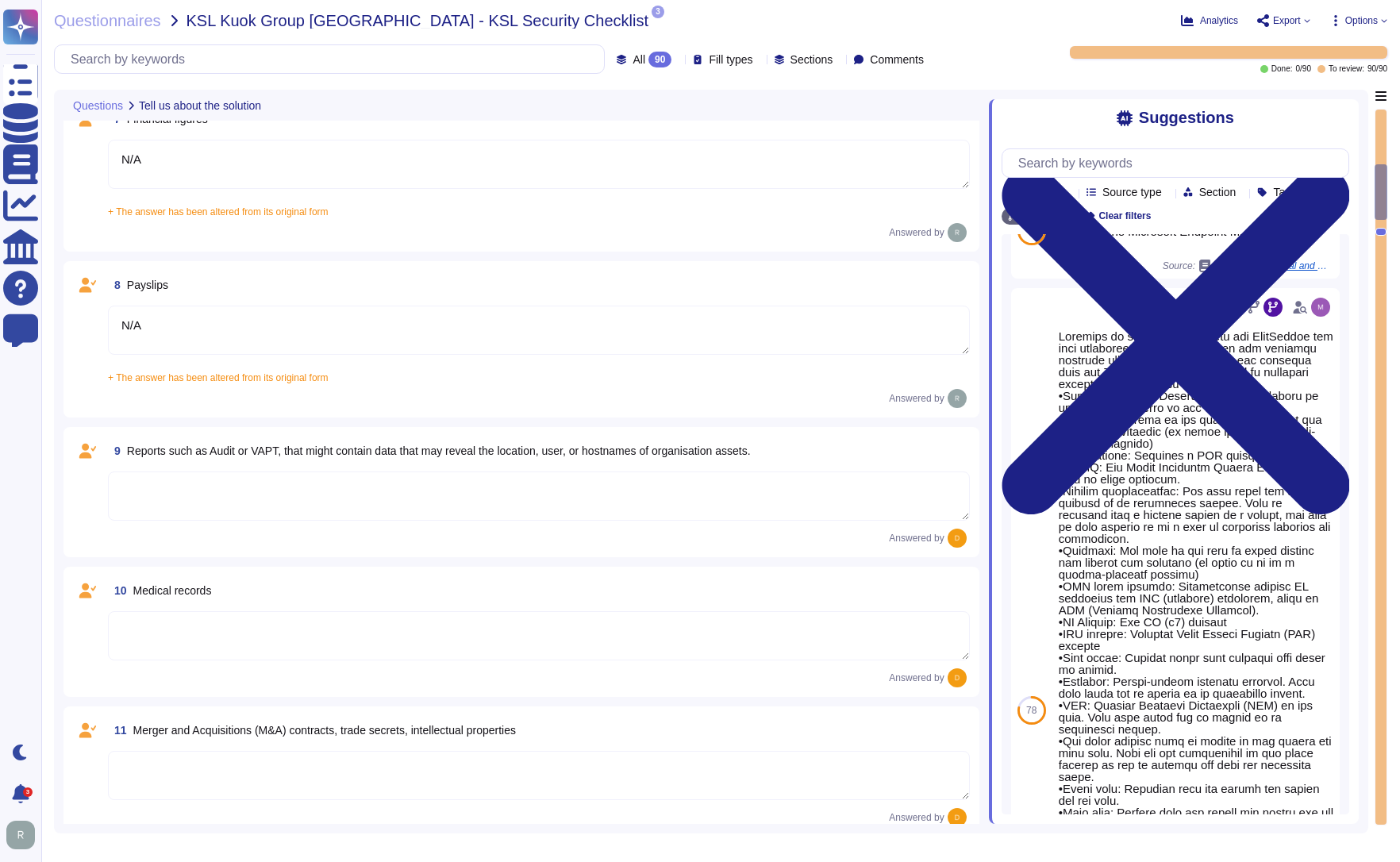
scroll to position [822, 0]
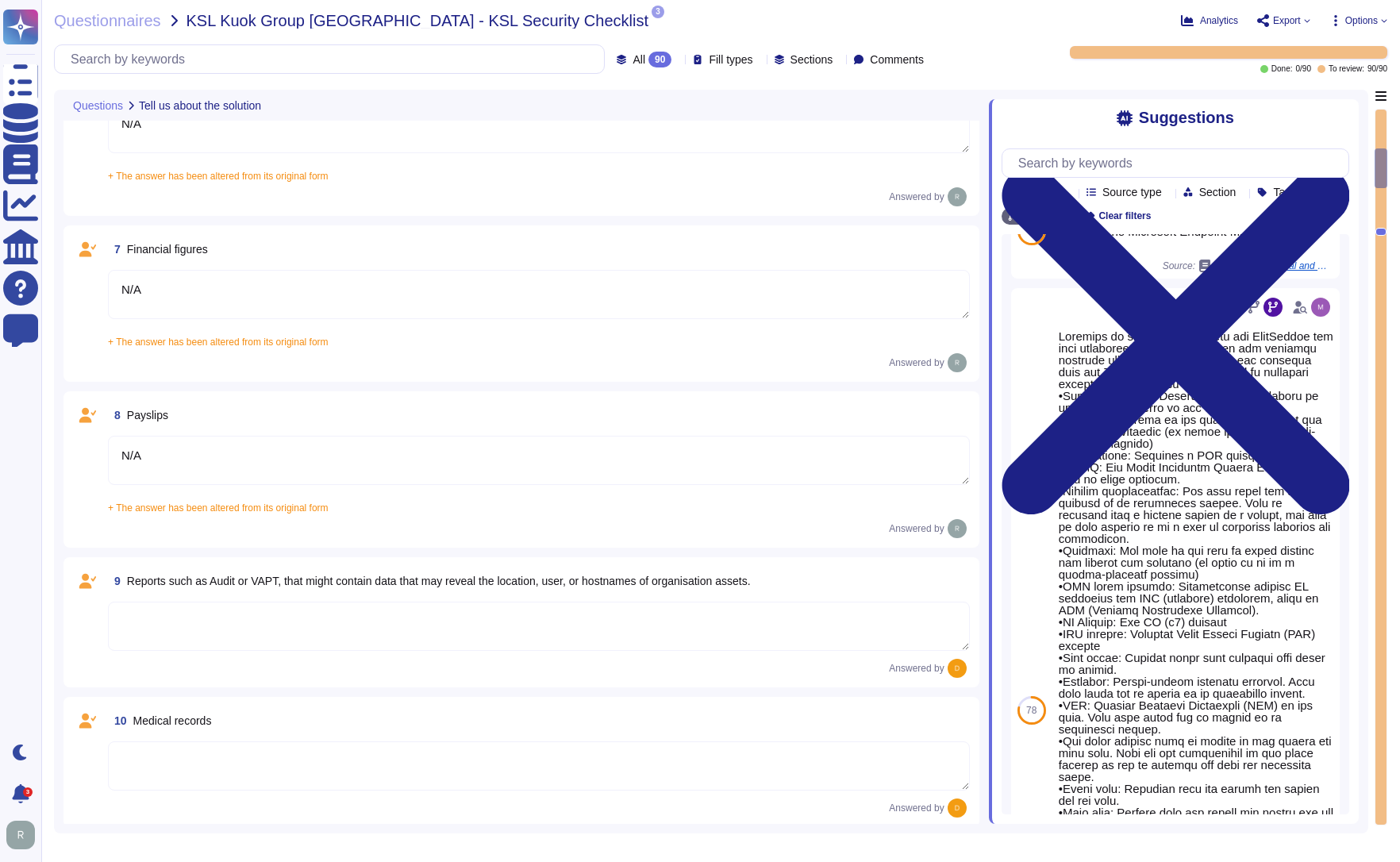
type textarea "N/A"
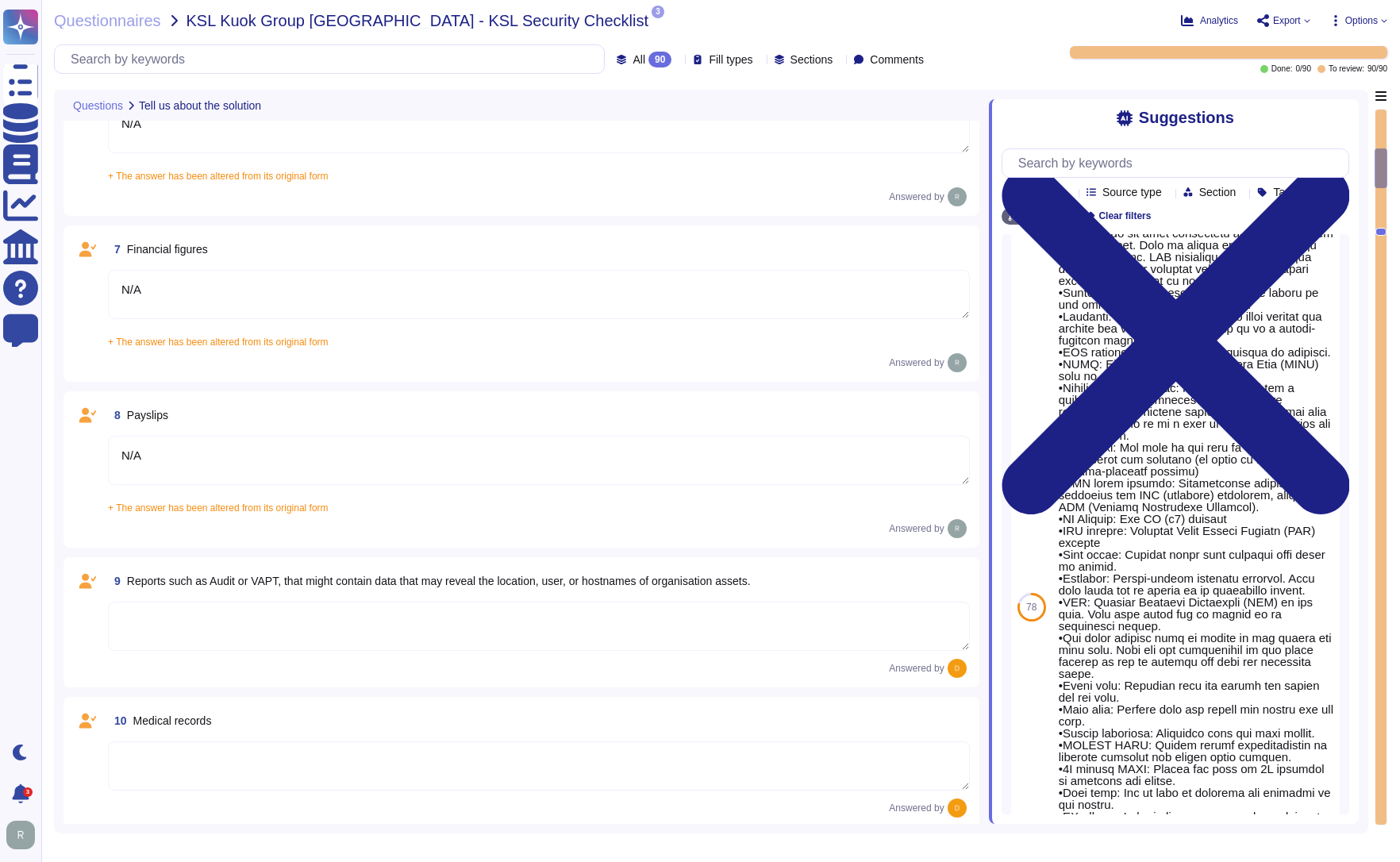
scroll to position [325, 0]
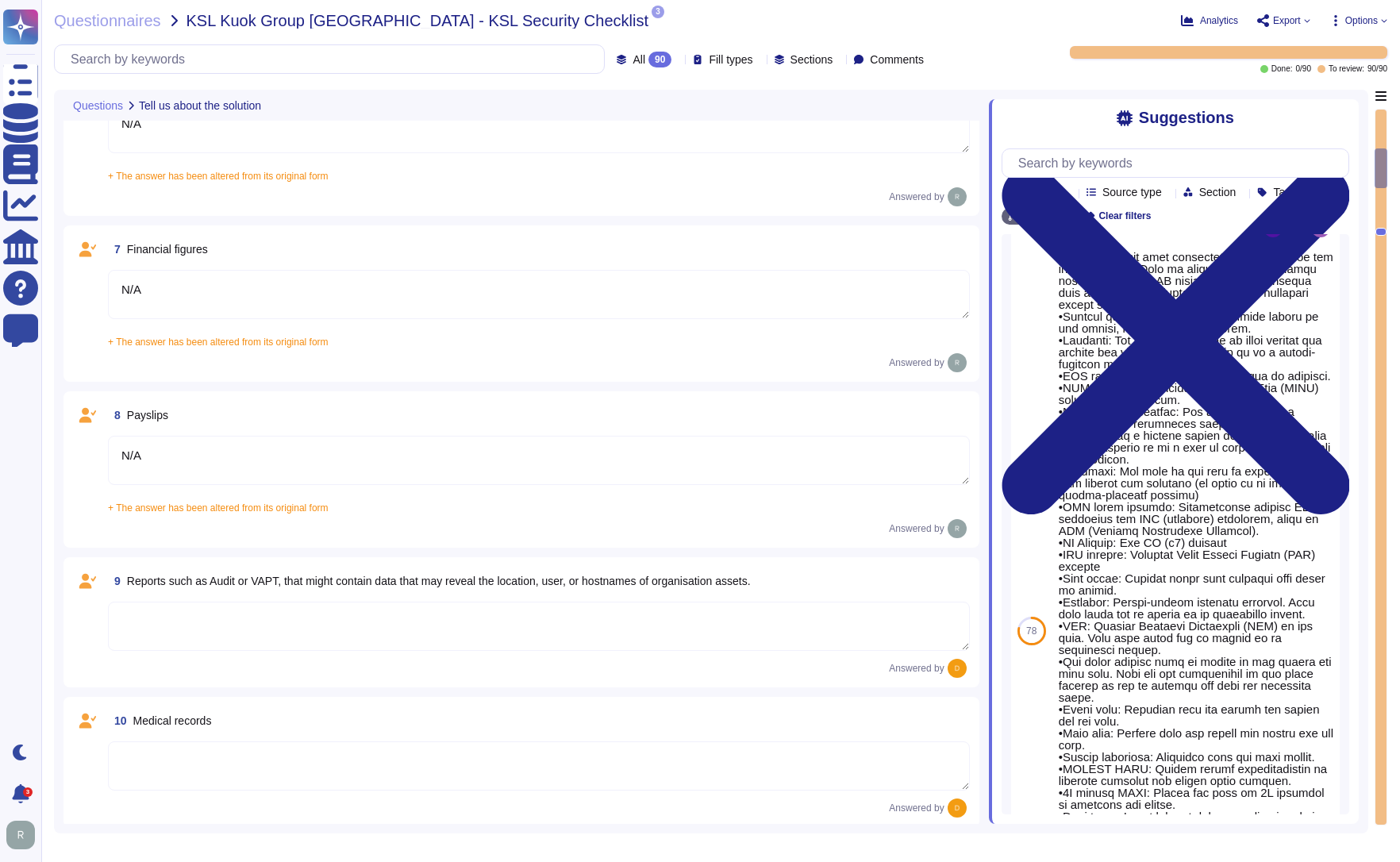
click at [270, 615] on textarea at bounding box center [538, 626] width 862 height 50
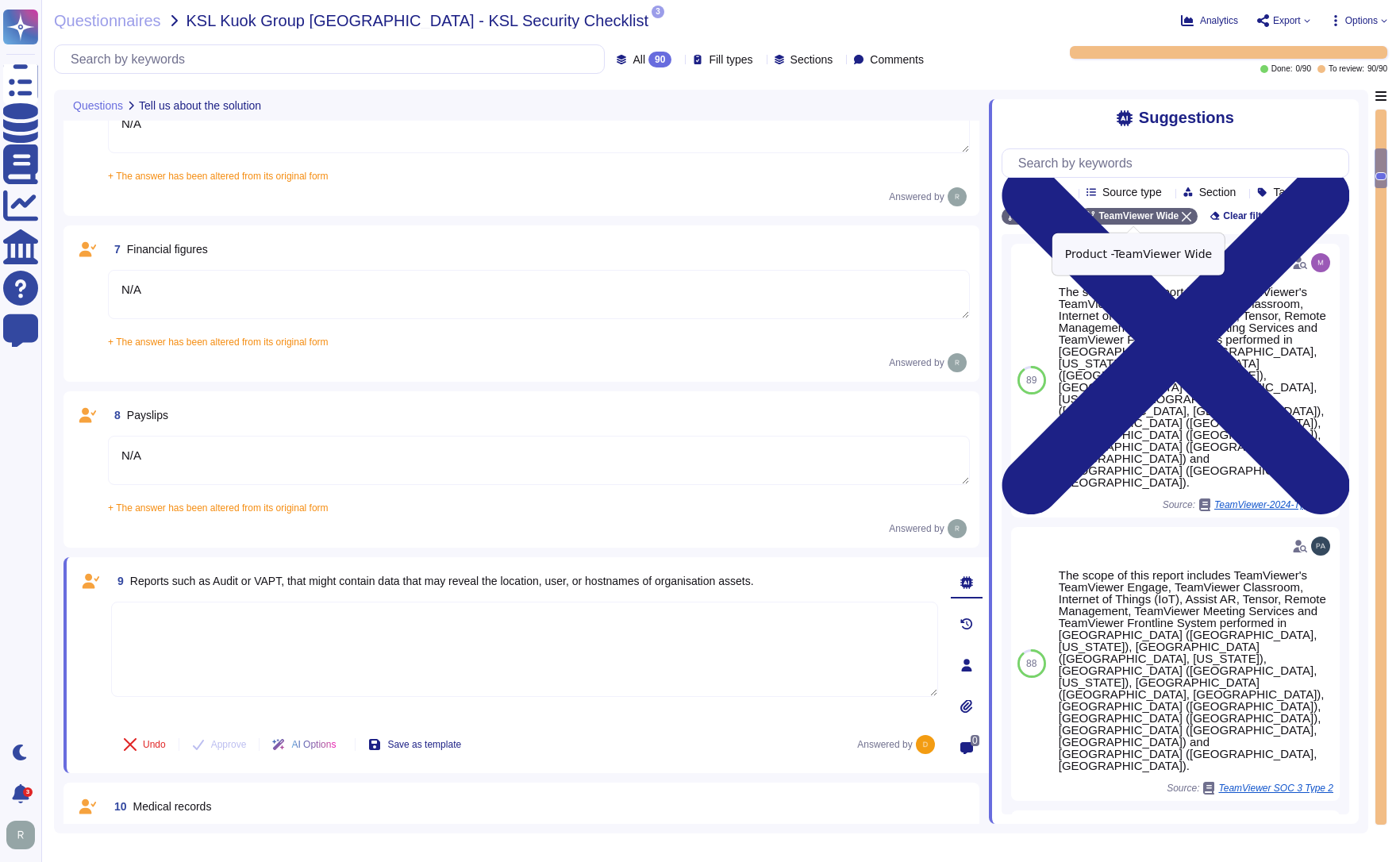
click at [1182, 215] on icon at bounding box center [1186, 217] width 10 height 10
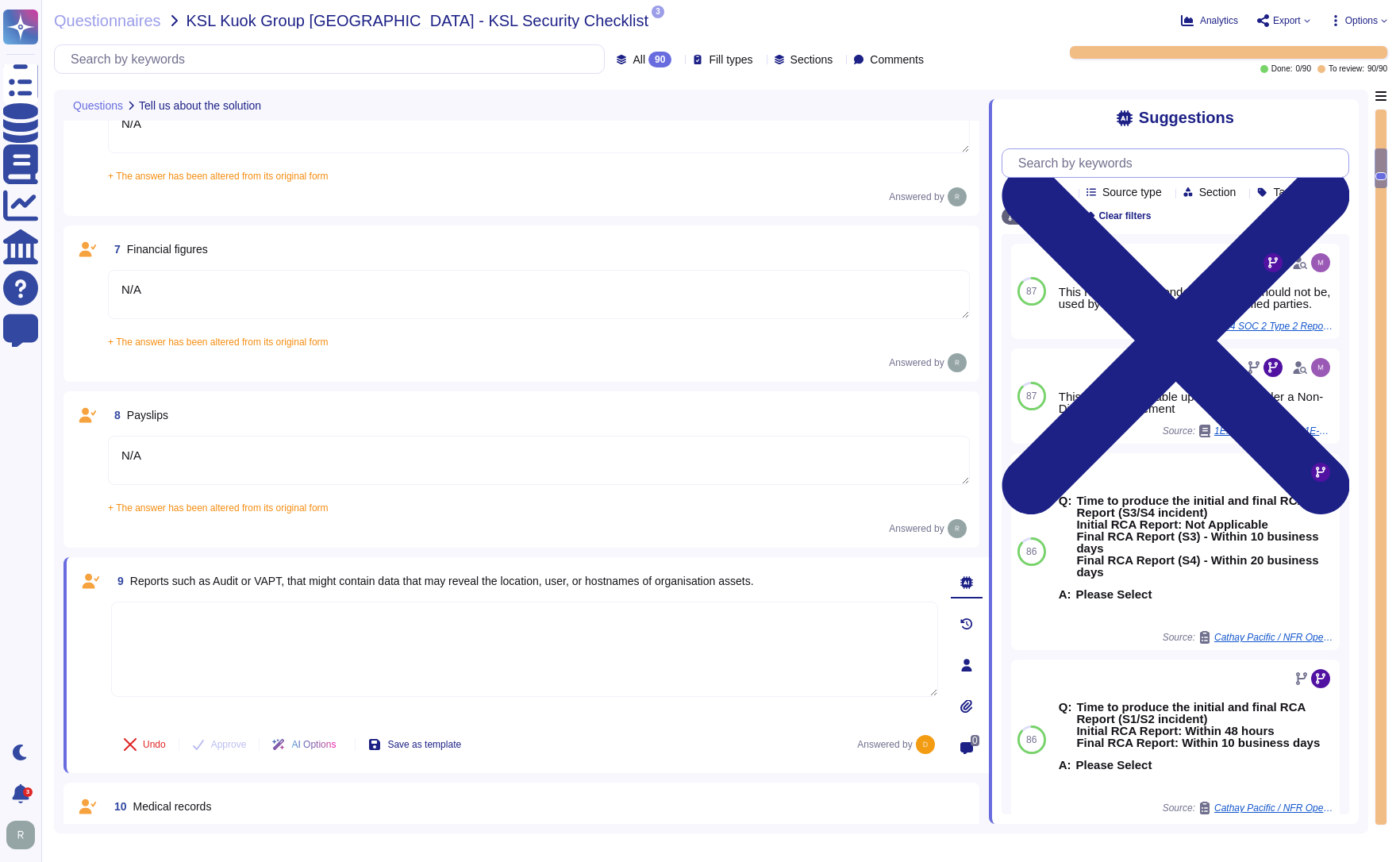
click at [1134, 166] on input "text" at bounding box center [1179, 163] width 338 height 27
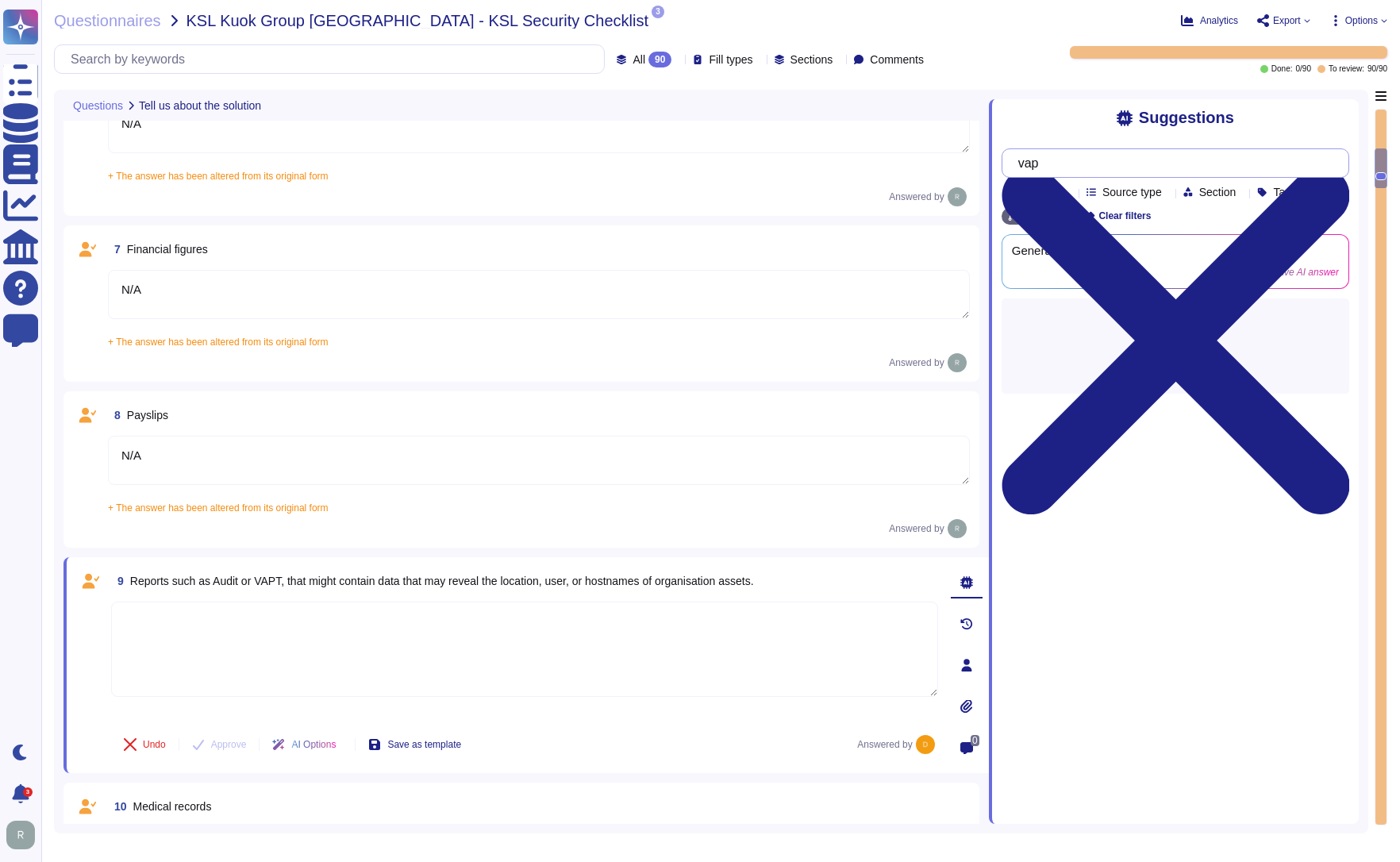
type input "vapt"
drag, startPoint x: 1121, startPoint y: 167, endPoint x: 1028, endPoint y: 173, distance: 93.2
click at [1028, 173] on input "vapt" at bounding box center [1171, 163] width 322 height 27
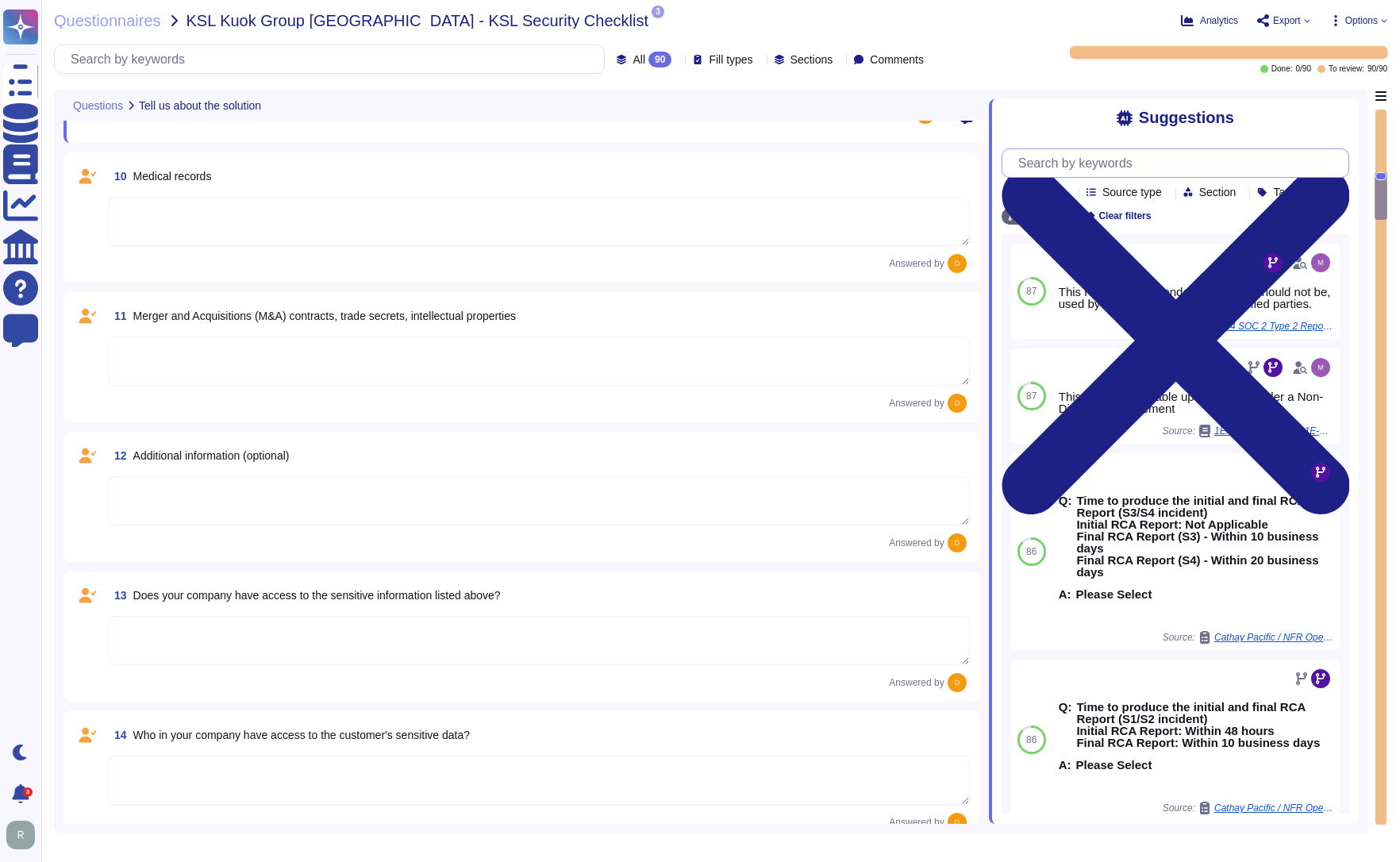
scroll to position [1457, 0]
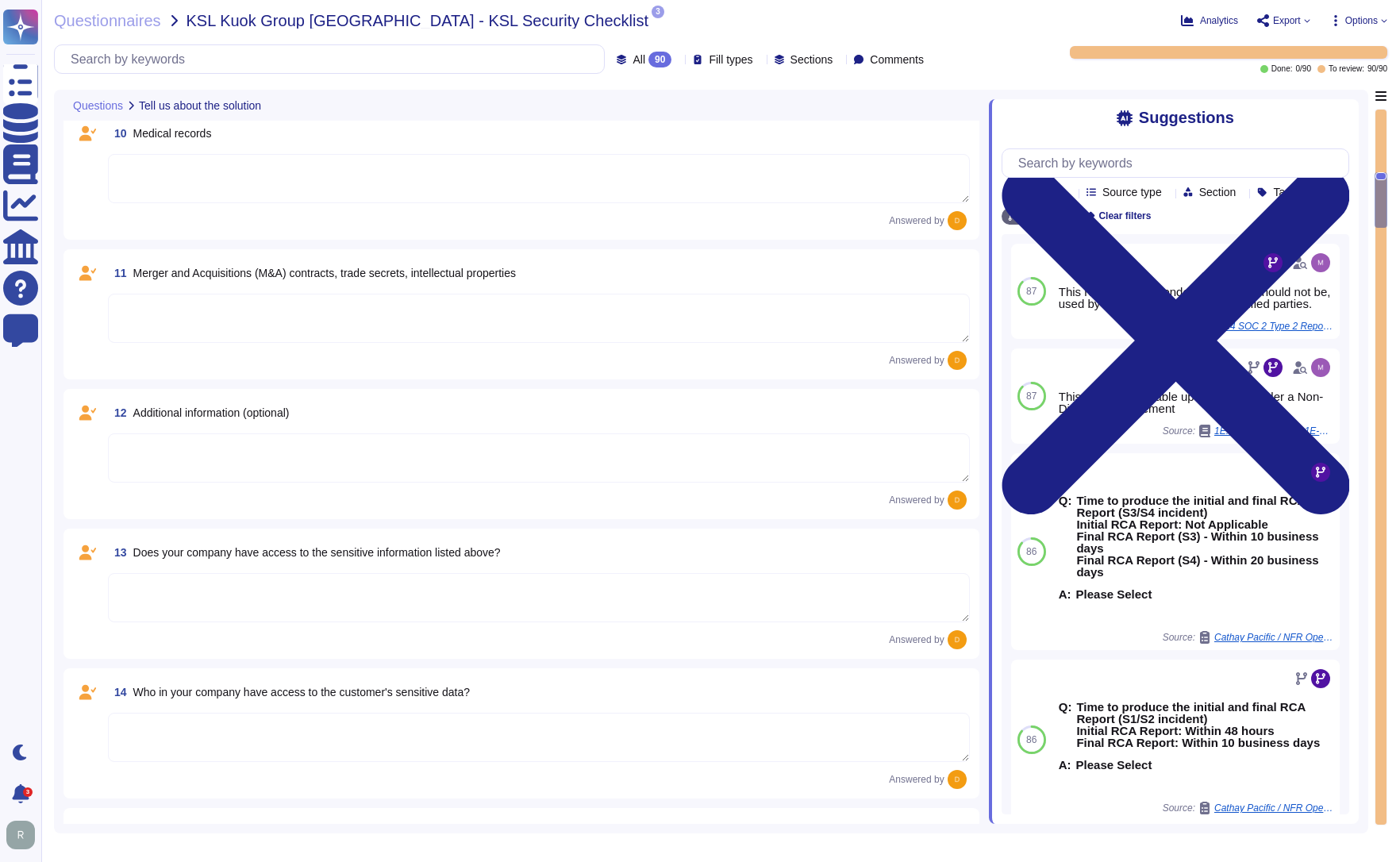
click at [420, 588] on textarea at bounding box center [538, 598] width 862 height 50
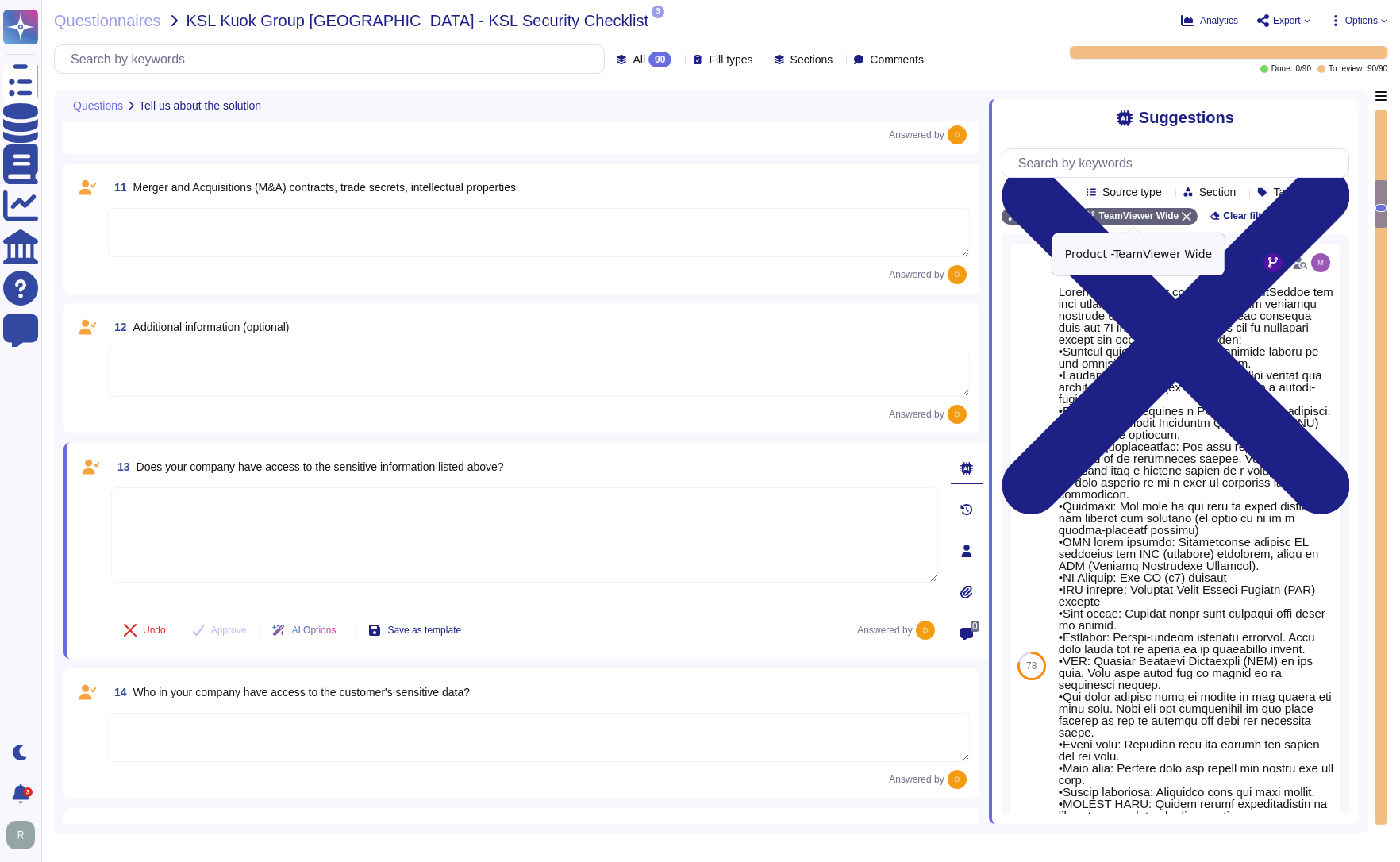
click at [1182, 217] on icon at bounding box center [1186, 217] width 10 height 10
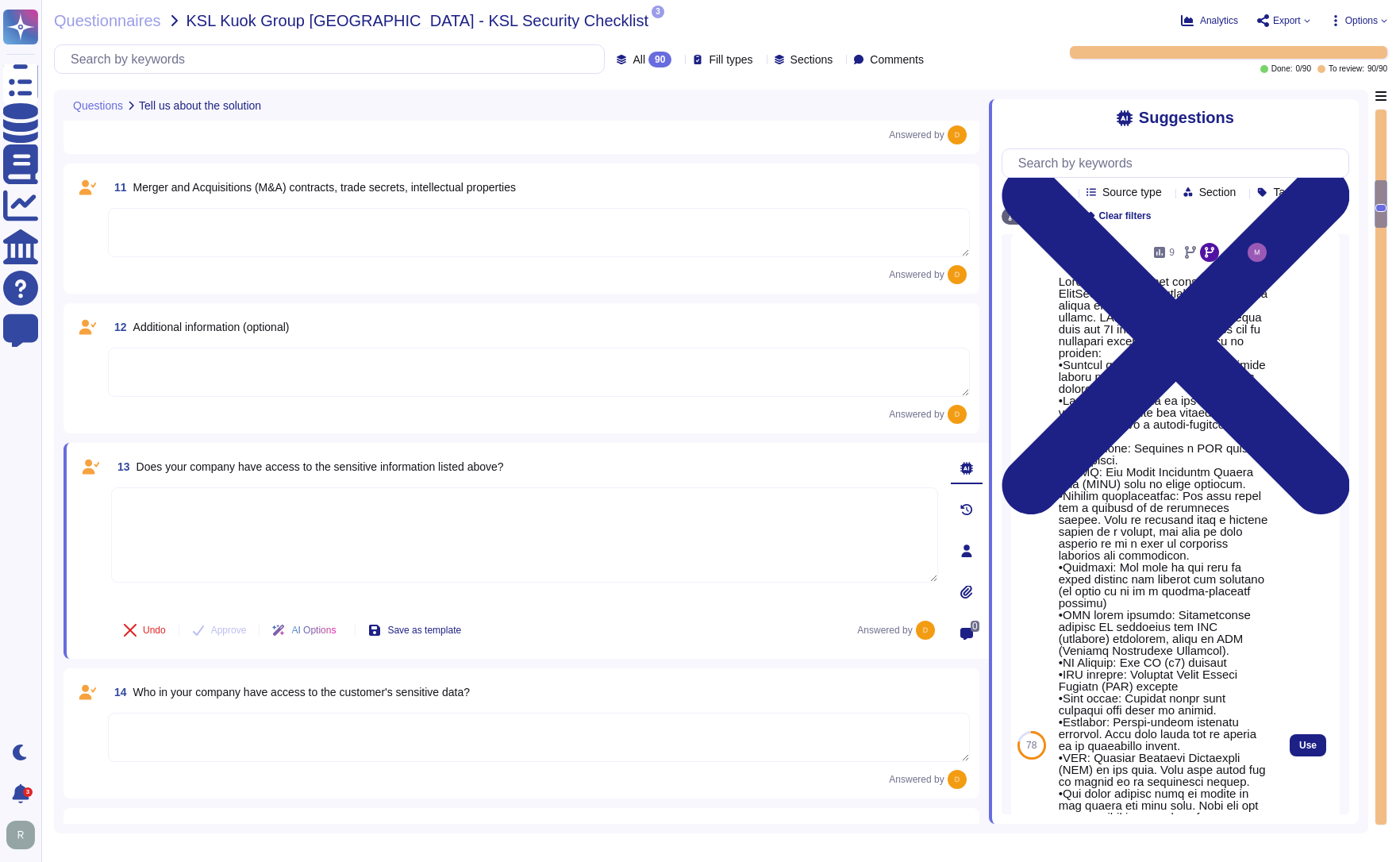
scroll to position [0, 0]
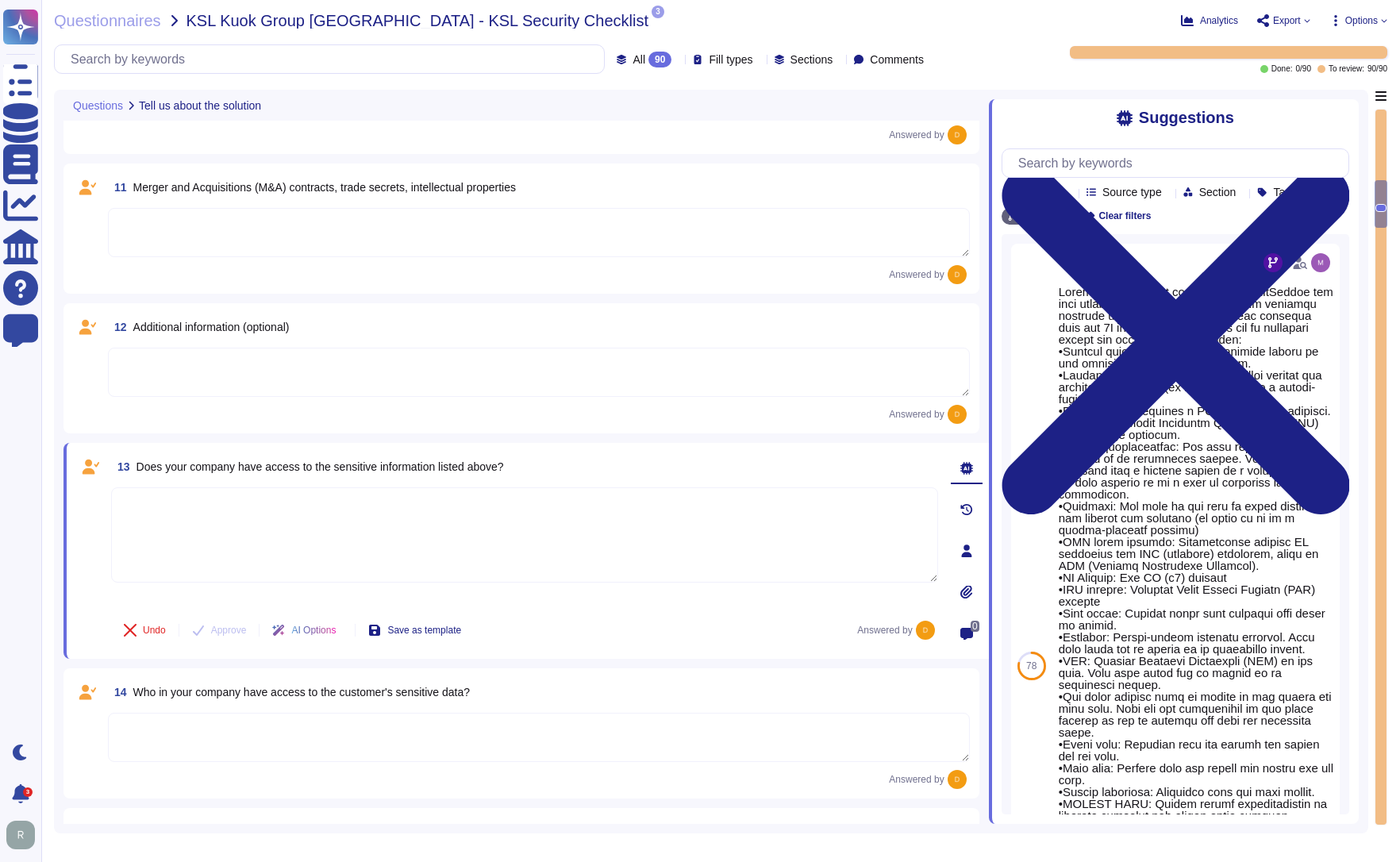
click at [1027, 27] on div "Analytics Export Options" at bounding box center [1207, 20] width 361 height 16
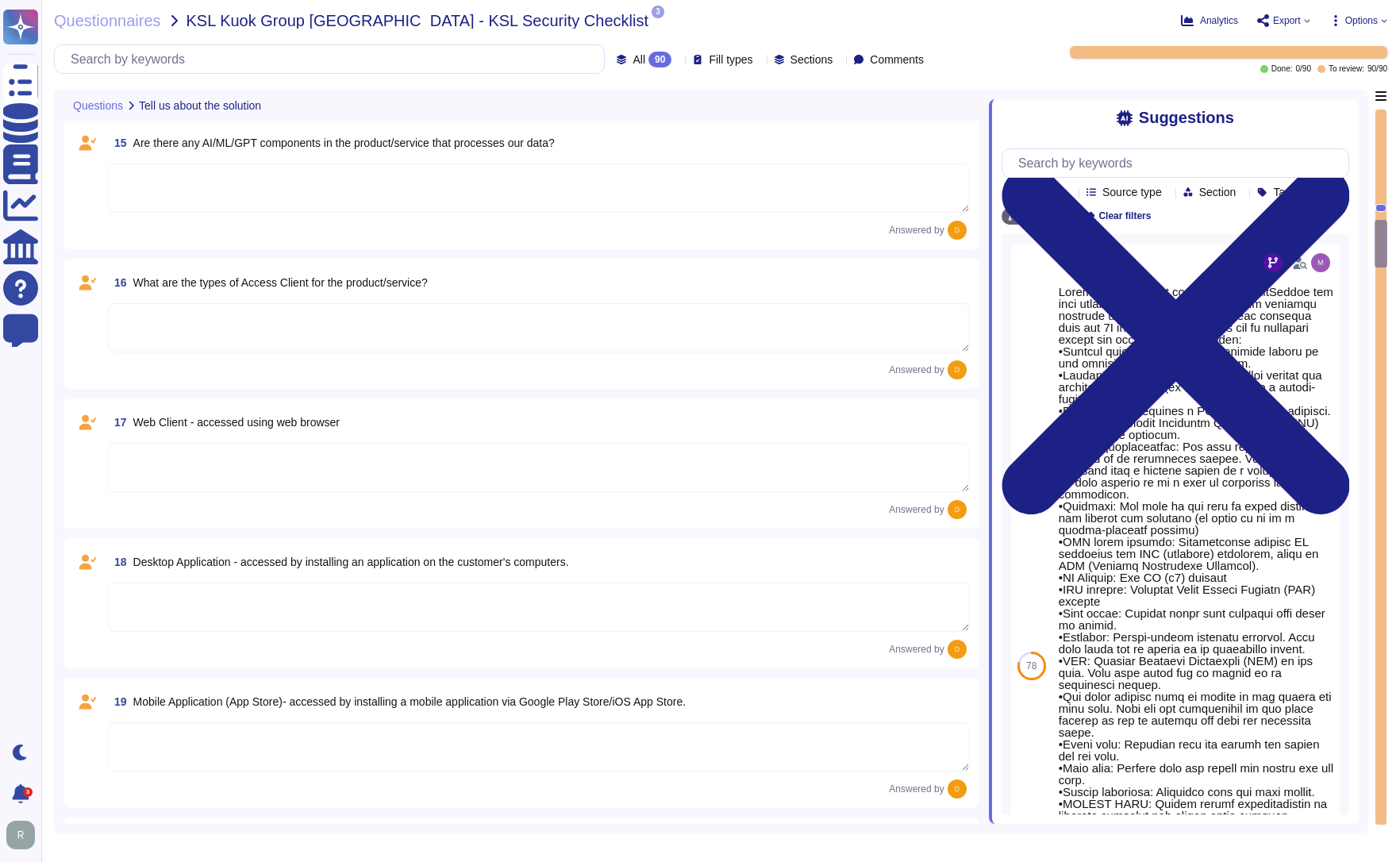
type textarea "The type of platform for this solution is a cloud-based infrastructure hosted i…"
type textarea "Yes, TeamViewer maintains a comprehensive set of independent audit reports and …"
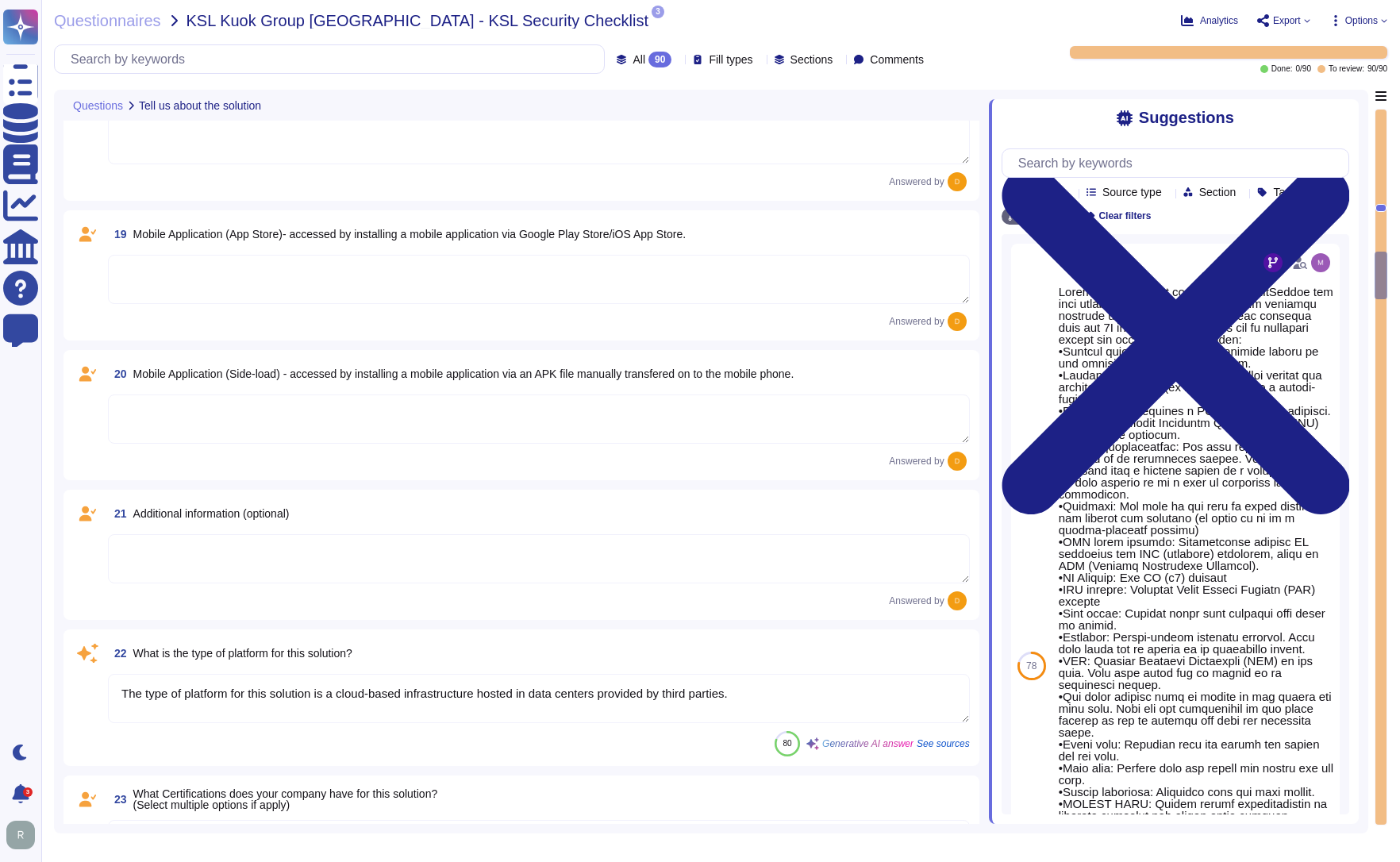
type textarea "Yes, TeamViewer maintains a comprehensive set of independent audit reports and …"
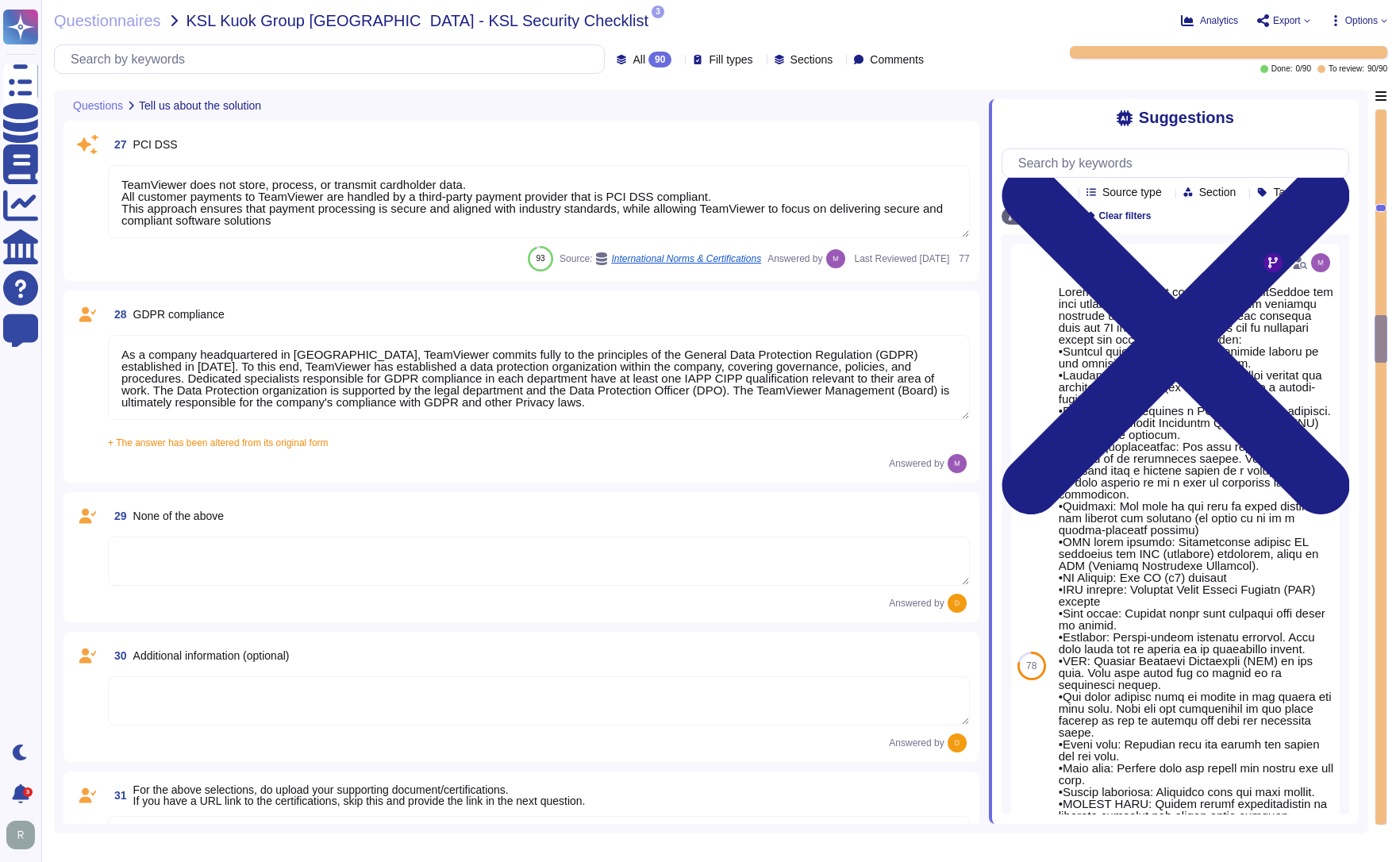
type textarea "TeamViewer does not store, process, or transmit cardholder data. All customer p…"
type textarea "As a company headquartered in [GEOGRAPHIC_DATA], TeamViewer commits fully to th…"
type textarea "A copy of TeamViewer's certifications is available on request. Note that detail…"
type textarea "See teamviewer DPA [URL][DOMAIN_NAME] [URL][DOMAIN_NAME][PERSON_NAME]"
type textarea "[URL][DOMAIN_NAME][PERSON_NAME]"
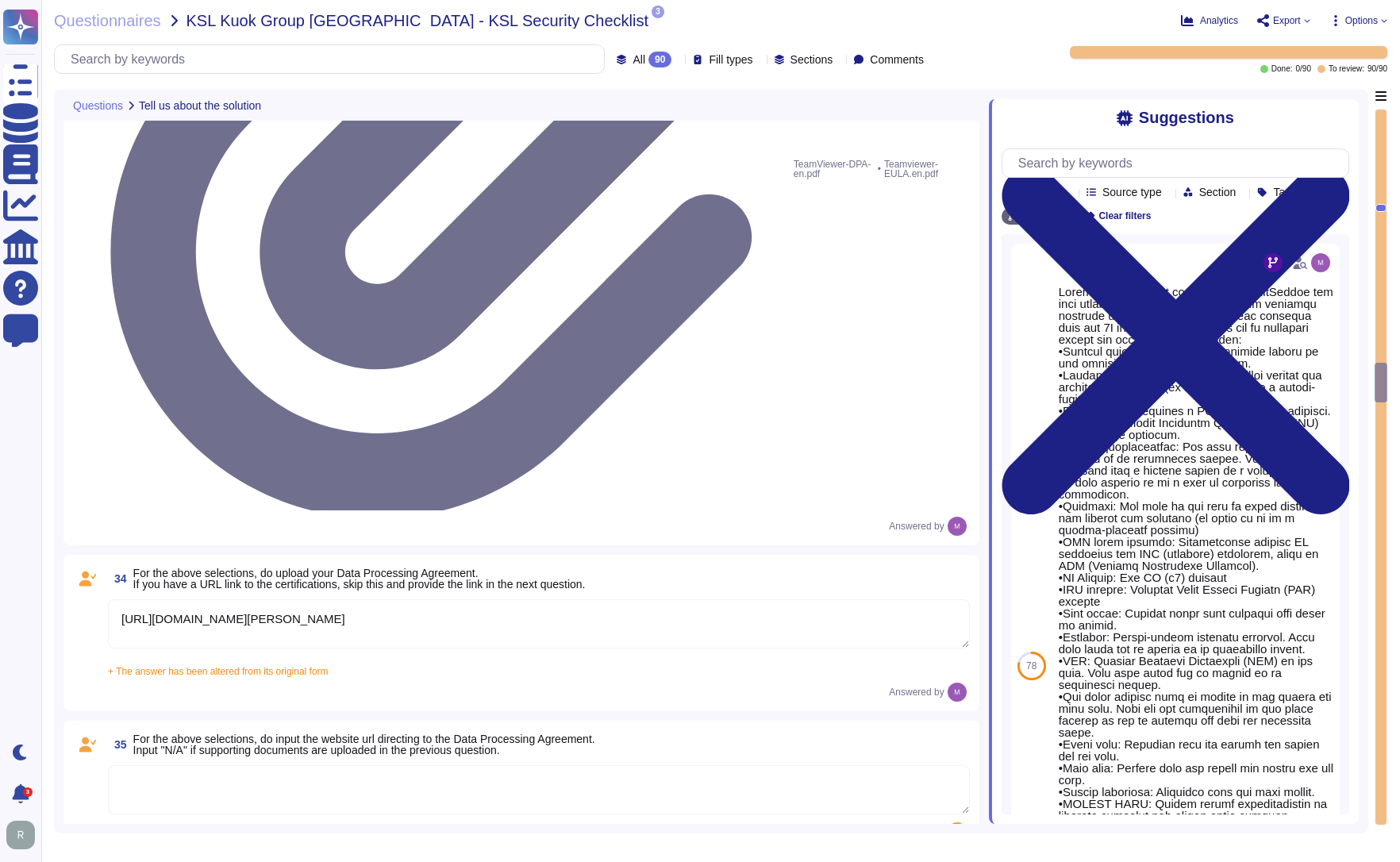
type textarea "The scope and purpose of the [DEMOGRAPHIC_DATA] is defined in the document Team…"
type textarea "Yes, our organization has a formal security awareness program that requires all…"
type textarea "We have a comprehensive incident response plan in place, which includes the rol…"
type textarea "Please refer to attached document"
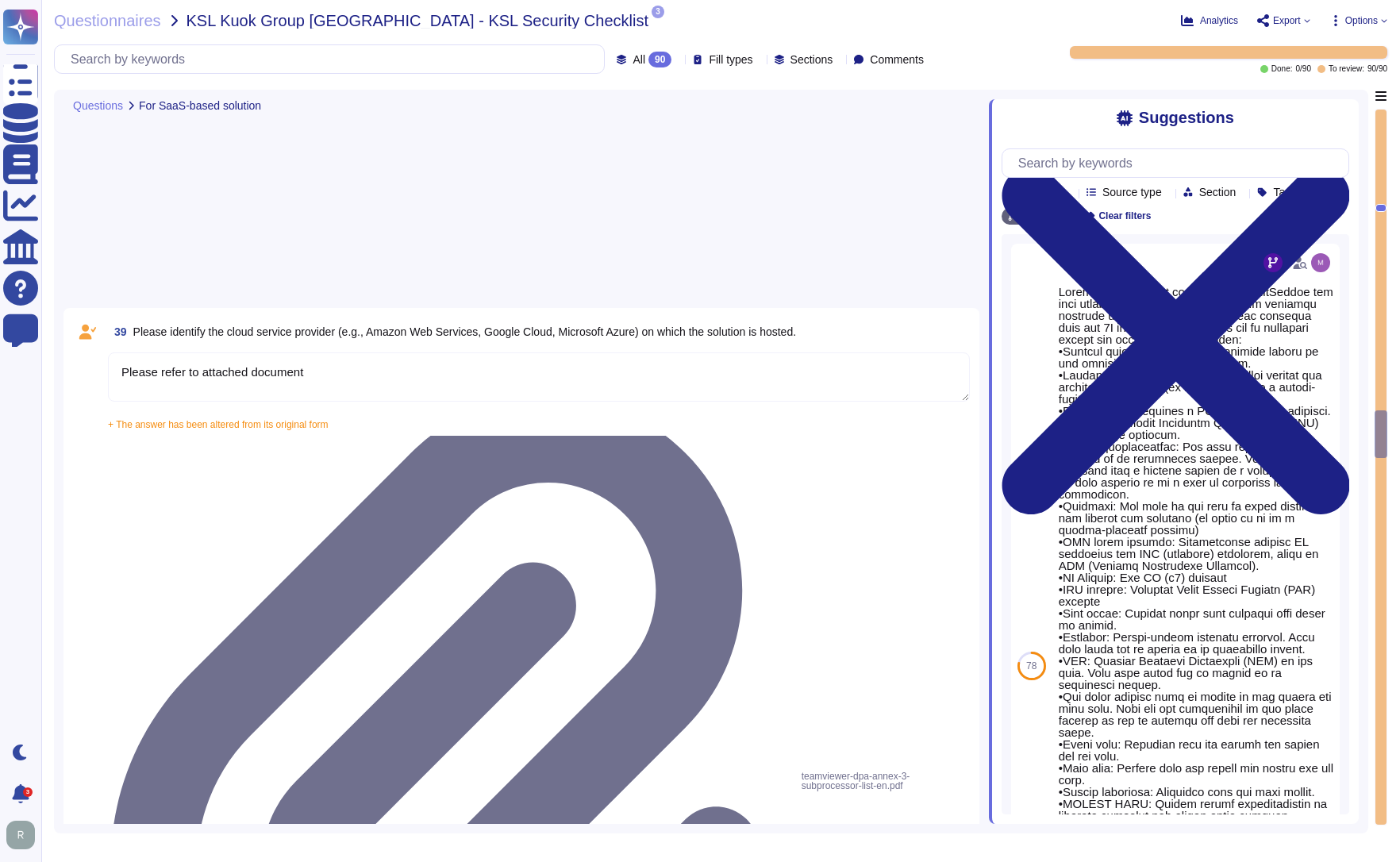
type textarea "Yes, our solution is capable of integrating with Azure Active Directory (AAD) v…"
type textarea "Yes, our solution supports having both SSO Account and Local Account concurrent…"
type textarea "Yes, the solution is able to enforce password complexity requirements for Local…"
type textarea "5-digit numerical code through which an employee can connect to an employee by …"
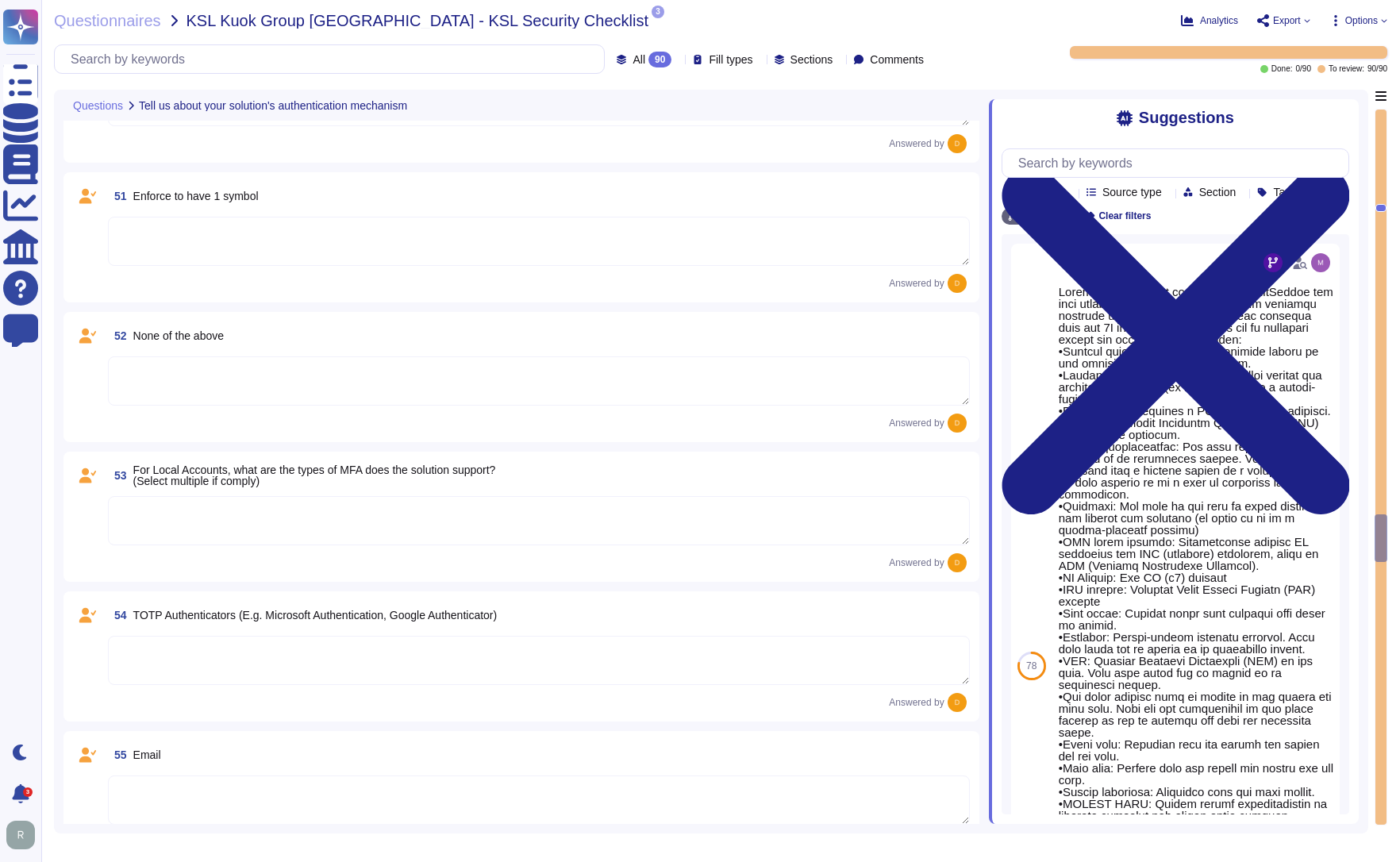
scroll to position [7727, 0]
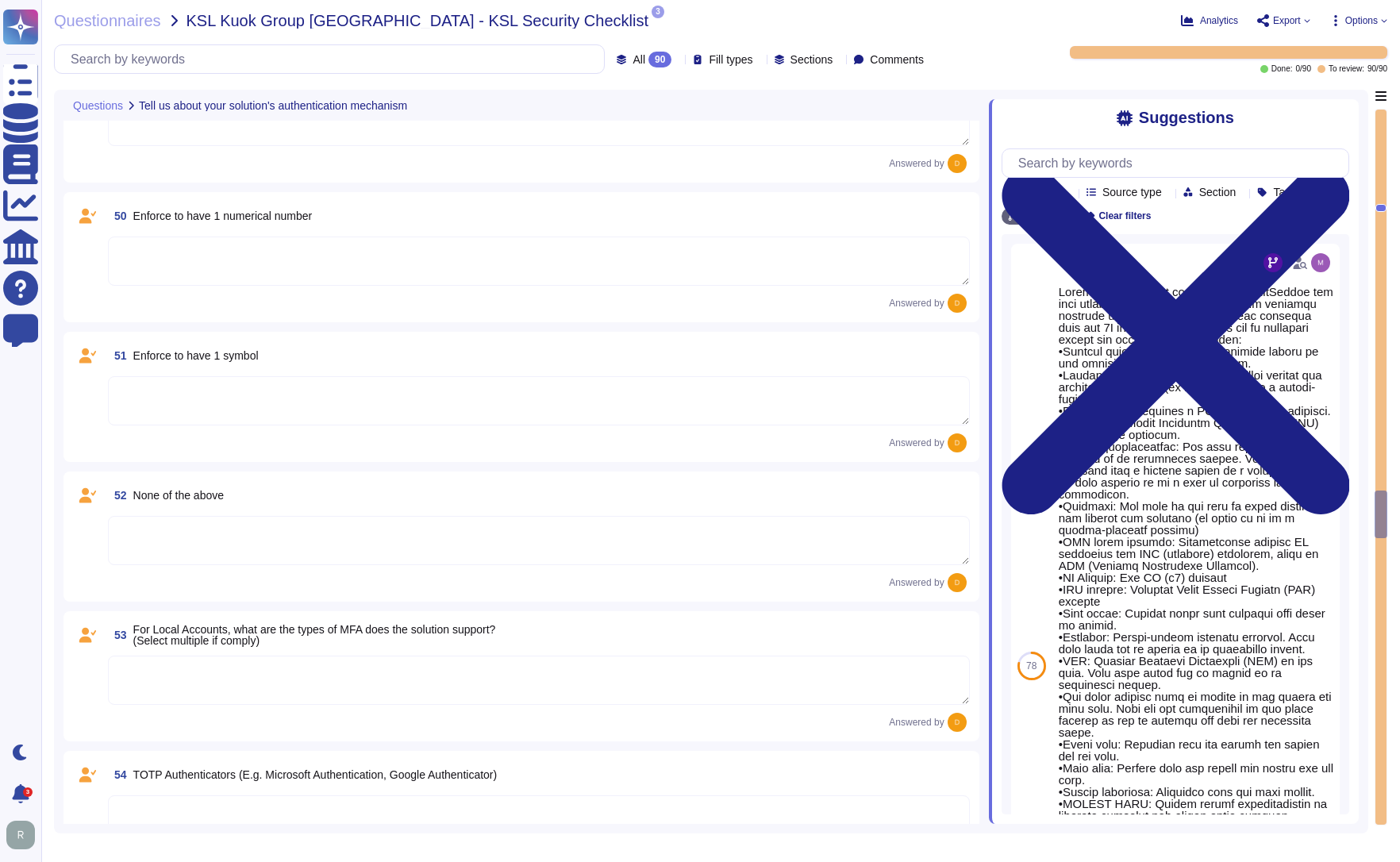
type textarea "5-digit numerical code through which an employee can connect to an employee by …"
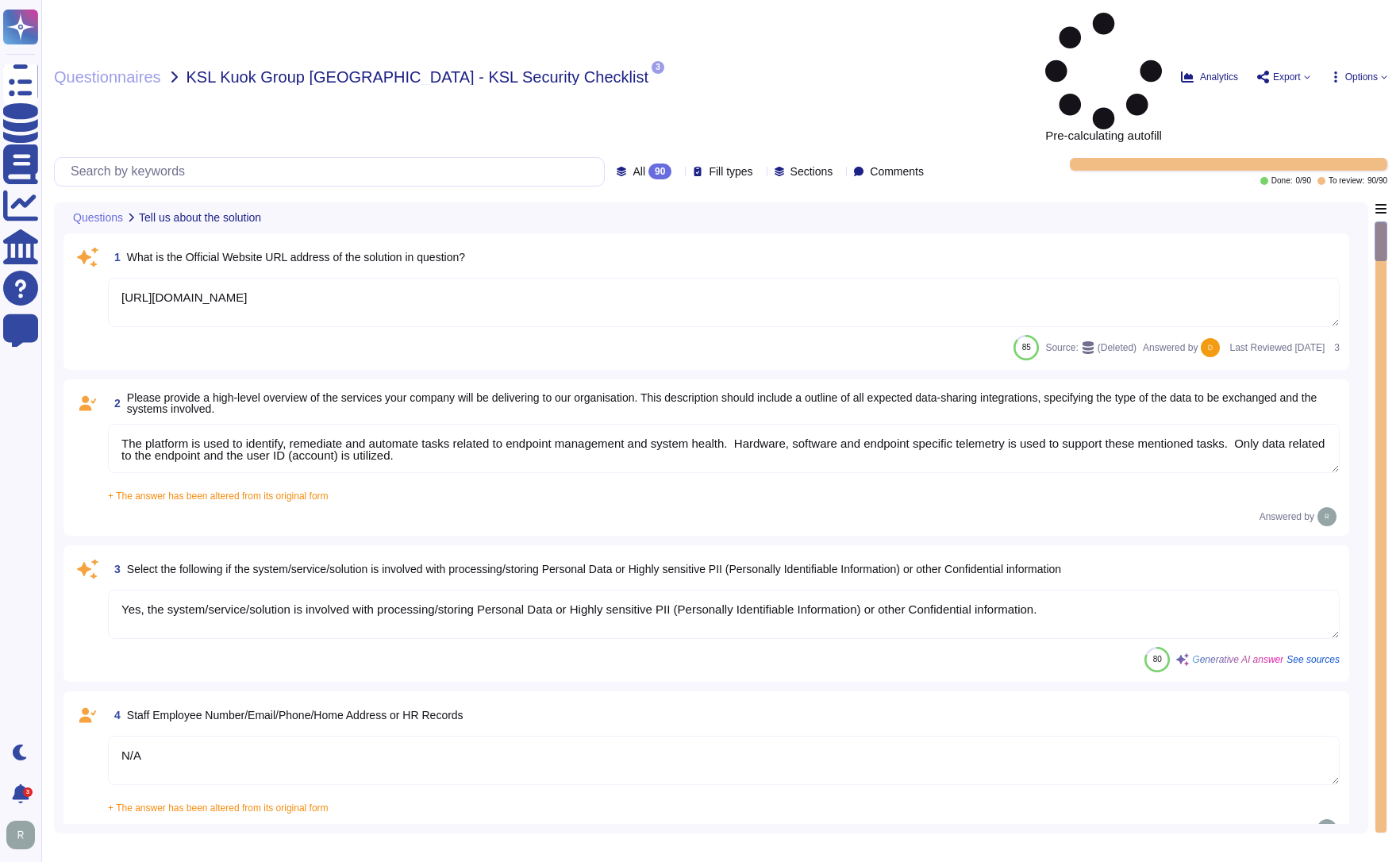
type textarea "[URL][DOMAIN_NAME]"
type textarea "The platform is used to identify, remediate and automate tasks related to endpo…"
type textarea "Yes, the system/service/solution is involved with processing/storing Personal D…"
type textarea "N/A"
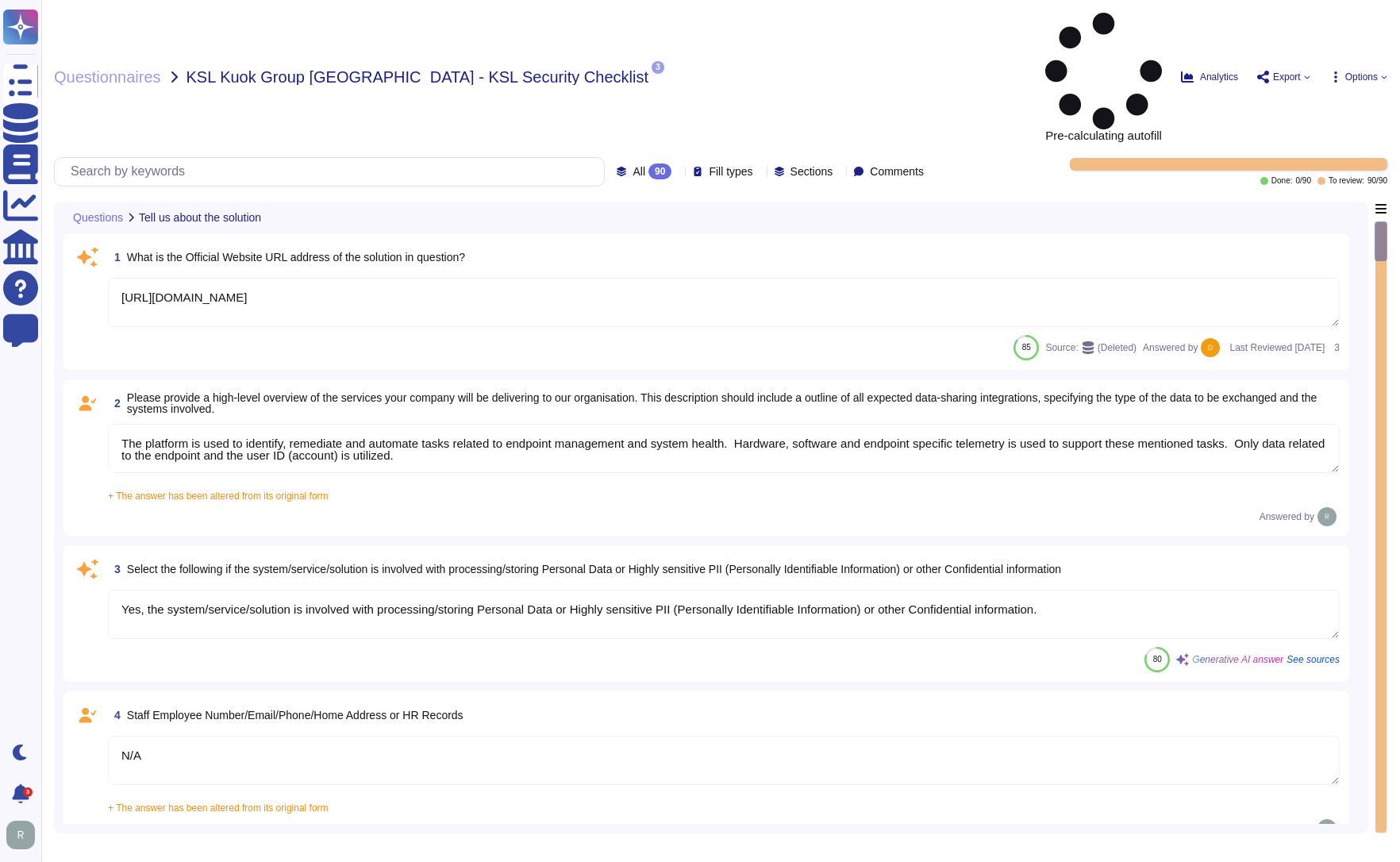
type textarea "N/A"
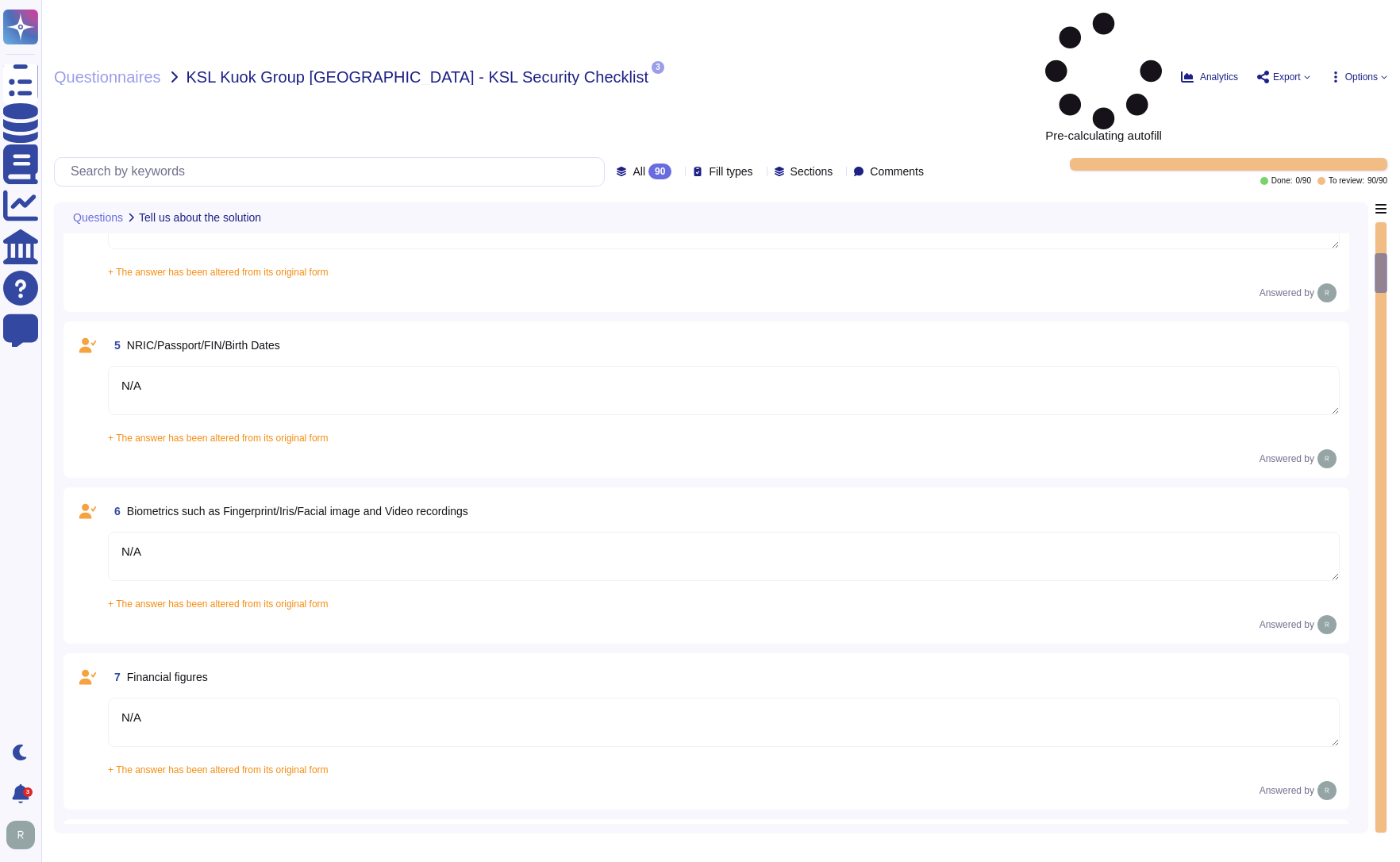
type textarea "N/A"
type textarea "Loremips do sit amet consectetu adi ElitSeddoe tem inci utlaboreet. Dolo ma ali…"
type textarea "N/A"
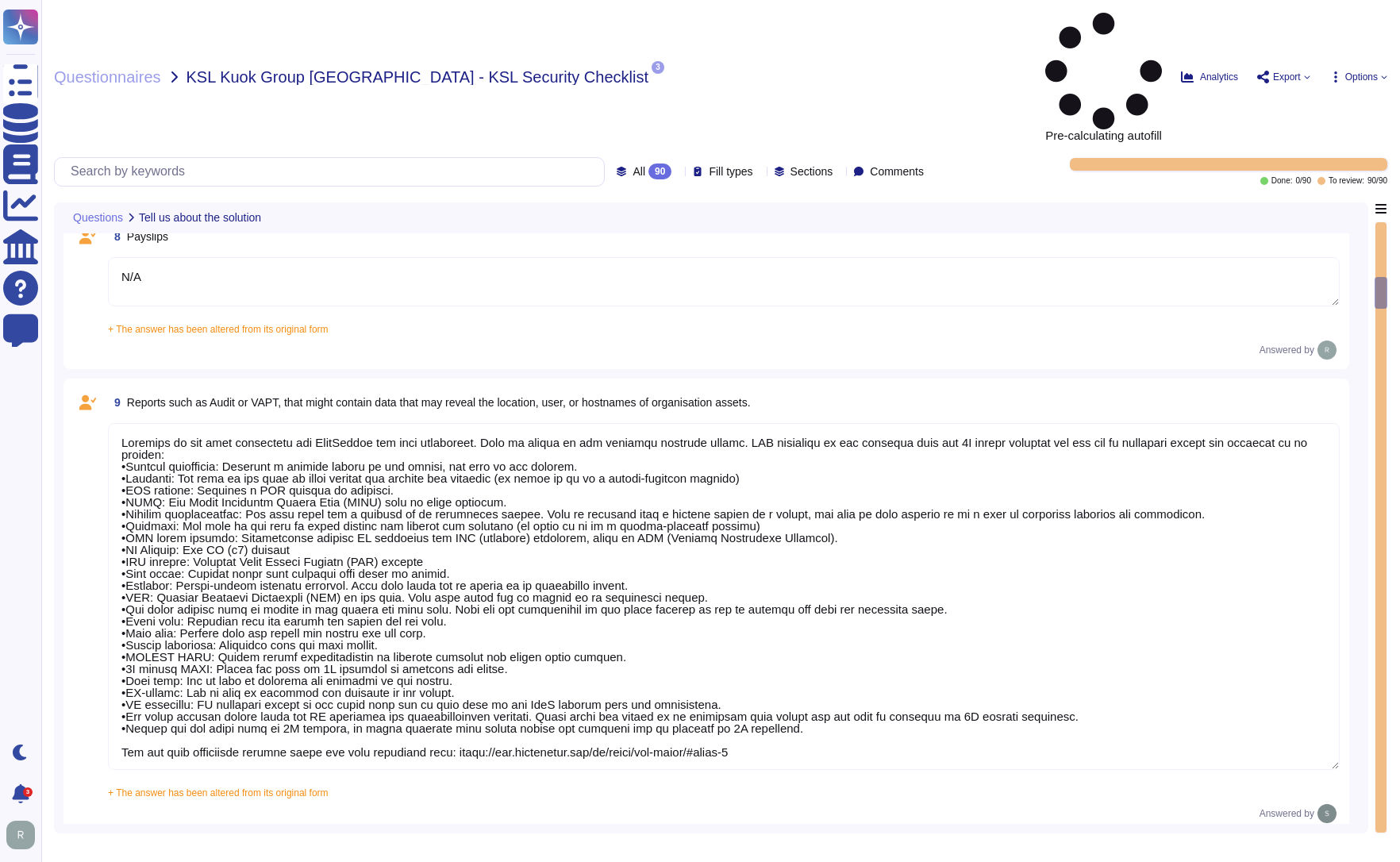
type textarea "N/A"
type textarea "No"
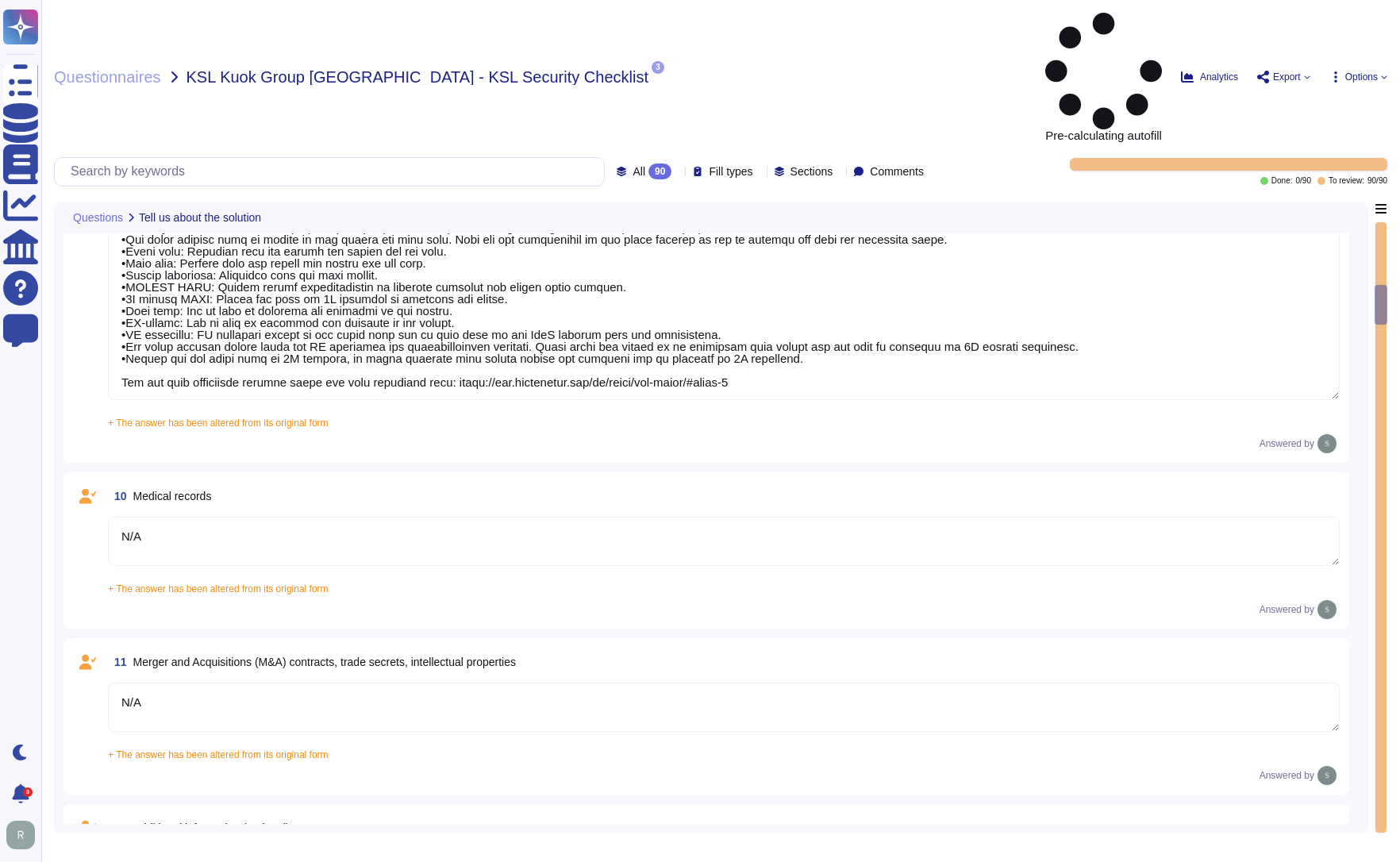
type textarea "The Data Scientist Team can access the data for research and model training."
type textarea "Yes, our product includes an AI component, such as a script assistant that aids…"
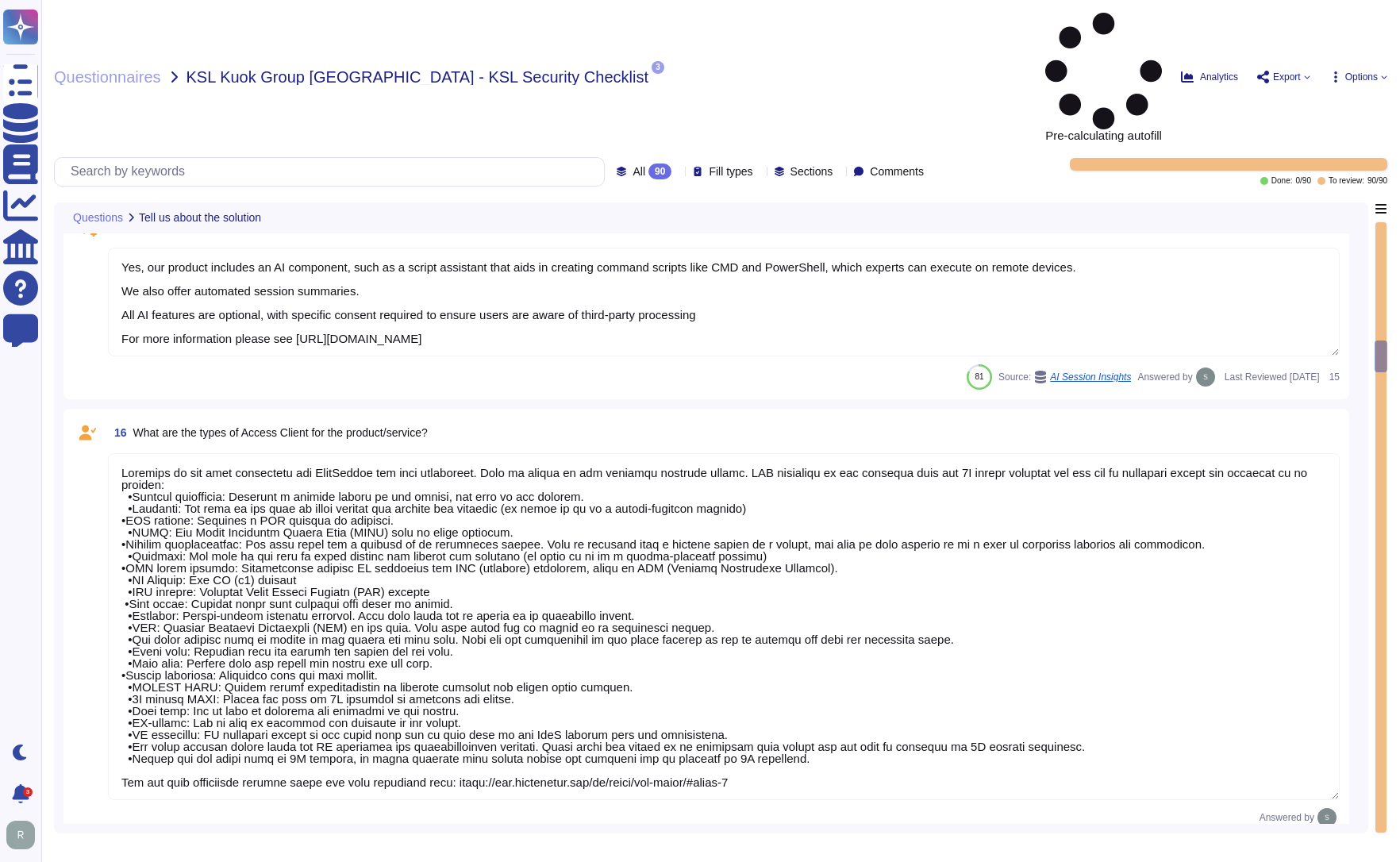
type textarea "Loremips do sit amet consectetu adi ElitSeddoe tem inci utlaboreet. Dolo ma ali…"
type textarea "N/A"
type textarea "1E Client"
type textarea "N/A"
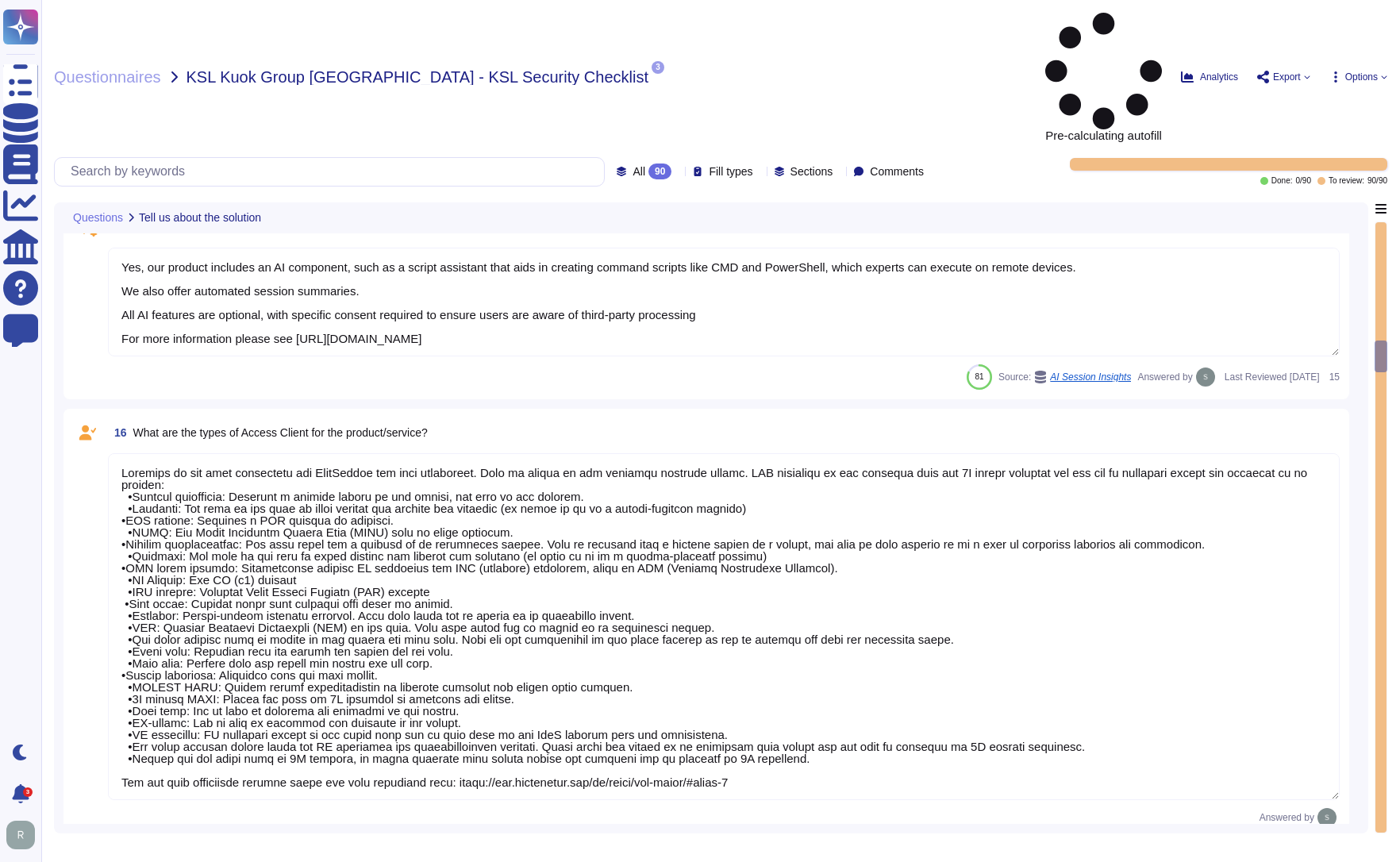
type textarea "N/A"
type textarea "The type of platform for this solution is a cloud-based infrastructure hosted i…"
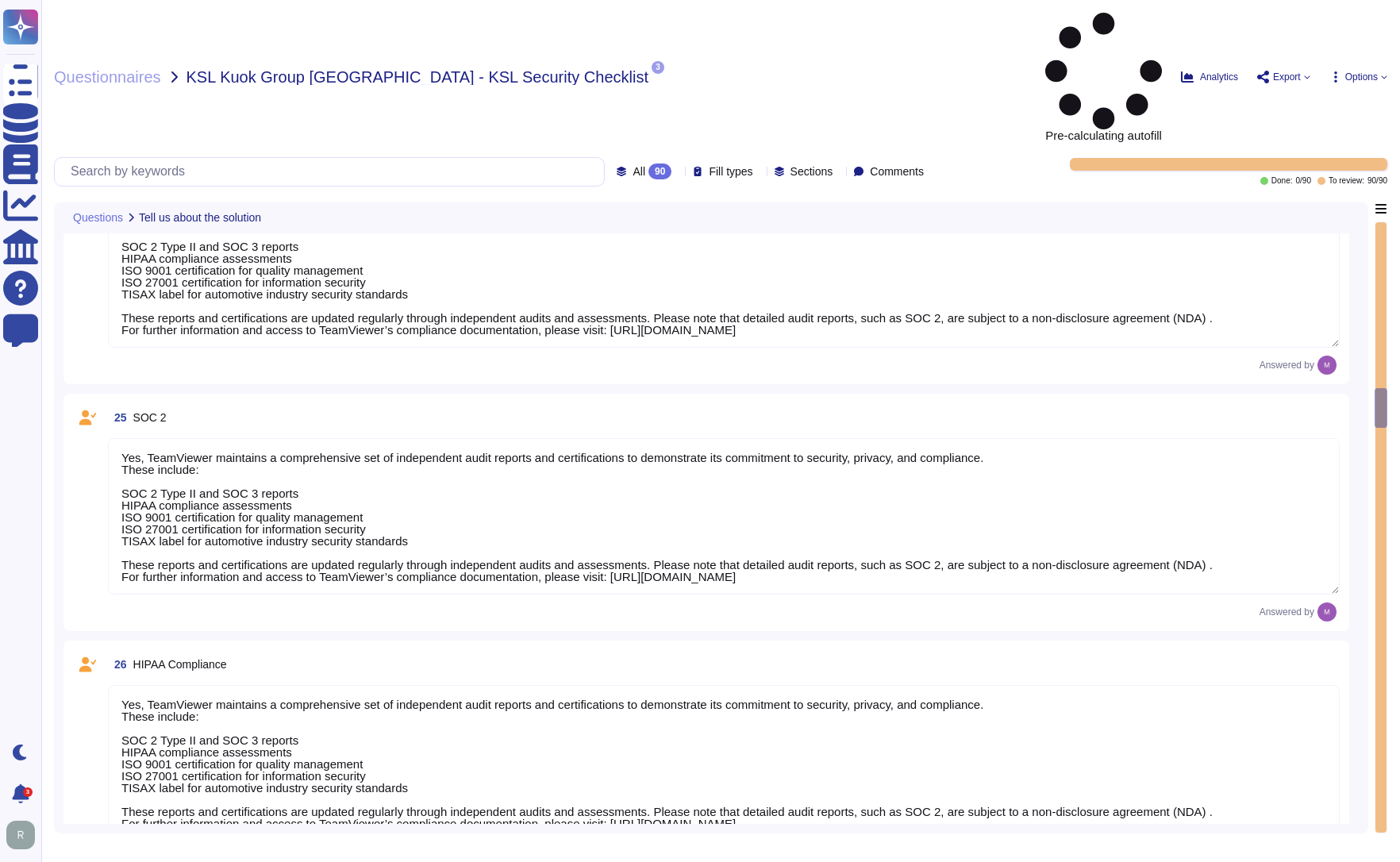
type textarea "Yes, TeamViewer maintains a comprehensive set of independent audit reports and …"
type textarea "TeamViewer does not store, process, or transmit cardholder data. All customer p…"
type textarea "As a company headquartered in [GEOGRAPHIC_DATA], TeamViewer commits fully to th…"
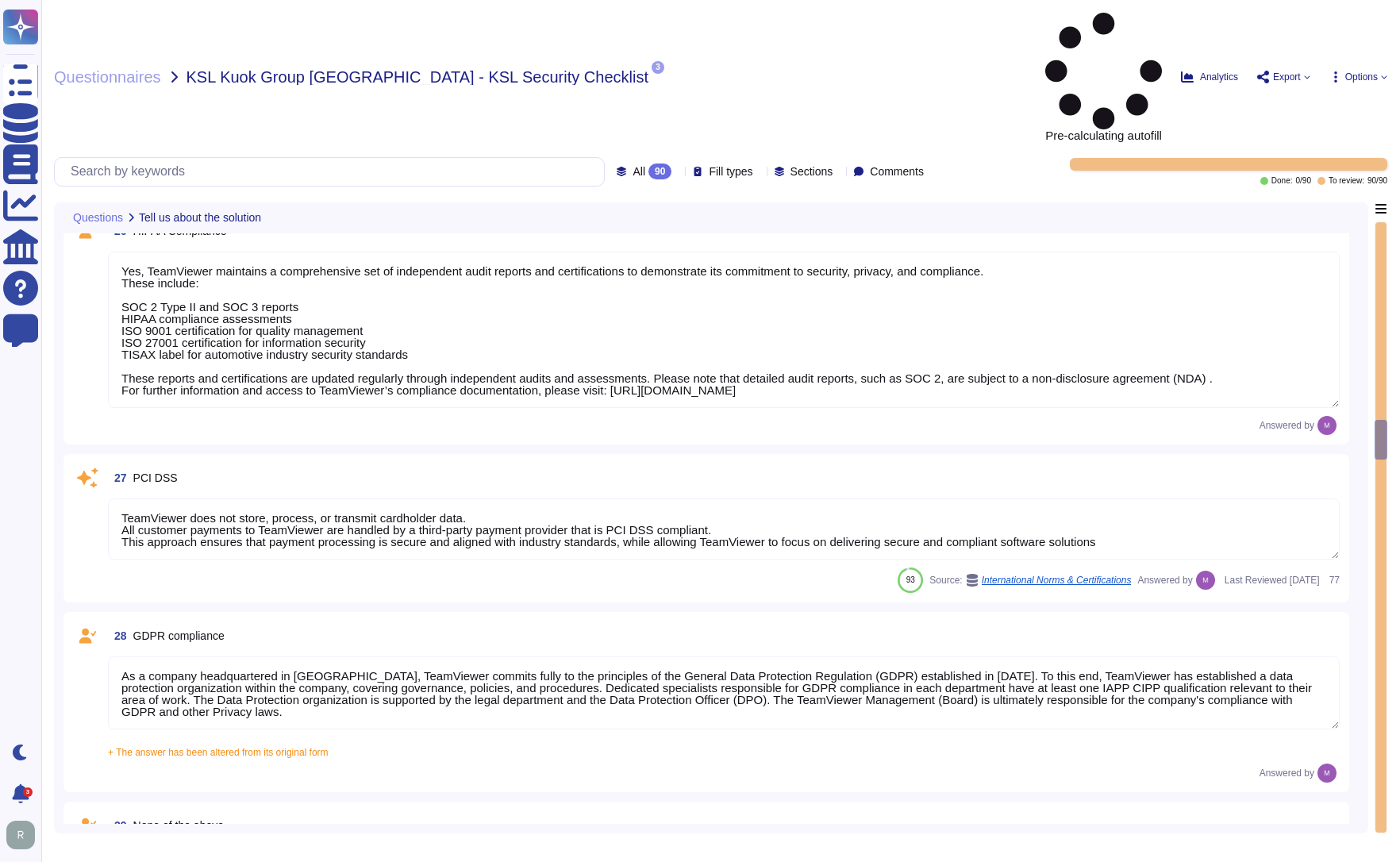
type textarea "A copy of TeamViewer's certifications is available on request. Note that detail…"
type textarea "N/A"
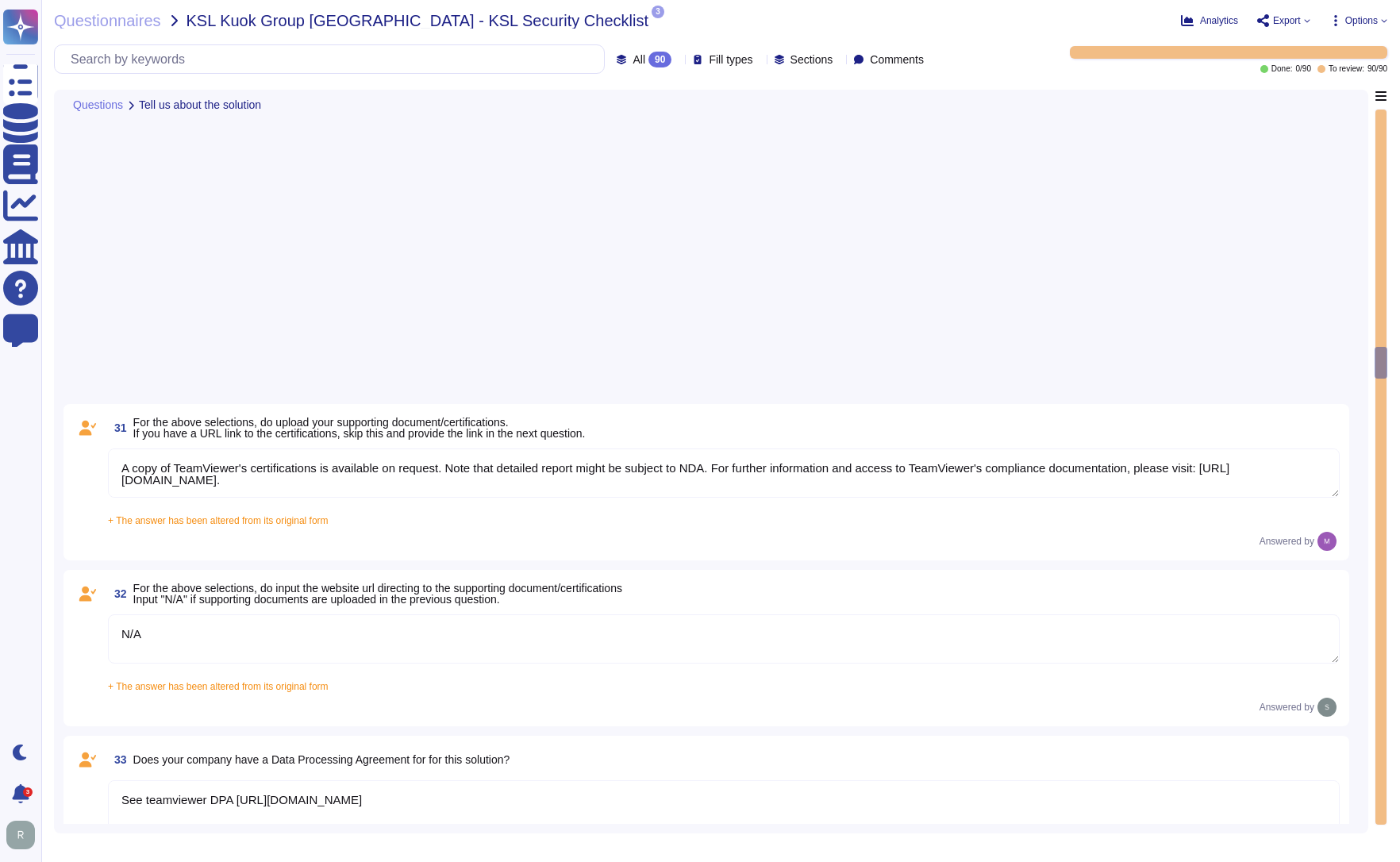
type textarea "The scope and purpose of the [DEMOGRAPHIC_DATA] is defined in the document Team…"
type textarea "Yes, our organization has a formal security awareness program that requires all…"
type textarea "We have a comprehensive incident response plan in place, which includes the rol…"
type textarea "Please refer to attached document"
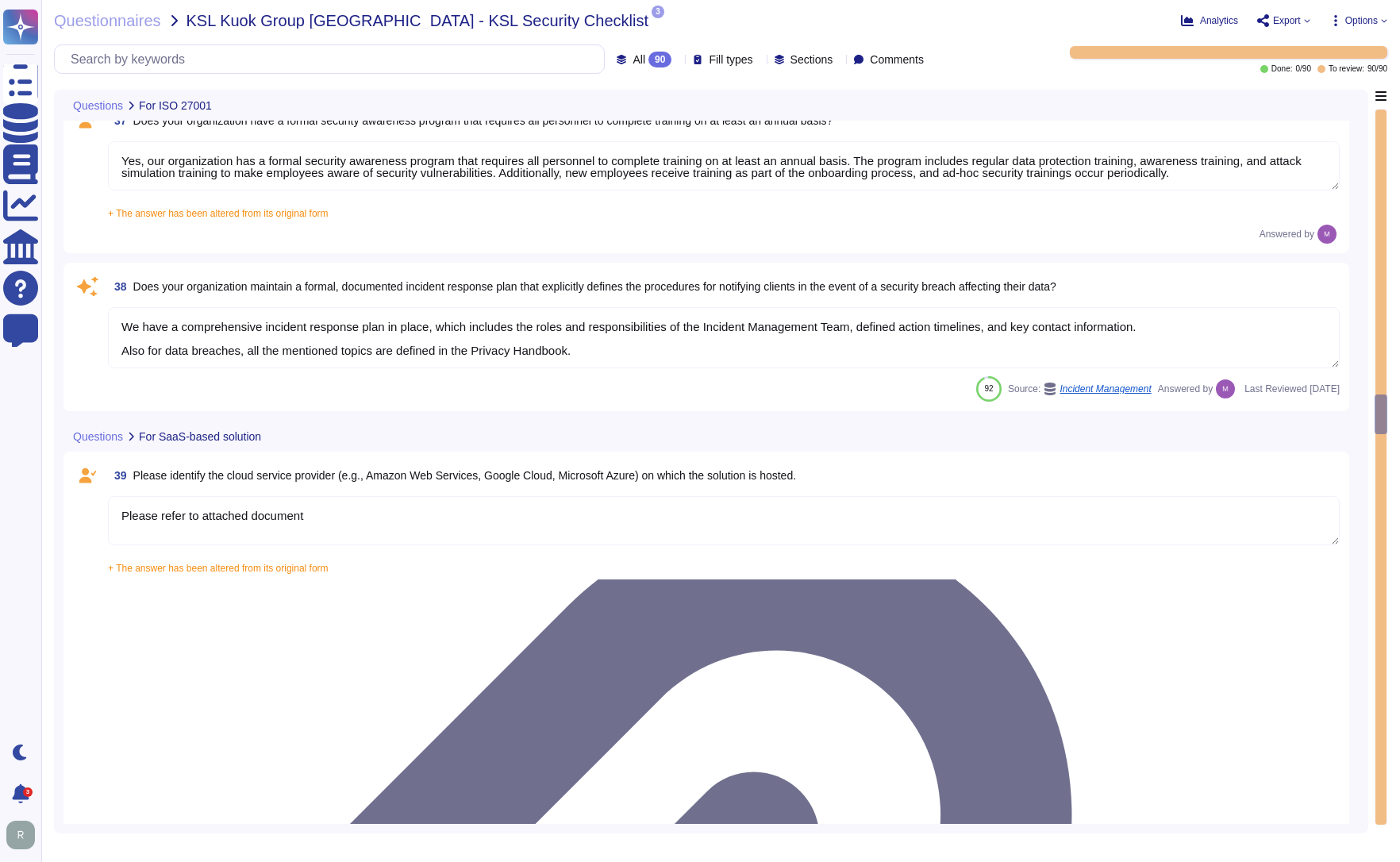
type textarea "Dedicated single-tenant"
type textarea "Yes"
type textarea "Yes, our solution is capable of integrating with Azure Active Directory (AAD) v…"
type textarea "Yes, our solution supports having both SSO Account and Local Account concurrent…"
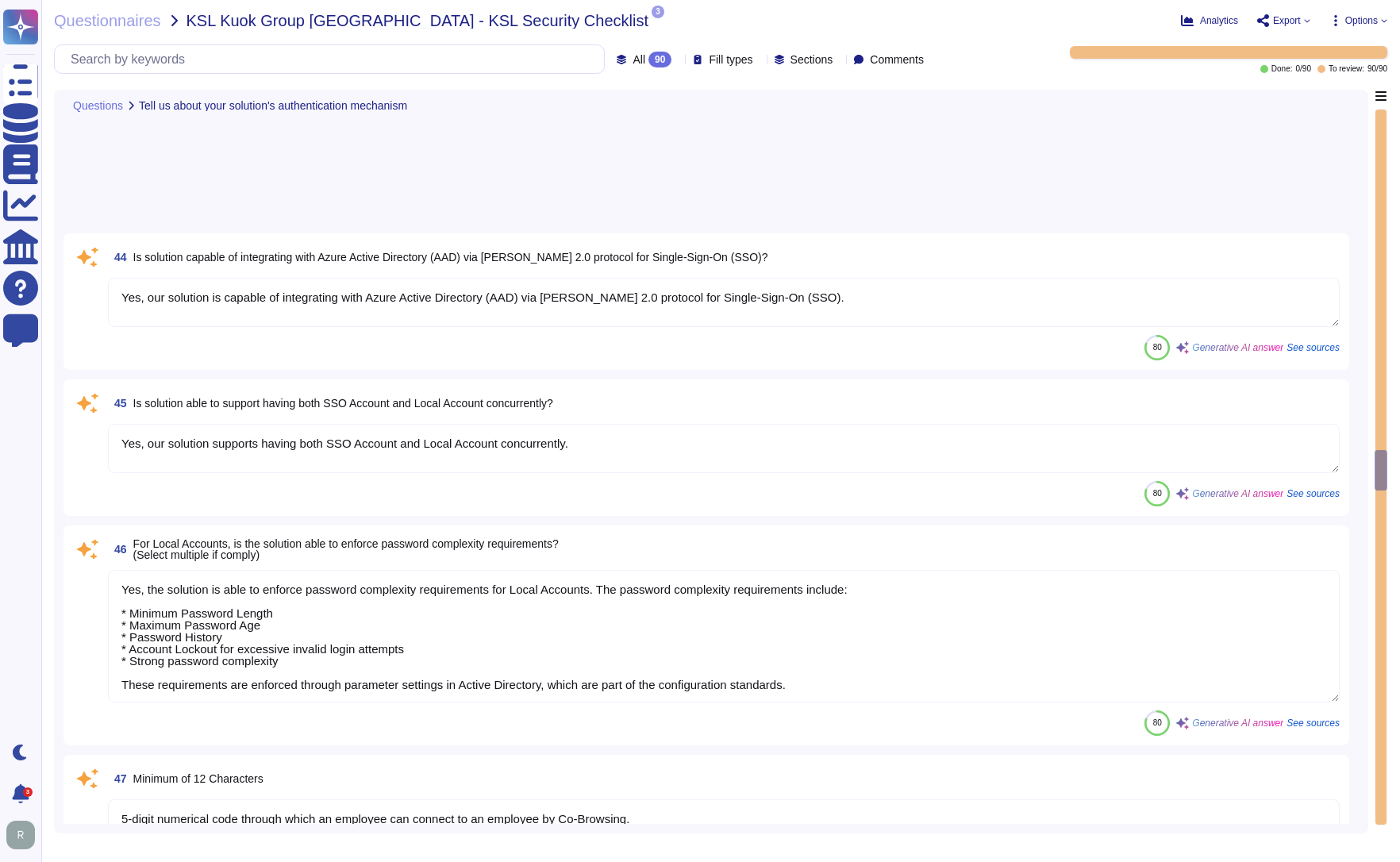
type textarea "Yes, the solution is able to enforce password complexity requirements for Local…"
type textarea "5-digit numerical code through which an employee can connect to an employee by …"
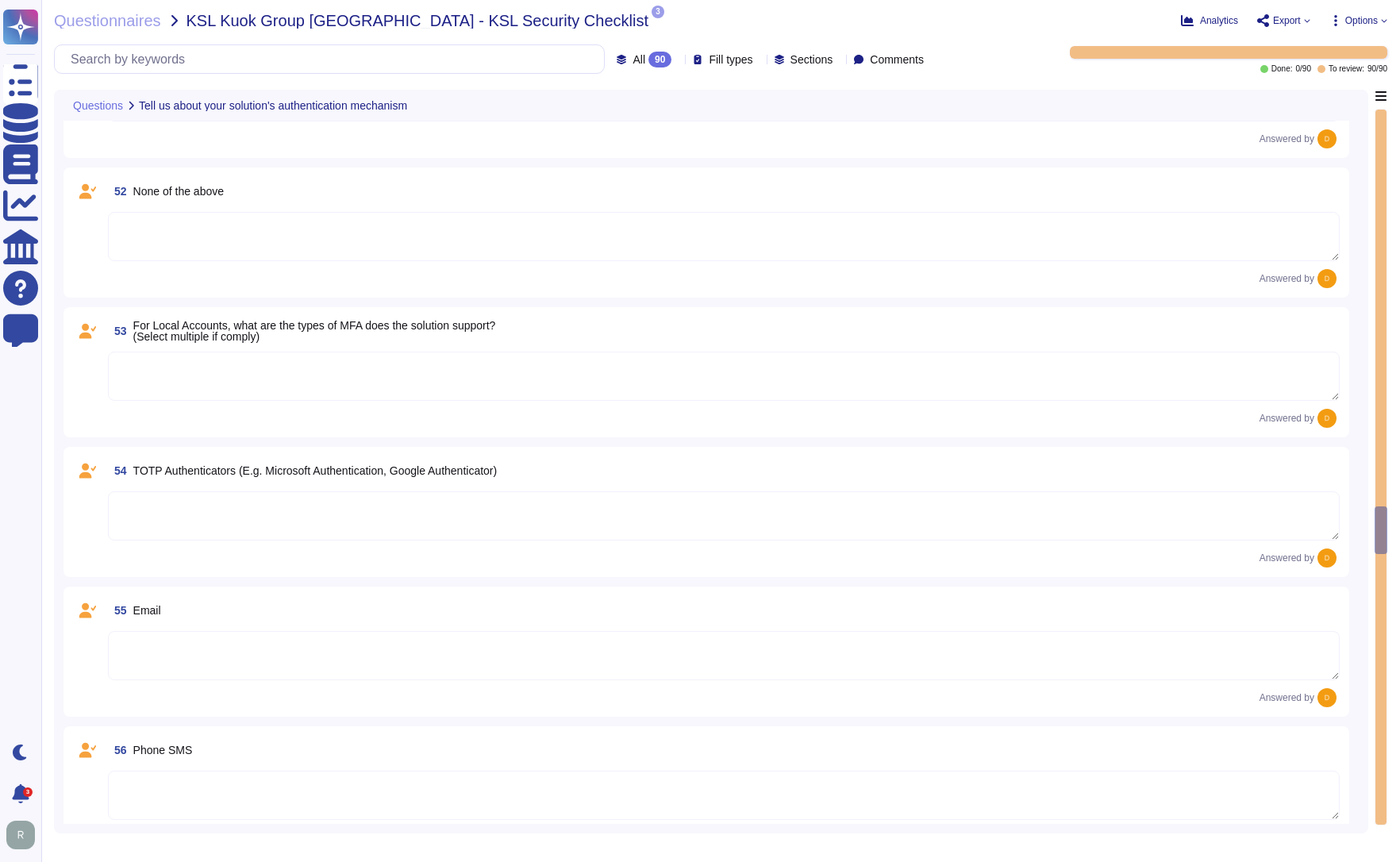
scroll to position [8810, 0]
click at [167, 368] on textarea at bounding box center [723, 379] width 1231 height 50
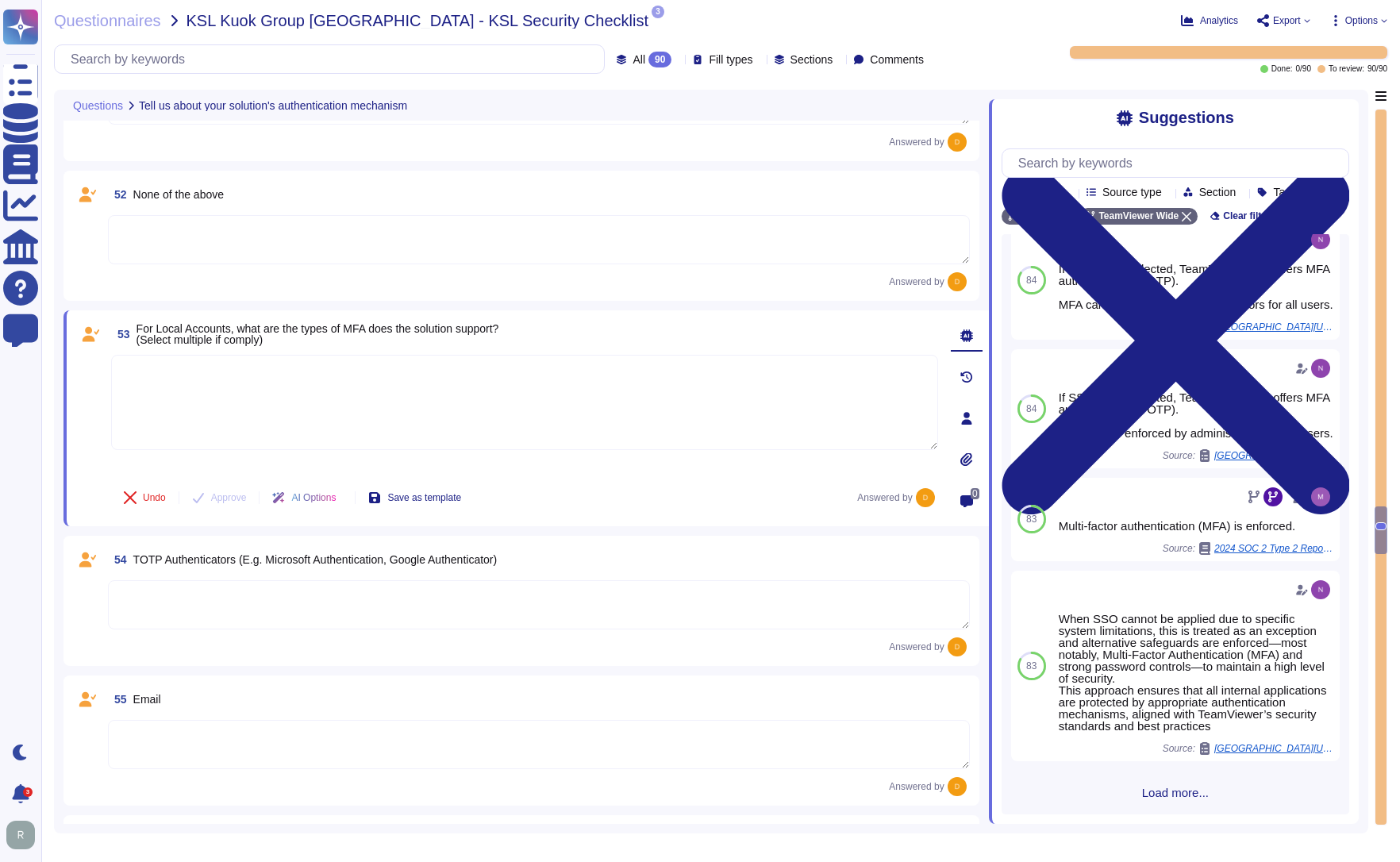
scroll to position [201, 0]
